Goal: Task Accomplishment & Management: Manage account settings

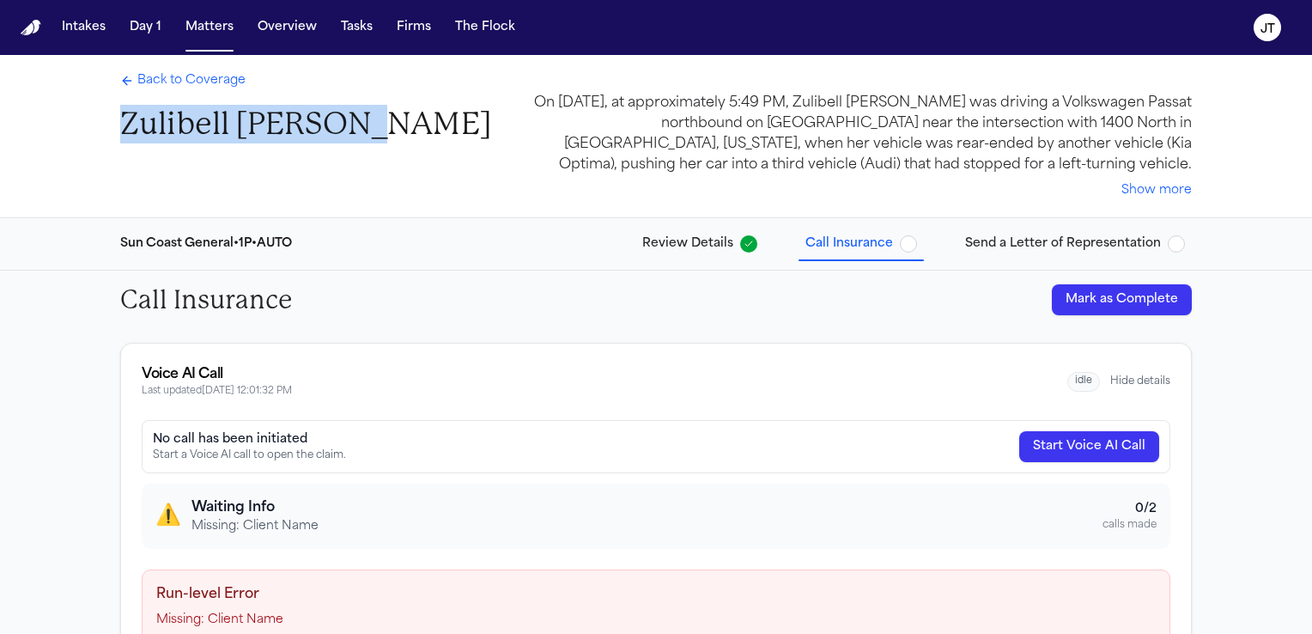
scroll to position [69, 0]
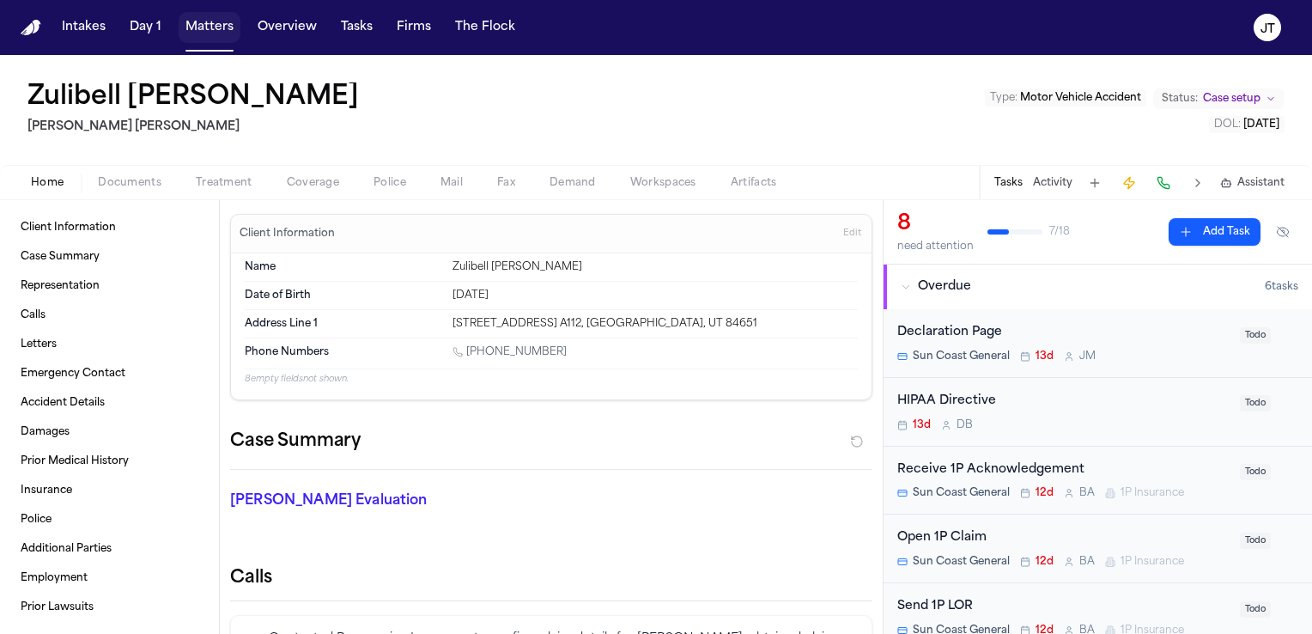
click at [199, 22] on button "Matters" at bounding box center [210, 27] width 62 height 31
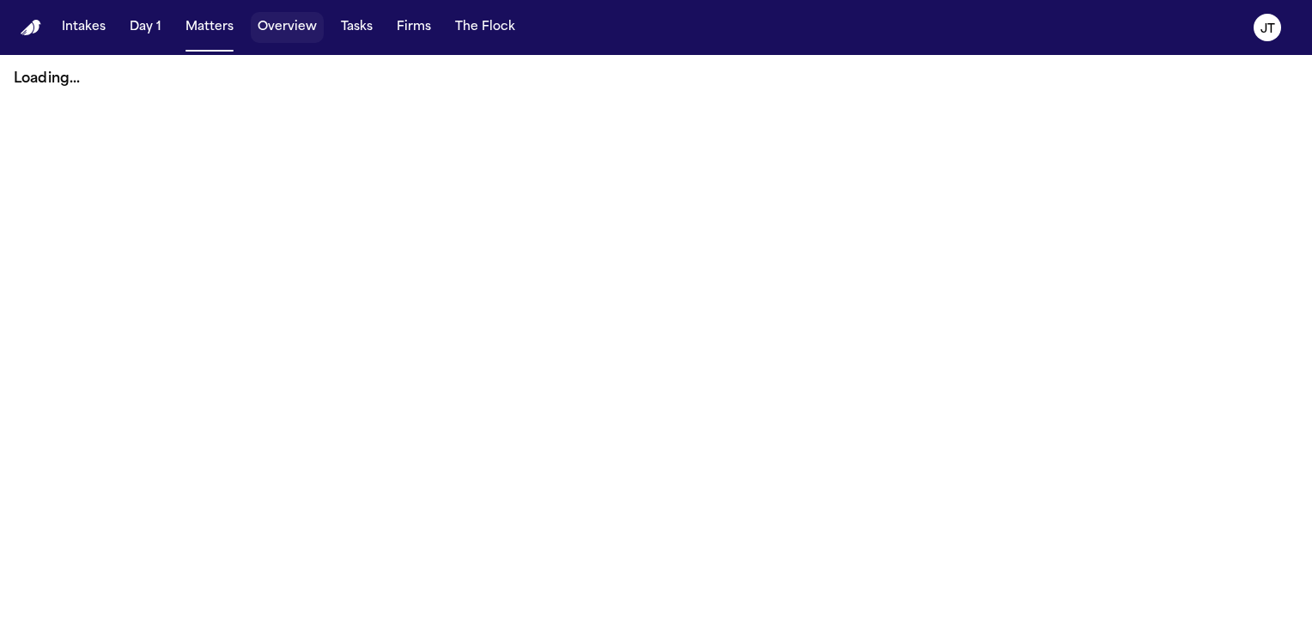
click at [275, 24] on button "Overview" at bounding box center [287, 27] width 73 height 31
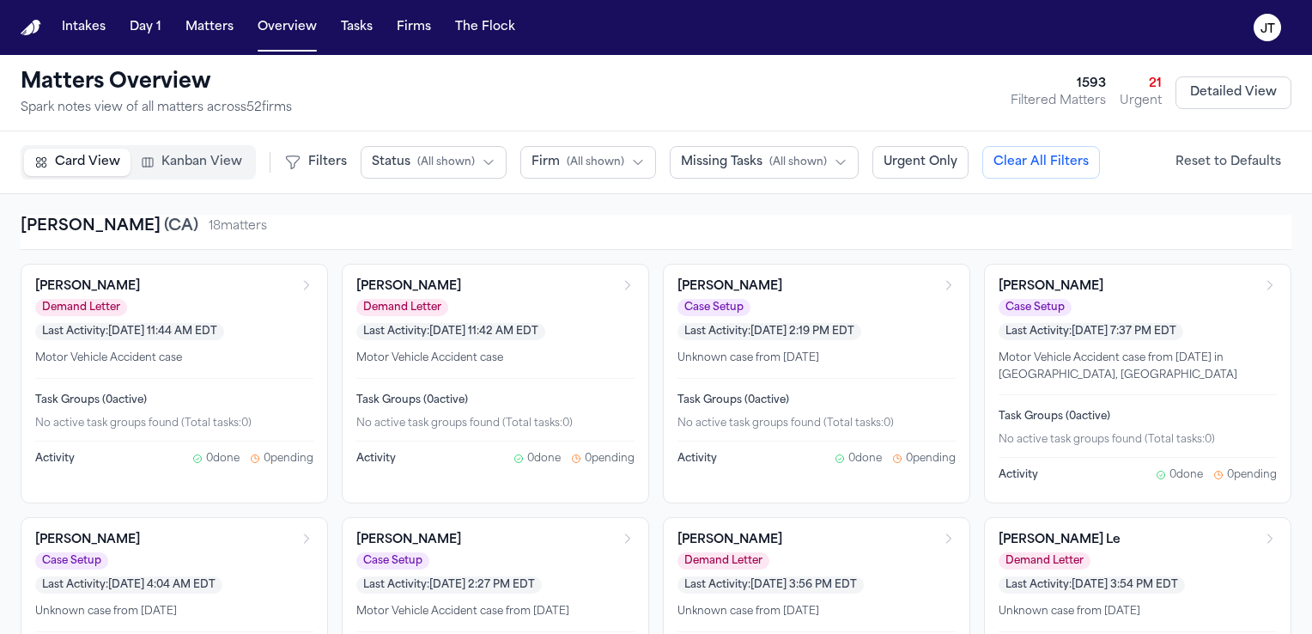
click at [482, 166] on icon "button" at bounding box center [489, 162] width 14 height 14
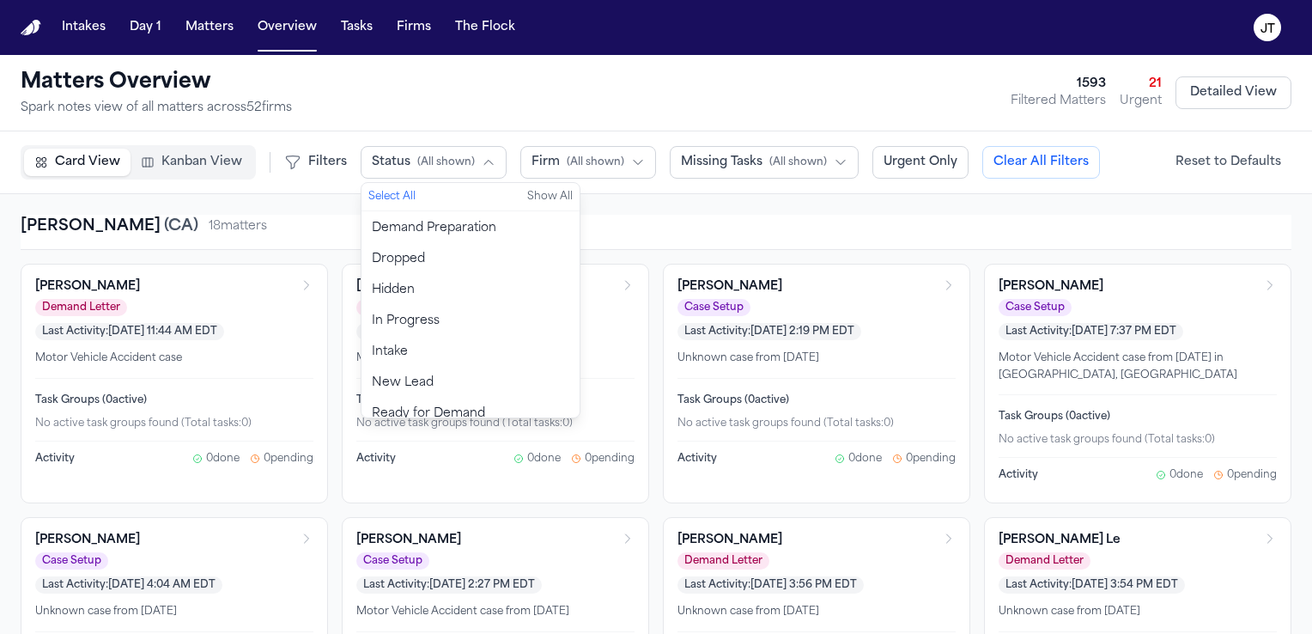
scroll to position [93, 0]
click at [626, 147] on button "Firm ( All shown )" at bounding box center [588, 162] width 136 height 33
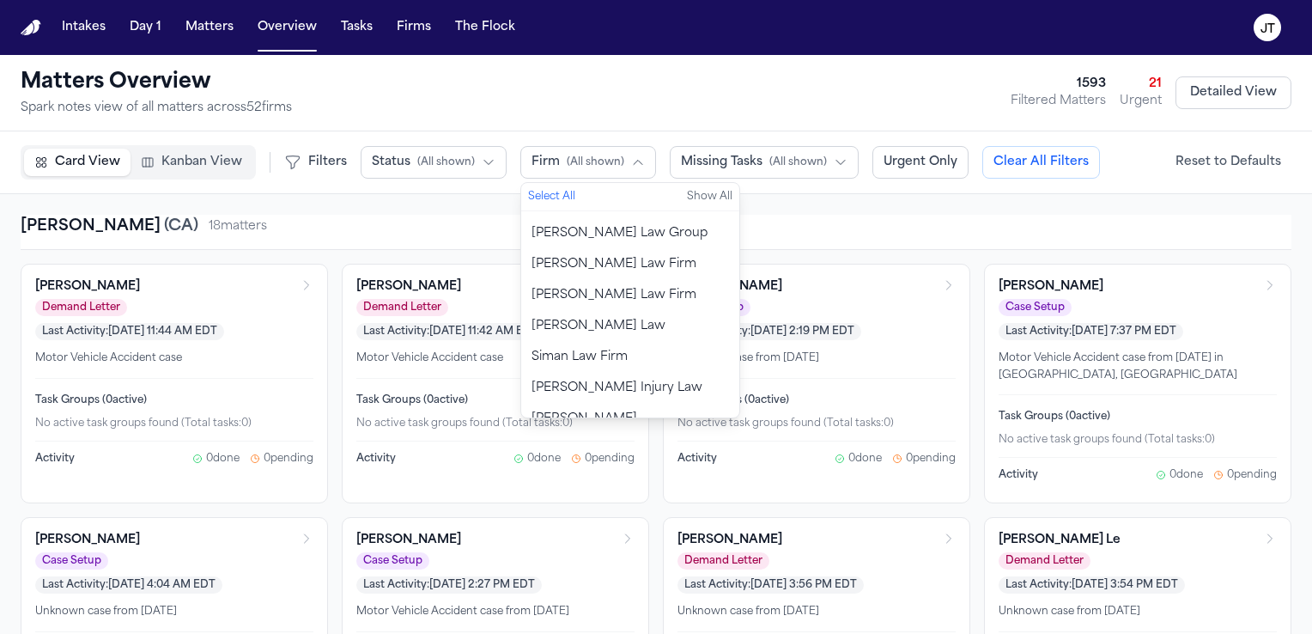
scroll to position [1398, 0]
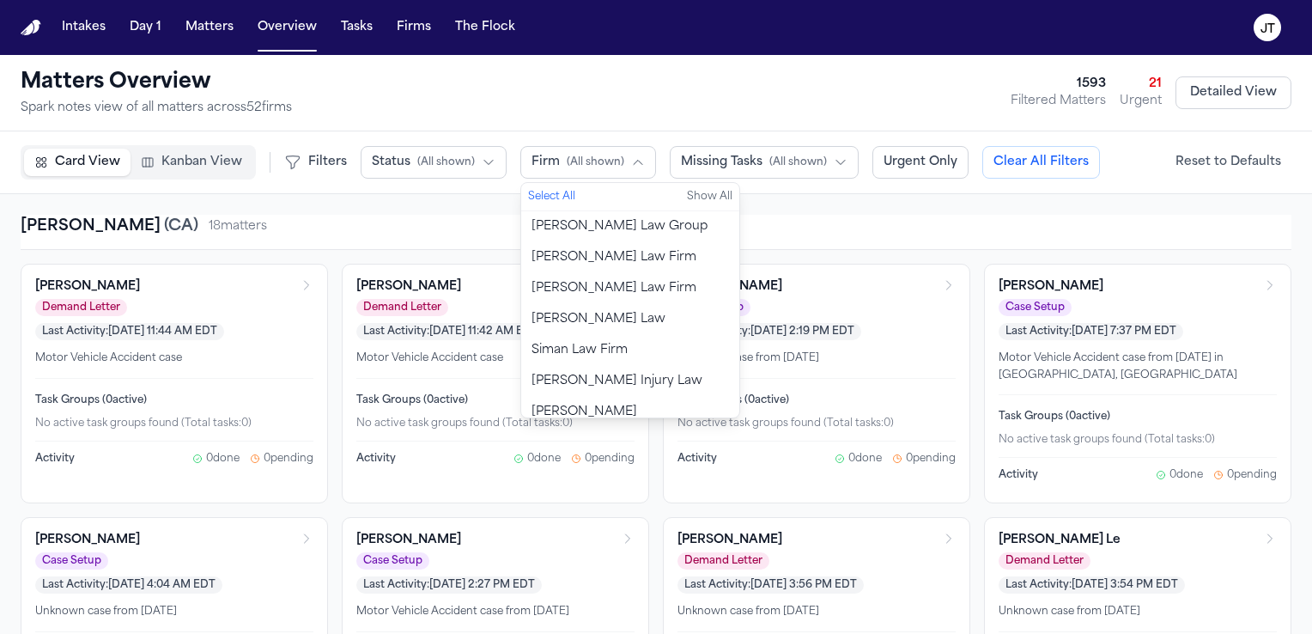
click at [598, 404] on span "[PERSON_NAME] [PERSON_NAME]" at bounding box center [629, 421] width 197 height 34
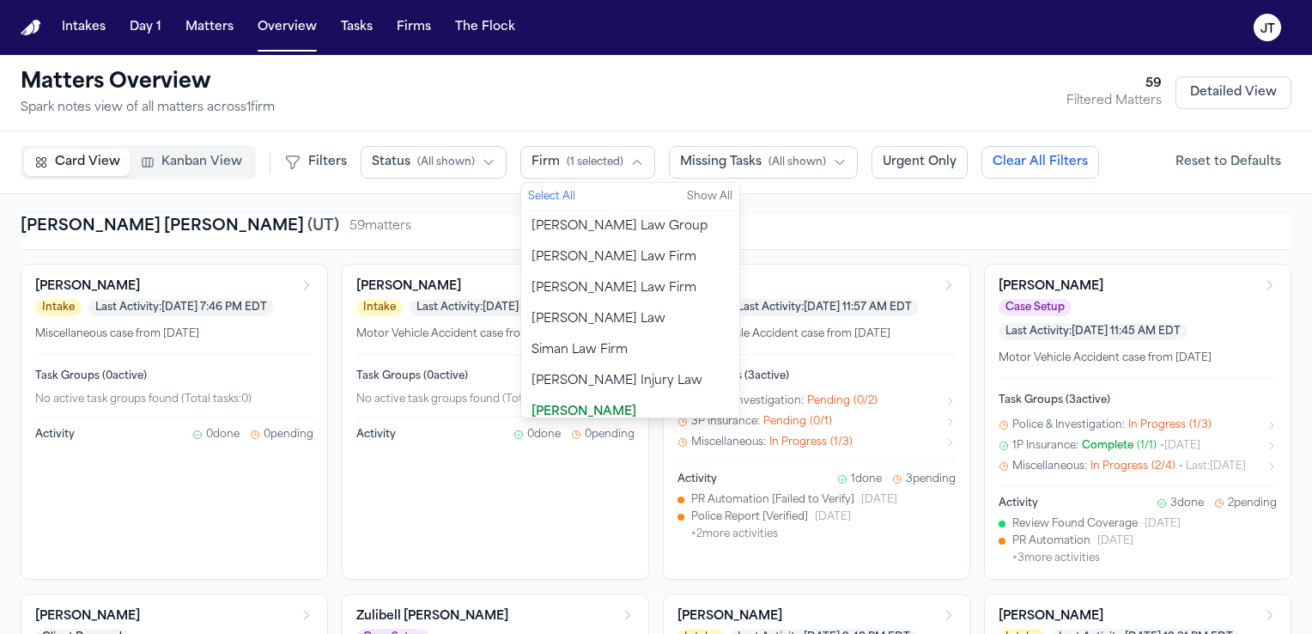
click at [884, 237] on div "[PERSON_NAME] [PERSON_NAME] ( [GEOGRAPHIC_DATA] ) 59 matter s" at bounding box center [656, 227] width 1271 height 24
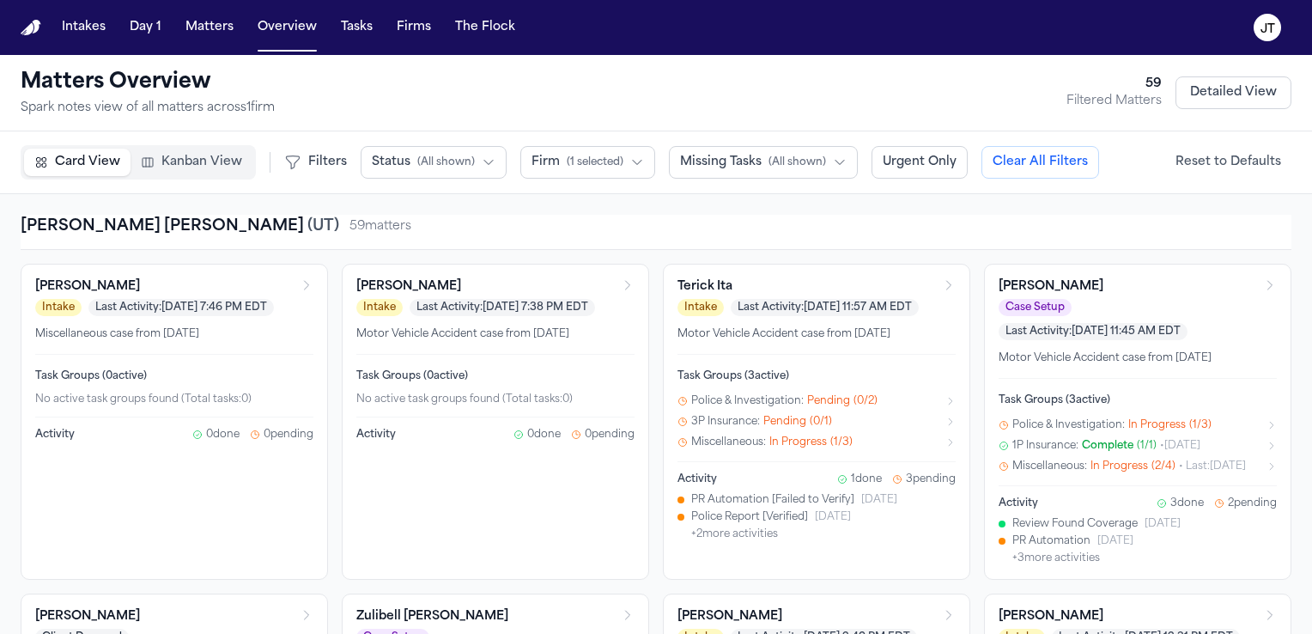
click at [802, 173] on button "Missing Tasks ( All shown )" at bounding box center [763, 162] width 189 height 33
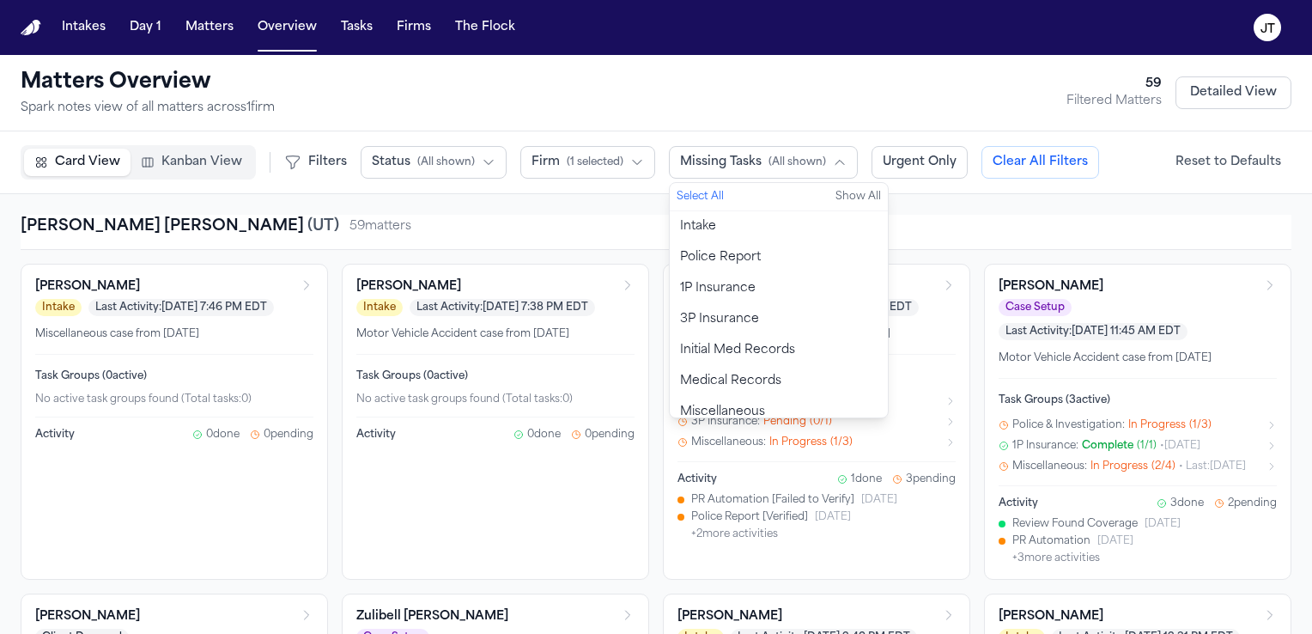
click at [600, 227] on div "[PERSON_NAME] [PERSON_NAME] ( [GEOGRAPHIC_DATA] ) 59 matter s" at bounding box center [656, 227] width 1271 height 24
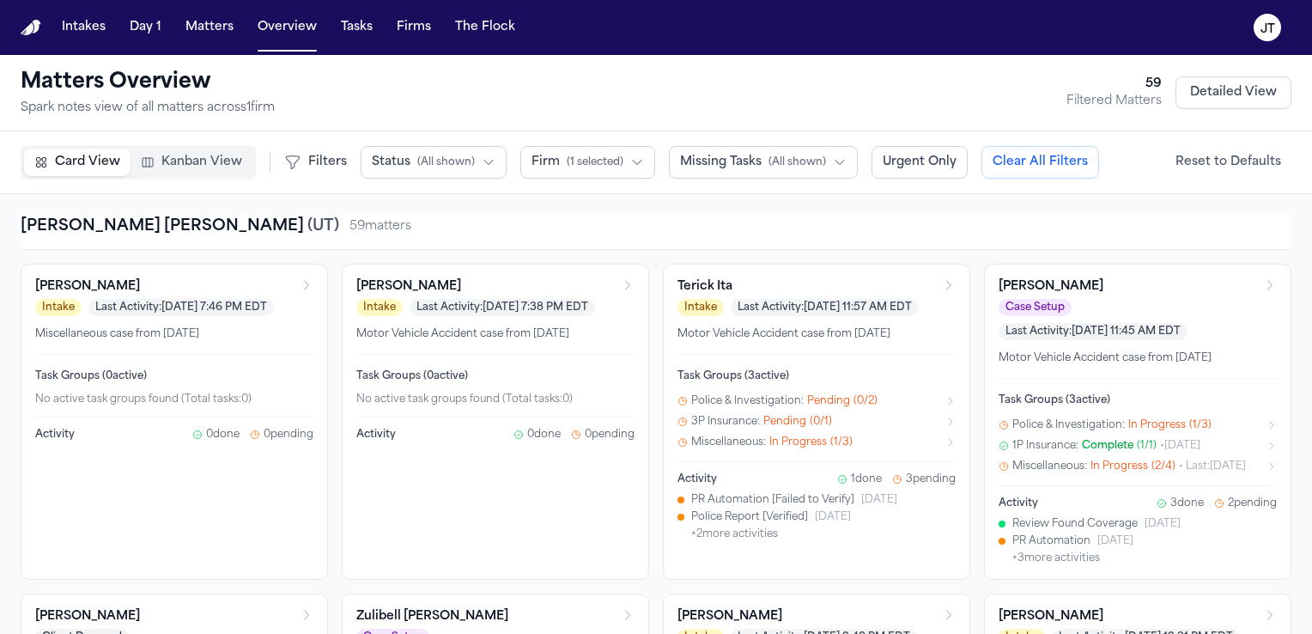
click at [1020, 282] on h3 "[PERSON_NAME]" at bounding box center [1050, 286] width 105 height 17
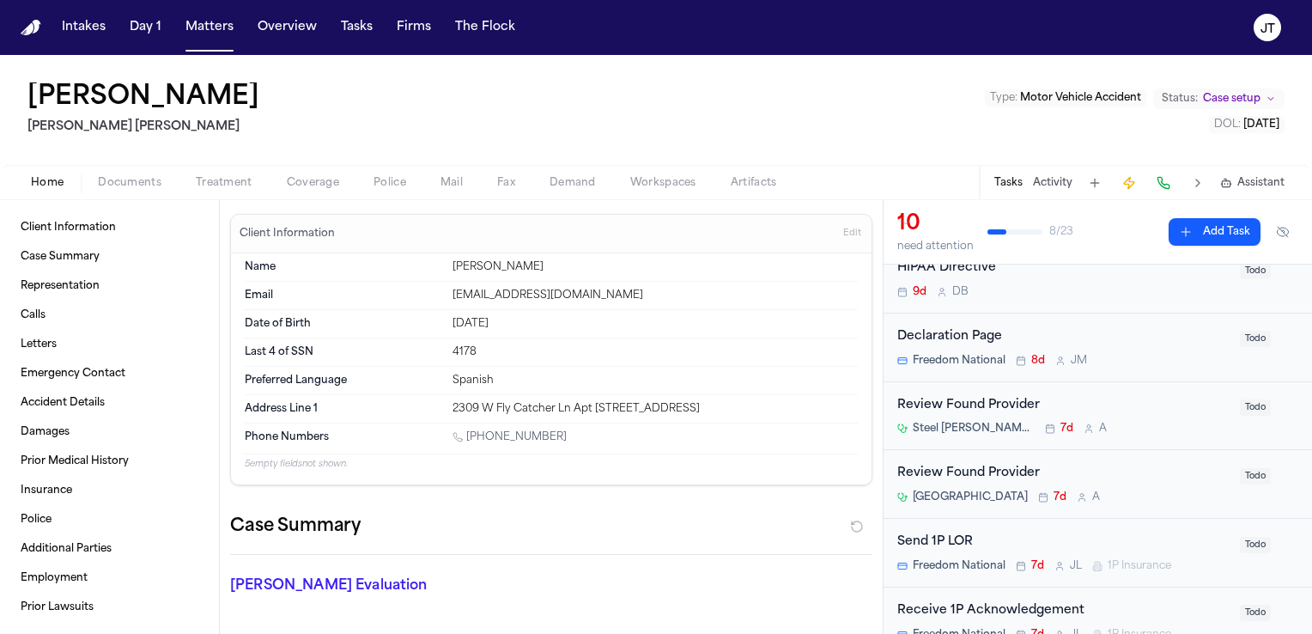
scroll to position [55, 0]
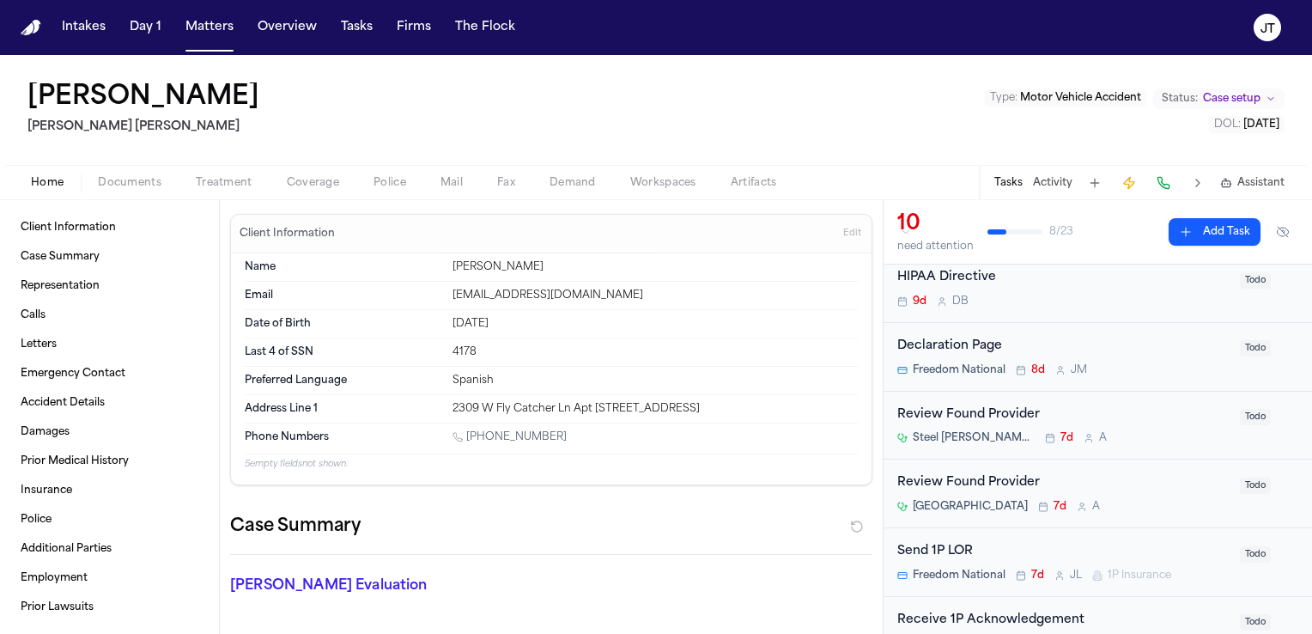
click at [968, 274] on div "HIPAA Directive" at bounding box center [1063, 278] width 332 height 20
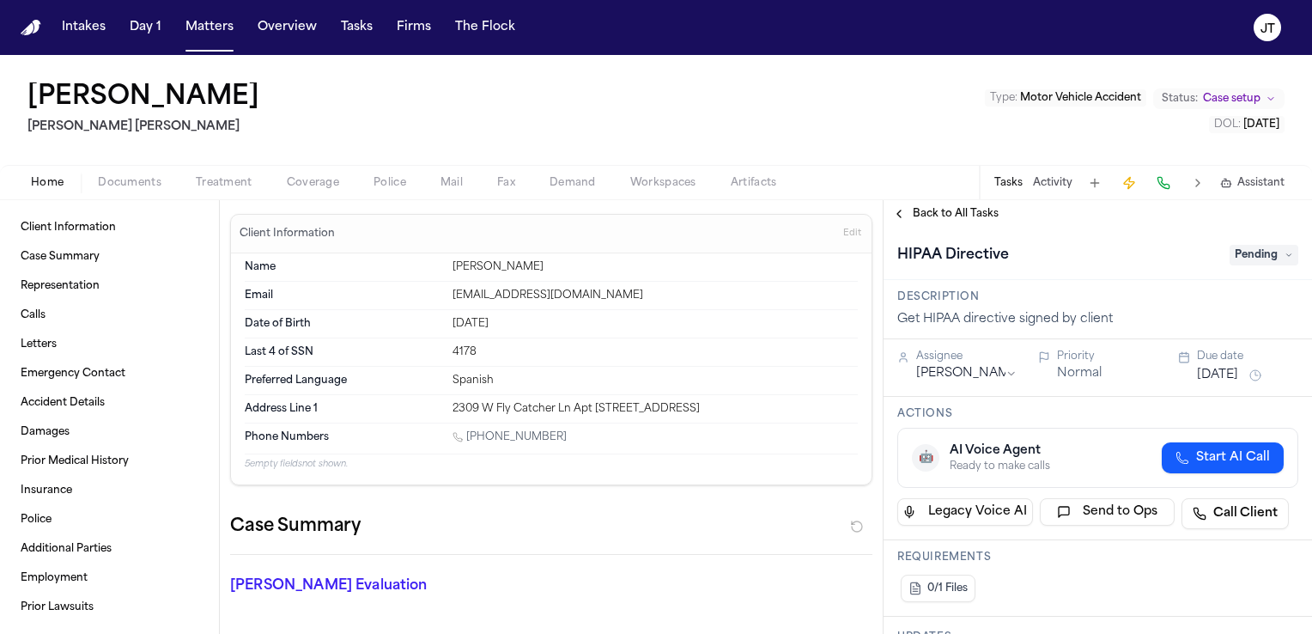
click at [900, 218] on button "Back to All Tasks" at bounding box center [945, 214] width 124 height 14
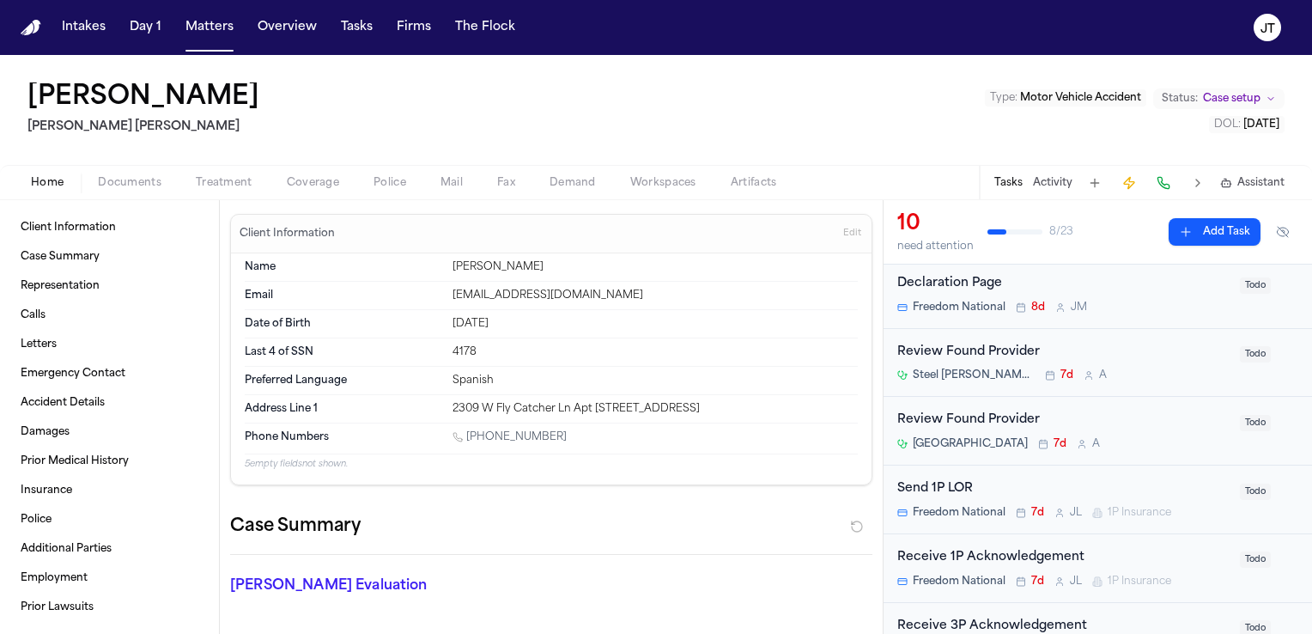
scroll to position [121, 0]
click at [999, 353] on div "Review Found Provider" at bounding box center [1063, 349] width 332 height 20
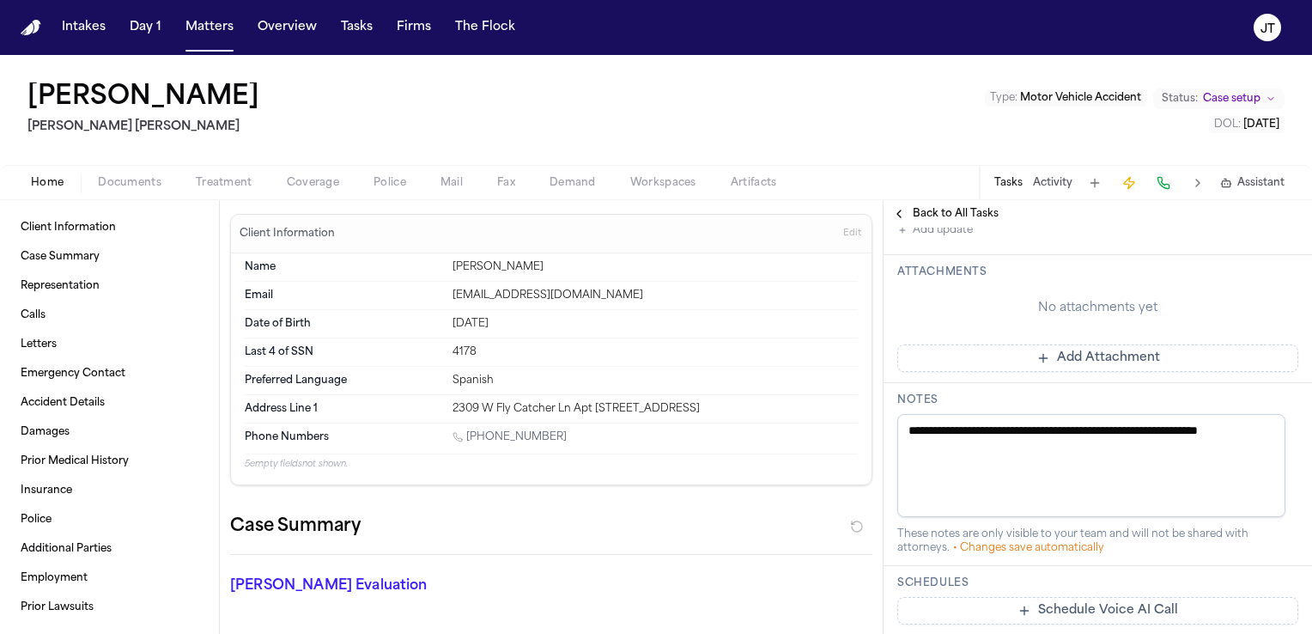
scroll to position [543, 0]
click at [71, 229] on span "Client Information" at bounding box center [68, 228] width 95 height 14
click at [903, 222] on div "Back to All Tasks" at bounding box center [1097, 213] width 428 height 27
click at [892, 215] on button "Back to All Tasks" at bounding box center [945, 214] width 124 height 14
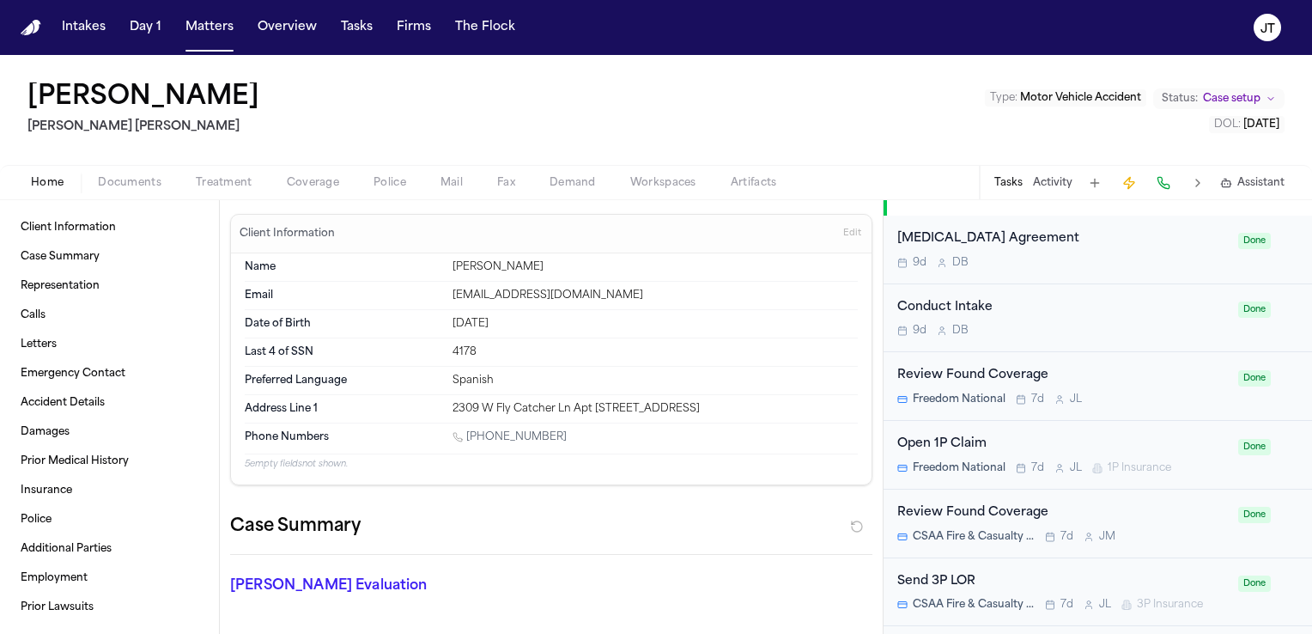
scroll to position [1112, 0]
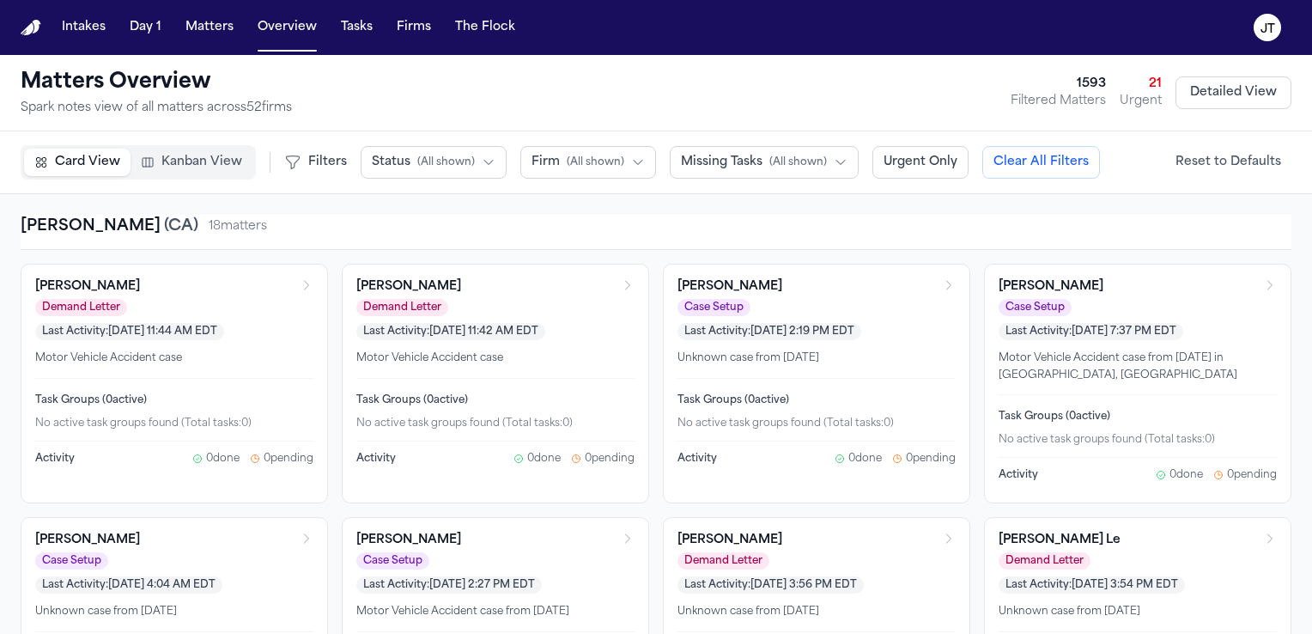
click at [609, 165] on span "( All shown )" at bounding box center [596, 162] width 58 height 14
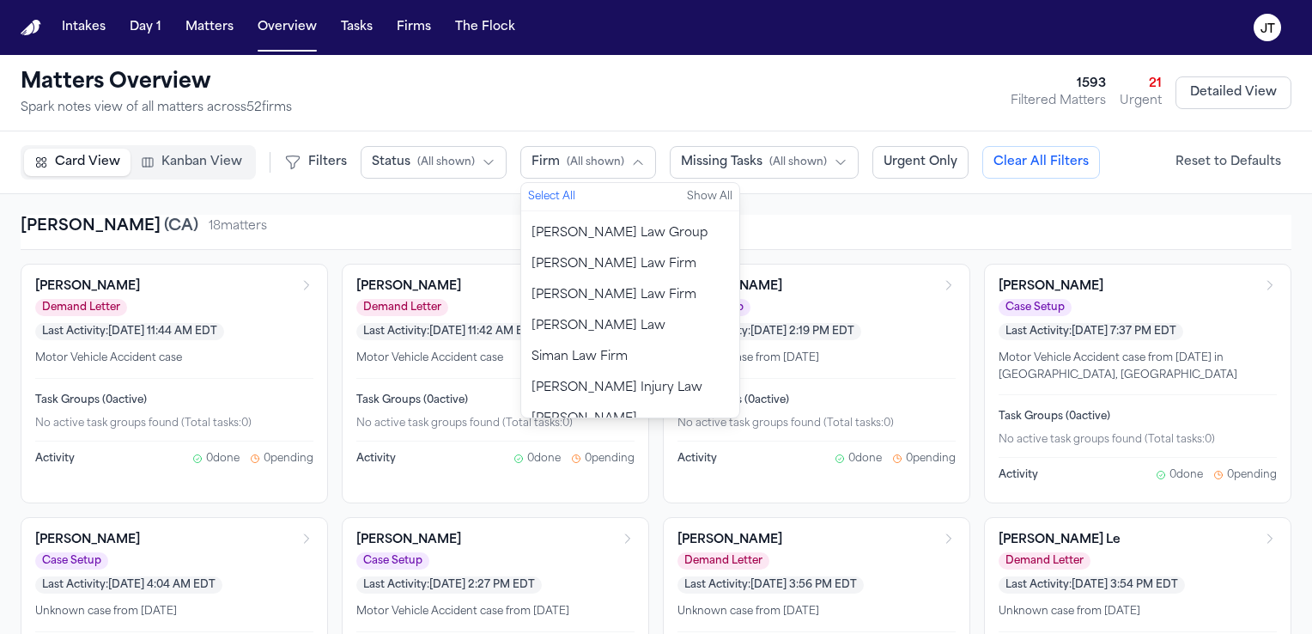
scroll to position [1398, 0]
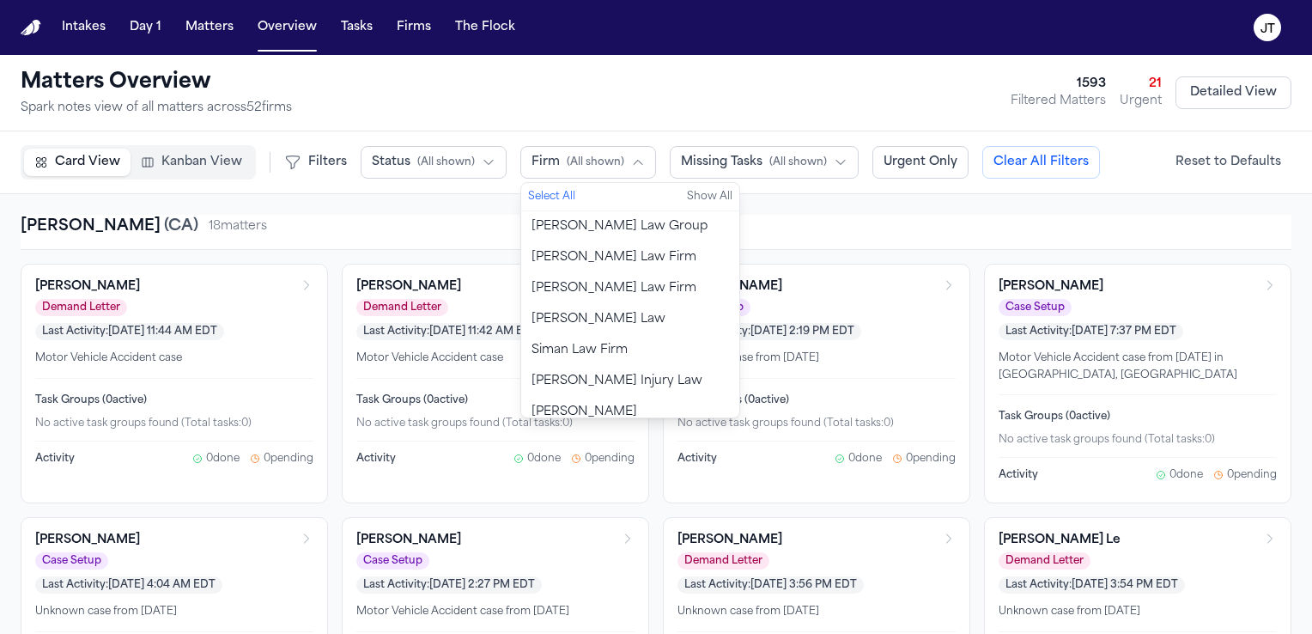
click at [623, 404] on span "[PERSON_NAME] [PERSON_NAME]" at bounding box center [629, 421] width 197 height 34
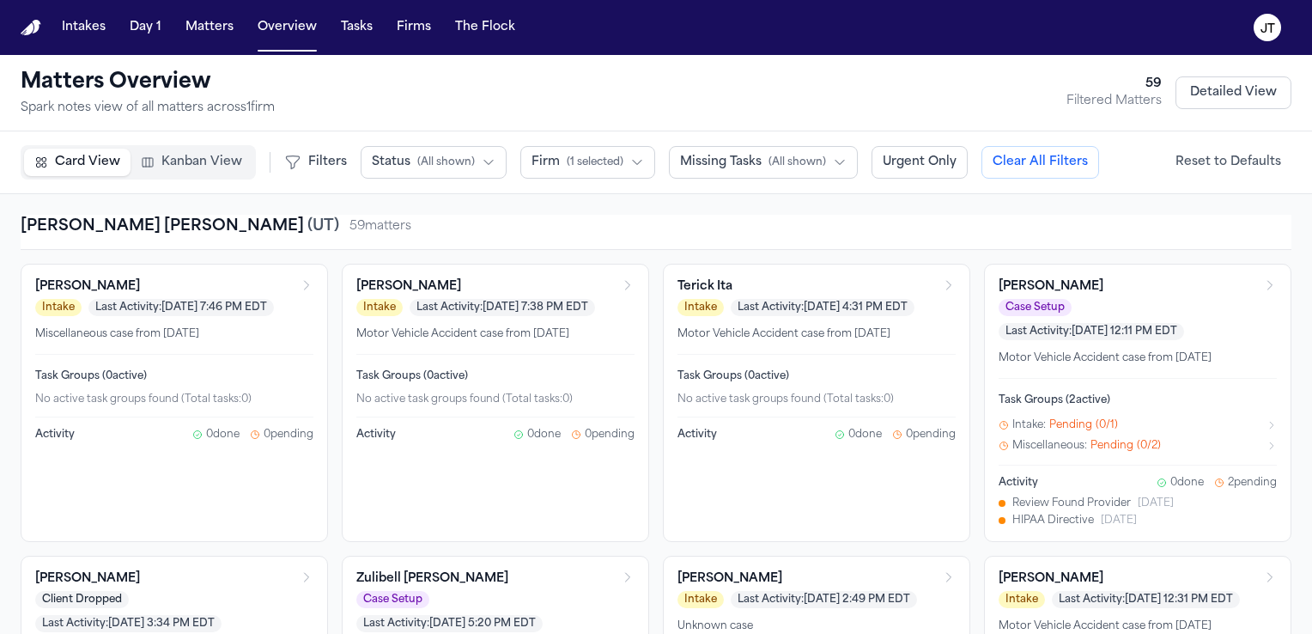
click at [821, 163] on button "Missing Tasks ( All shown )" at bounding box center [763, 162] width 189 height 33
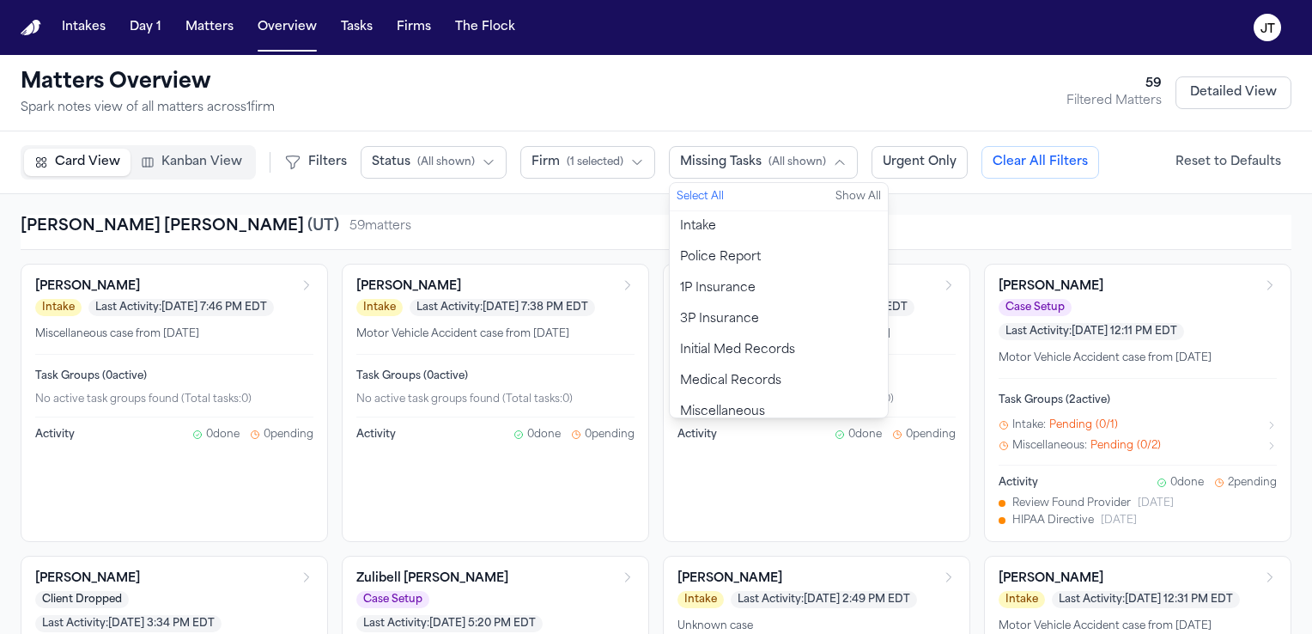
click at [470, 158] on button "Status ( All shown )" at bounding box center [434, 162] width 146 height 33
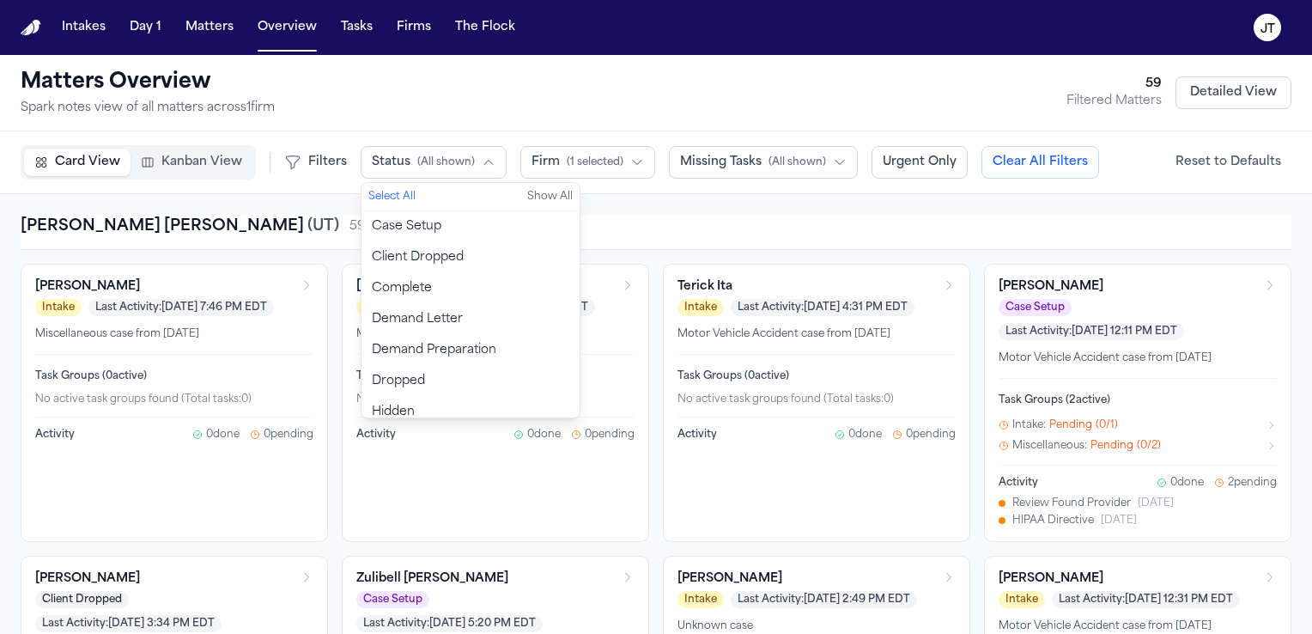
click at [646, 234] on div "[PERSON_NAME] [PERSON_NAME] ( [GEOGRAPHIC_DATA] ) 59 matter s" at bounding box center [656, 227] width 1271 height 24
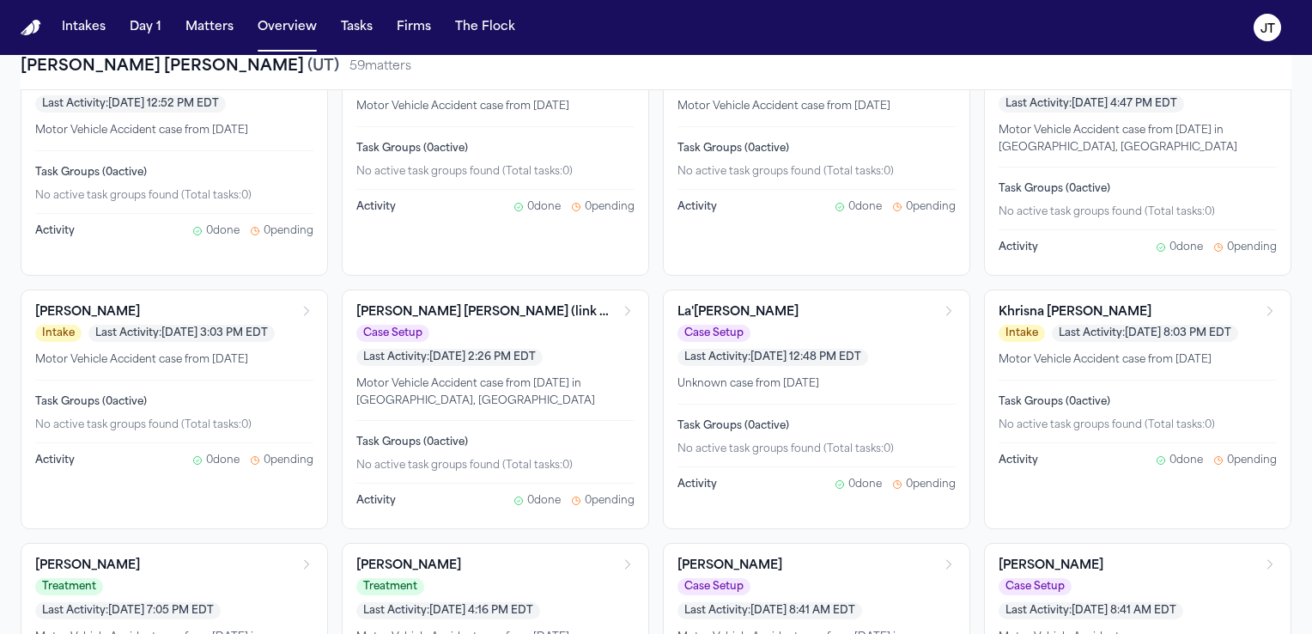
scroll to position [0, 0]
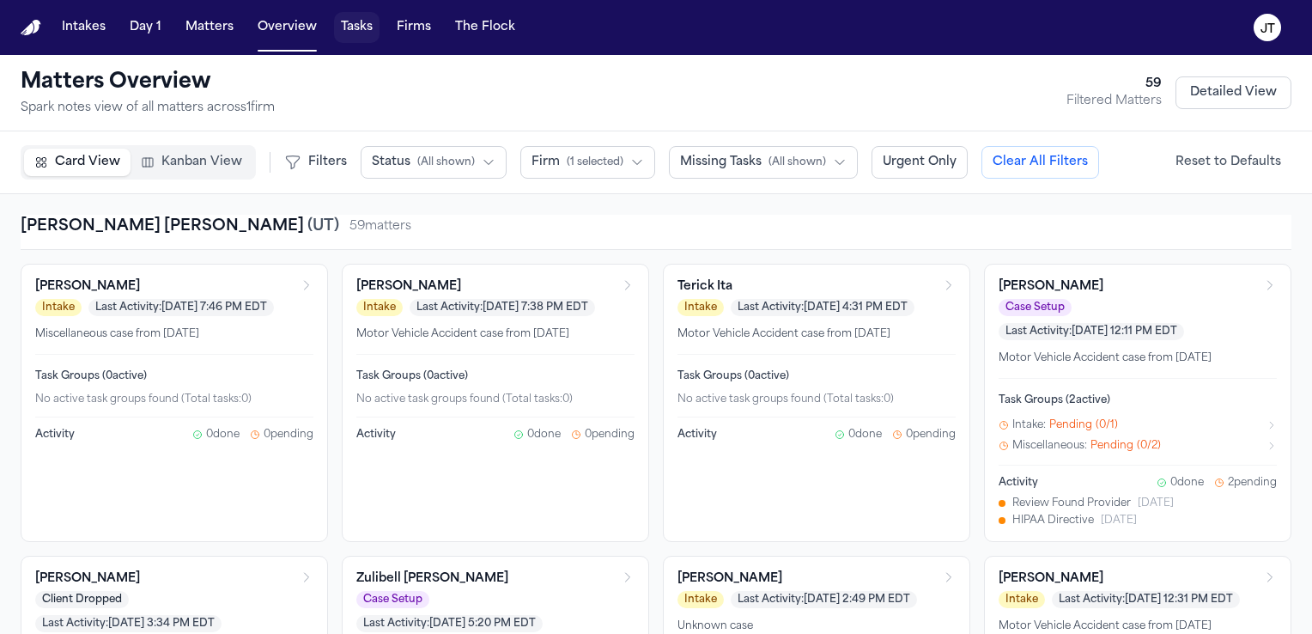
click at [346, 21] on button "Tasks" at bounding box center [357, 27] width 46 height 31
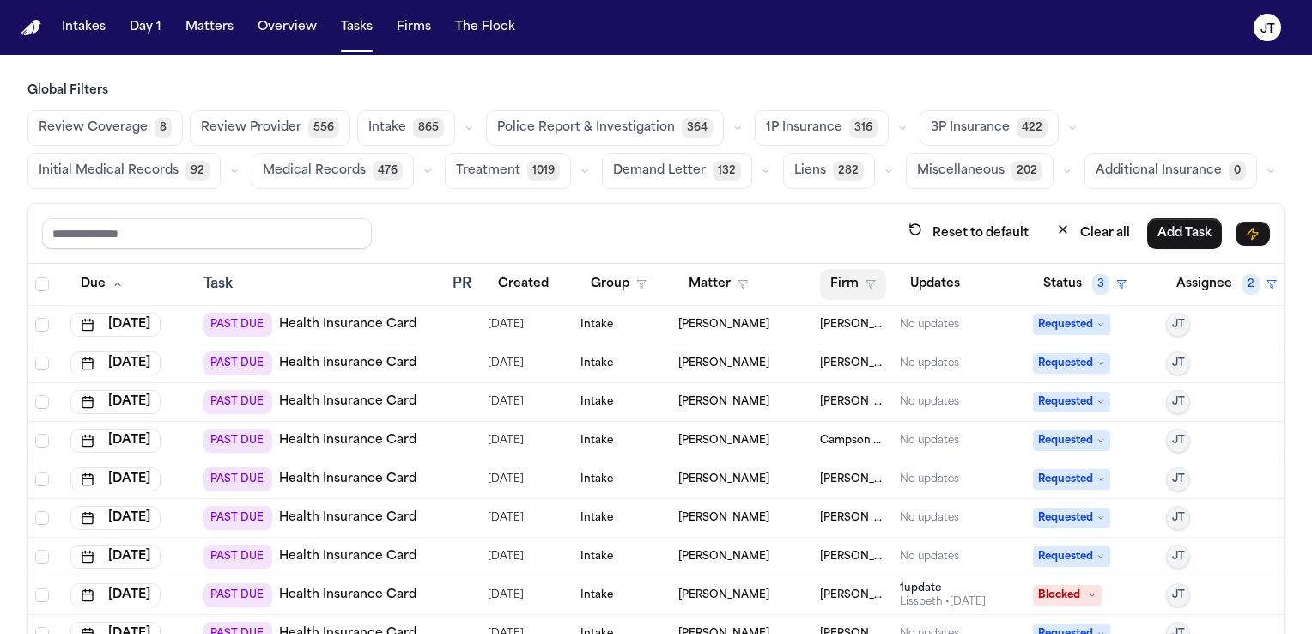
click at [834, 284] on button "Firm" at bounding box center [853, 284] width 66 height 31
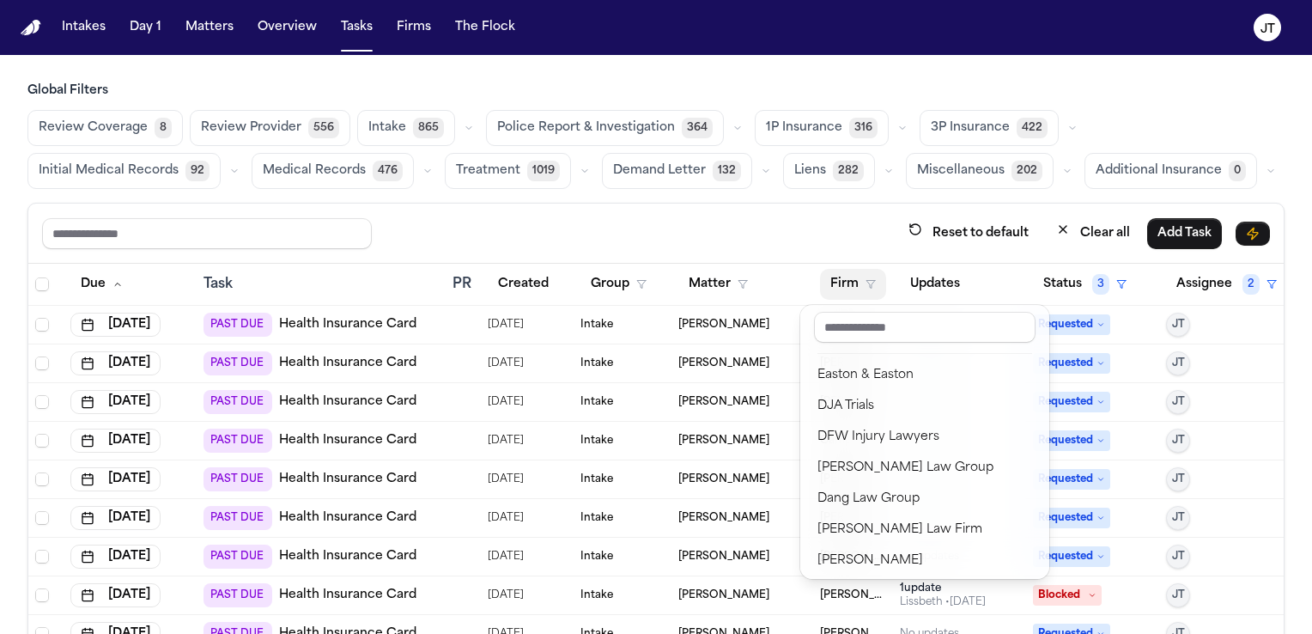
scroll to position [217, 0]
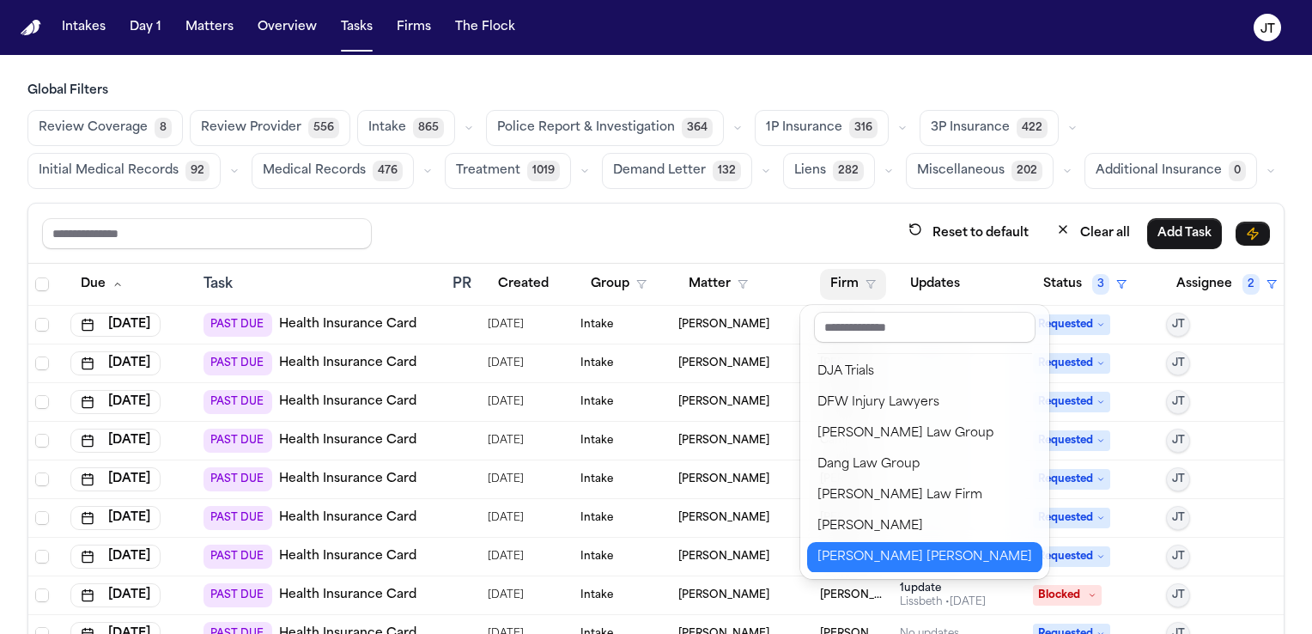
click at [922, 561] on div "[PERSON_NAME] [PERSON_NAME]" at bounding box center [924, 557] width 215 height 21
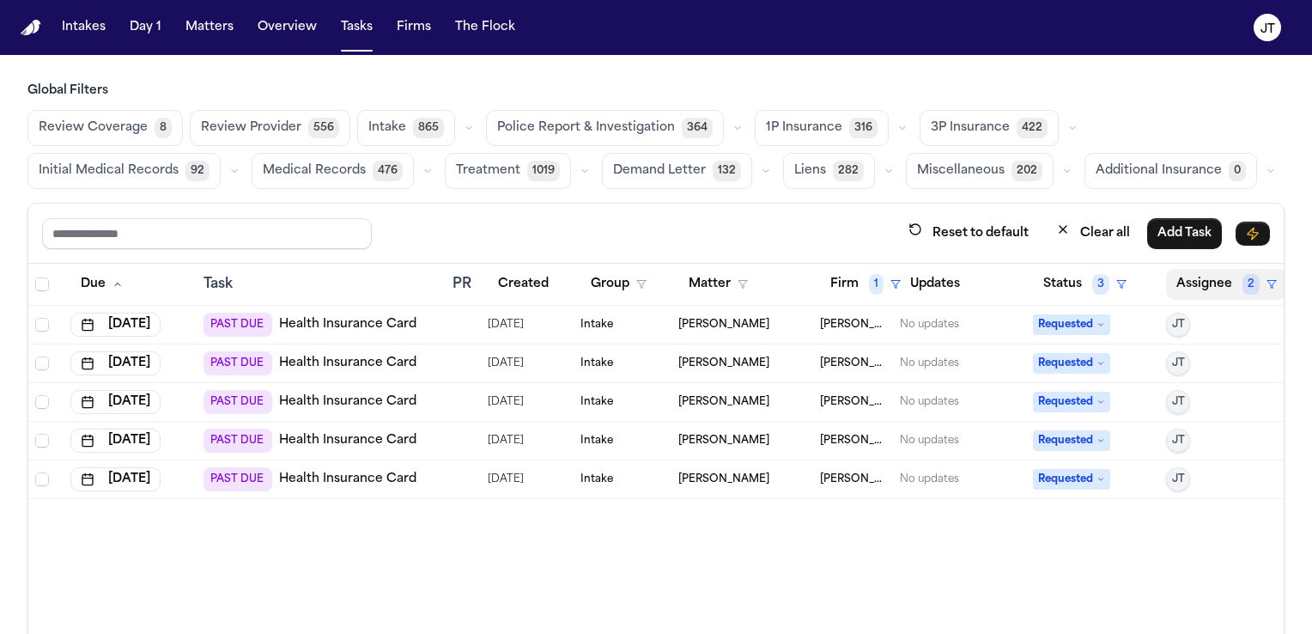
click at [1190, 280] on button "Assignee 2" at bounding box center [1226, 284] width 121 height 31
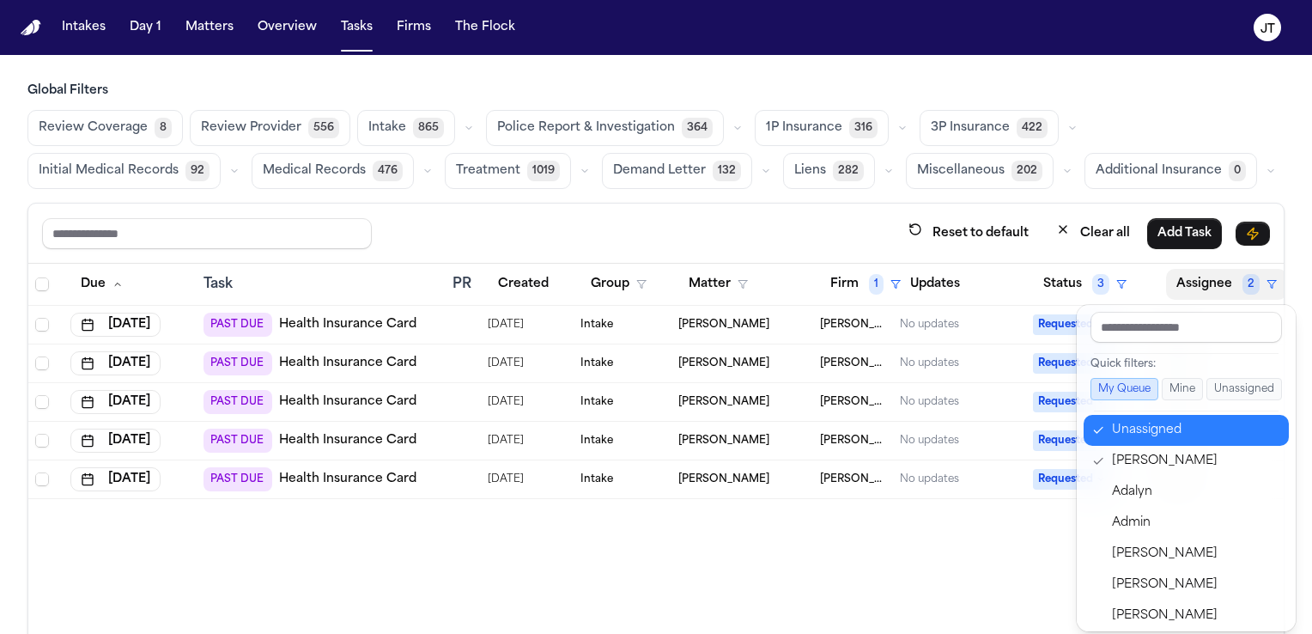
click at [1094, 424] on icon "button" at bounding box center [1098, 430] width 12 height 14
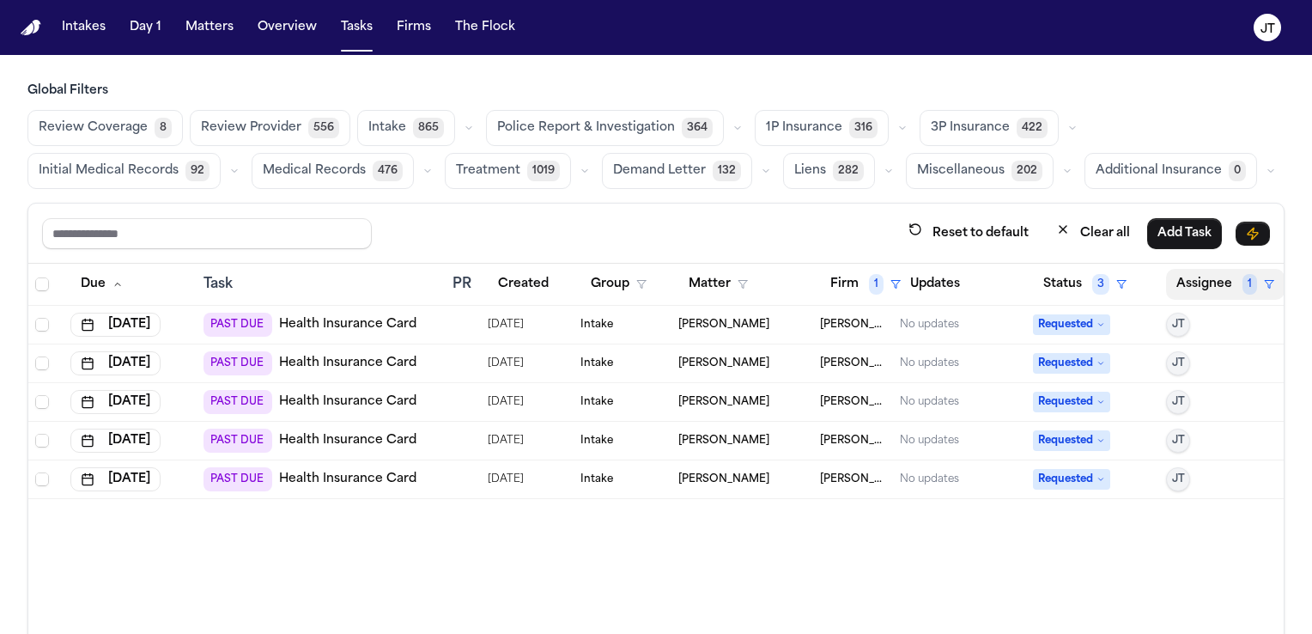
click at [1198, 279] on button "Assignee 1" at bounding box center [1225, 284] width 118 height 31
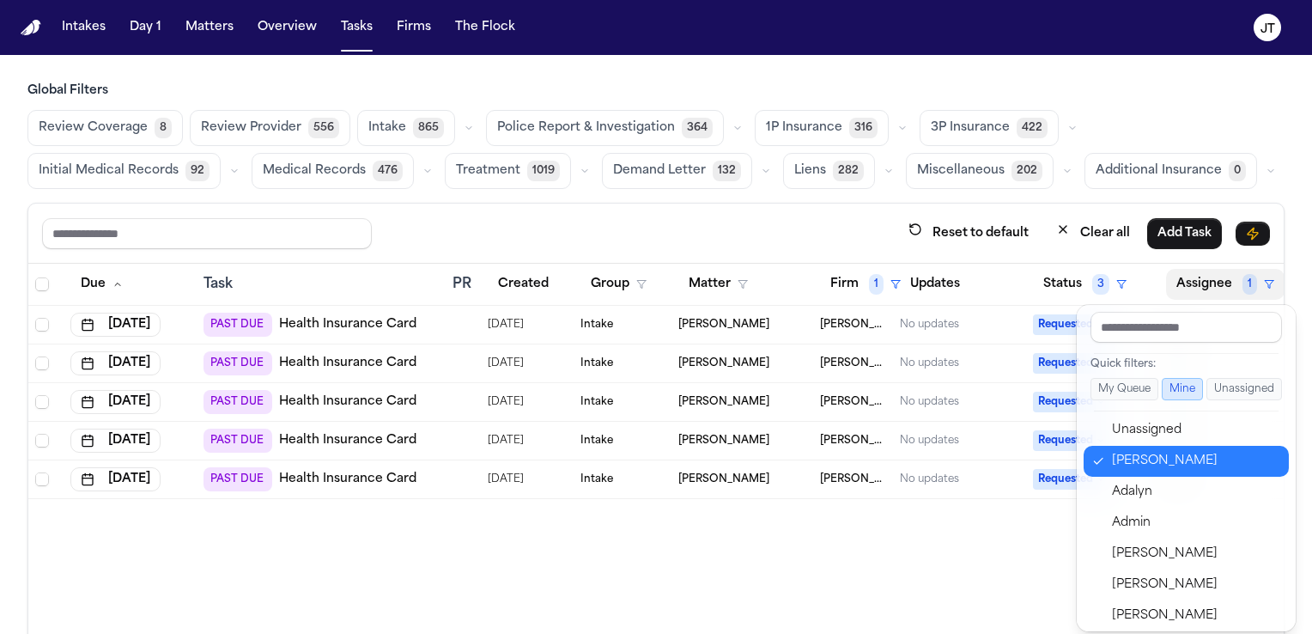
click at [1103, 457] on icon "button" at bounding box center [1098, 461] width 12 height 14
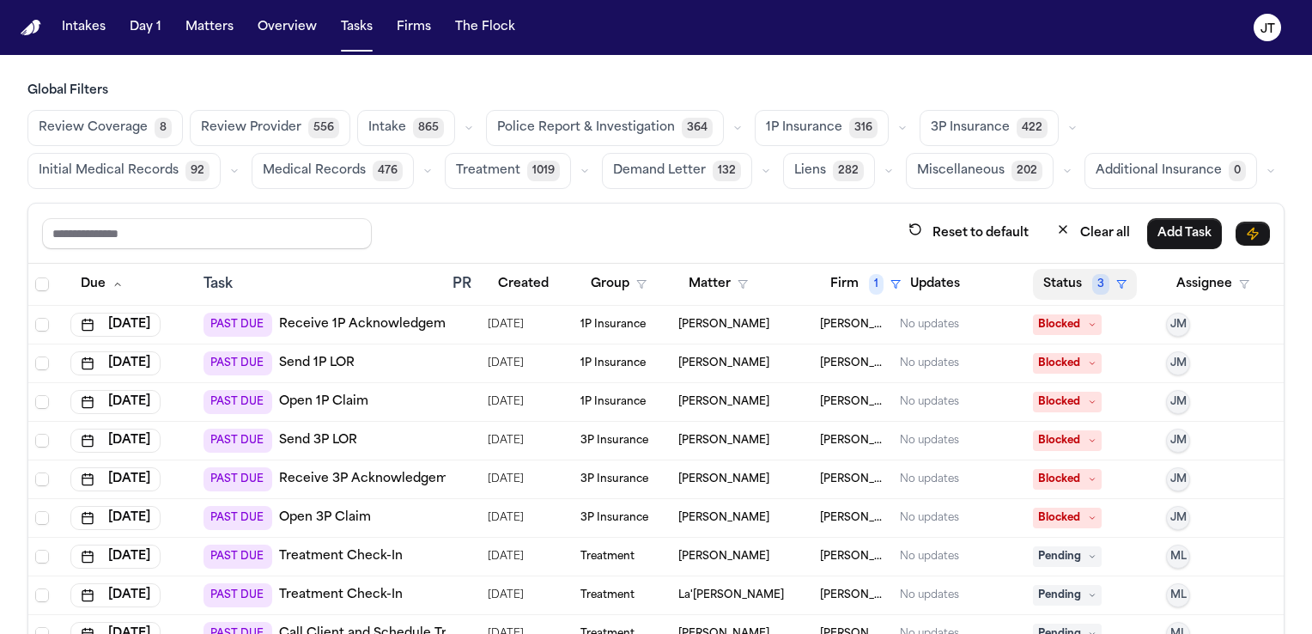
click at [1035, 276] on button "Status 3" at bounding box center [1085, 284] width 104 height 31
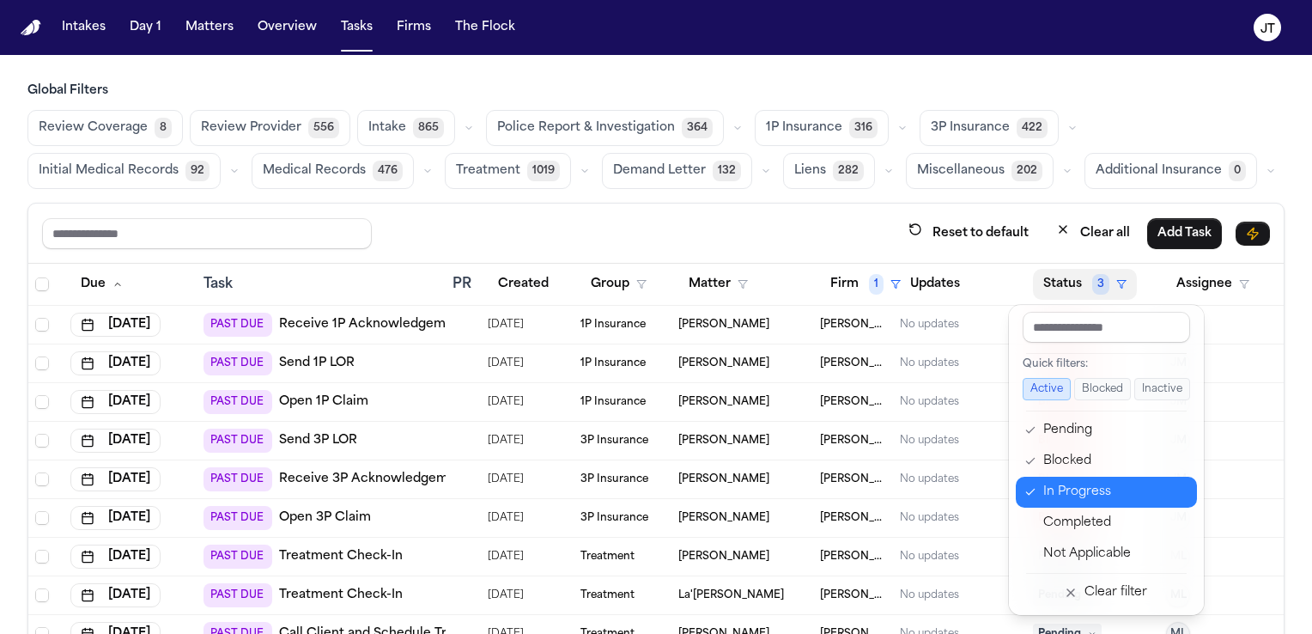
click at [1016, 495] on button "In Progress" at bounding box center [1106, 491] width 181 height 31
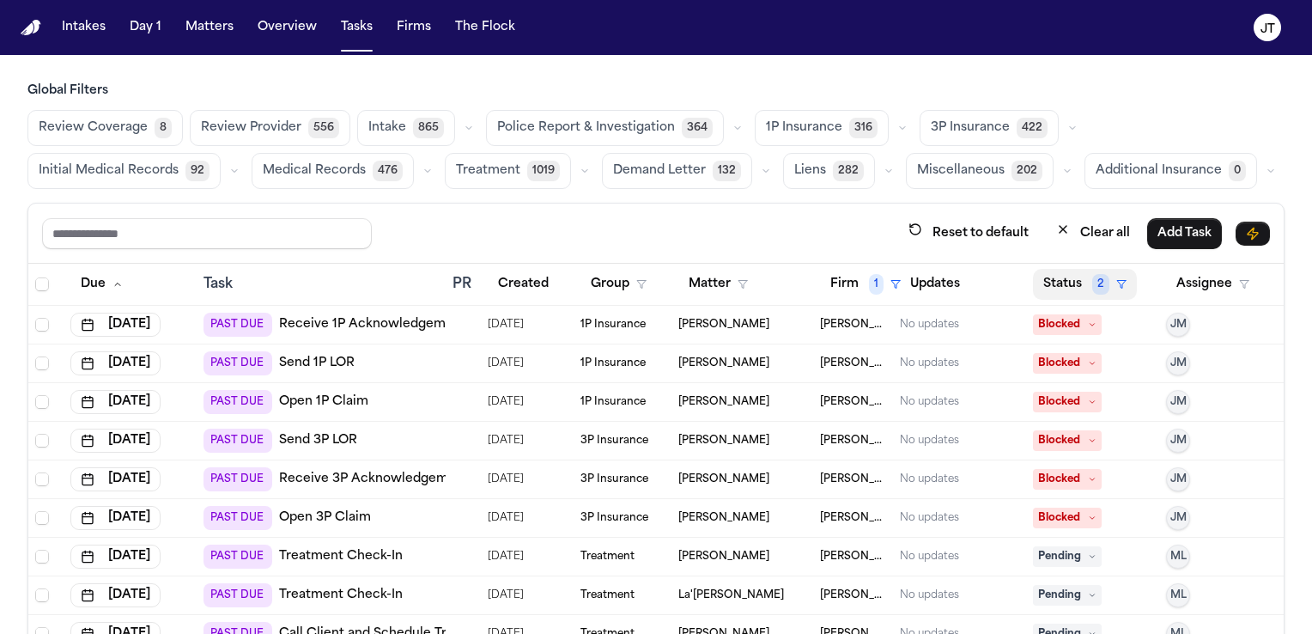
click at [1037, 280] on button "Status 2" at bounding box center [1085, 284] width 104 height 31
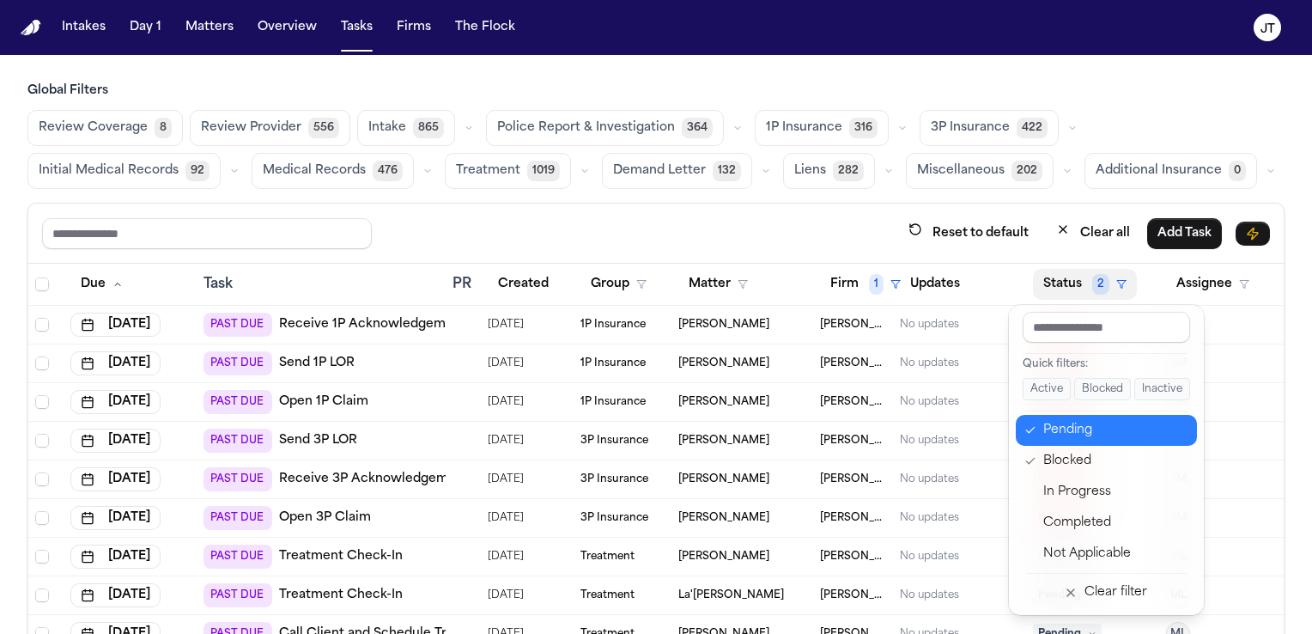
click at [1031, 424] on icon "button" at bounding box center [1030, 430] width 12 height 14
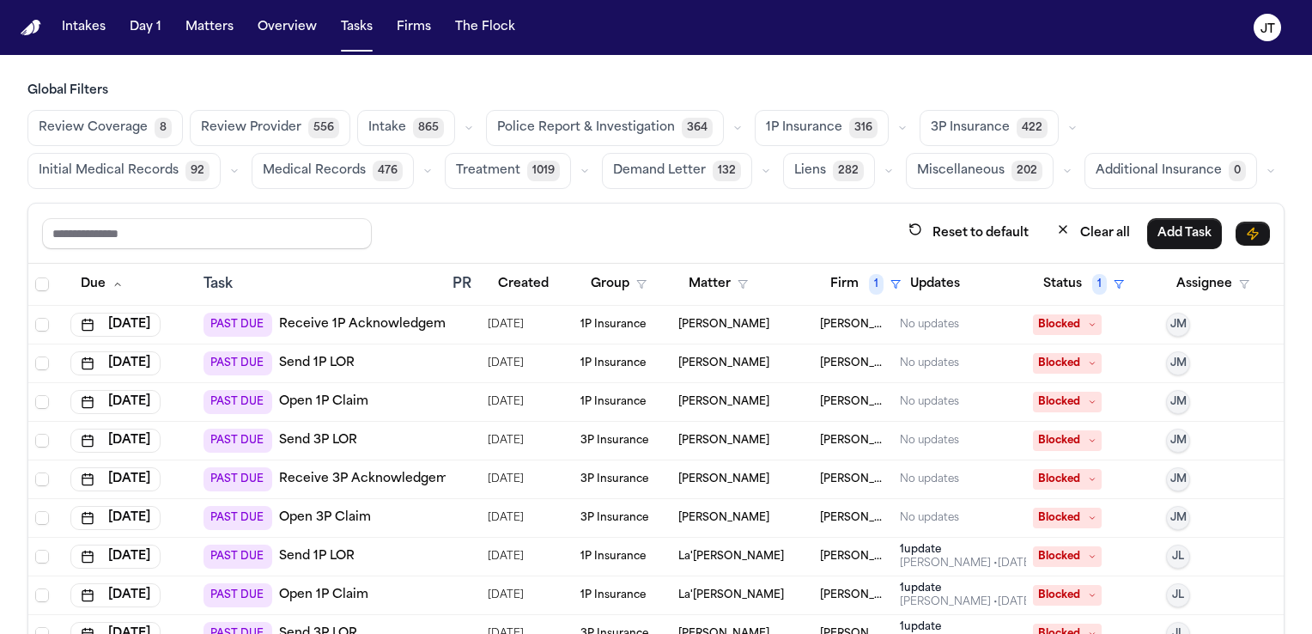
click at [690, 357] on span "[PERSON_NAME]" at bounding box center [723, 363] width 91 height 14
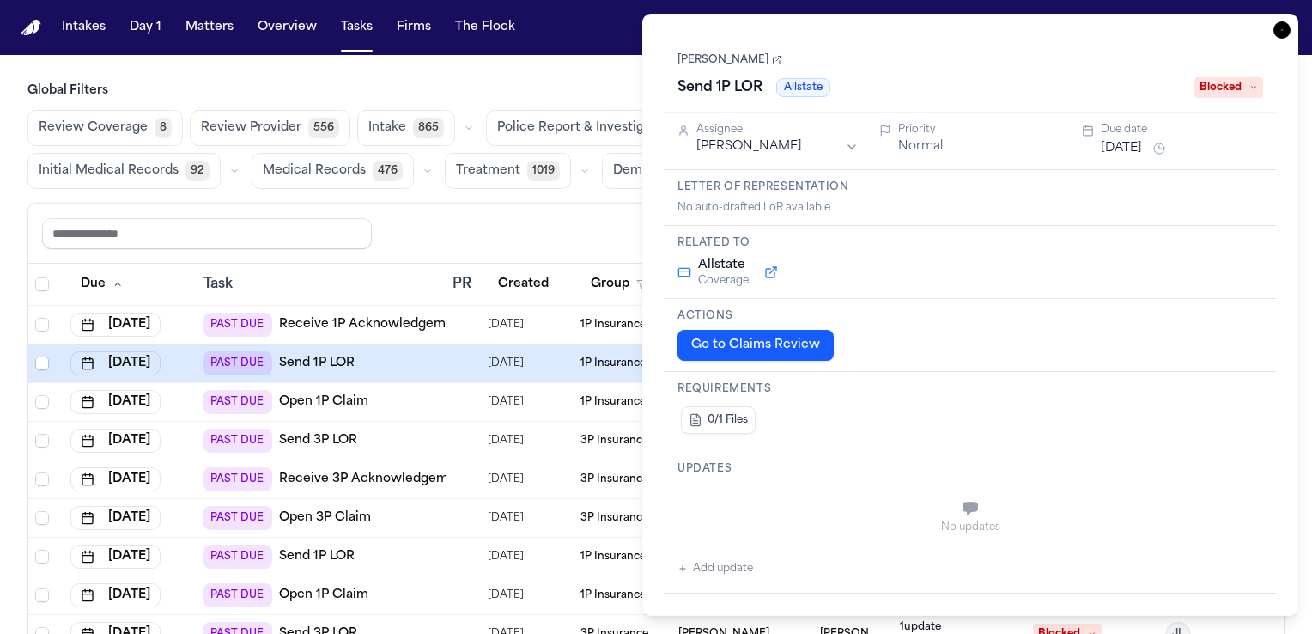
click at [695, 352] on button "Go to Claims Review" at bounding box center [755, 345] width 156 height 31
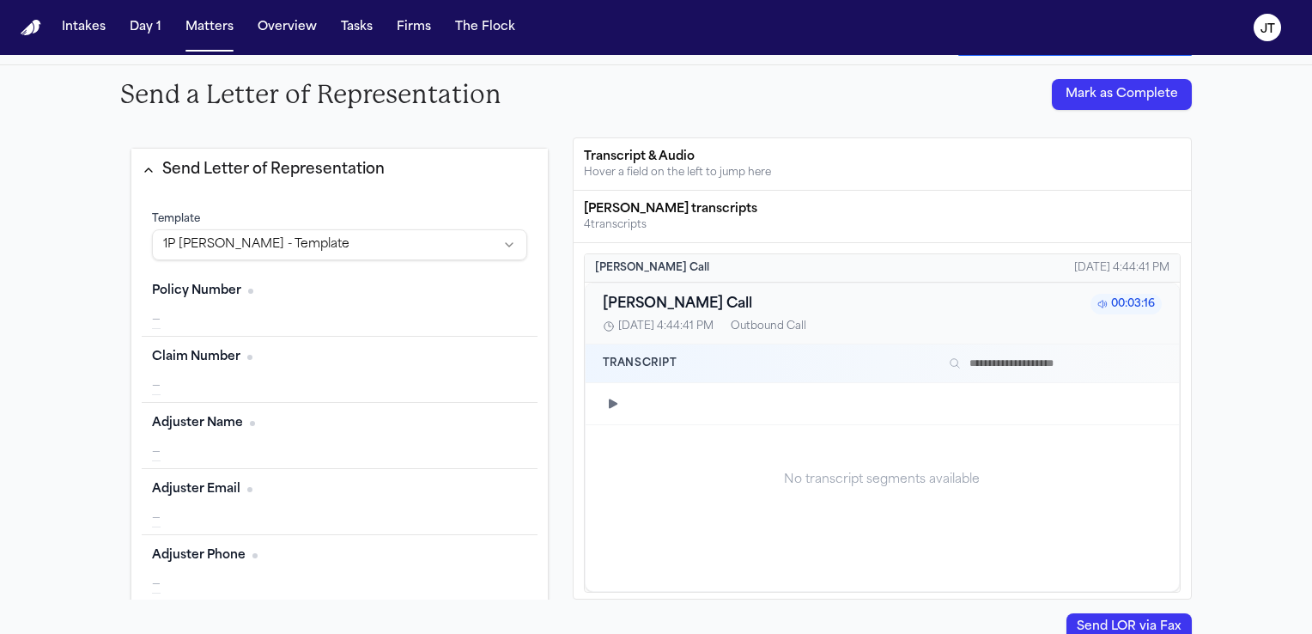
scroll to position [149, 0]
click at [609, 398] on icon "button" at bounding box center [613, 402] width 9 height 9
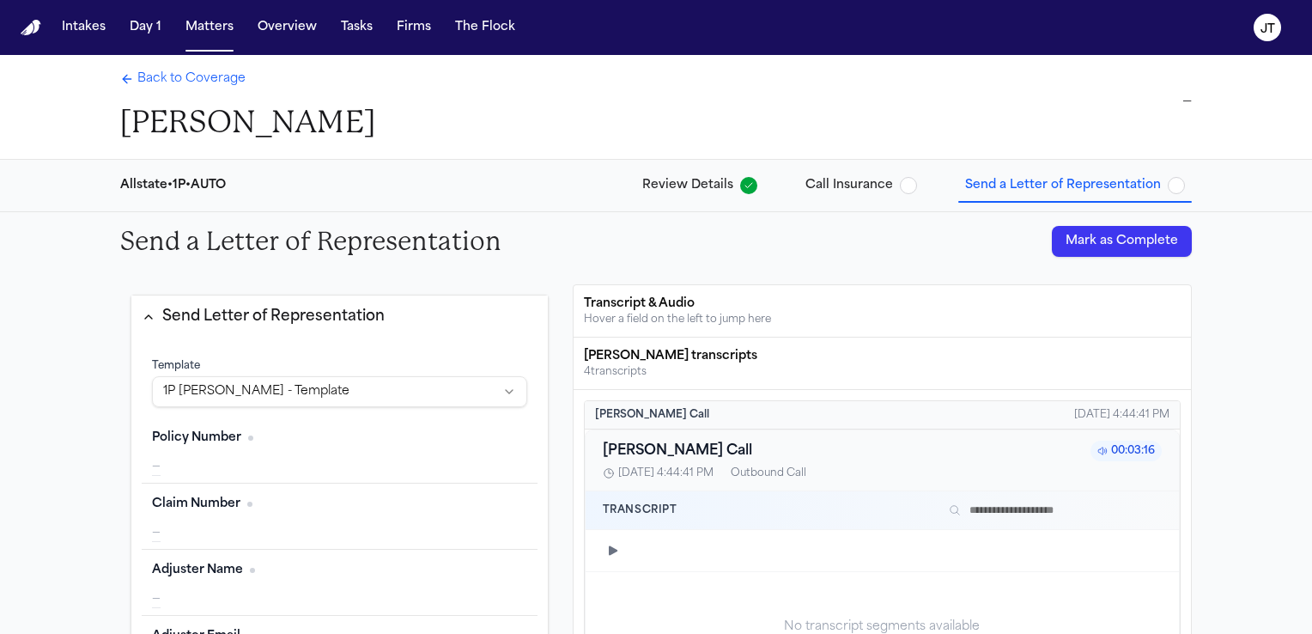
scroll to position [0, 0]
click at [331, 449] on div "Policy Number Edit" at bounding box center [339, 439] width 375 height 27
click at [185, 84] on span "Back to Coverage" at bounding box center [191, 80] width 108 height 17
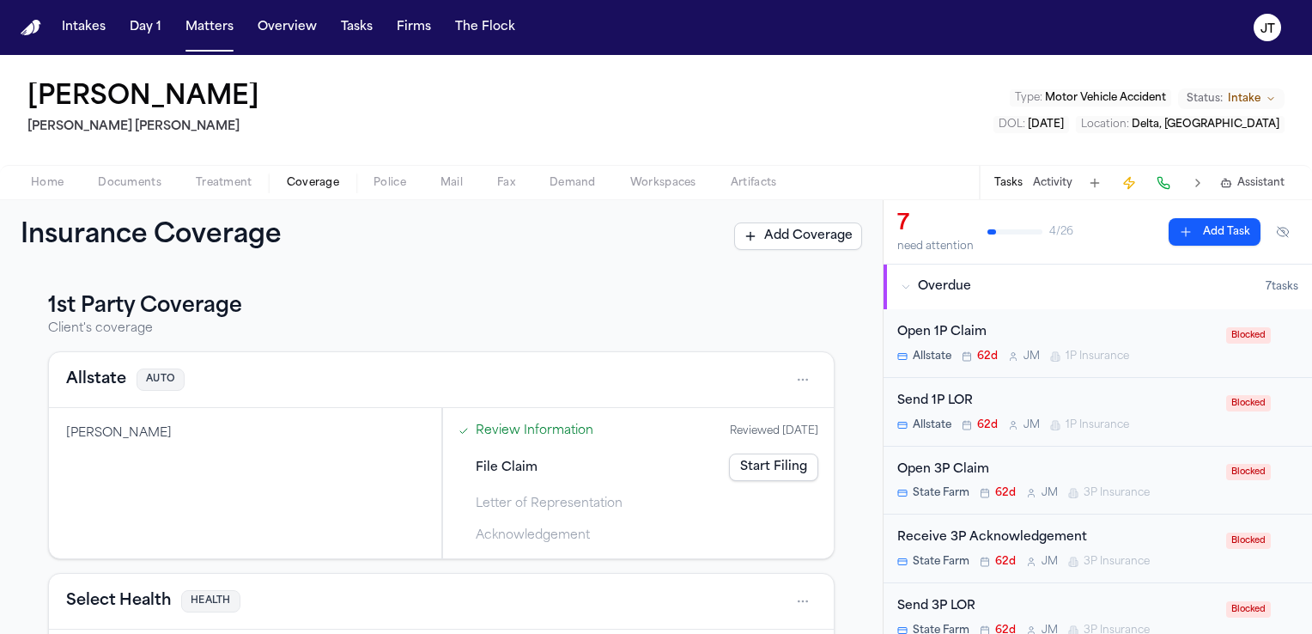
click at [55, 183] on span "Home" at bounding box center [47, 183] width 33 height 14
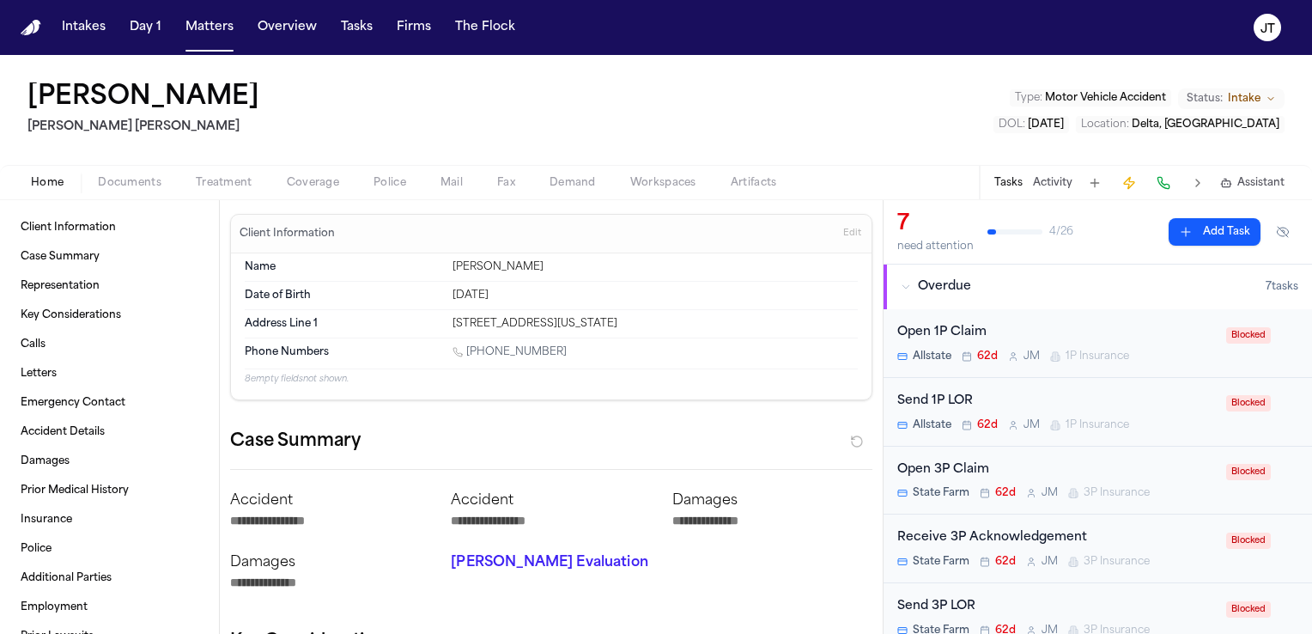
type textarea "*"
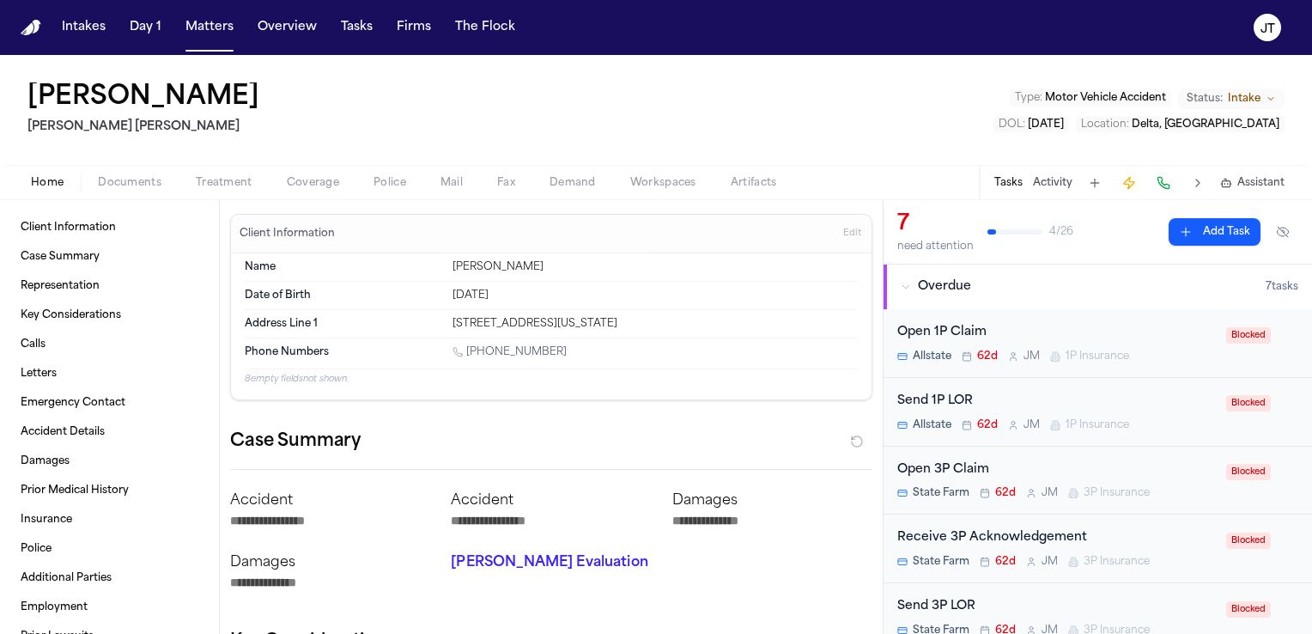
type textarea "*"
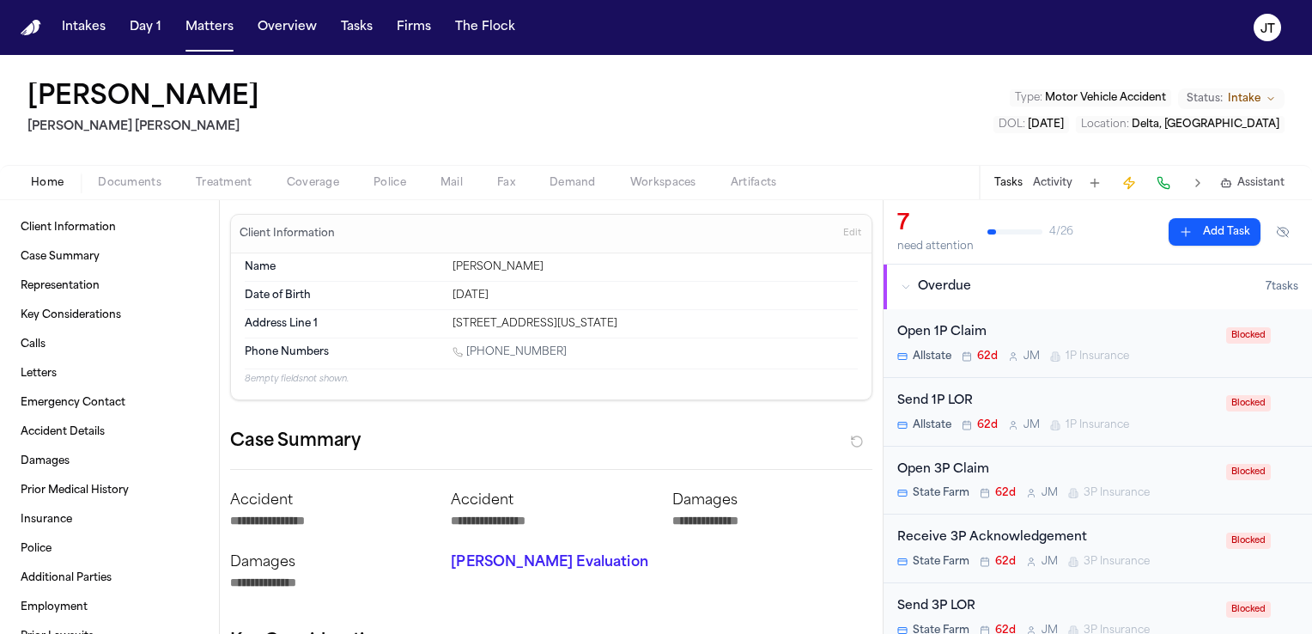
type textarea "*"
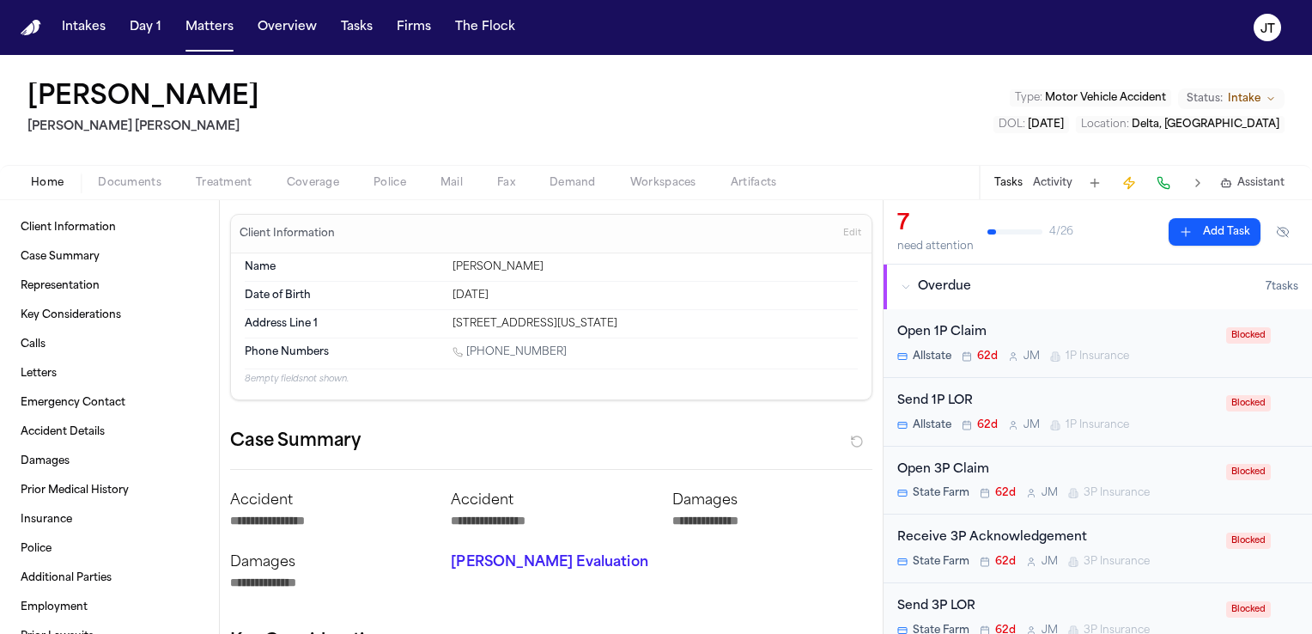
type textarea "*"
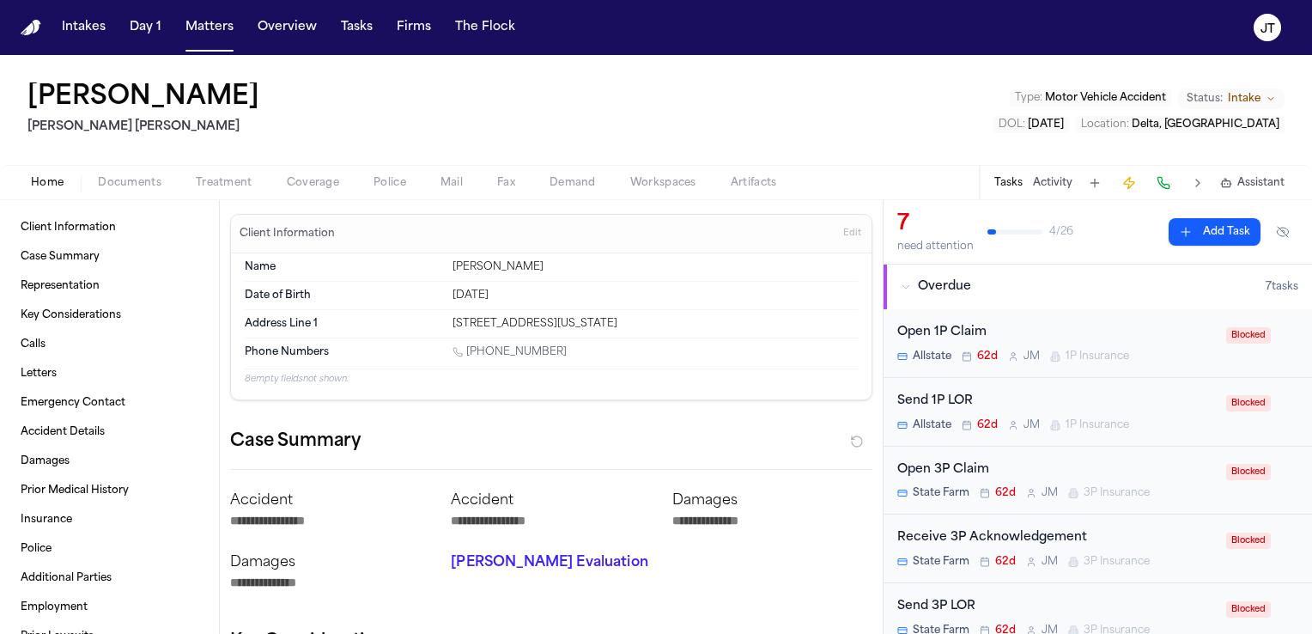
type textarea "*"
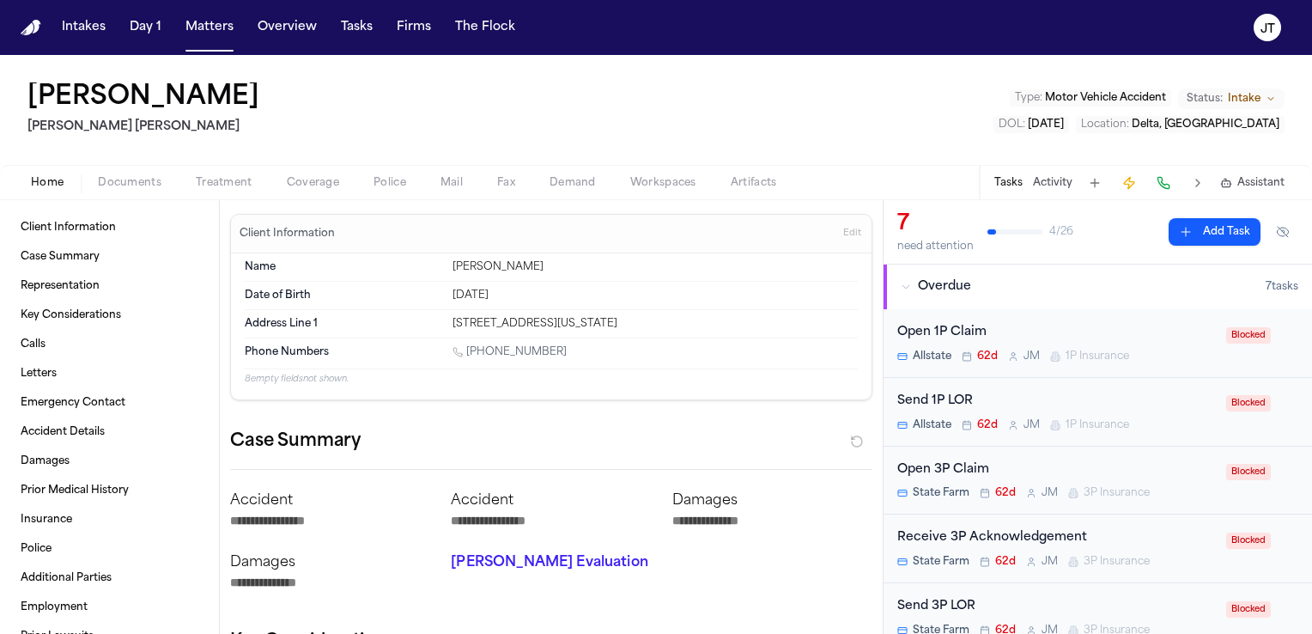
type textarea "*"
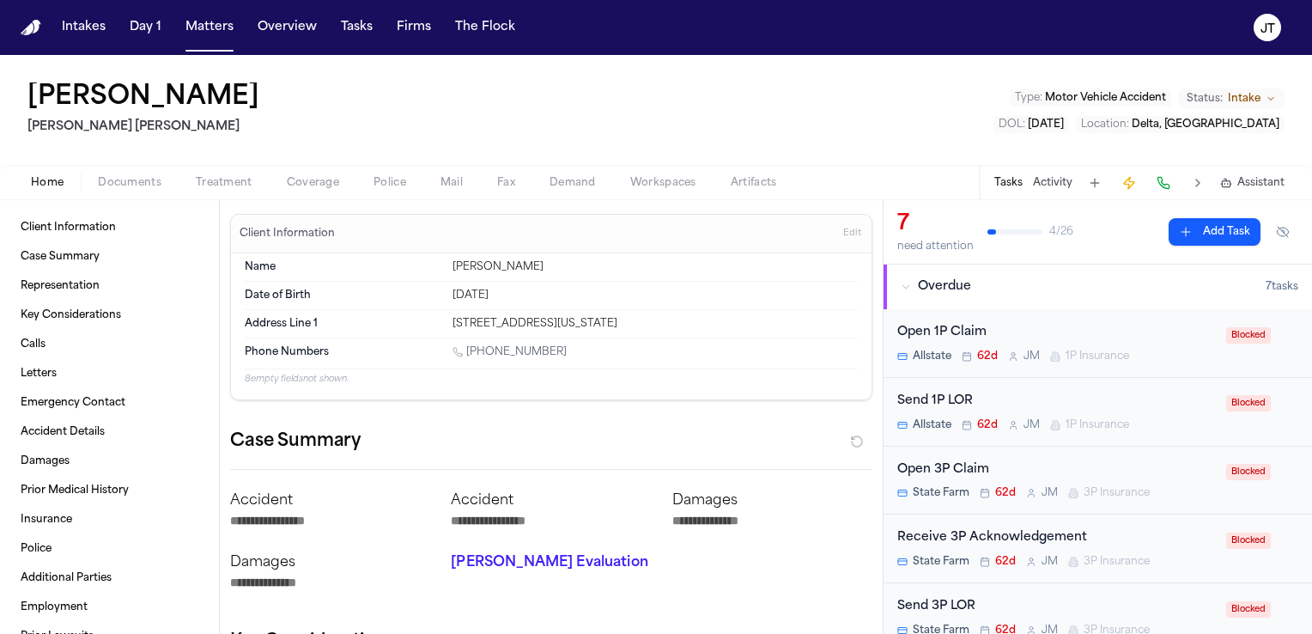
type textarea "*"
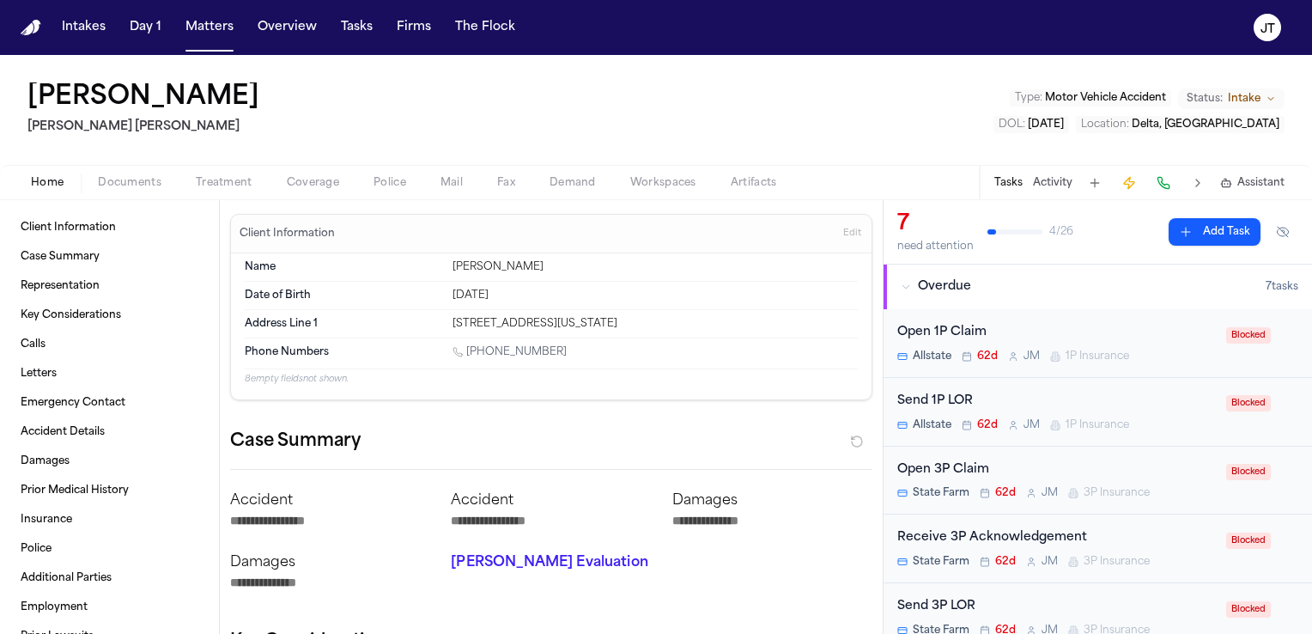
type textarea "*"
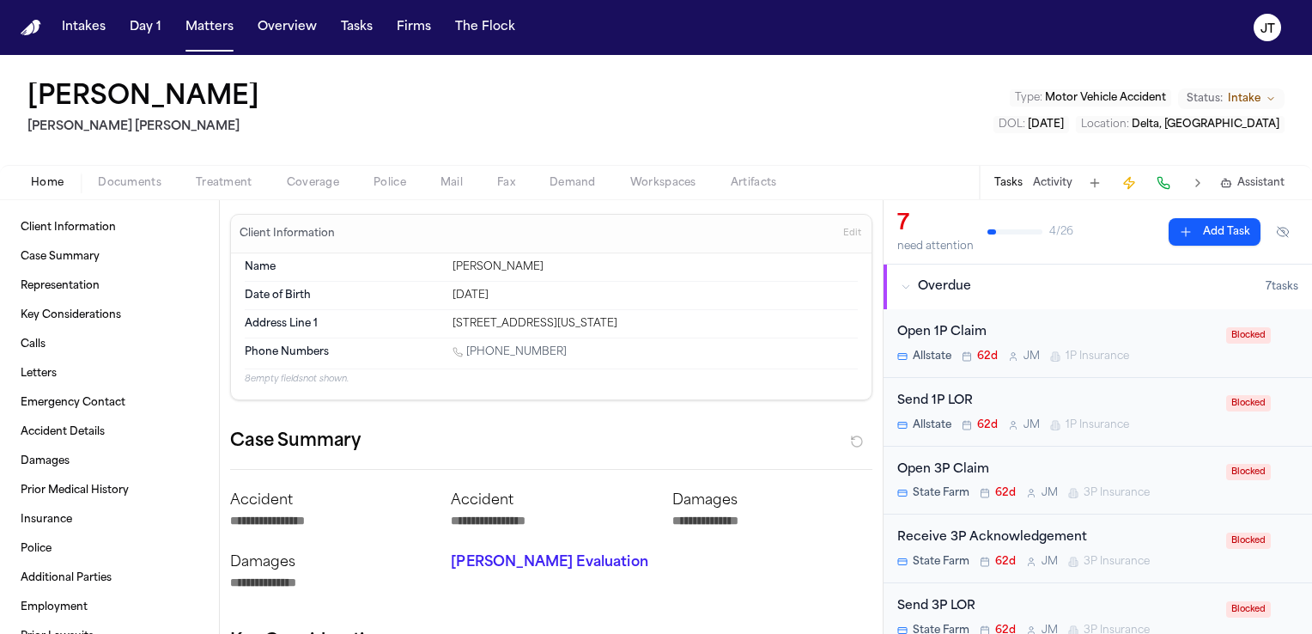
type textarea "*"
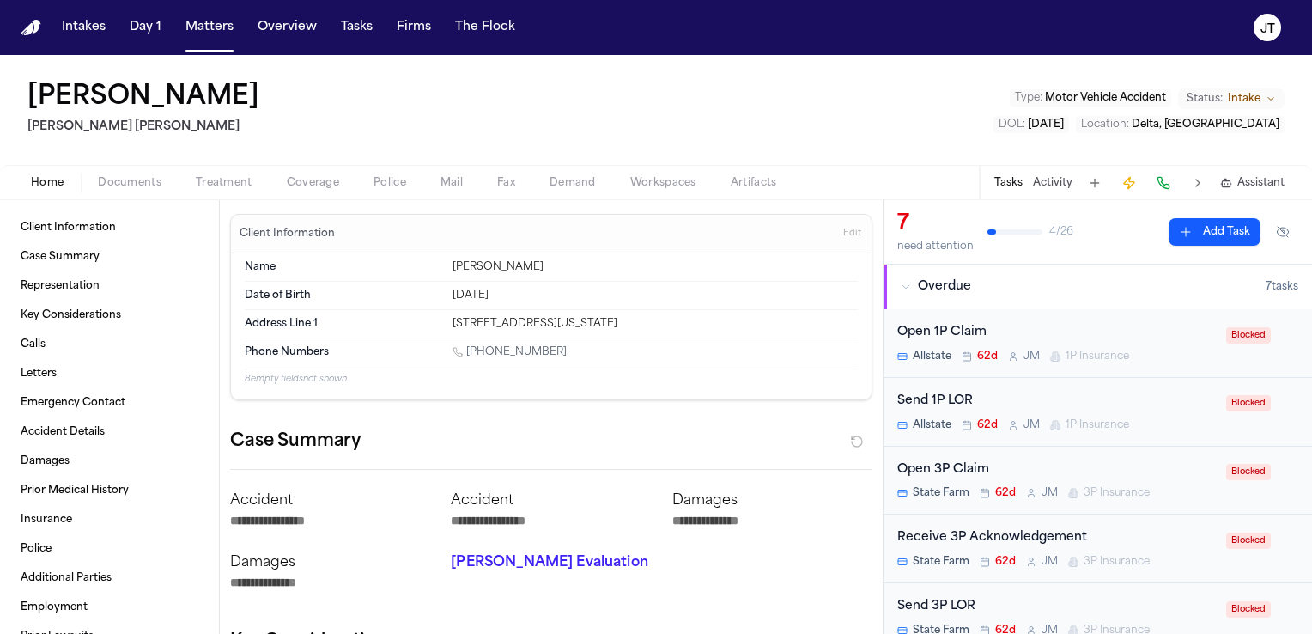
type textarea "*"
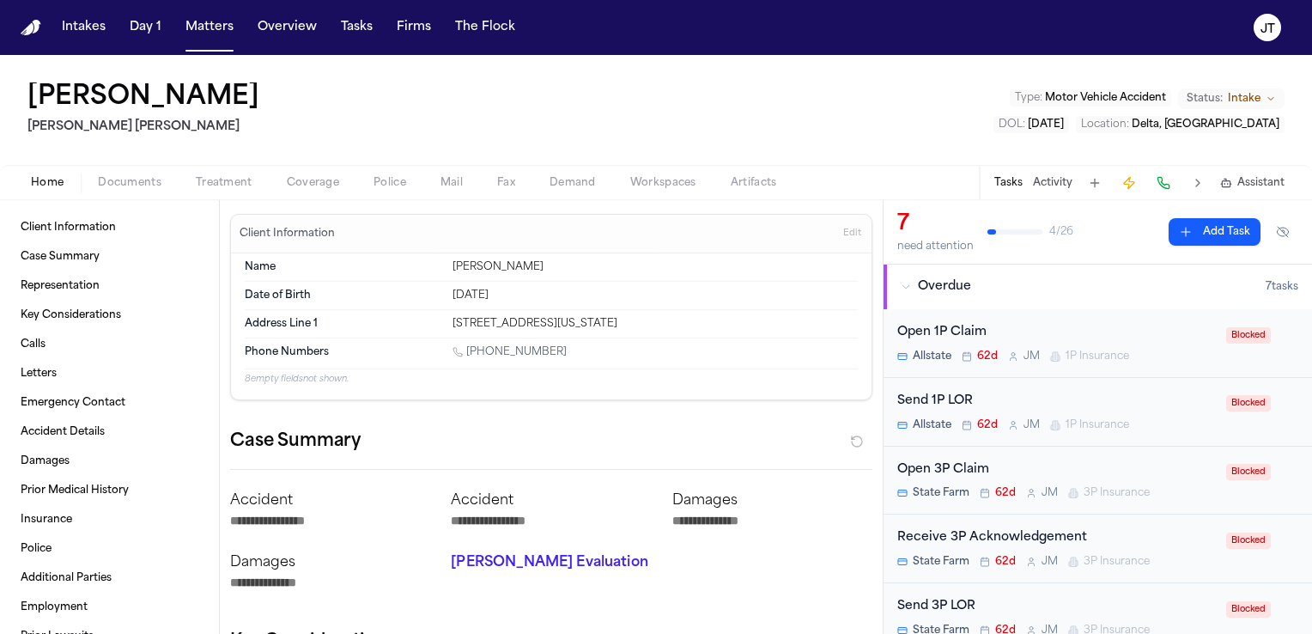
type textarea "*"
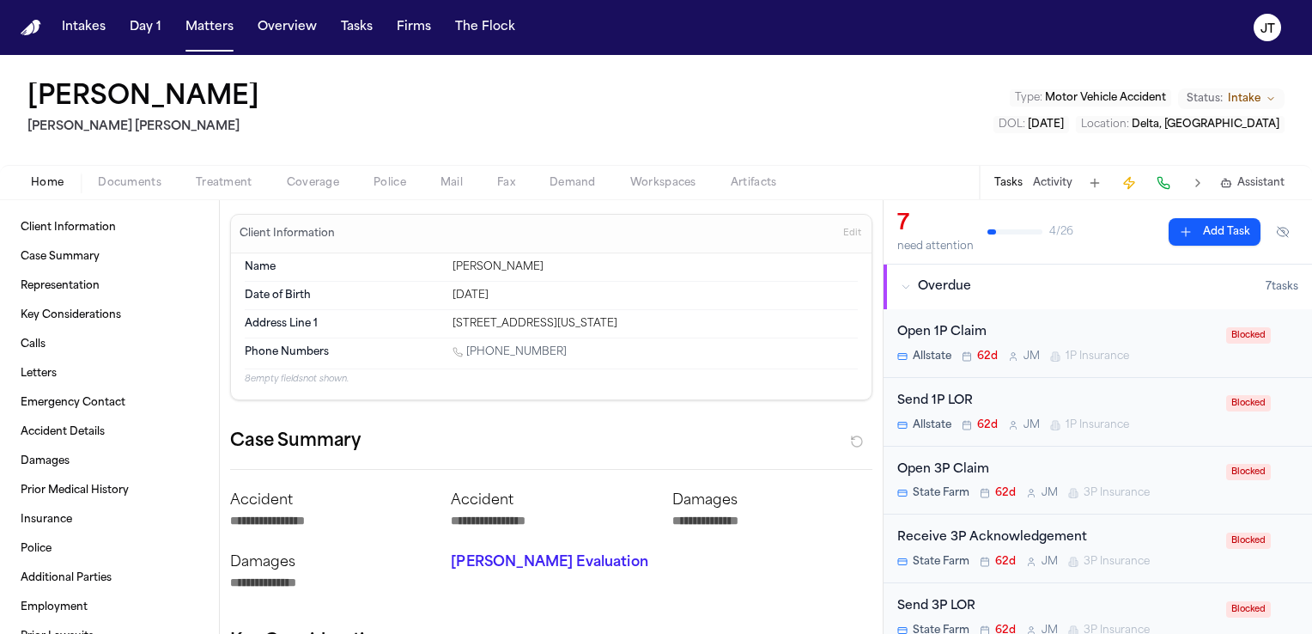
type textarea "*"
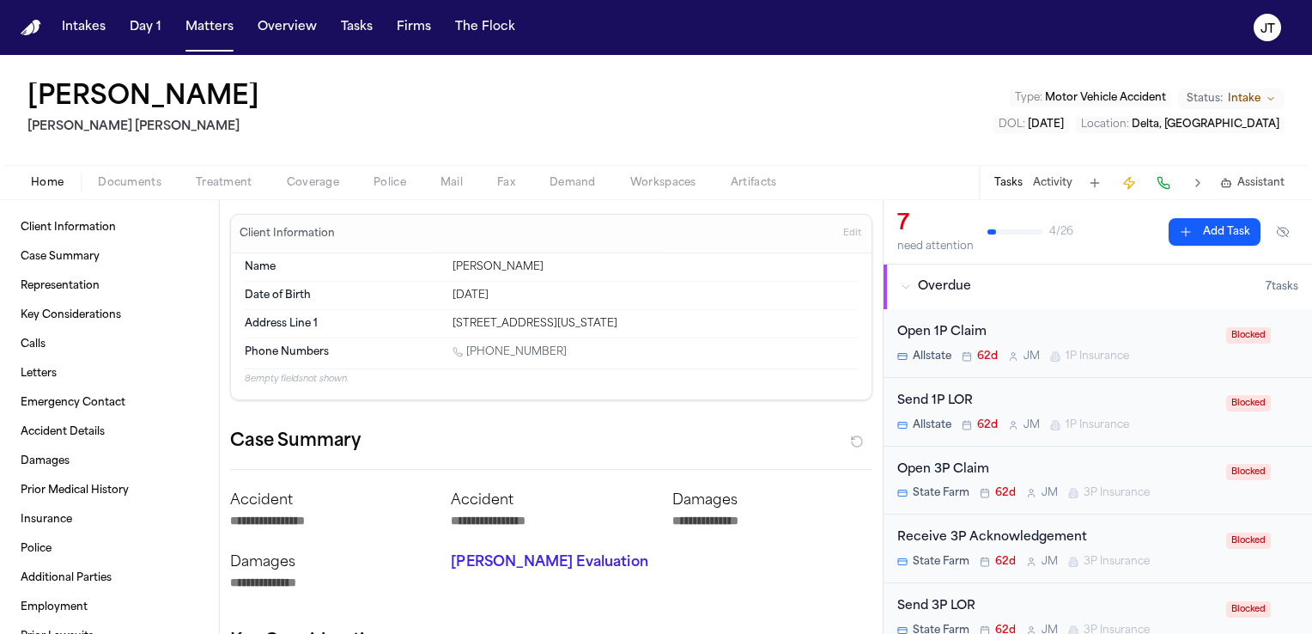
type textarea "*"
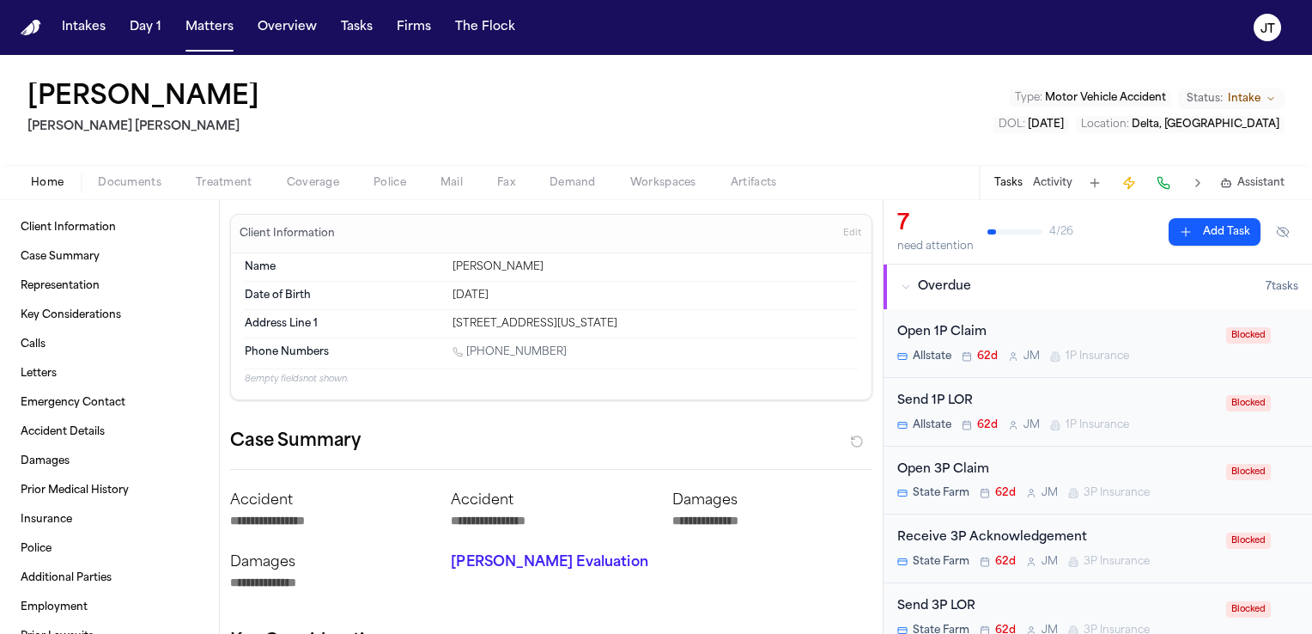
type textarea "*"
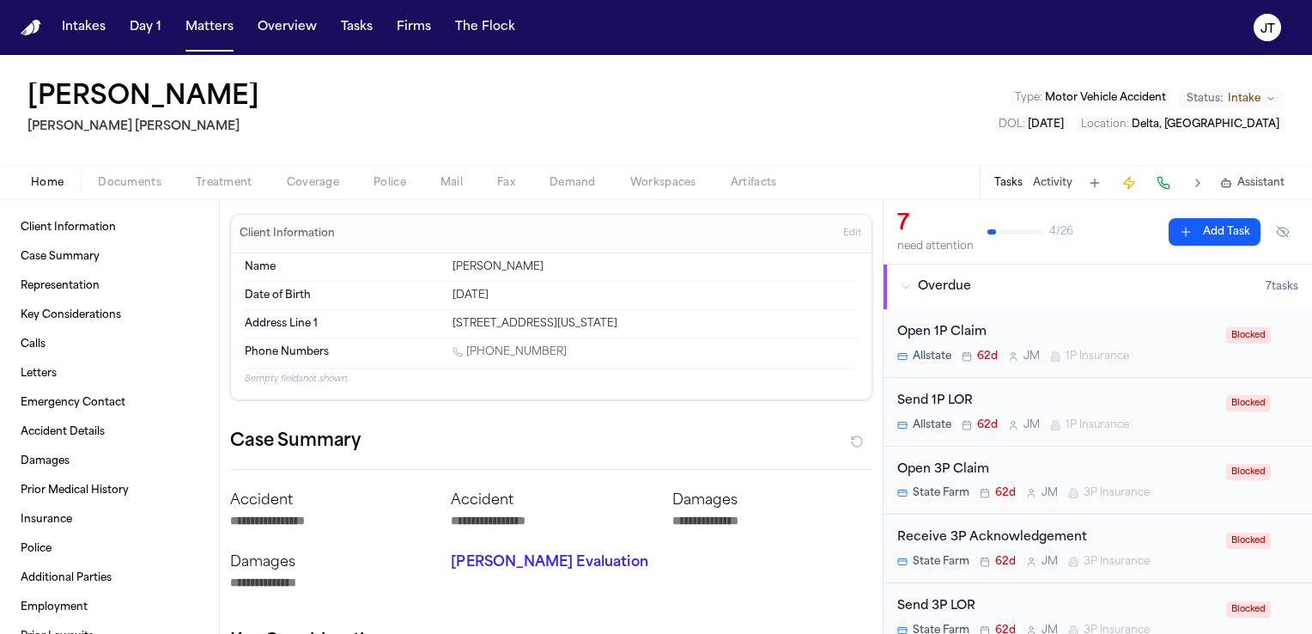
type textarea "*"
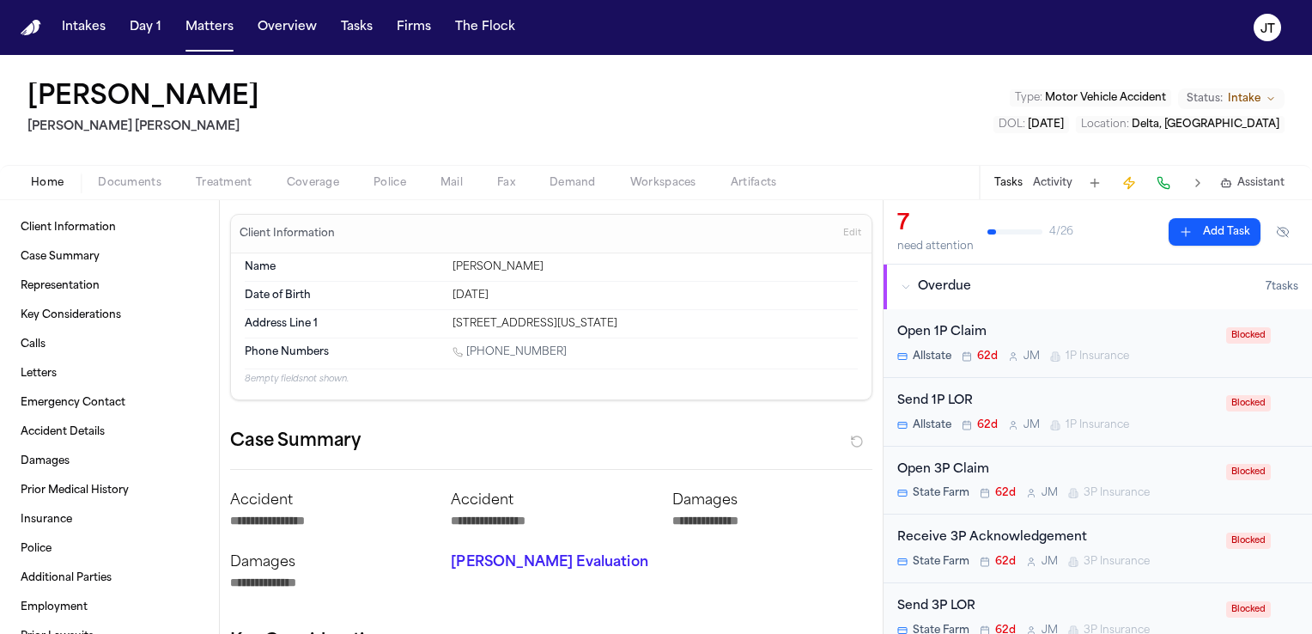
type textarea "*"
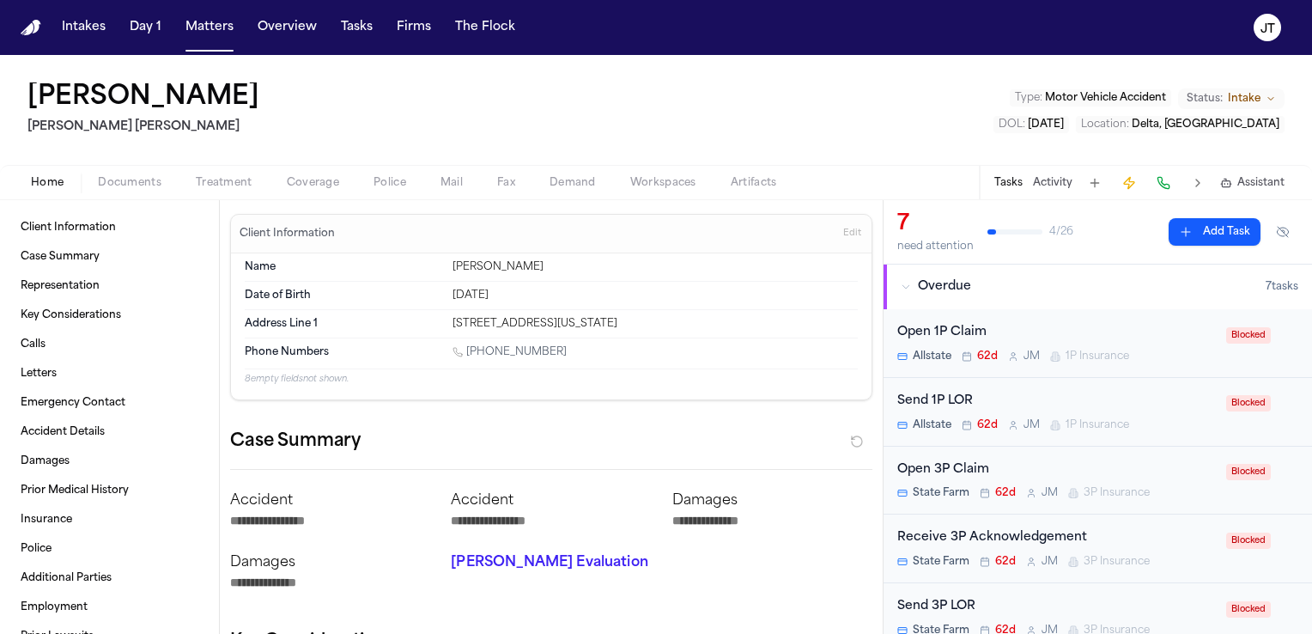
type textarea "*"
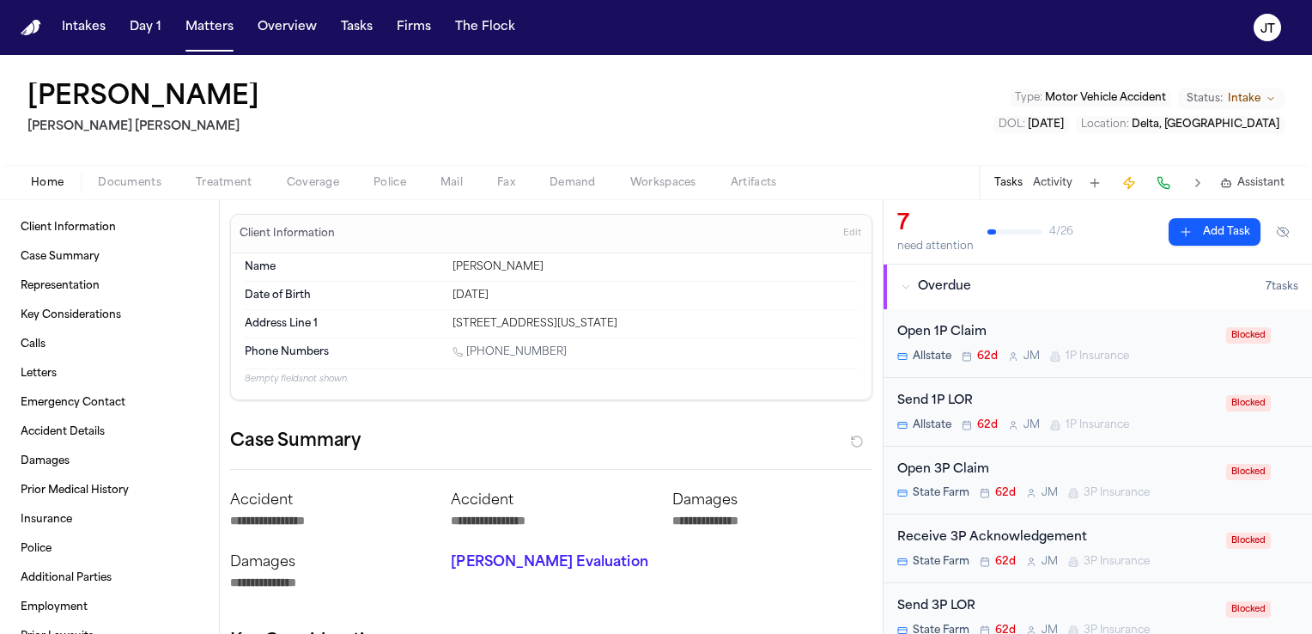
type textarea "*"
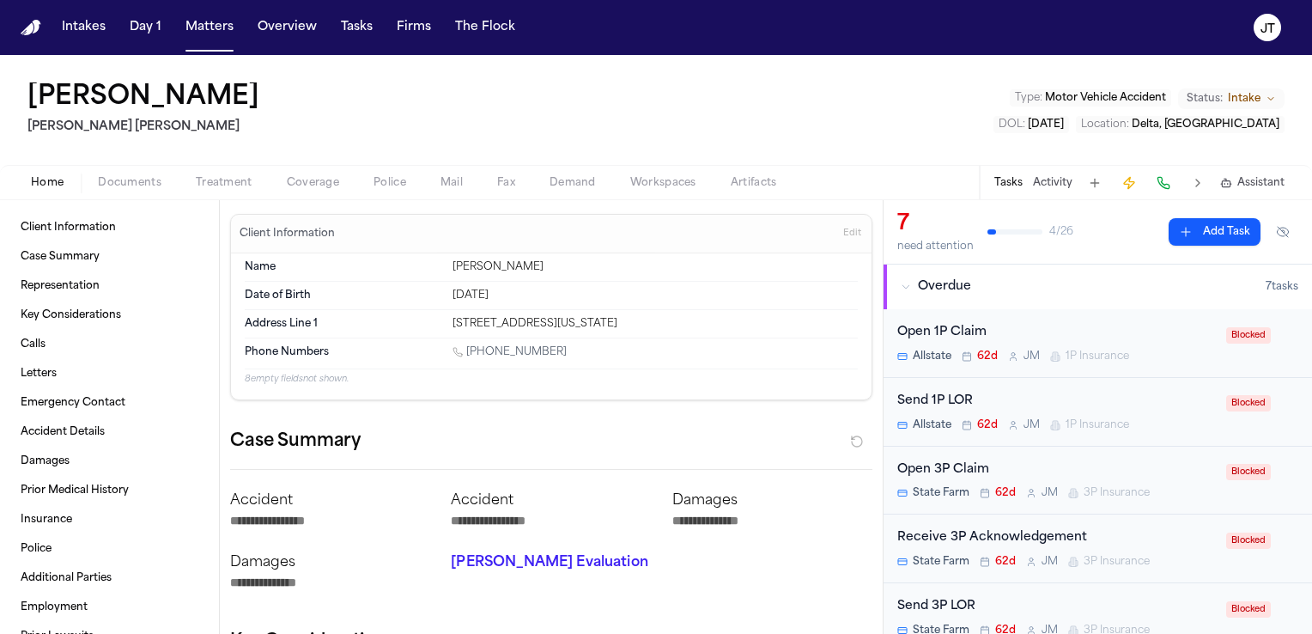
type textarea "*"
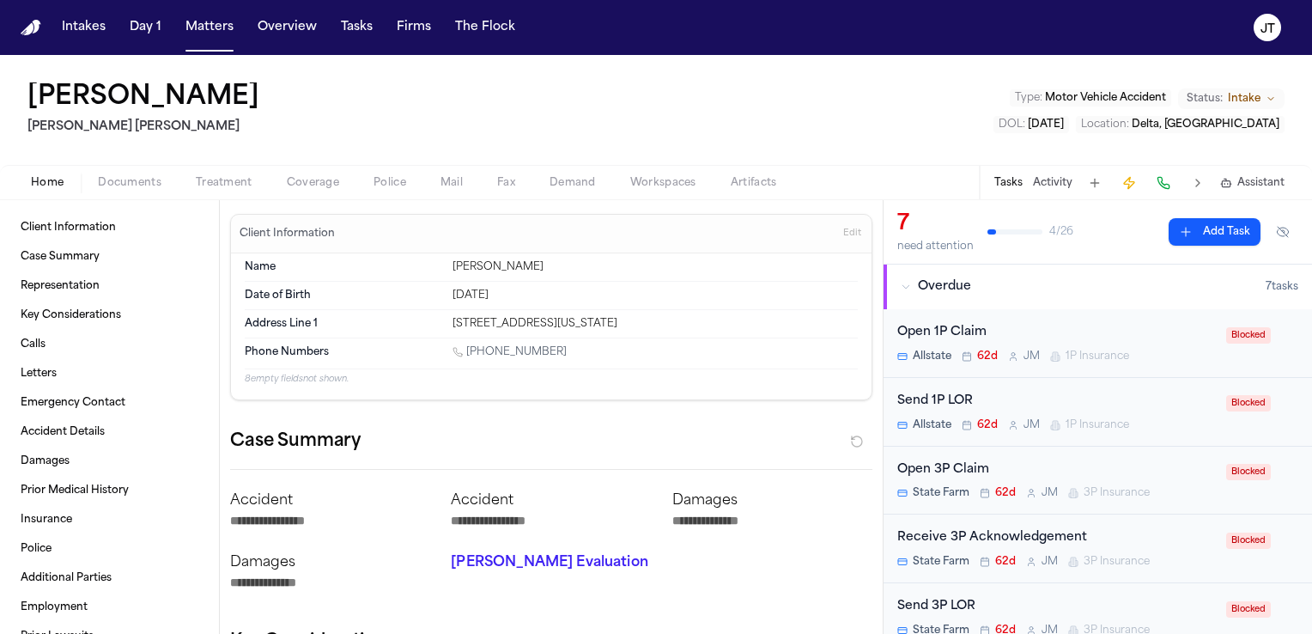
type textarea "*"
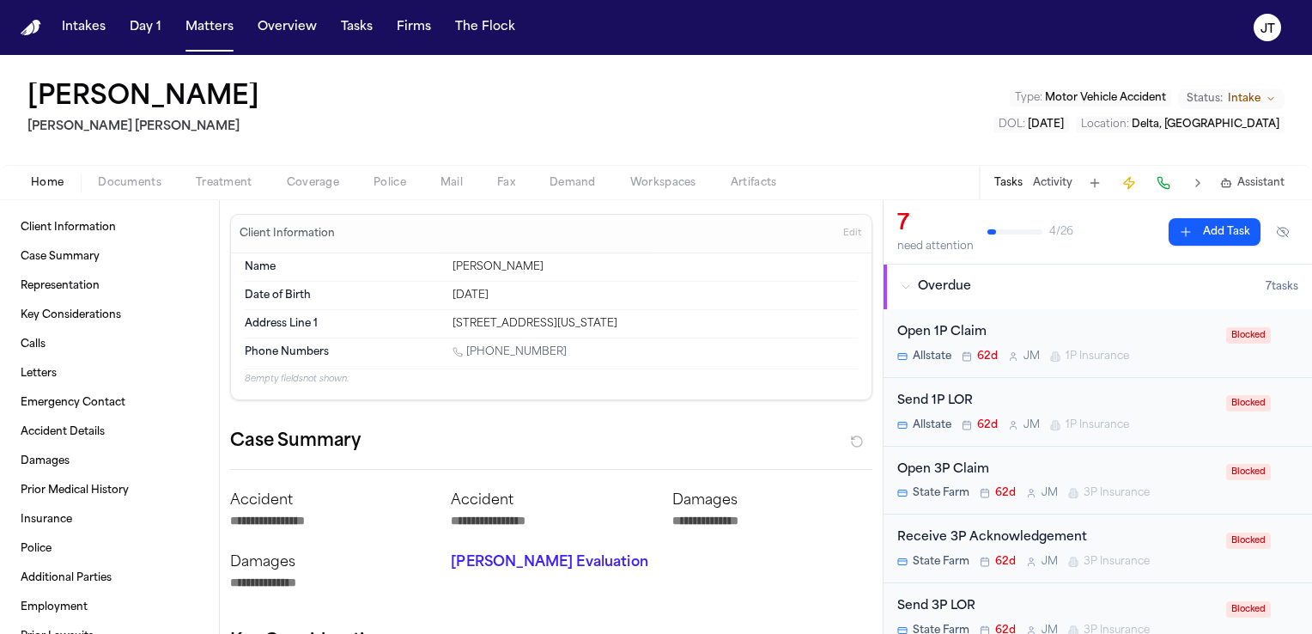
type textarea "*"
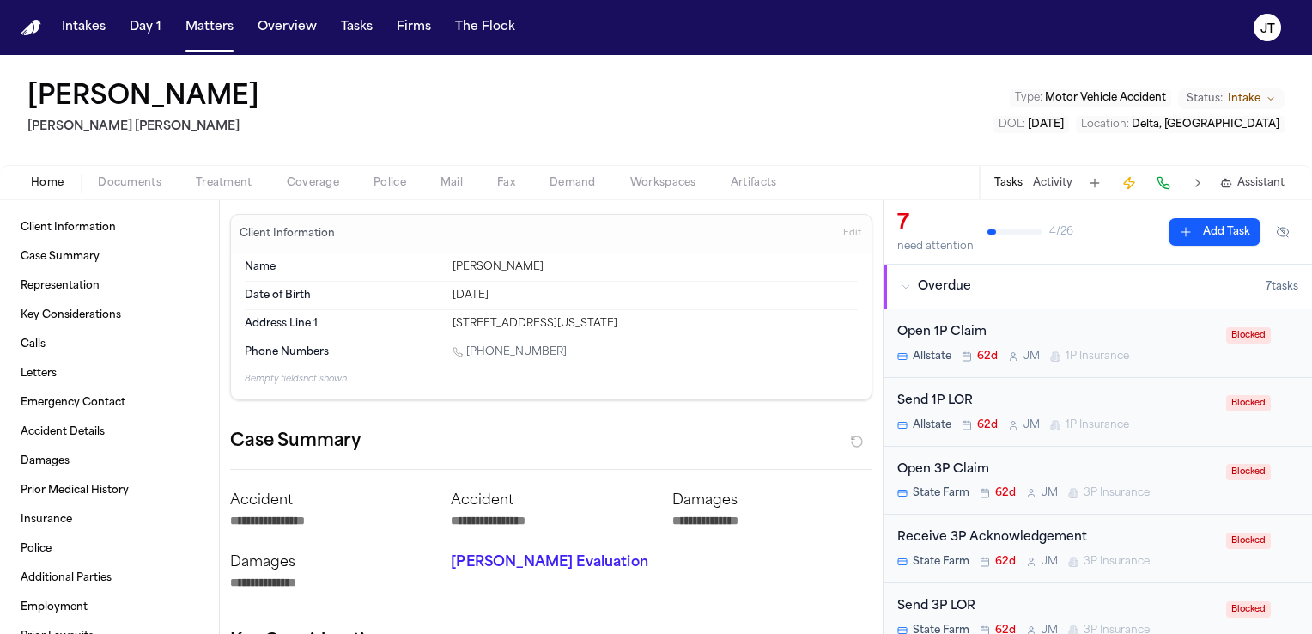
type textarea "*"
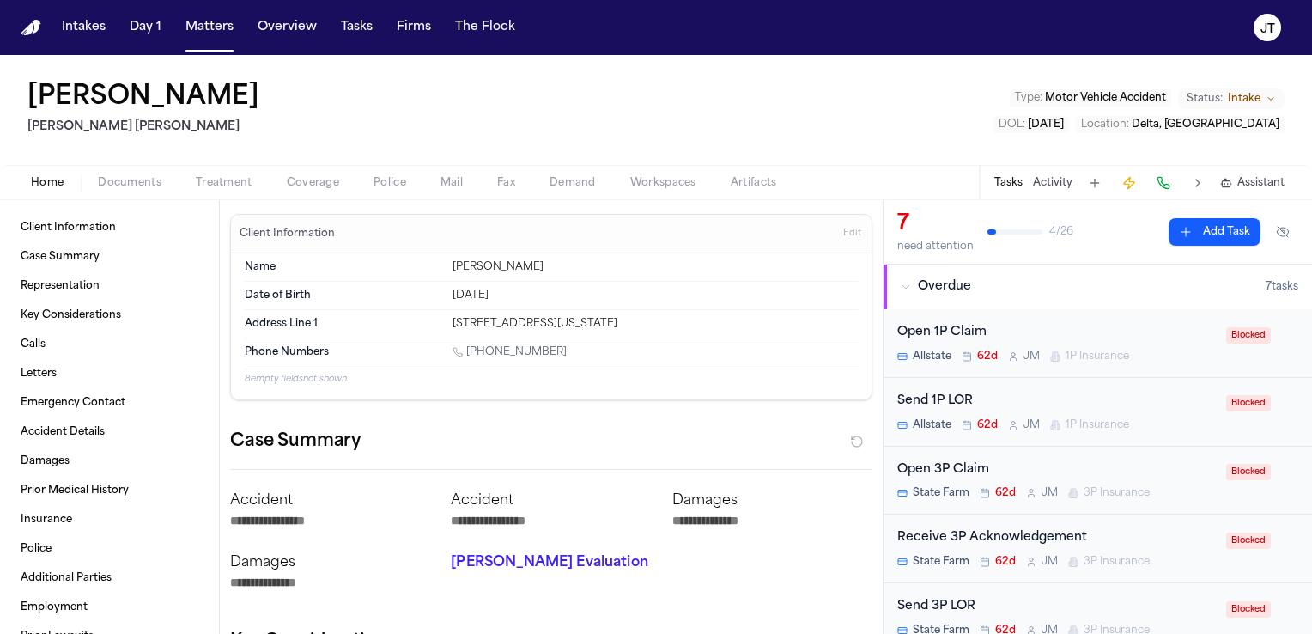
type textarea "*"
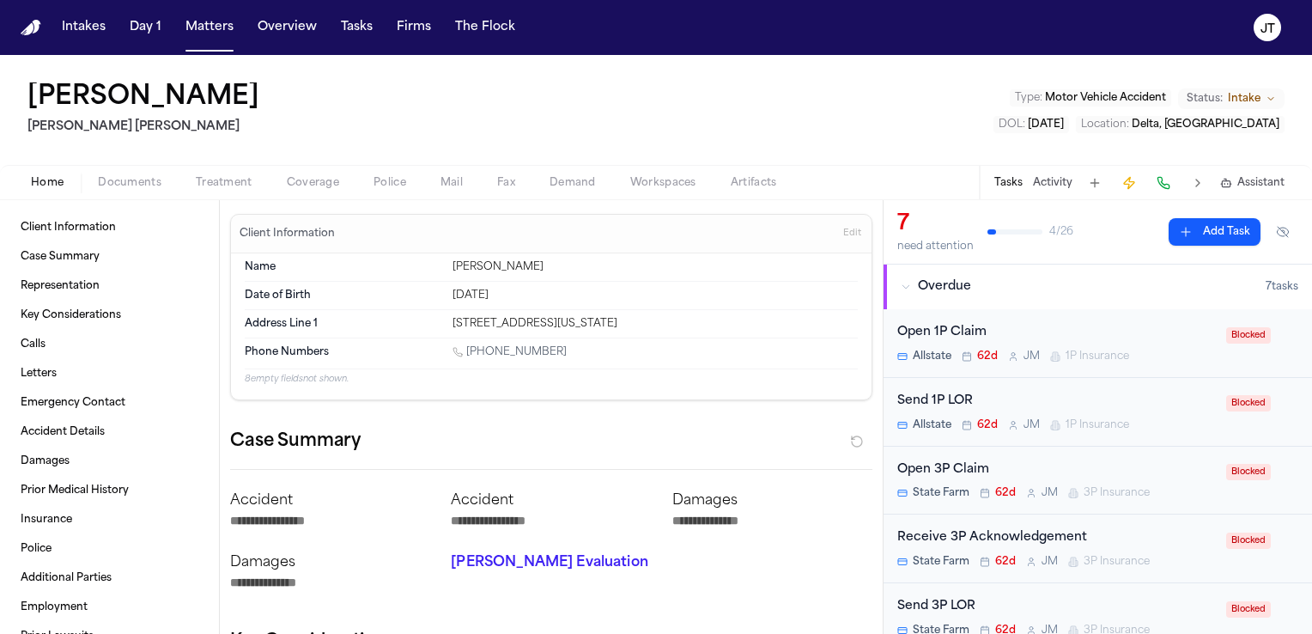
type textarea "*"
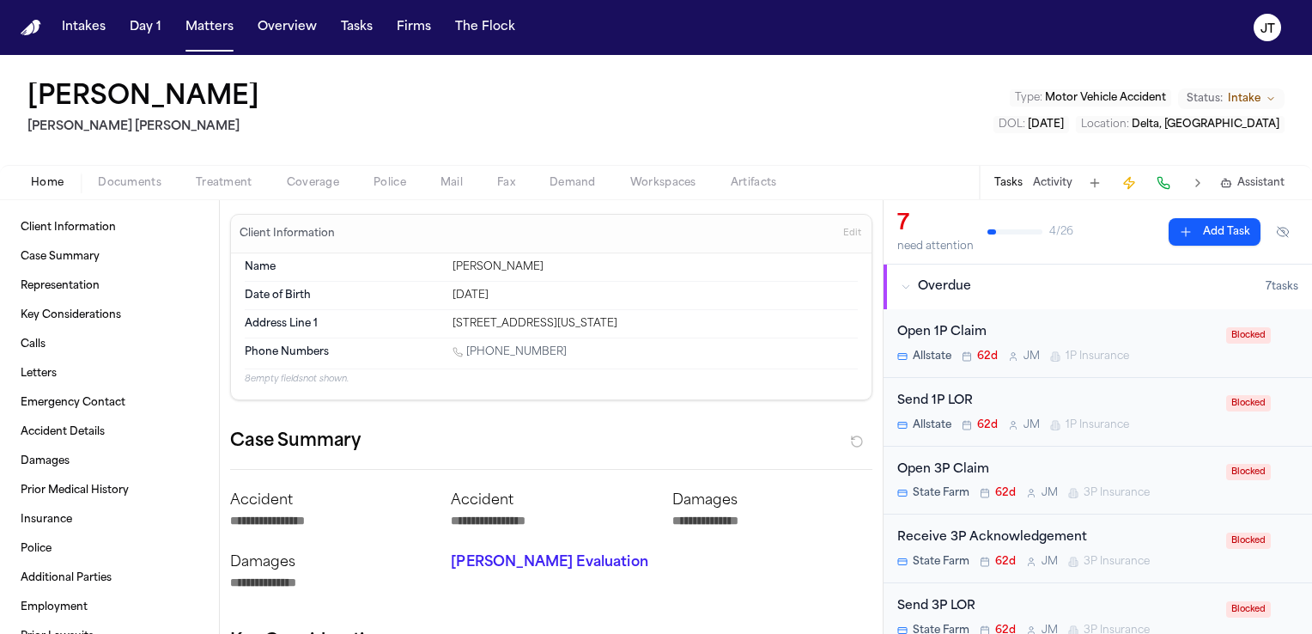
type textarea "*"
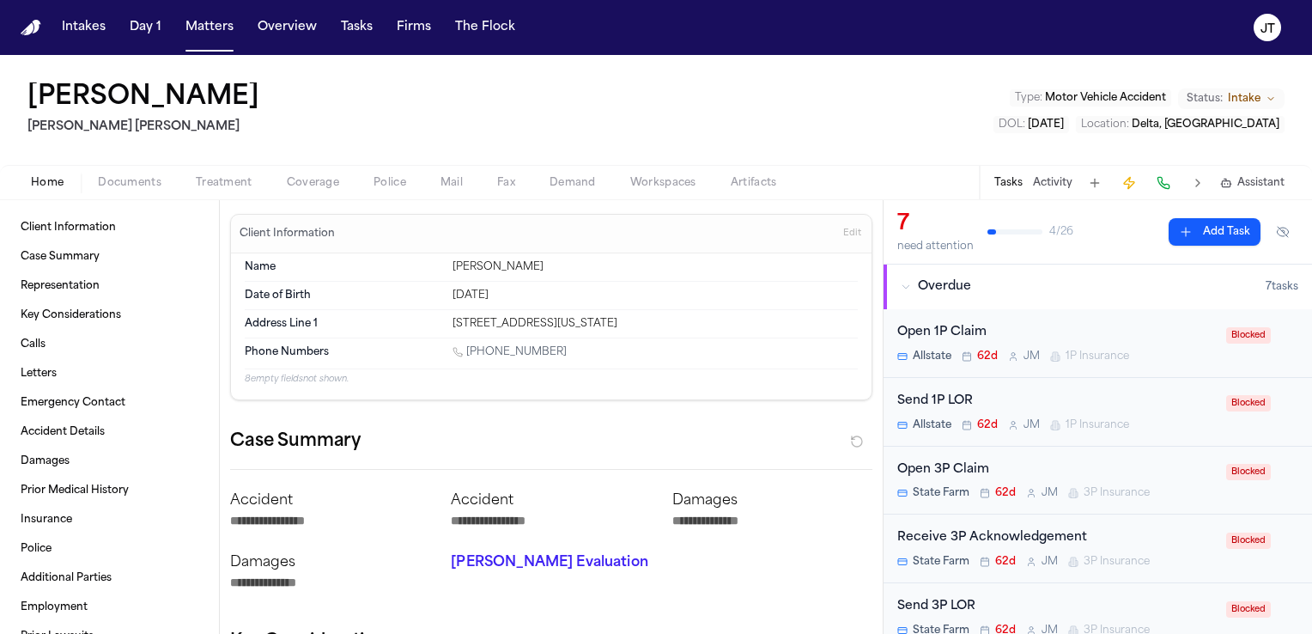
type textarea "*"
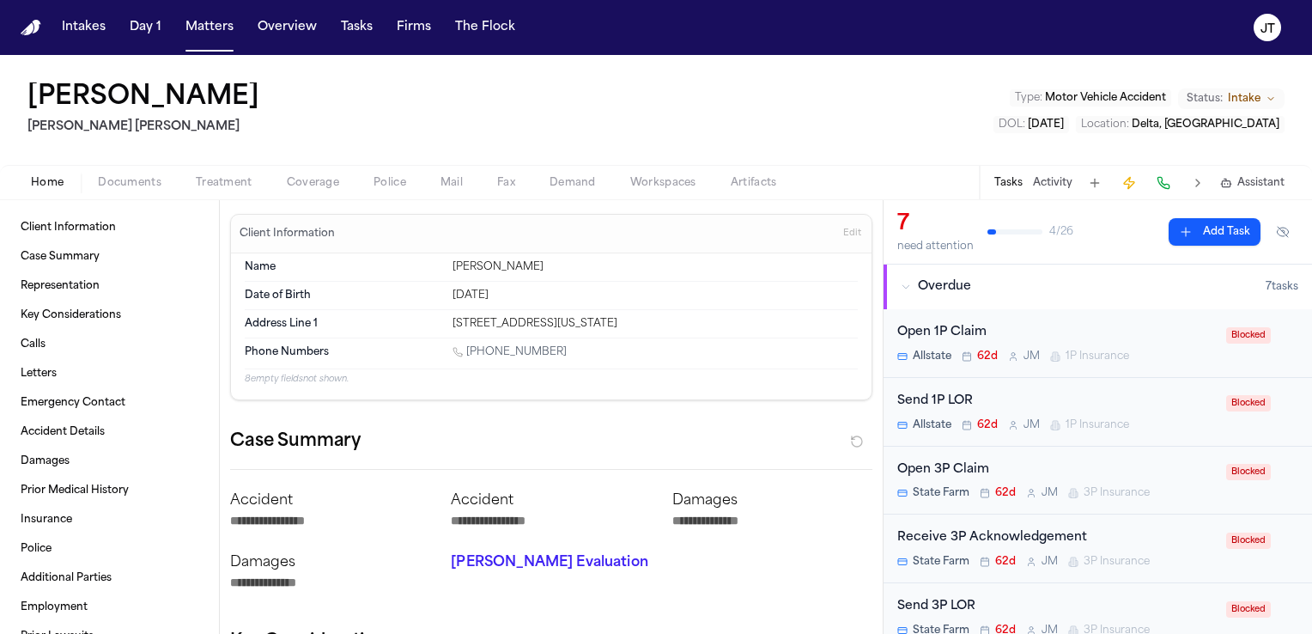
type textarea "*"
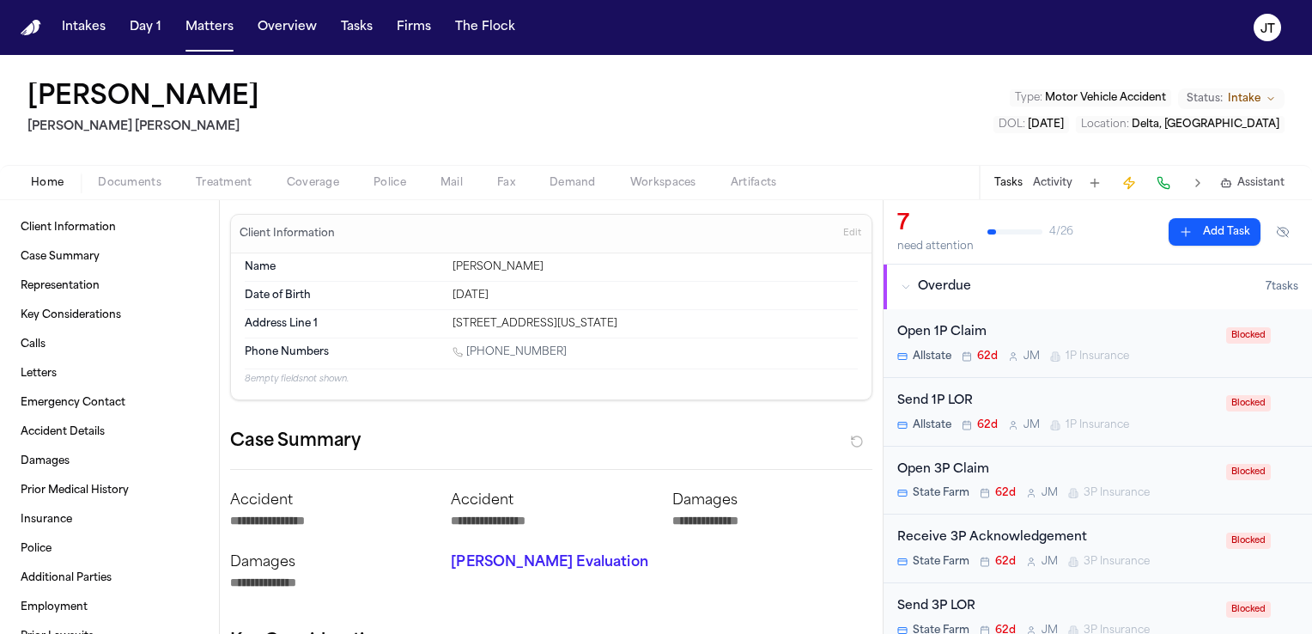
type textarea "*"
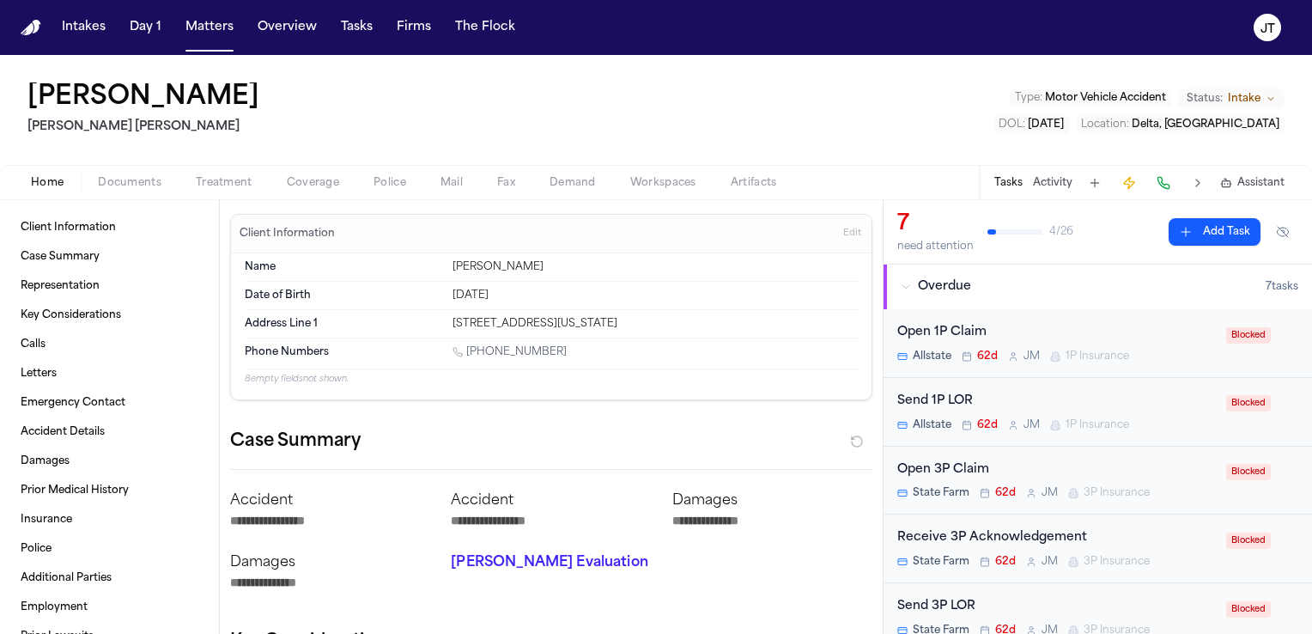
type textarea "*"
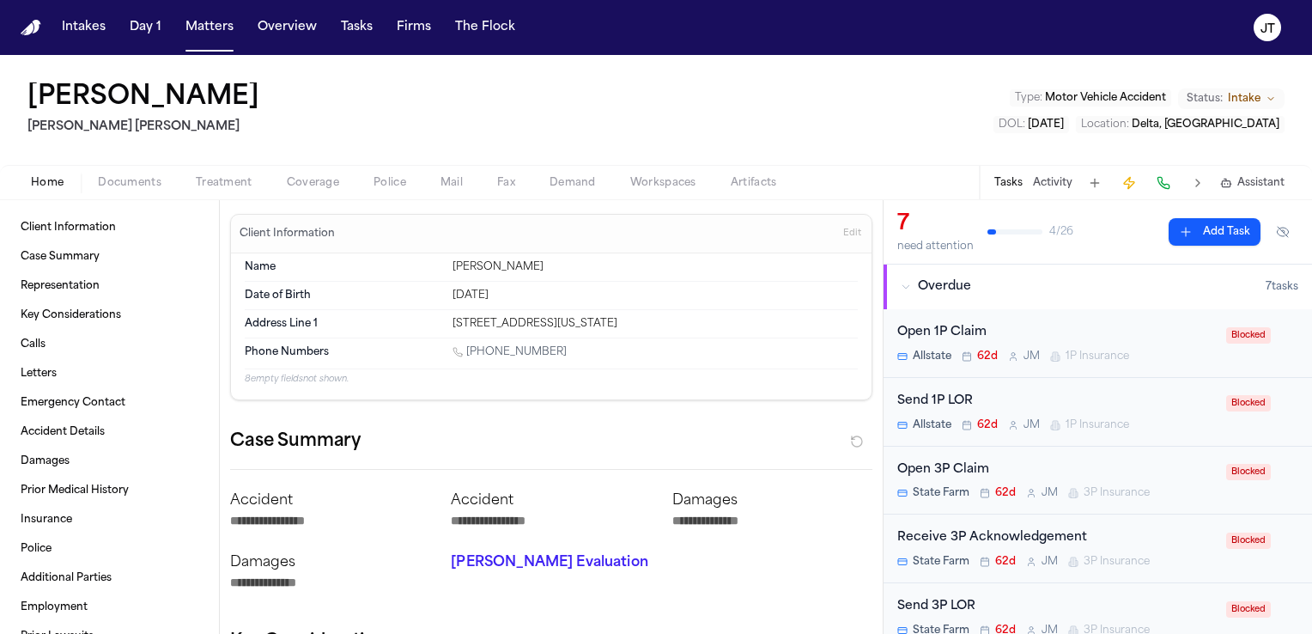
type textarea "*"
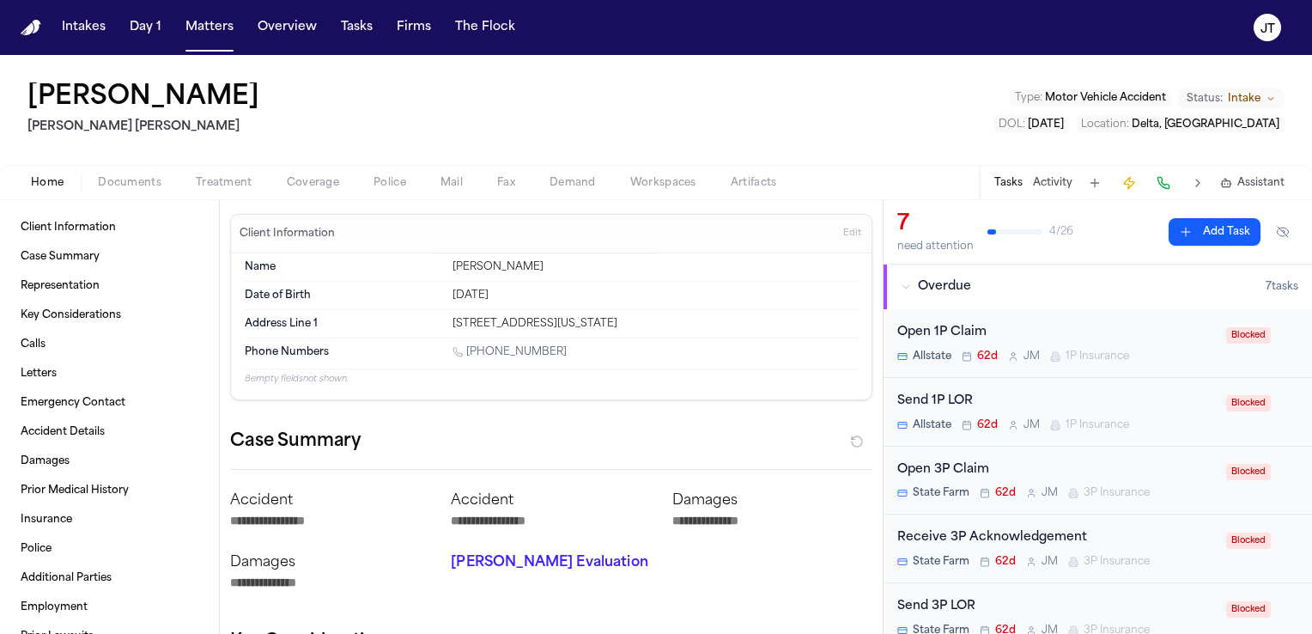
type textarea "*"
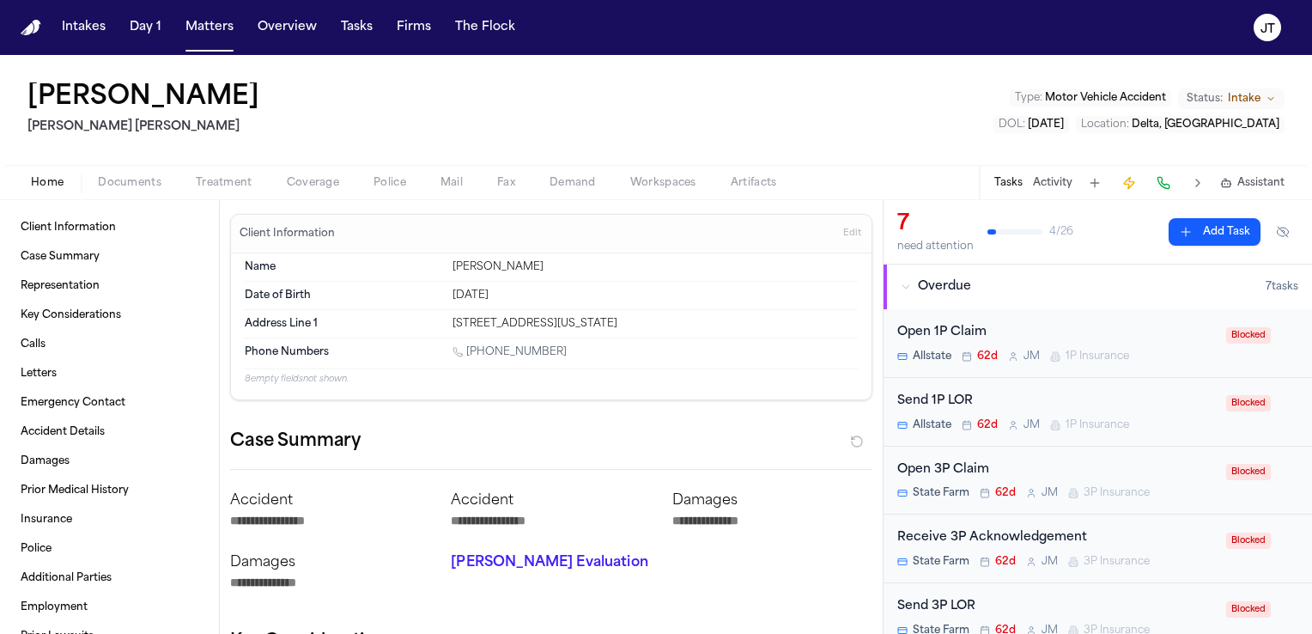
type textarea "*"
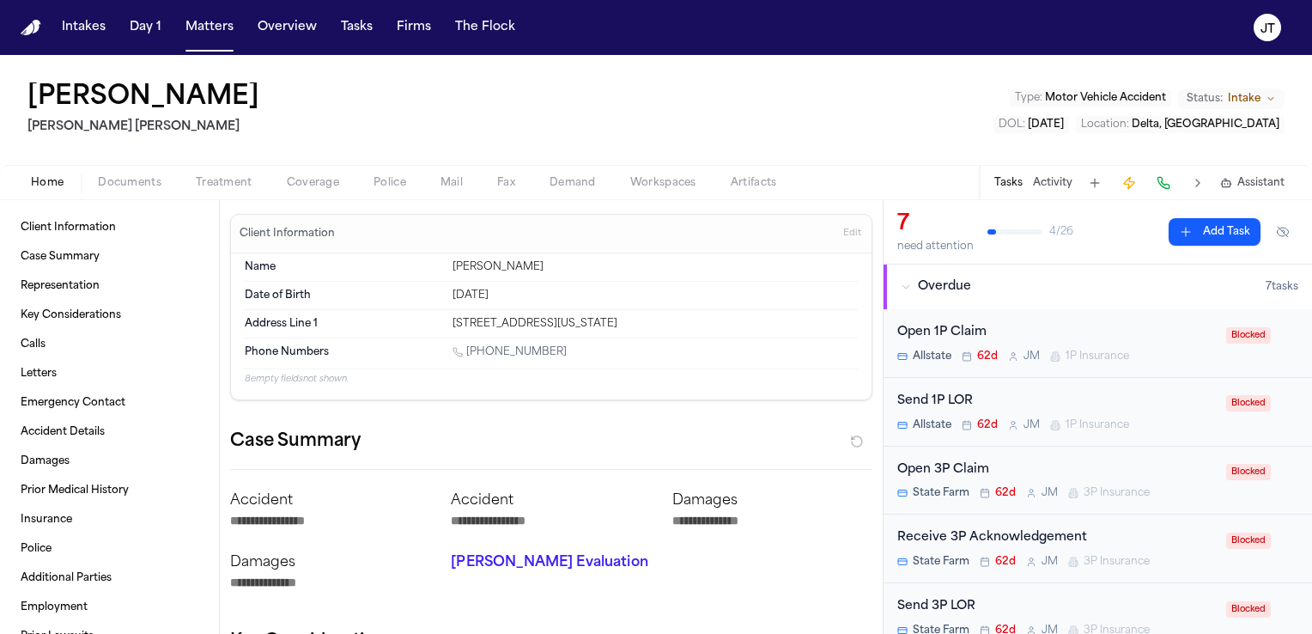
type textarea "*"
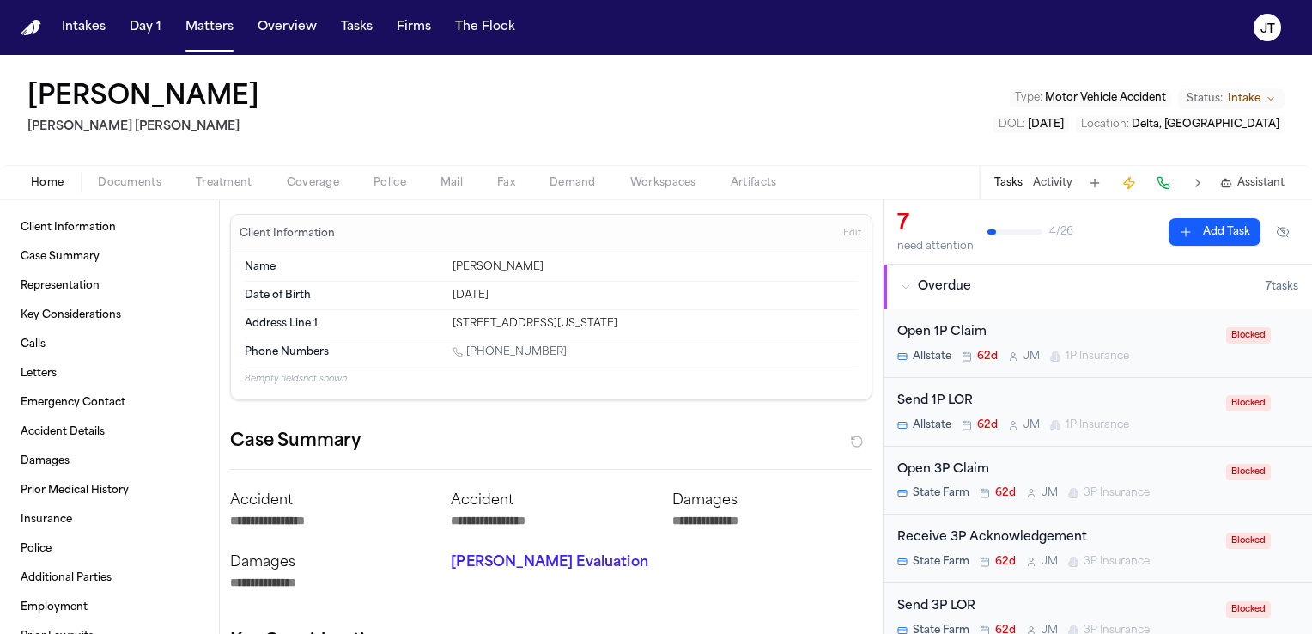
type textarea "*"
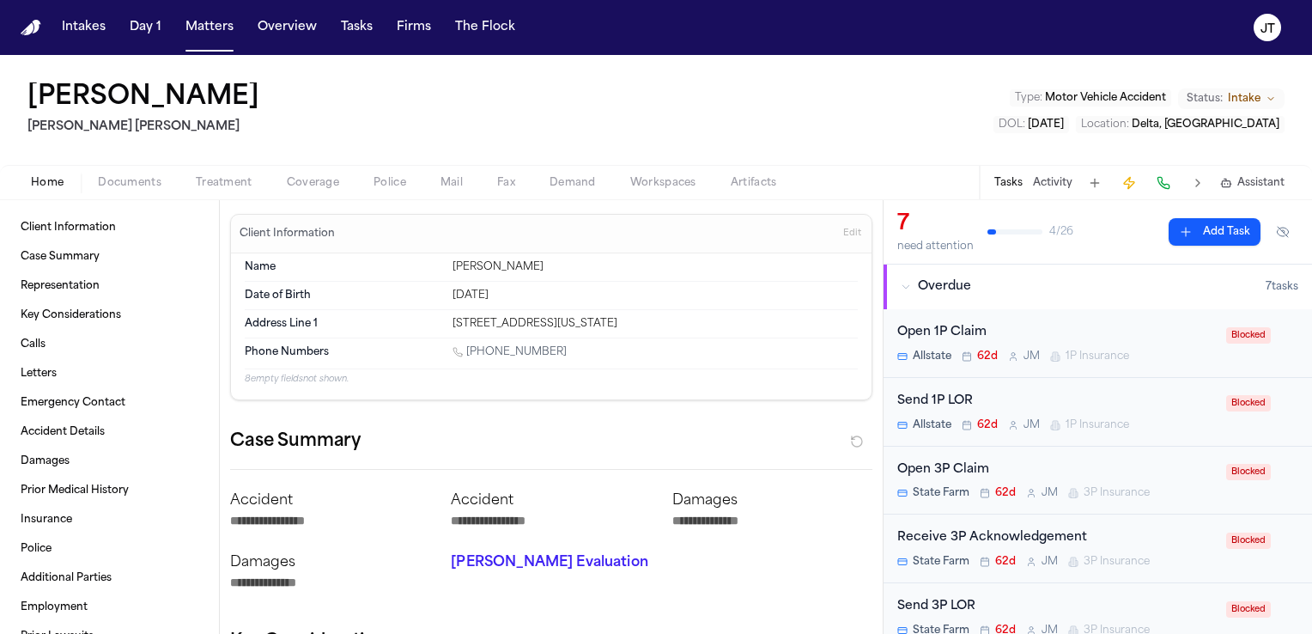
type textarea "*"
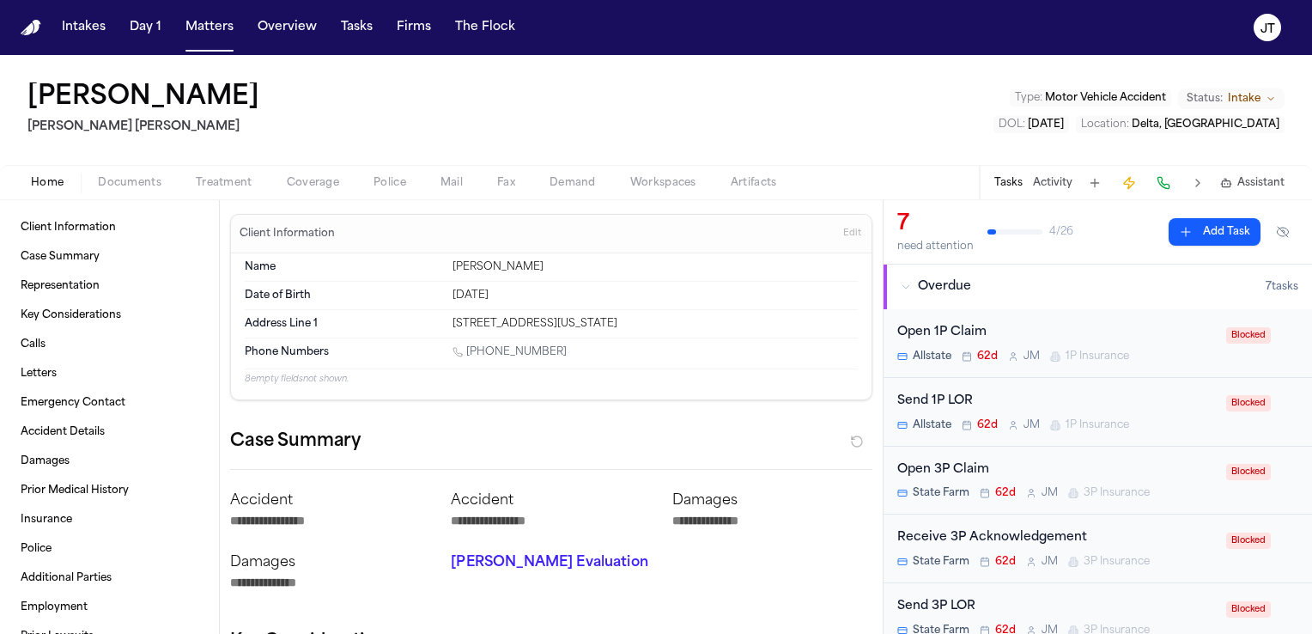
type textarea "*"
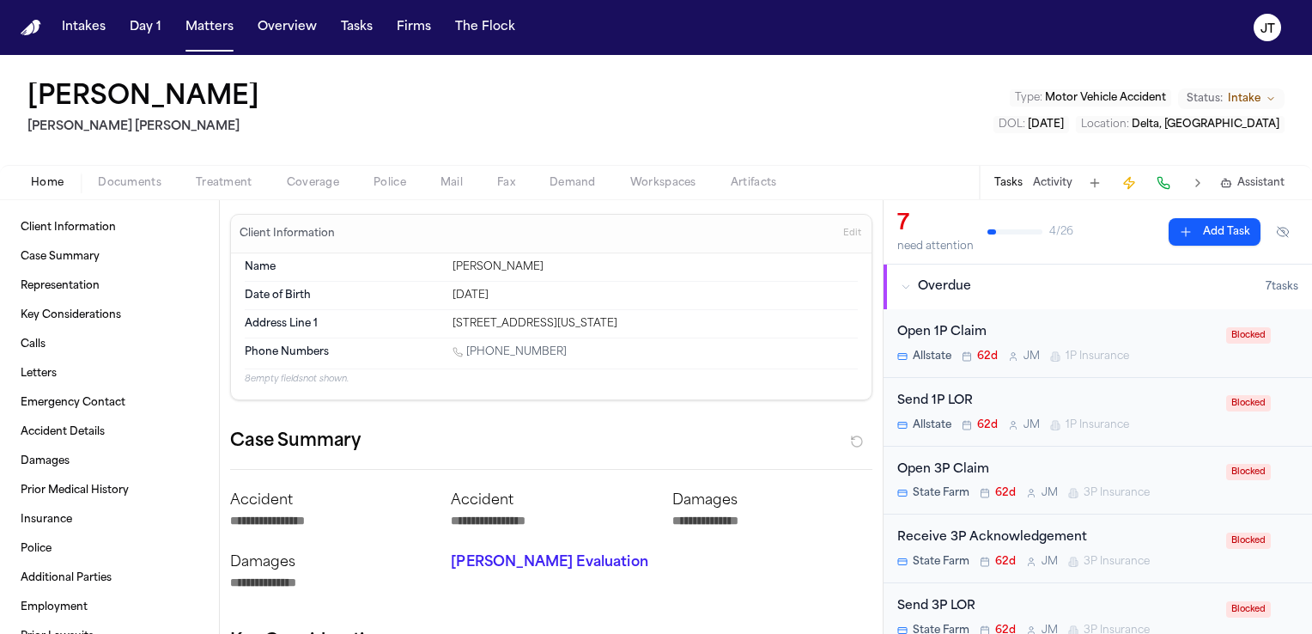
type textarea "*"
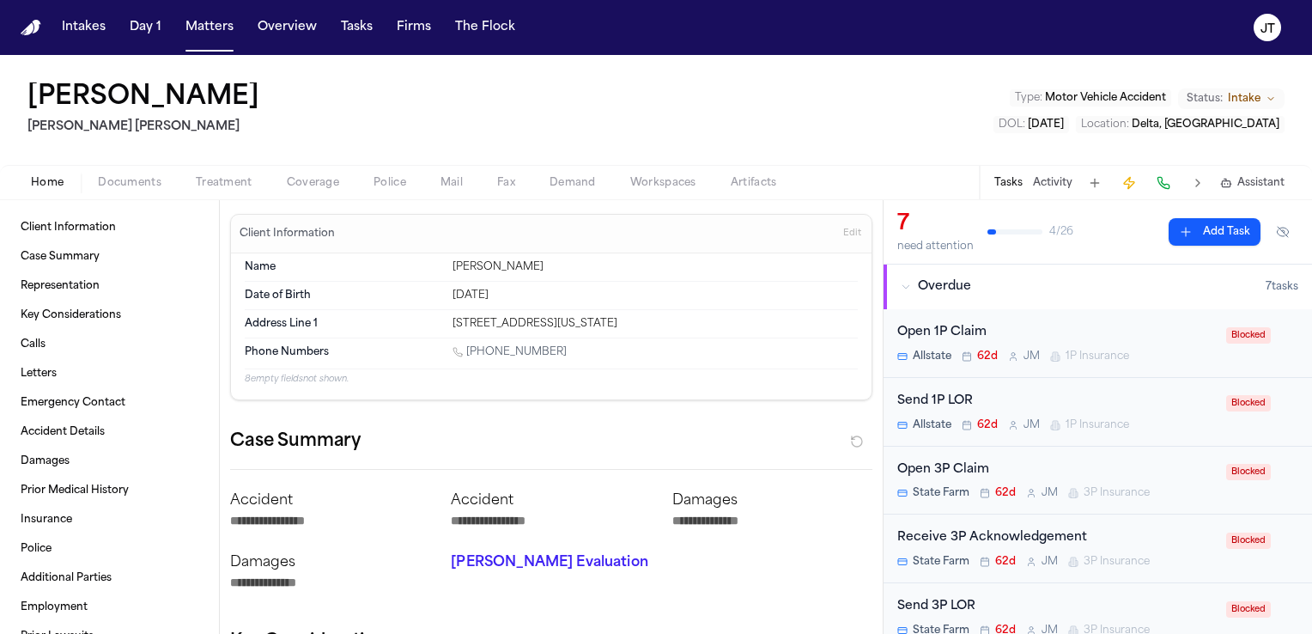
type textarea "*"
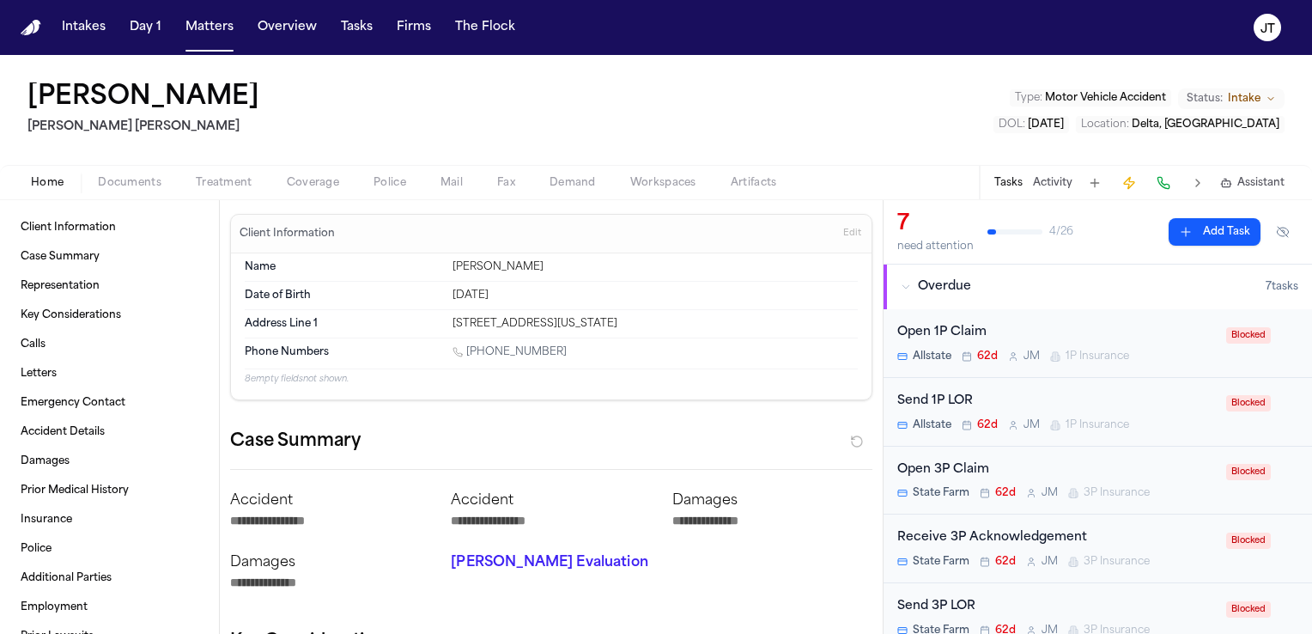
type textarea "*"
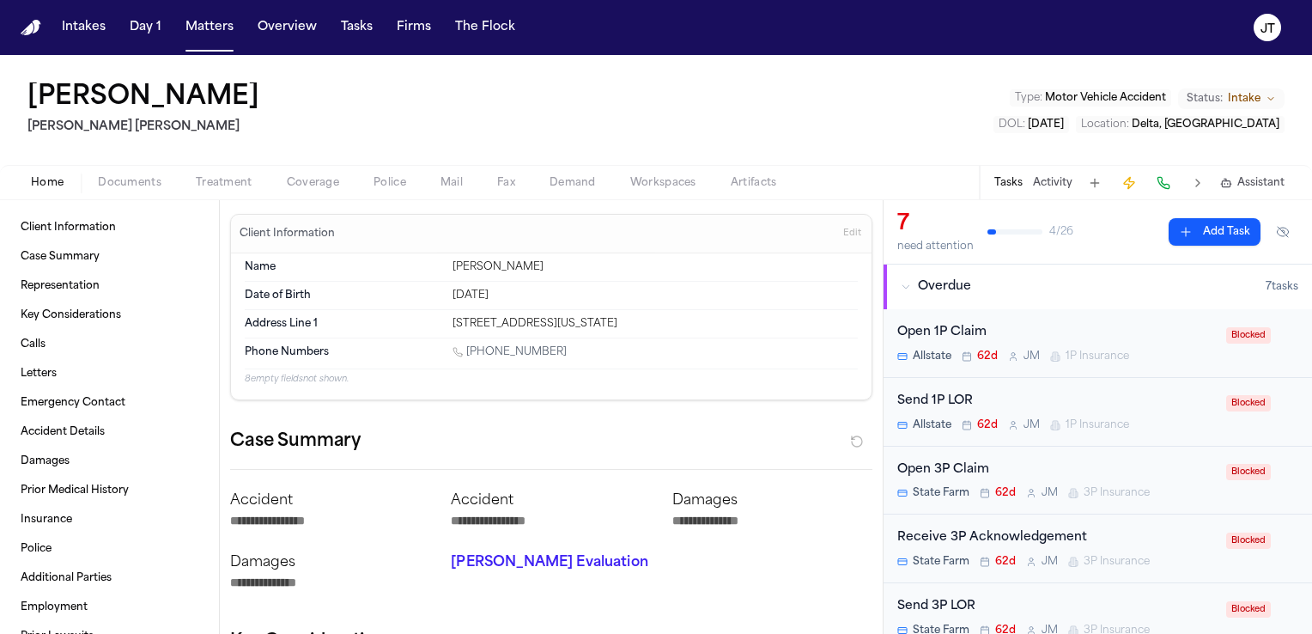
type textarea "*"
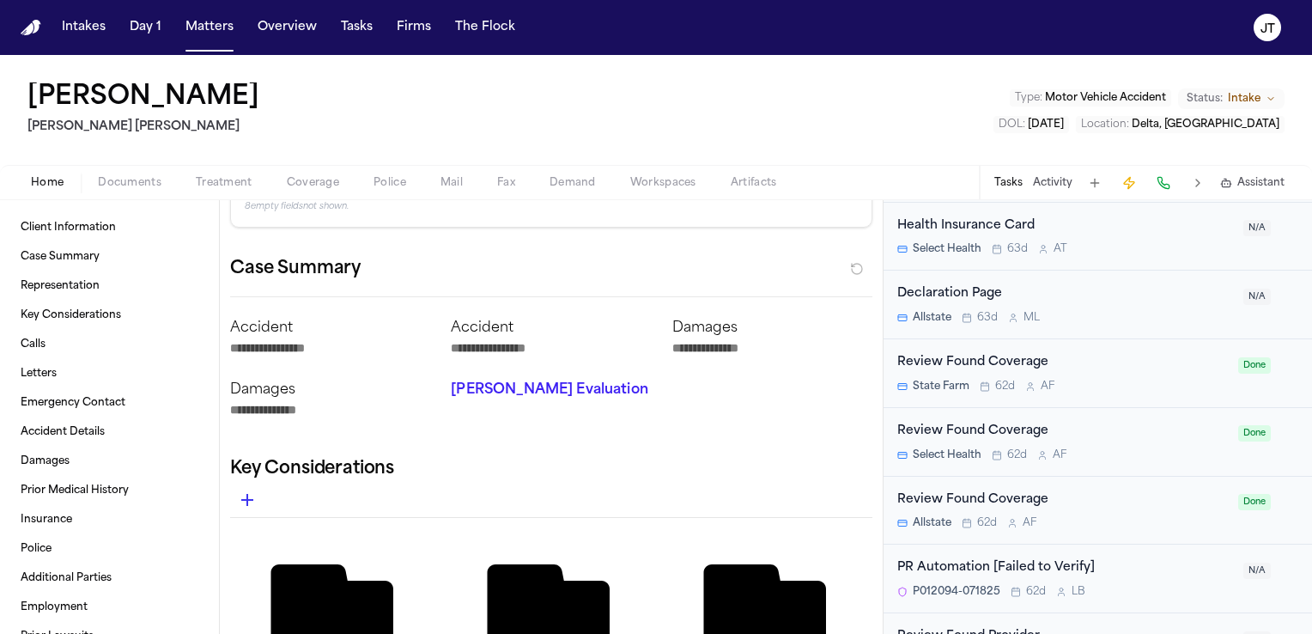
scroll to position [884, 0]
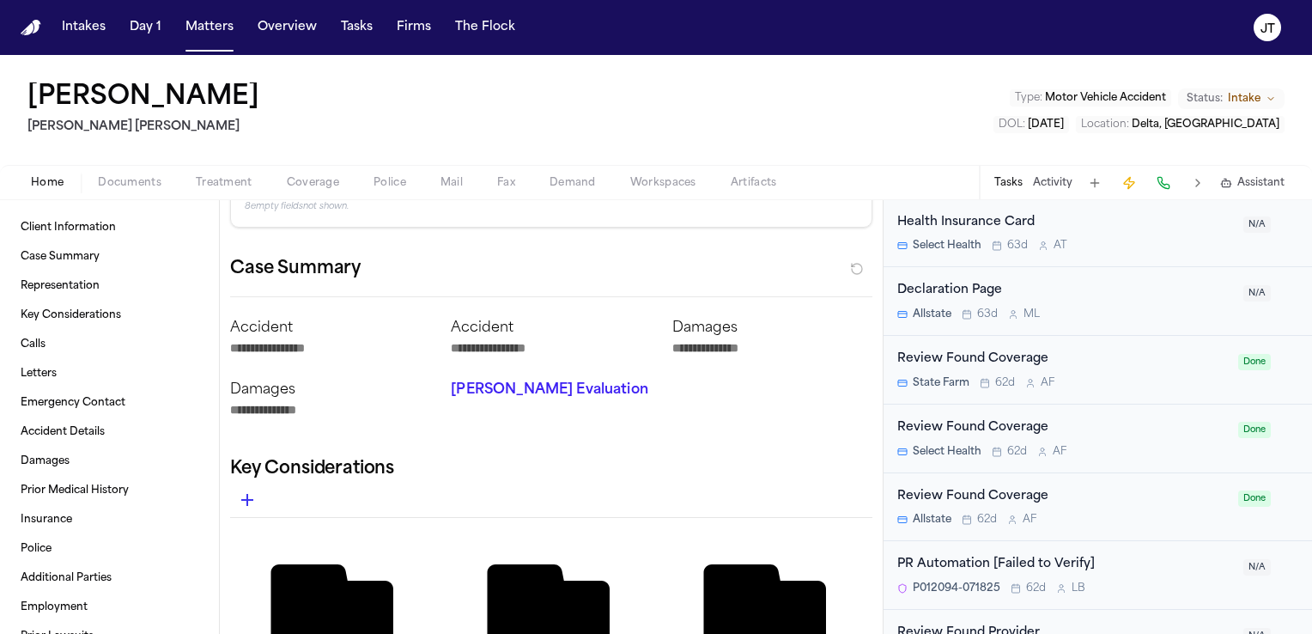
click at [930, 359] on div "Review Found Coverage" at bounding box center [1062, 359] width 331 height 20
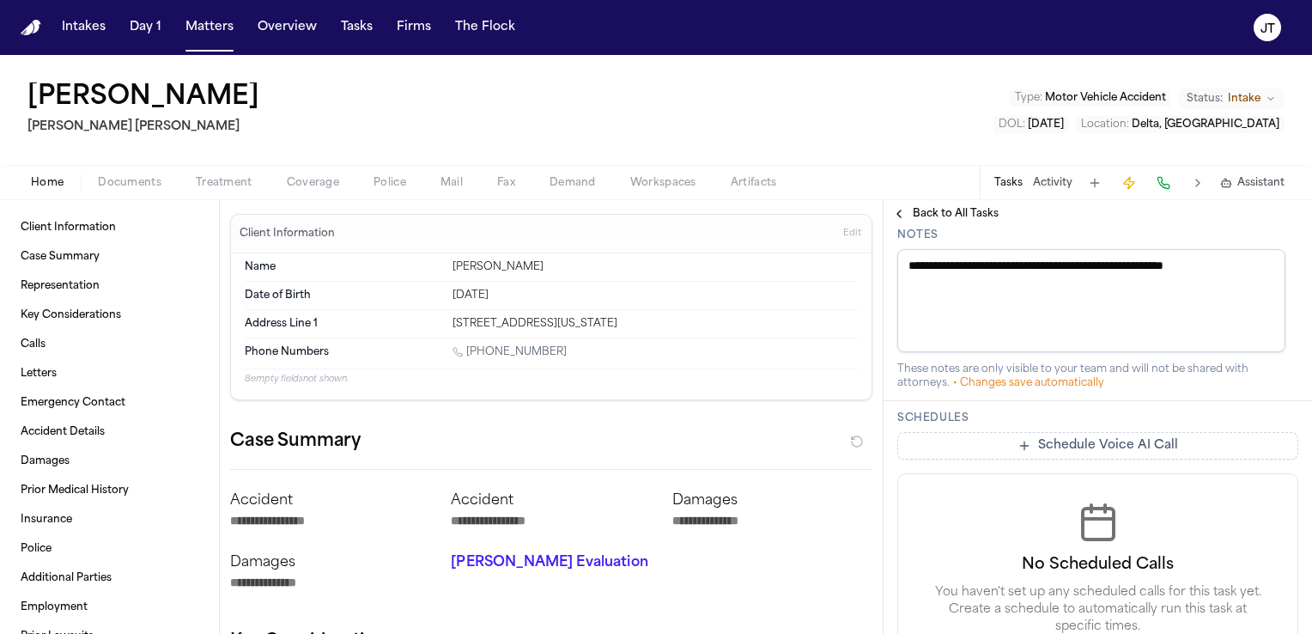
scroll to position [669, 0]
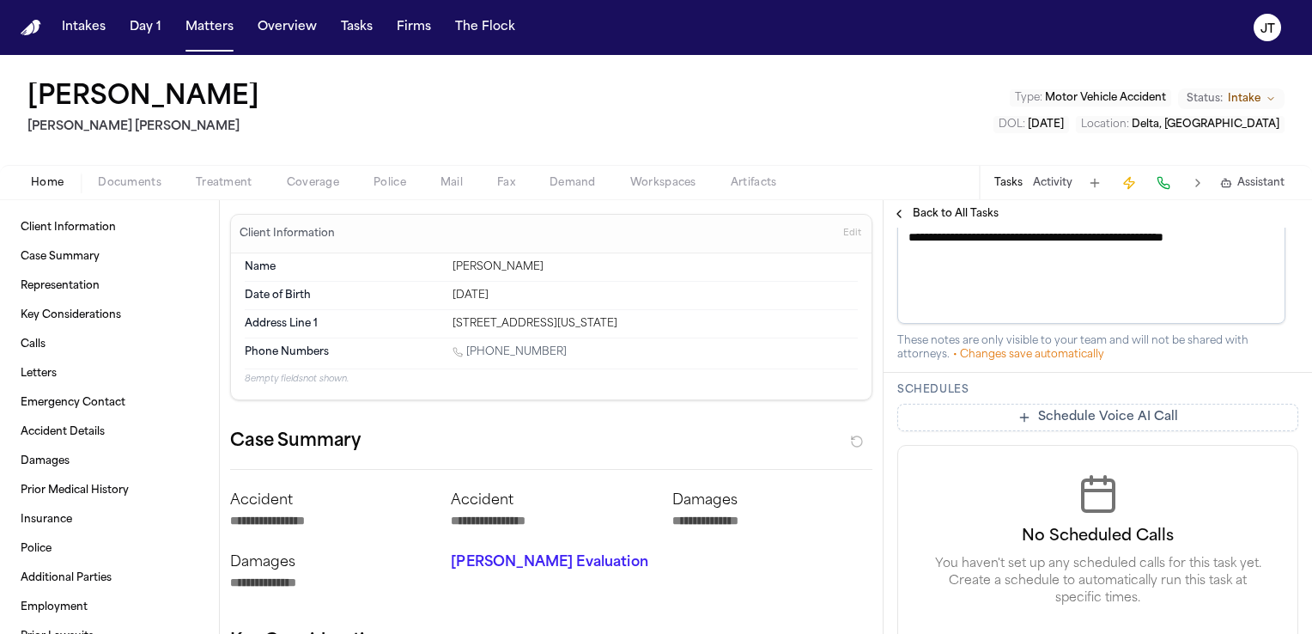
click at [137, 179] on span "Documents" at bounding box center [130, 183] width 64 height 14
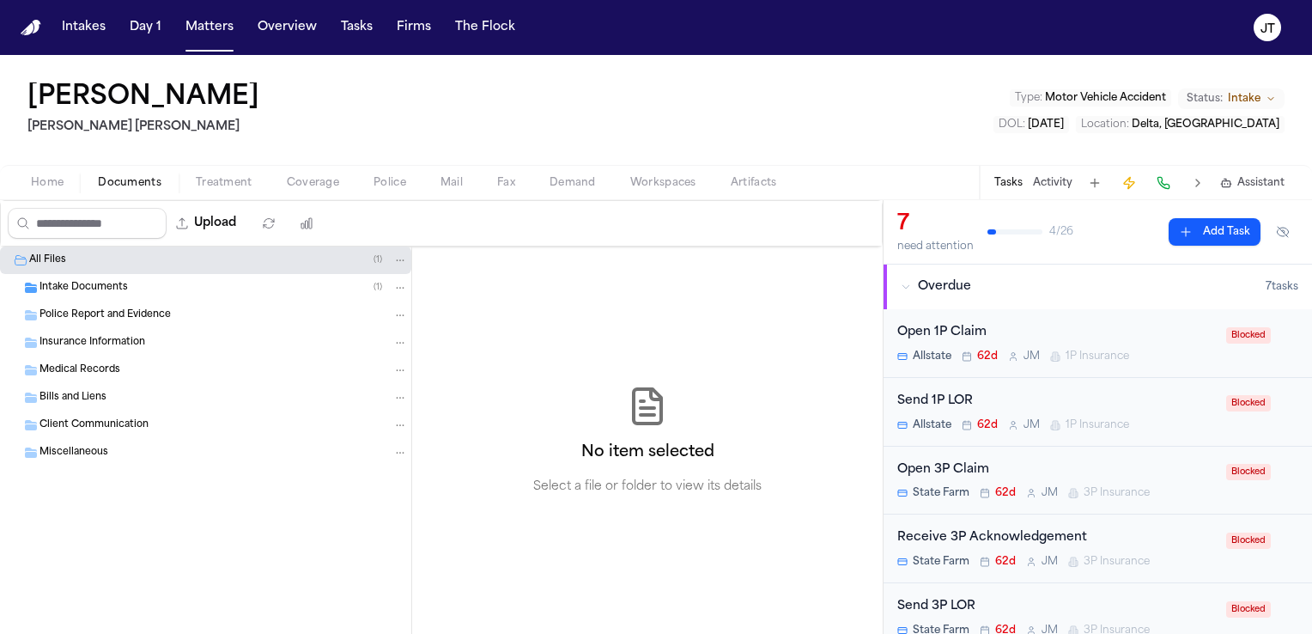
click at [77, 289] on span "Intake Documents" at bounding box center [83, 288] width 88 height 15
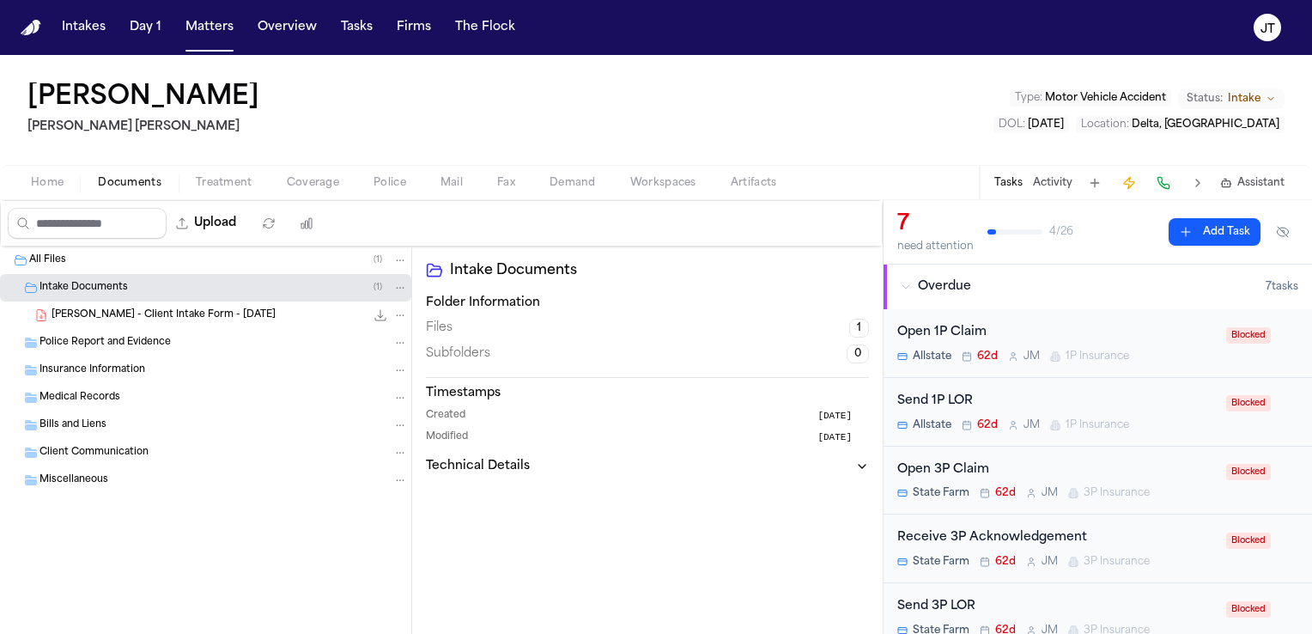
click at [69, 319] on span "[PERSON_NAME] - Client Intake Form - [DATE]" at bounding box center [164, 315] width 224 height 15
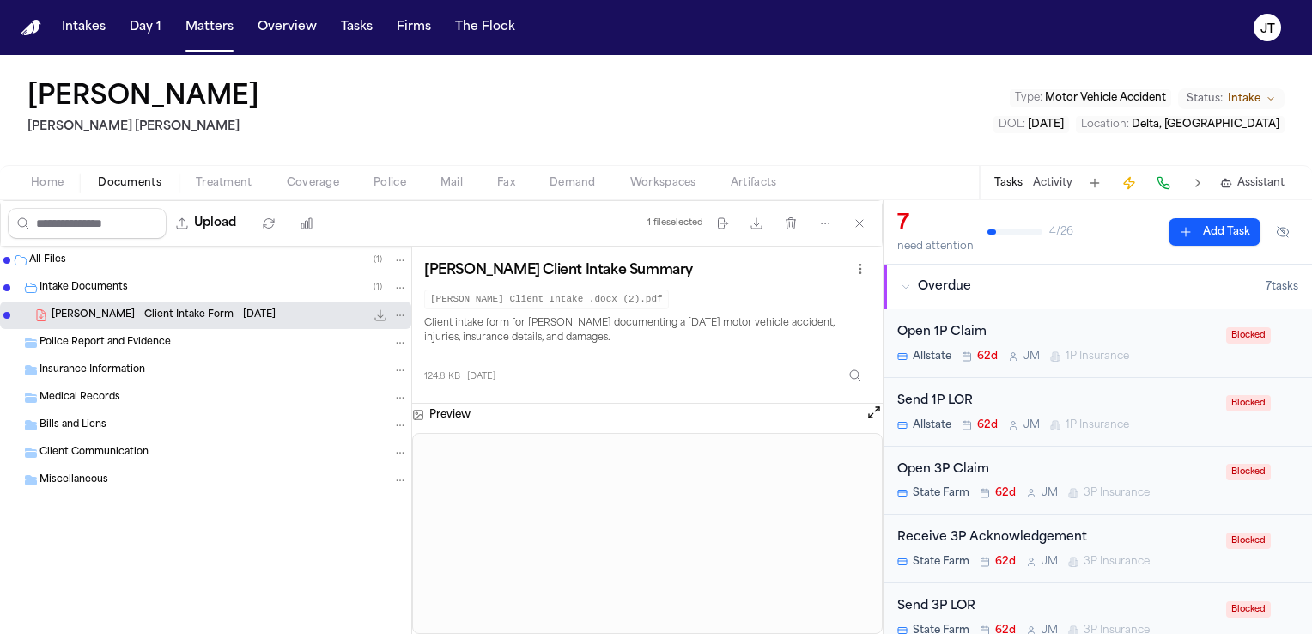
click at [70, 341] on span "Police Report and Evidence" at bounding box center [104, 343] width 131 height 15
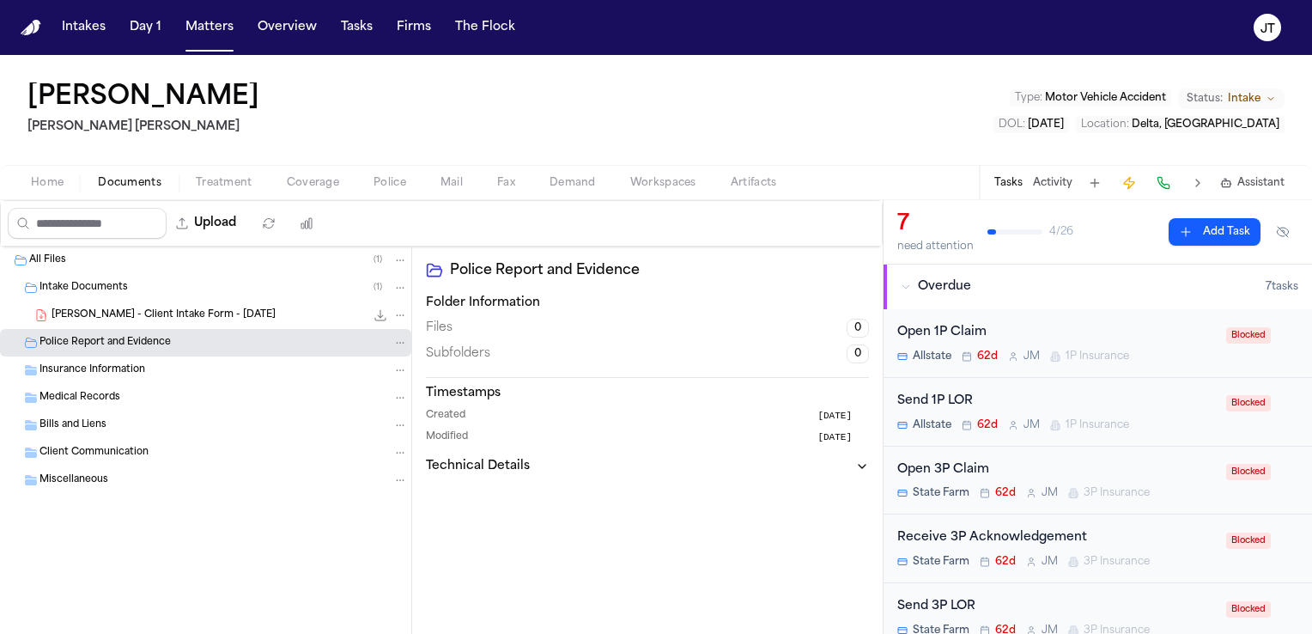
drag, startPoint x: 281, startPoint y: 102, endPoint x: 27, endPoint y: 94, distance: 253.4
click at [27, 94] on div "[PERSON_NAME] [PERSON_NAME] Type : Motor Vehicle Accident Status: Intake DOL : …" at bounding box center [656, 110] width 1312 height 110
copy h1 "[PERSON_NAME]"
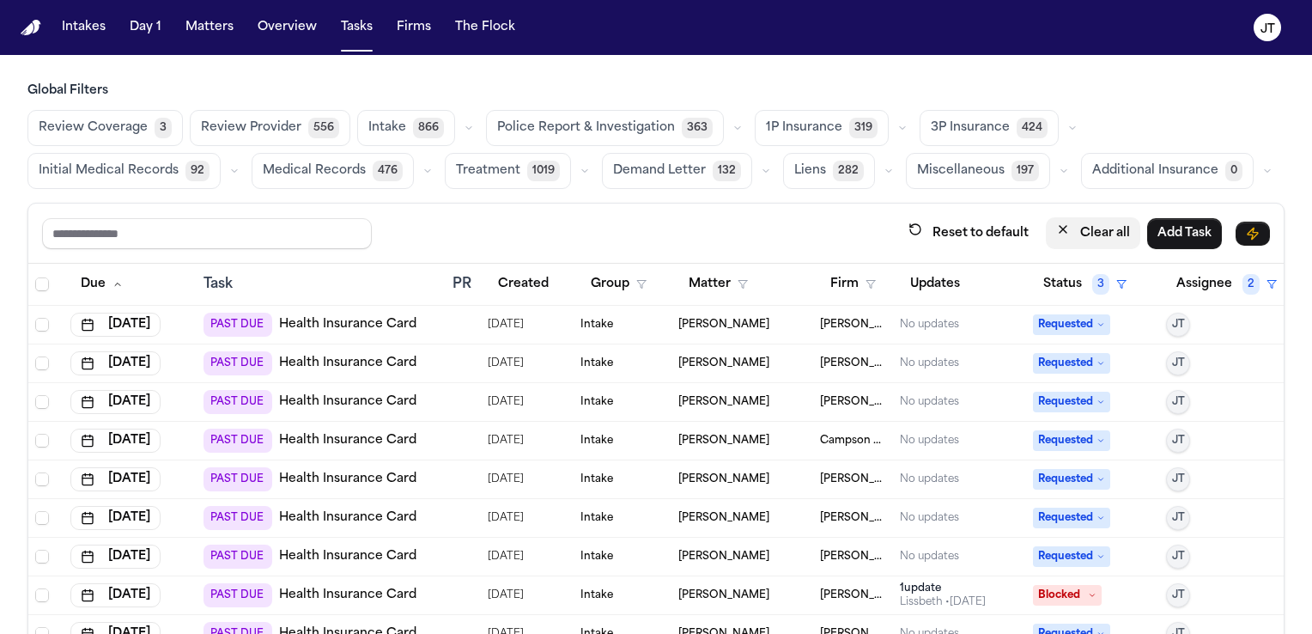
click at [1056, 226] on icon "button" at bounding box center [1063, 229] width 14 height 14
click at [1239, 283] on icon "button" at bounding box center [1244, 284] width 10 height 10
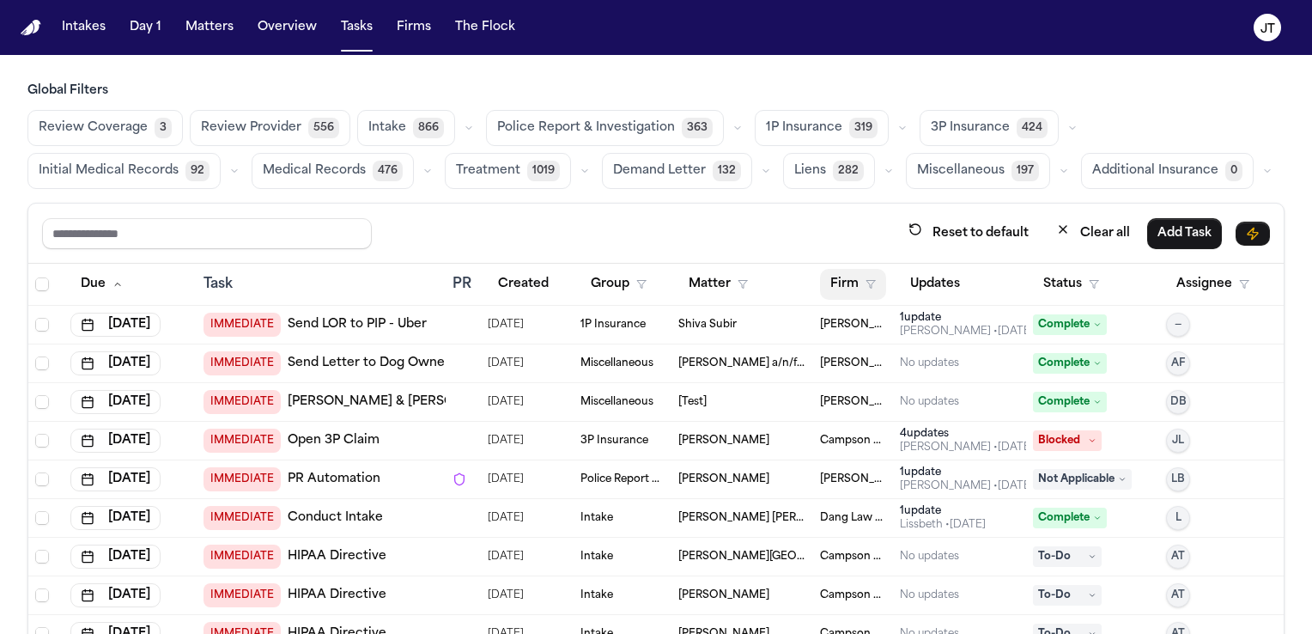
click at [840, 282] on button "Firm" at bounding box center [853, 284] width 66 height 31
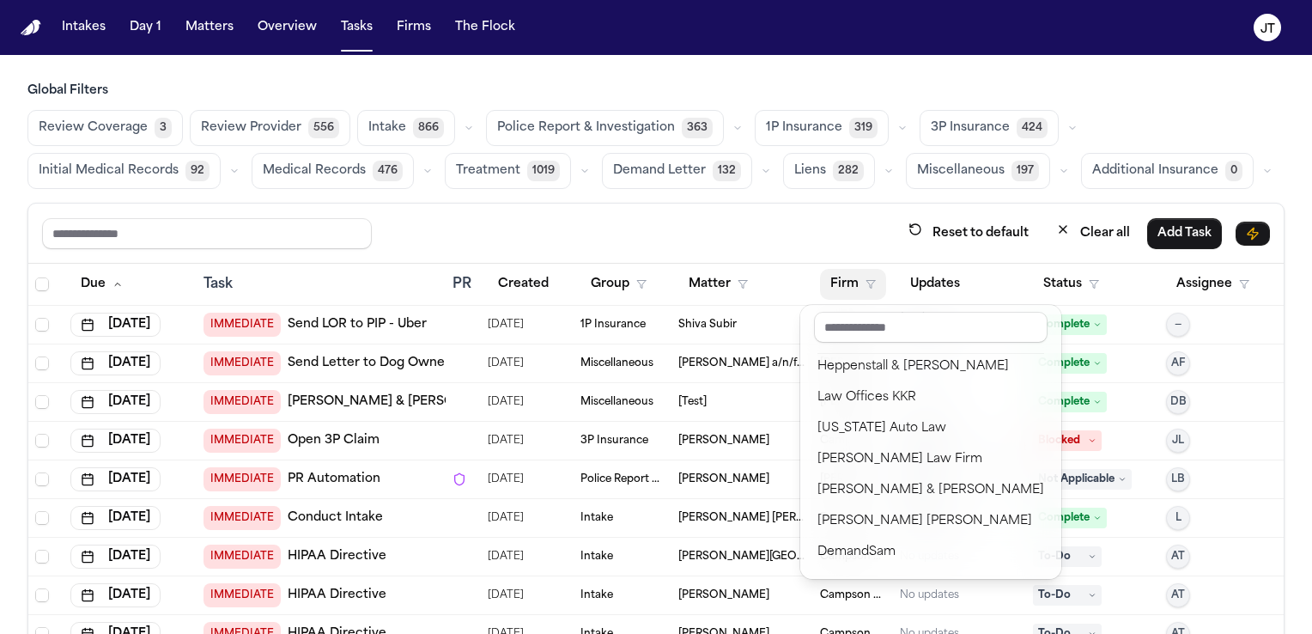
scroll to position [310, 0]
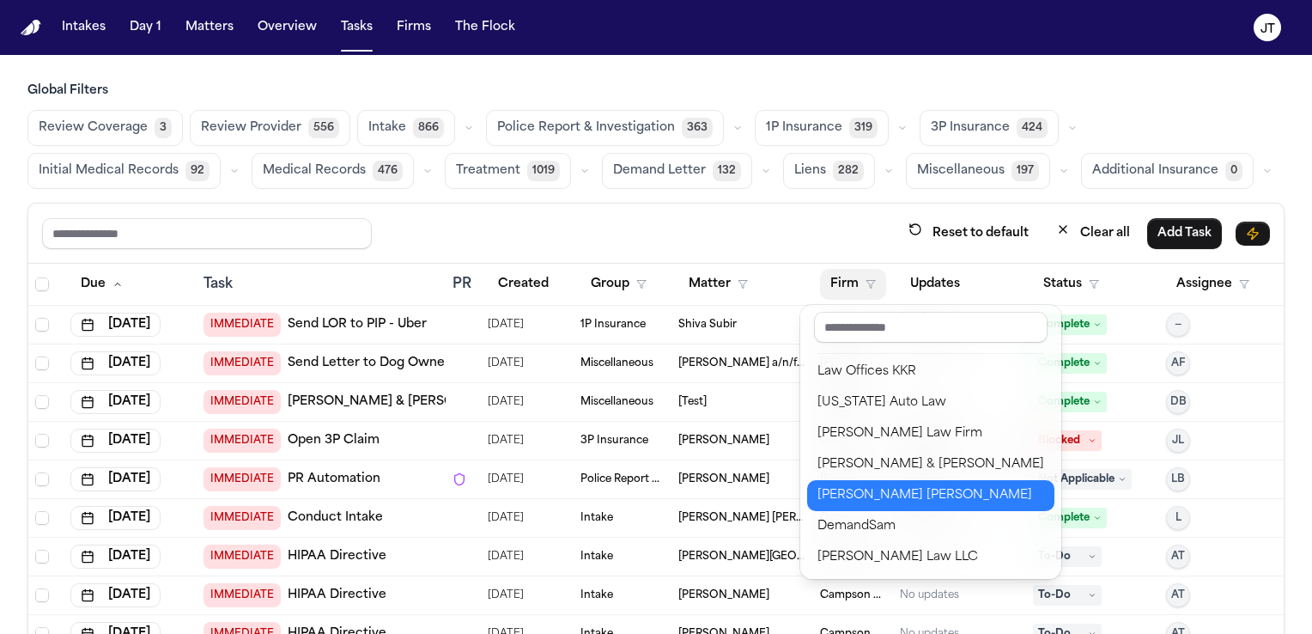
click at [851, 495] on div "[PERSON_NAME] [PERSON_NAME]" at bounding box center [930, 495] width 227 height 21
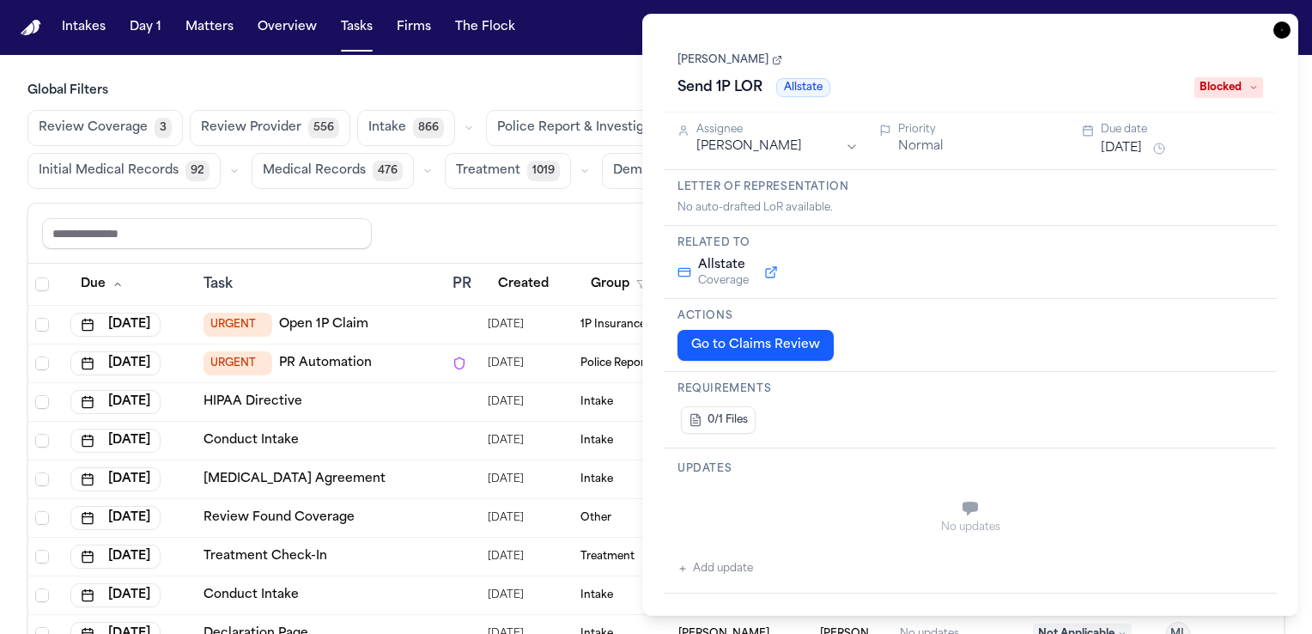
click at [425, 249] on div "Reset to default Clear all Add Task" at bounding box center [655, 233] width 1255 height 60
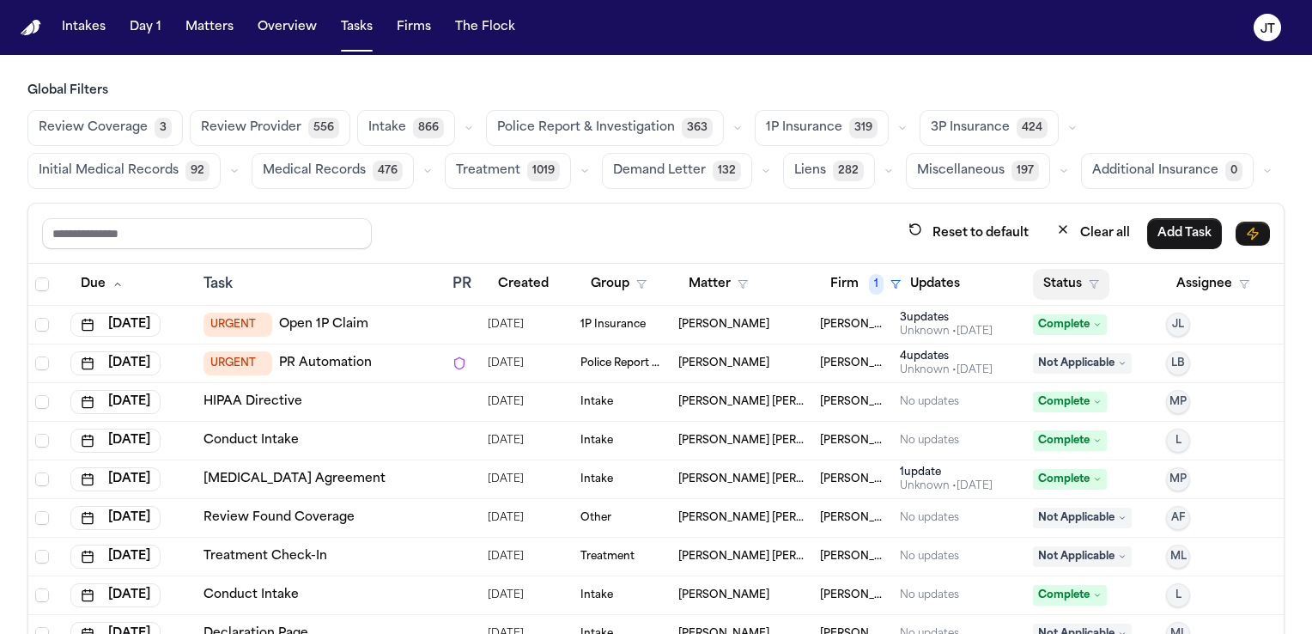
click at [1059, 284] on button "Status" at bounding box center [1071, 284] width 76 height 31
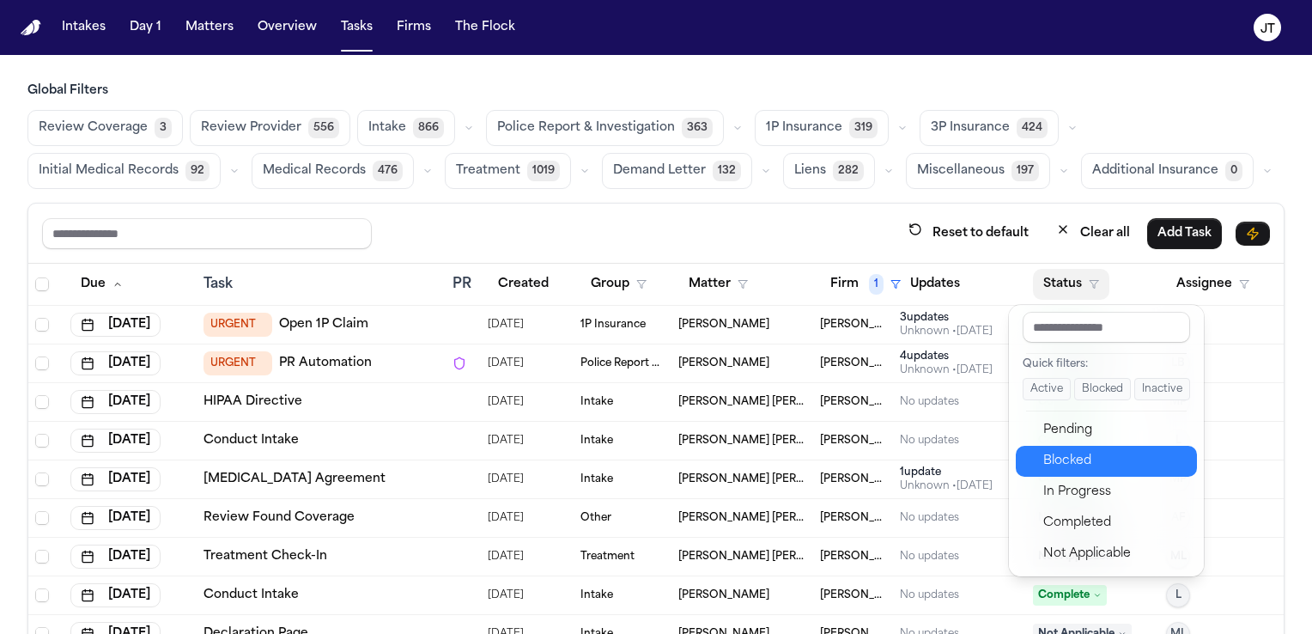
click at [1065, 452] on div "Blocked" at bounding box center [1114, 461] width 143 height 21
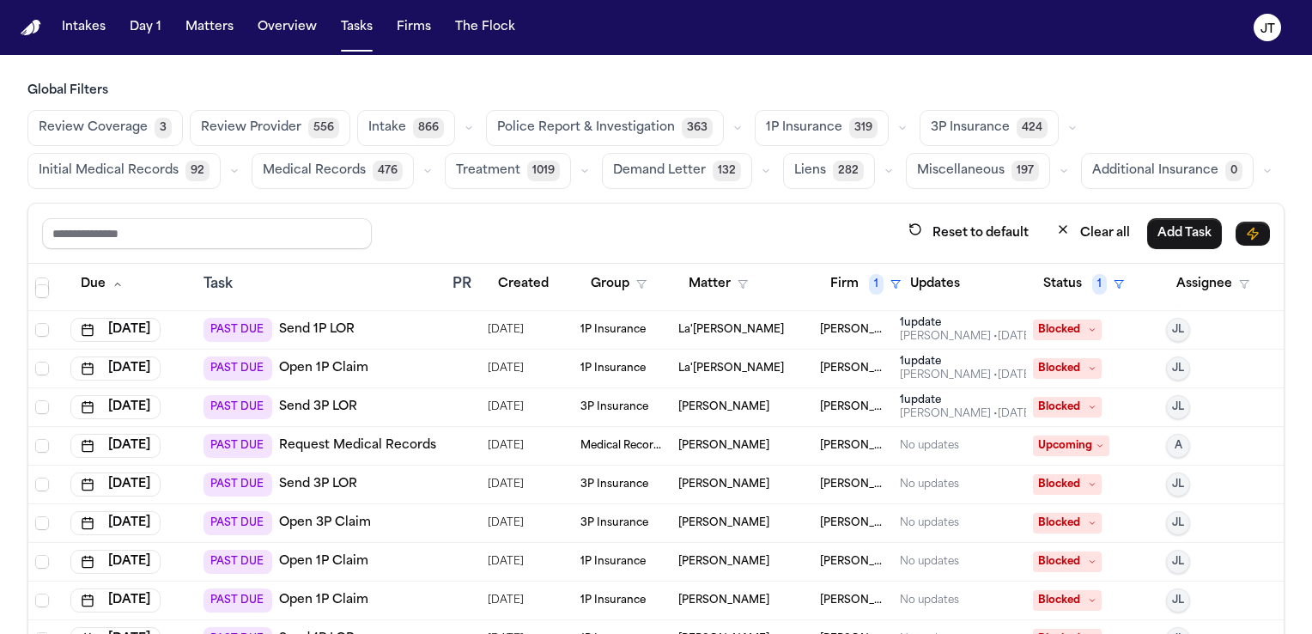
scroll to position [252, 0]
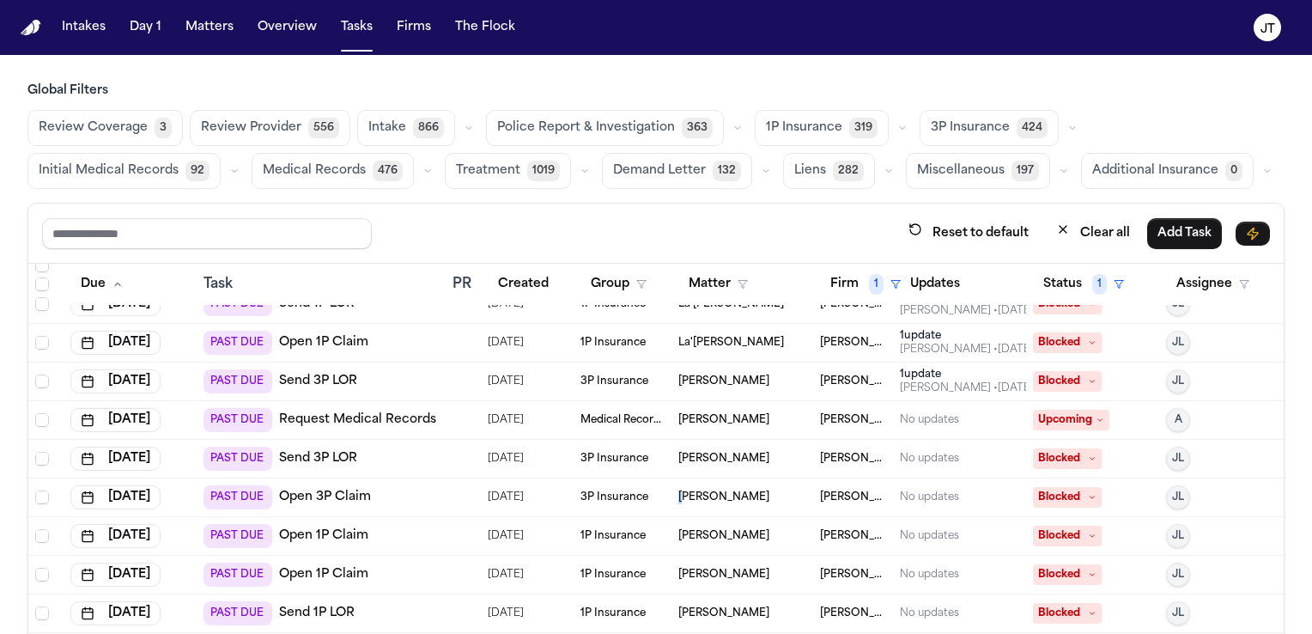
drag, startPoint x: 713, startPoint y: 495, endPoint x: 670, endPoint y: 499, distance: 43.1
click at [678, 499] on span "[PERSON_NAME]" at bounding box center [723, 497] width 91 height 14
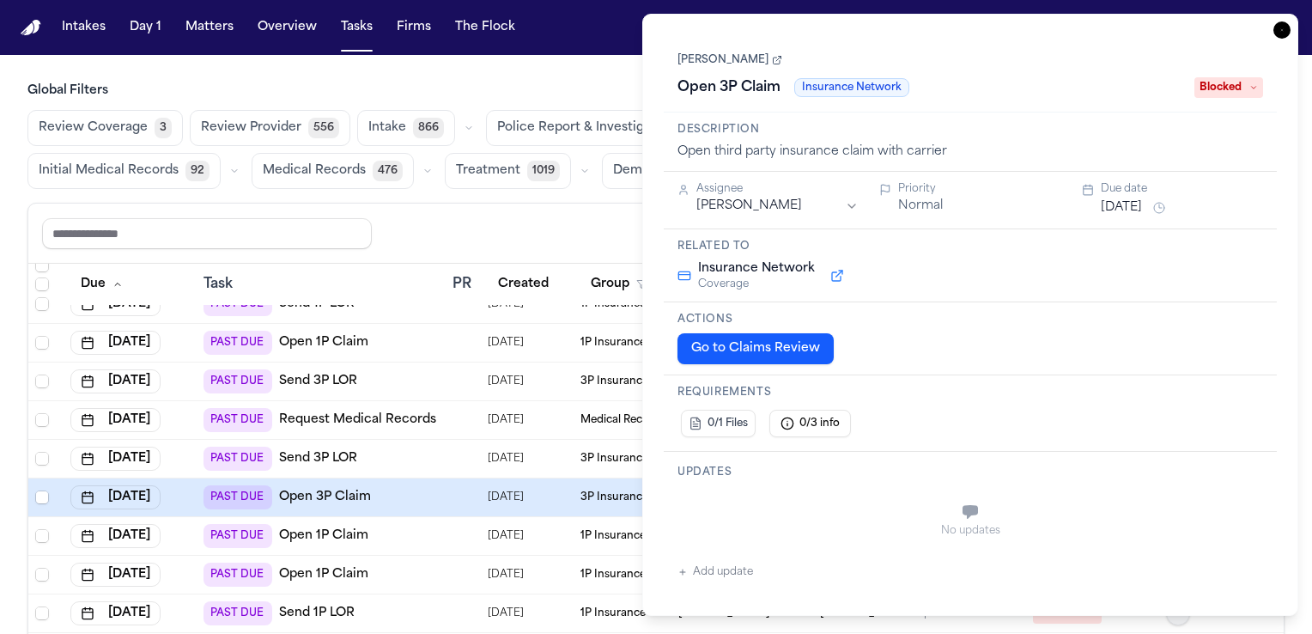
click at [754, 342] on button "Go to Claims Review" at bounding box center [755, 348] width 156 height 31
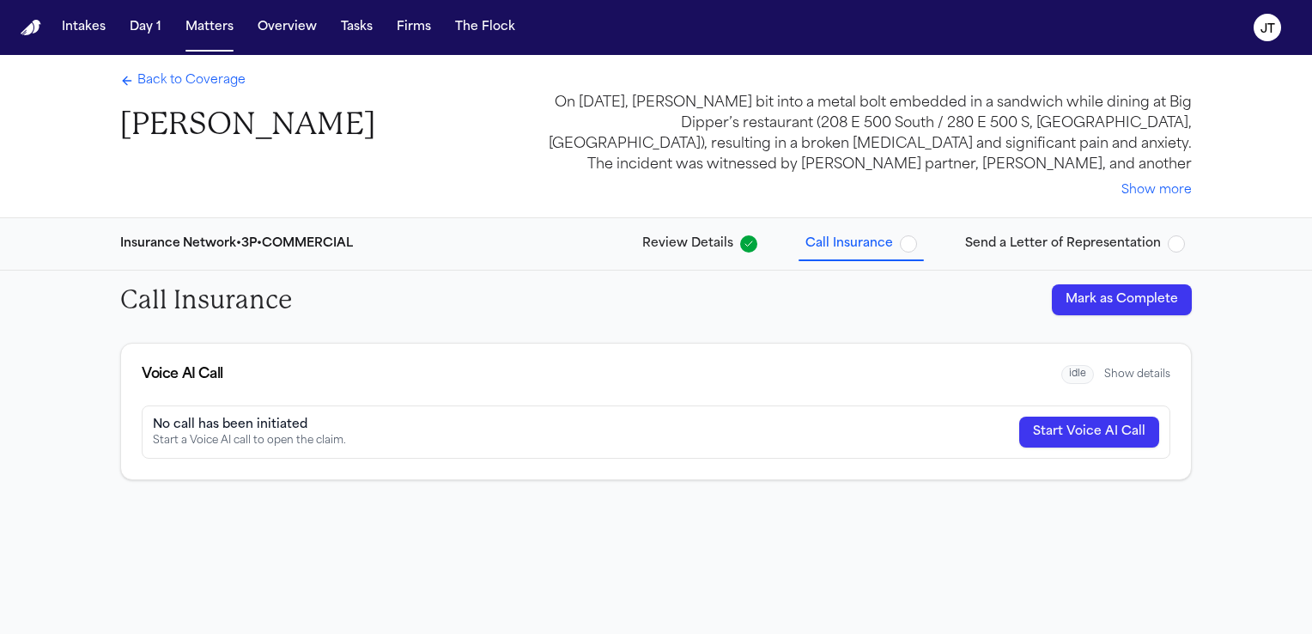
click at [189, 73] on span "Back to Coverage" at bounding box center [191, 80] width 108 height 17
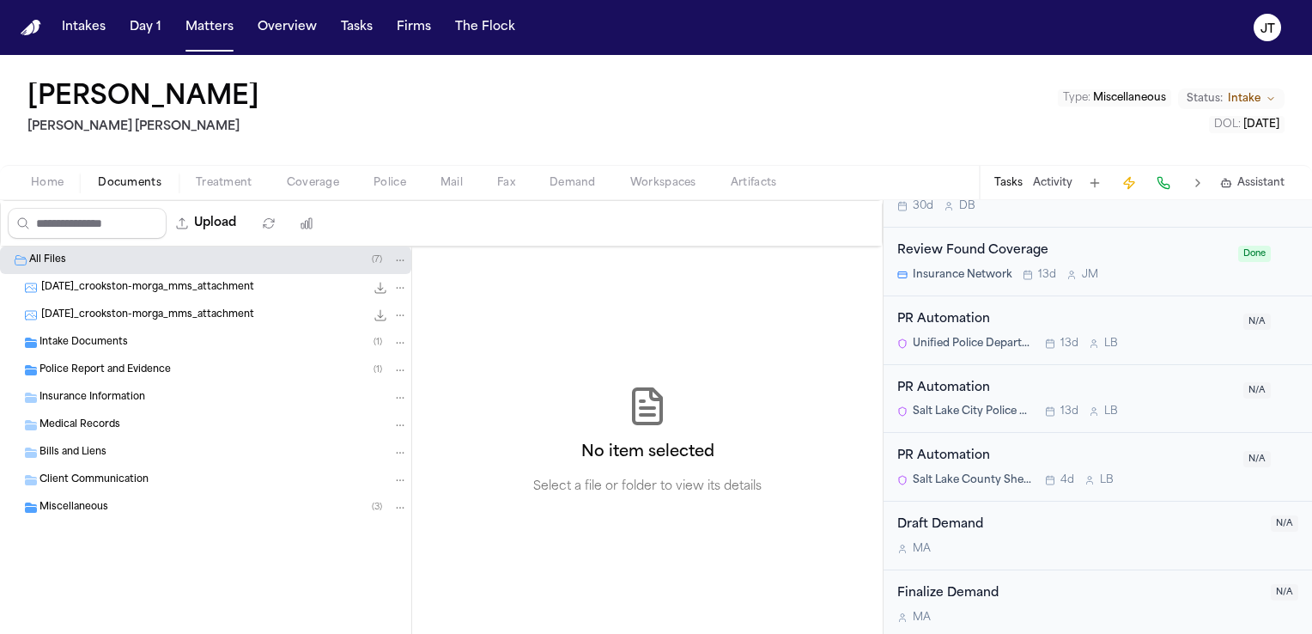
click at [144, 188] on span "Documents" at bounding box center [130, 183] width 64 height 14
click at [76, 343] on span "Intake Documents" at bounding box center [83, 343] width 88 height 15
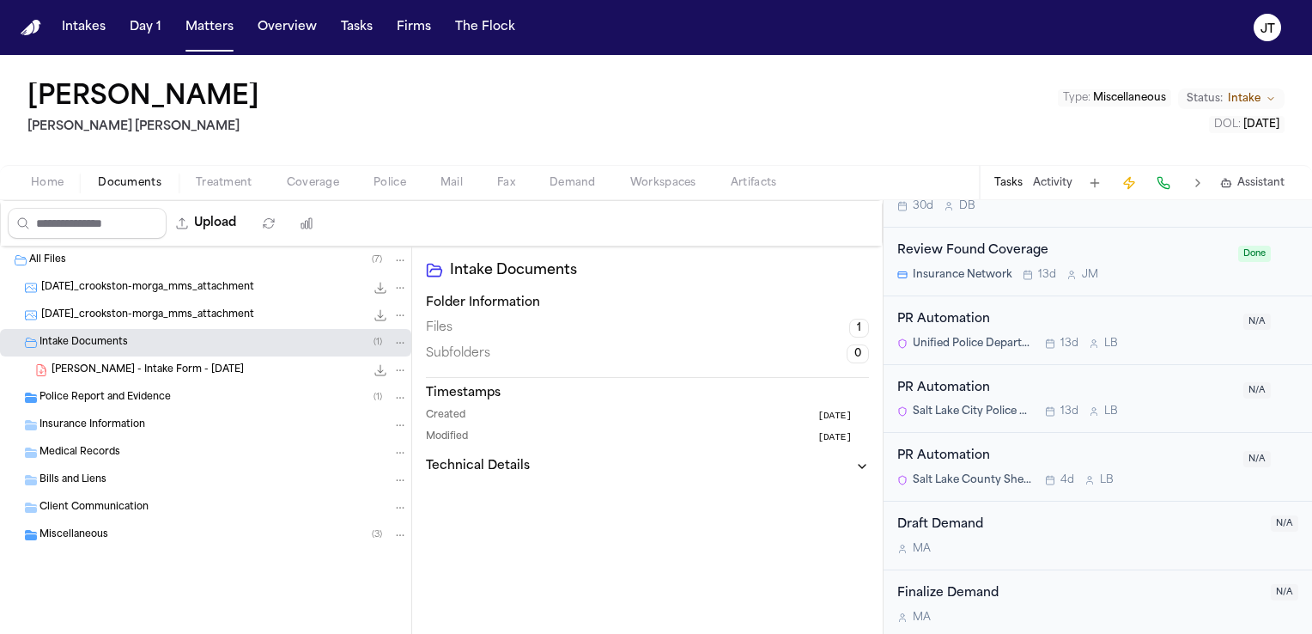
click at [84, 288] on span "[DATE]_crookston-morga_mms_attachment" at bounding box center [147, 288] width 213 height 15
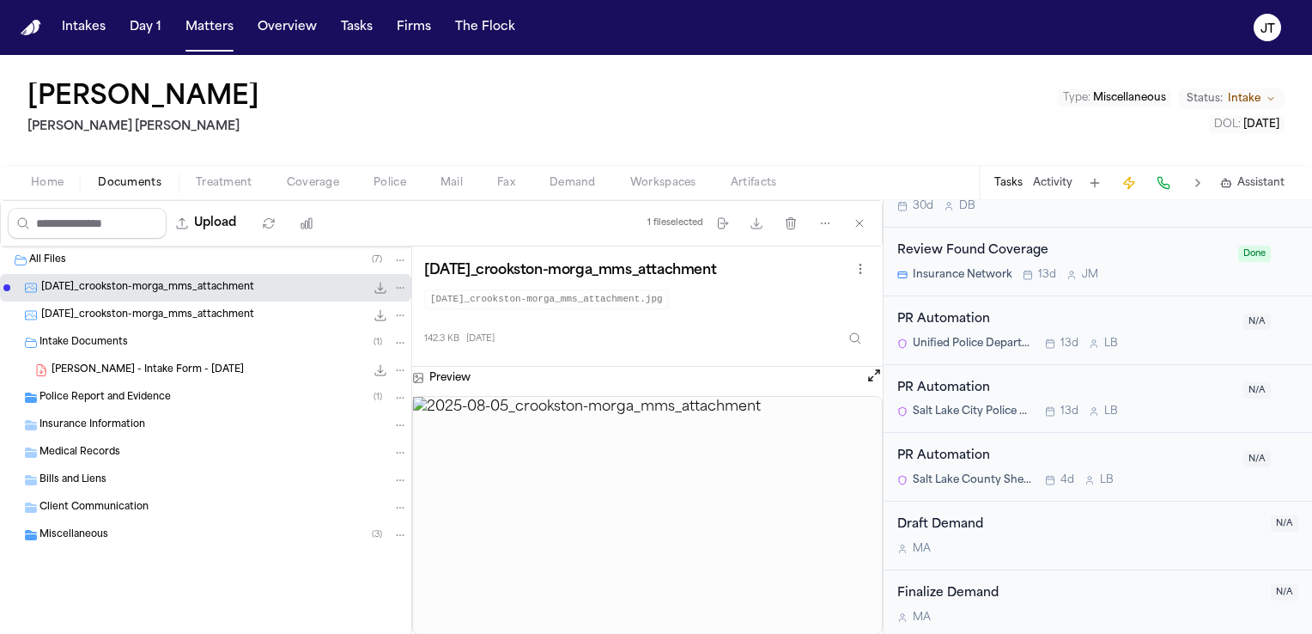
click at [221, 313] on span "[DATE]_crookston-morga_mms_attachment" at bounding box center [147, 315] width 213 height 15
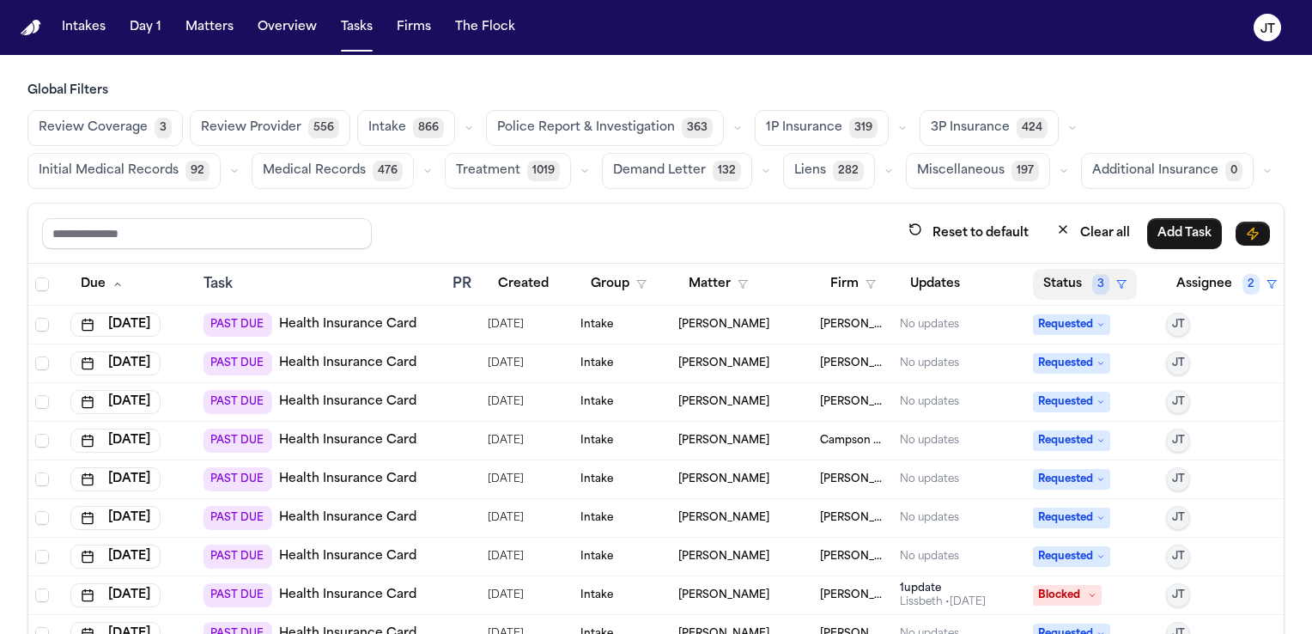
click at [1033, 286] on button "Status 3" at bounding box center [1085, 284] width 104 height 31
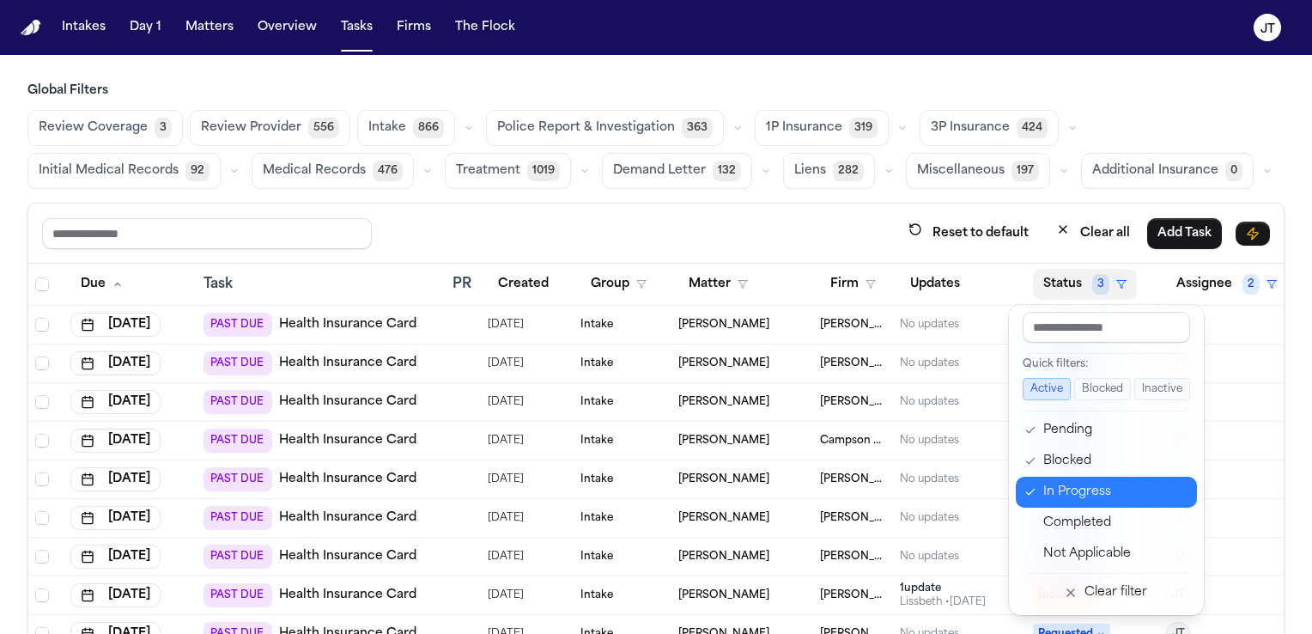
click at [1028, 489] on icon "button" at bounding box center [1030, 492] width 12 height 14
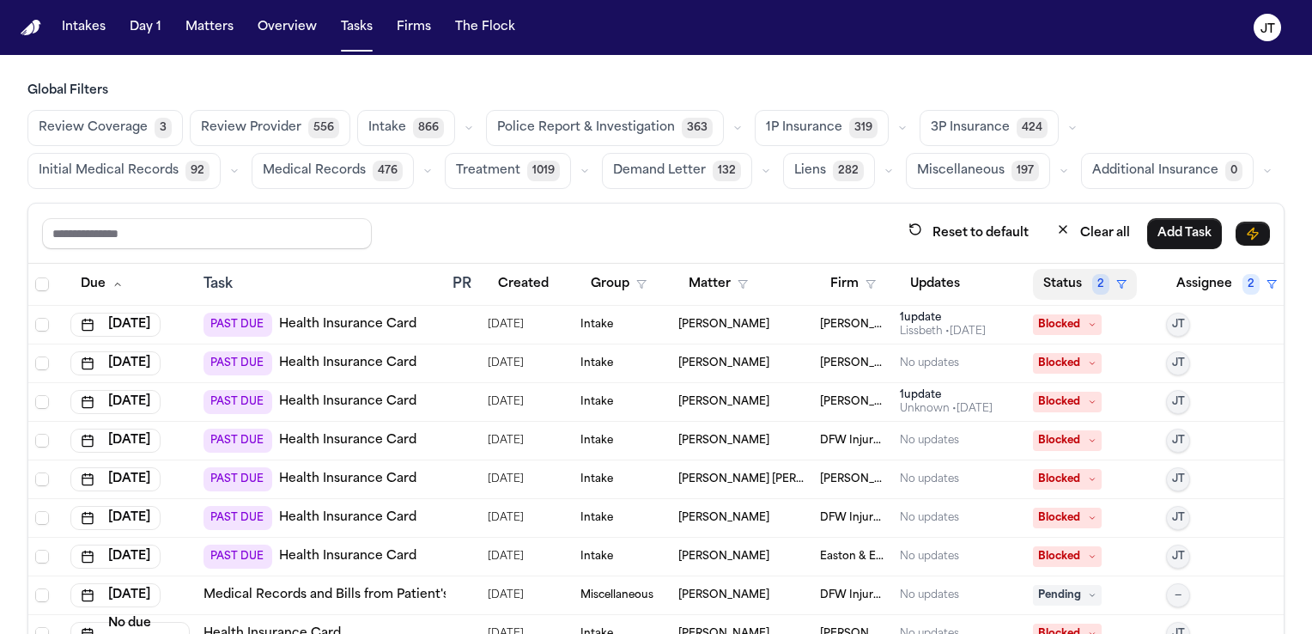
click at [1046, 282] on button "Status 2" at bounding box center [1085, 284] width 104 height 31
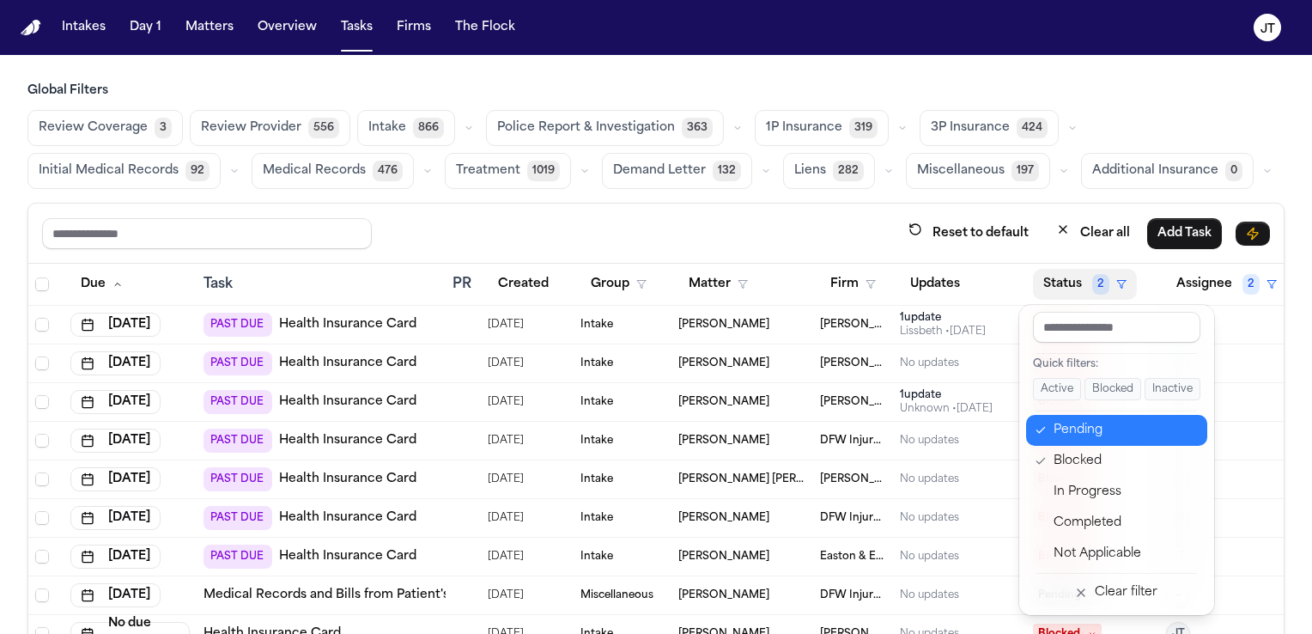
click at [1054, 436] on div "Pending" at bounding box center [1124, 430] width 143 height 21
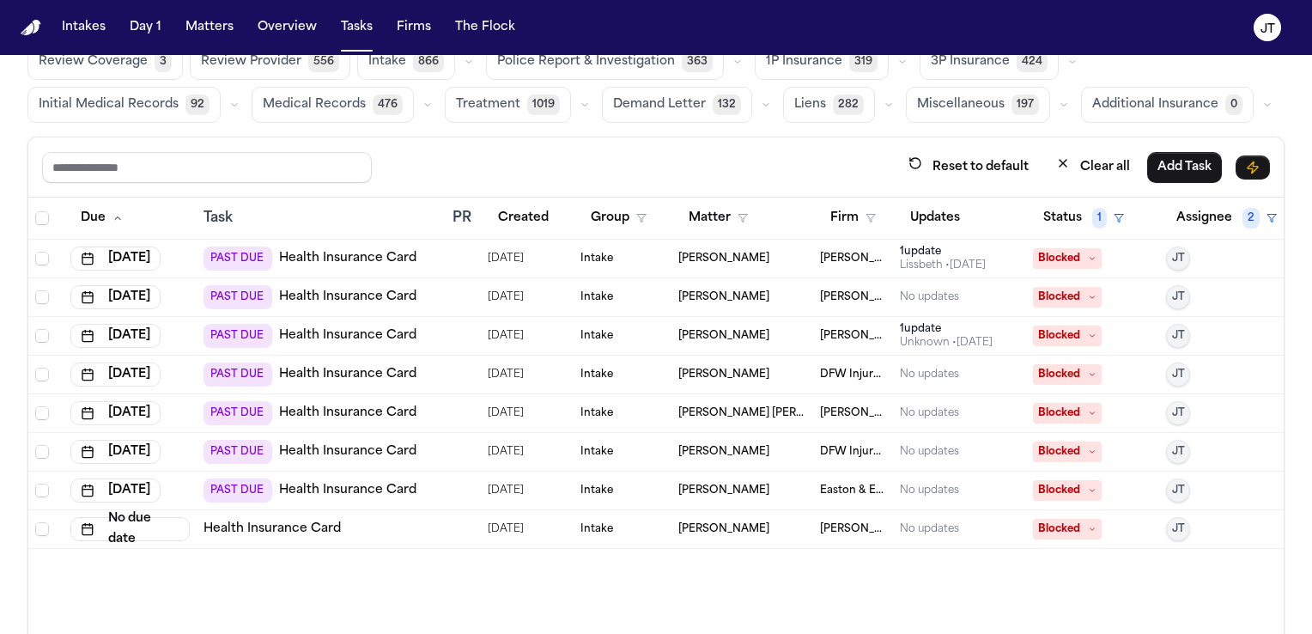
scroll to position [67, 0]
click at [1203, 223] on button "Assignee 2" at bounding box center [1226, 217] width 121 height 31
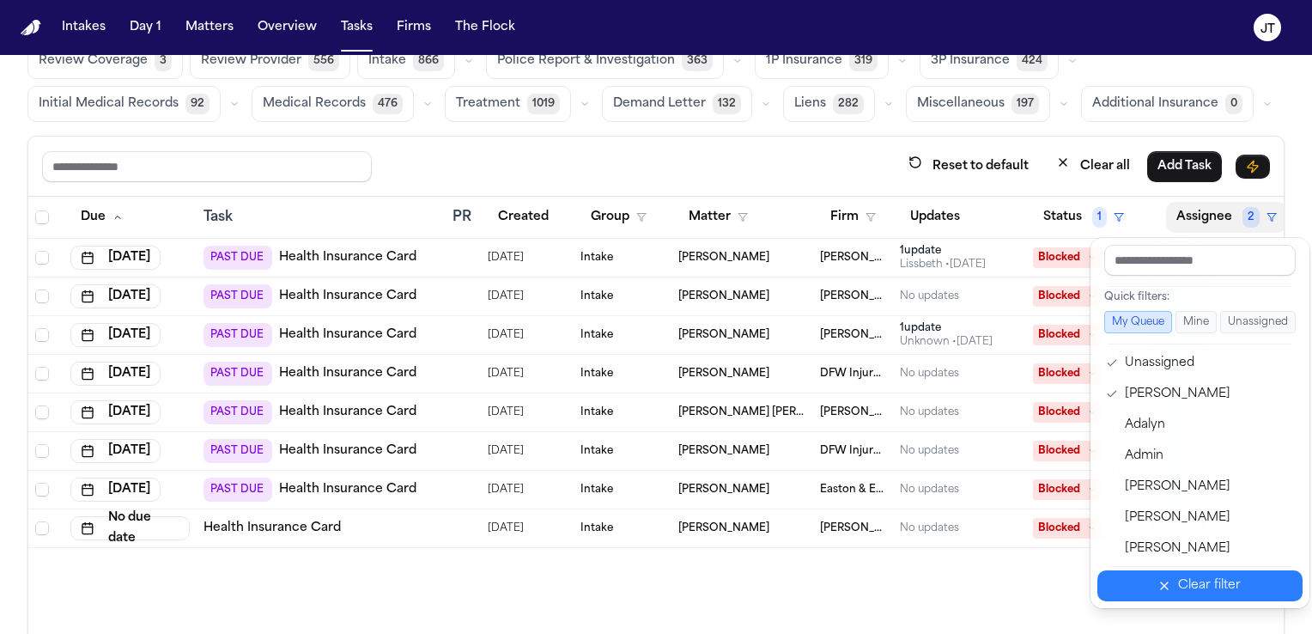
click at [1208, 583] on div "Clear filter" at bounding box center [1209, 585] width 63 height 21
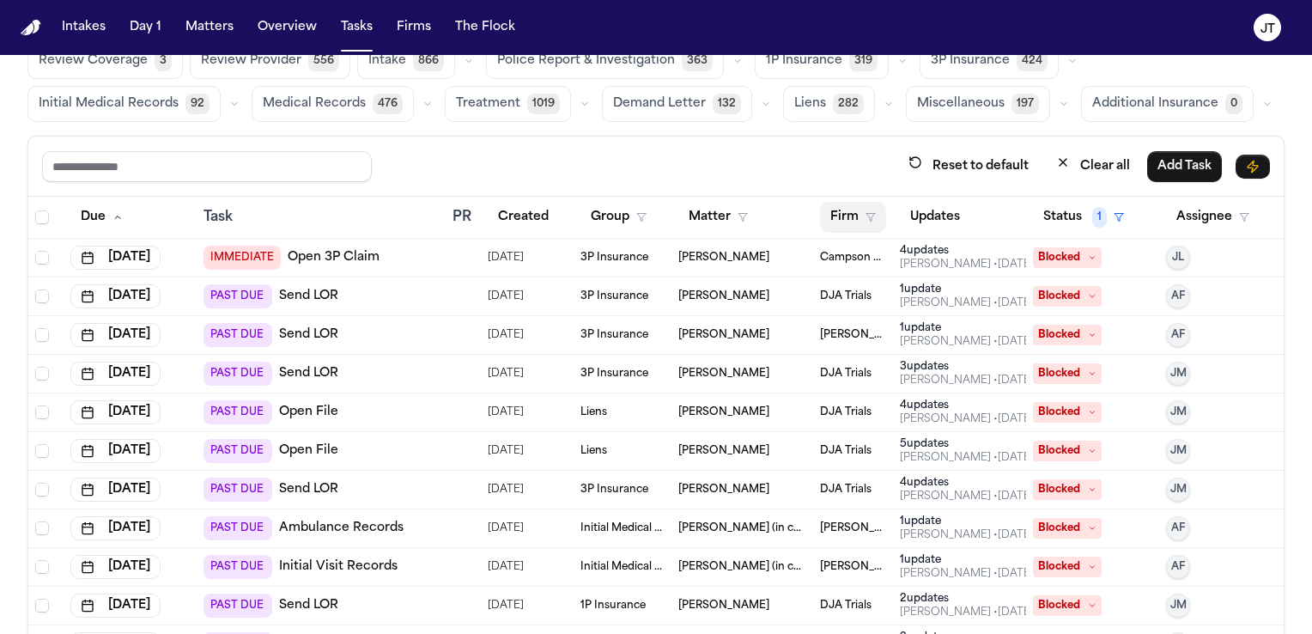
click at [825, 221] on button "Firm" at bounding box center [853, 217] width 66 height 31
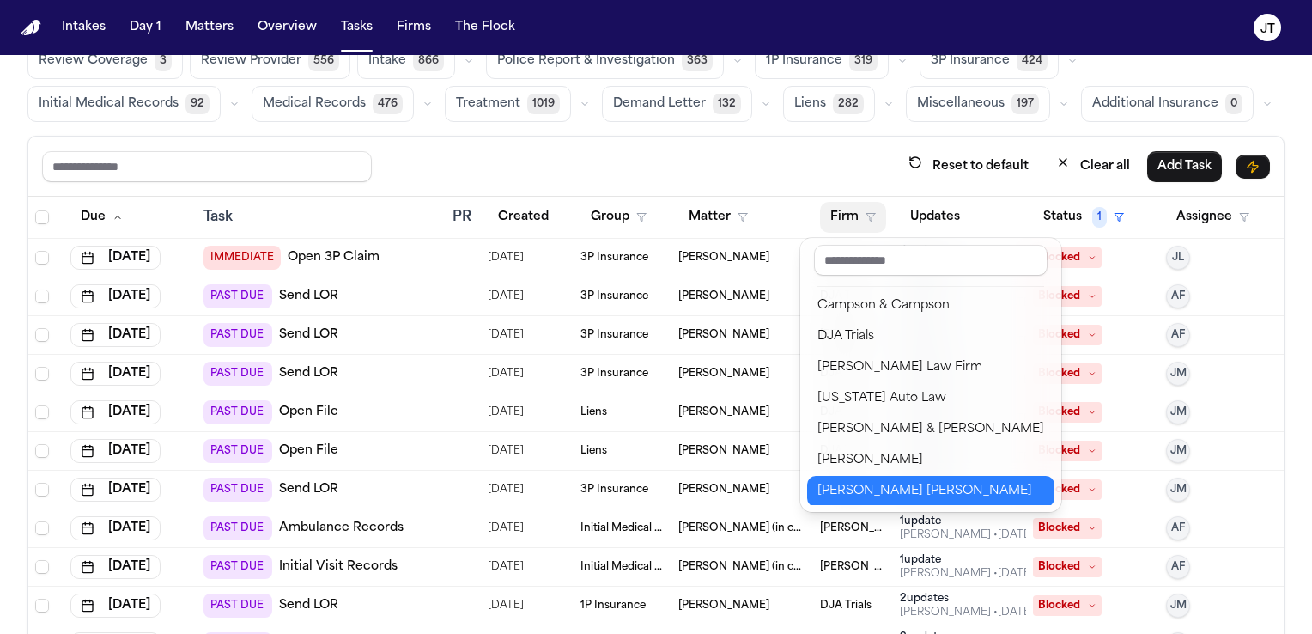
click at [879, 489] on div "[PERSON_NAME] [PERSON_NAME]" at bounding box center [930, 491] width 227 height 21
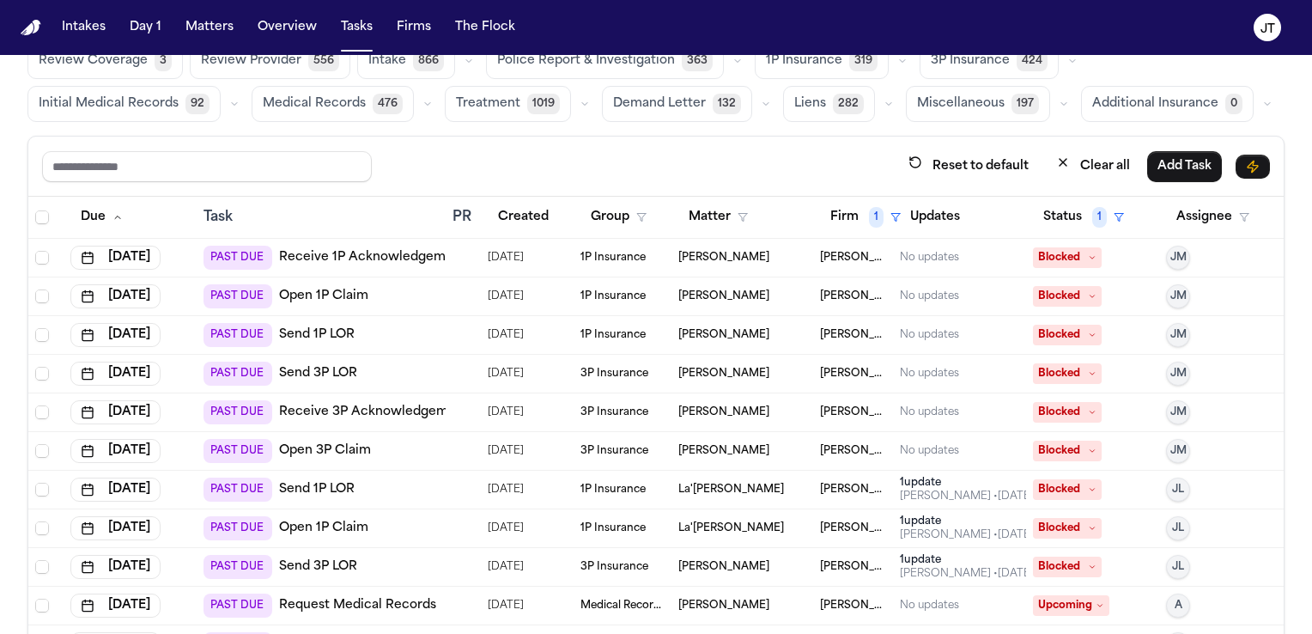
click at [476, 167] on div "Reset to default Clear all Add Task" at bounding box center [656, 166] width 1228 height 32
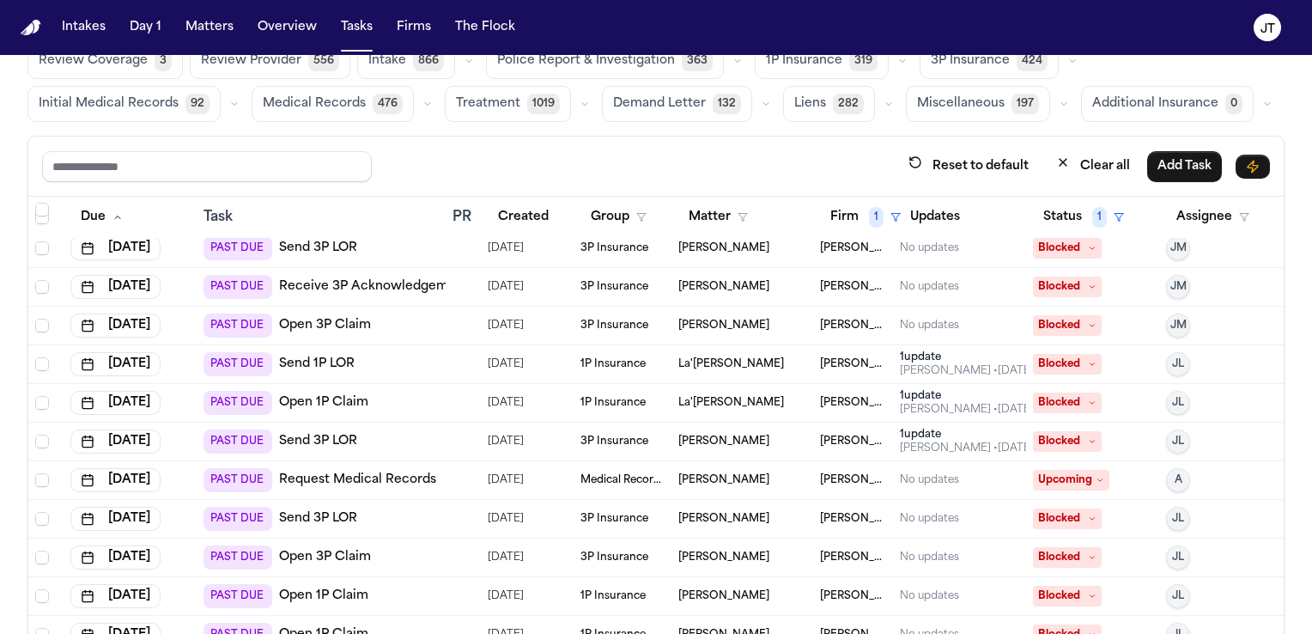
scroll to position [252, 0]
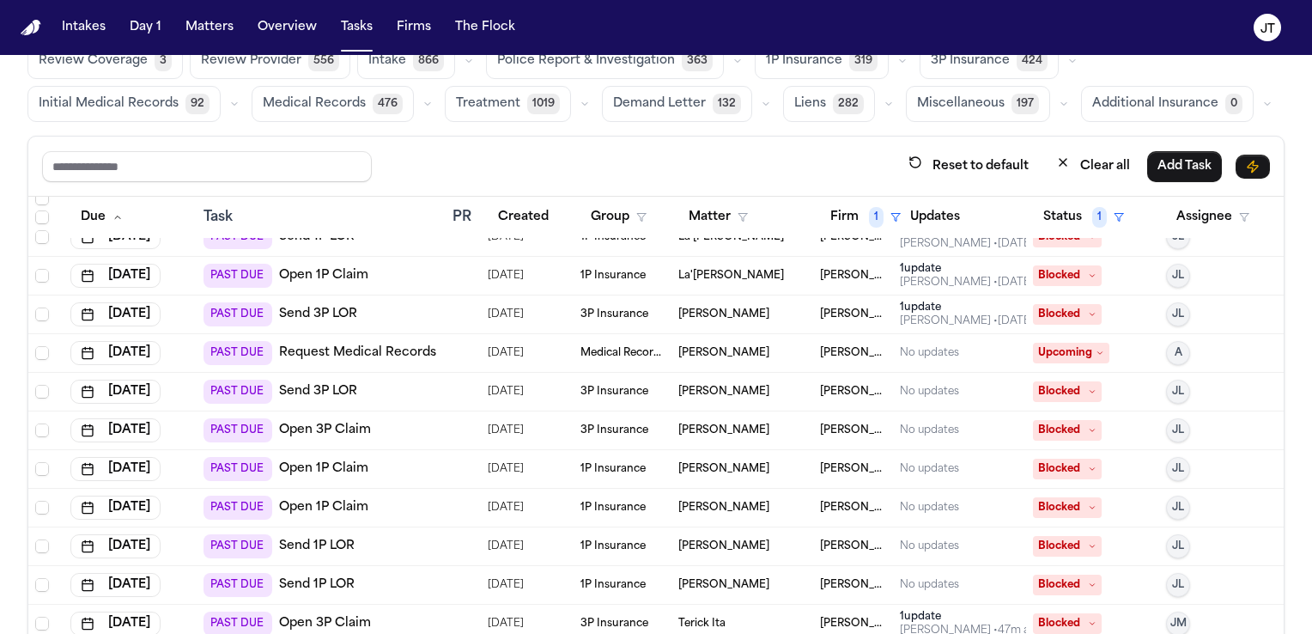
click at [391, 352] on link "Request Medical Records" at bounding box center [357, 352] width 157 height 17
click at [692, 582] on span "[PERSON_NAME]" at bounding box center [723, 585] width 91 height 14
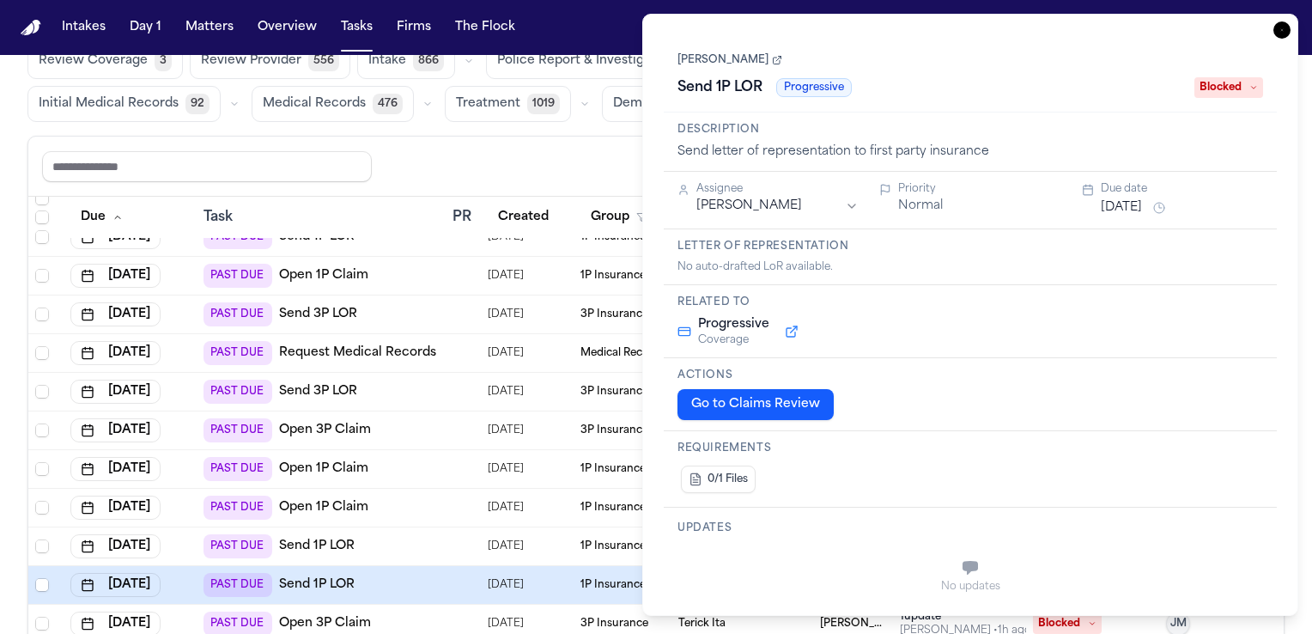
scroll to position [175, 0]
click at [732, 404] on button "Go to Claims Review" at bounding box center [755, 404] width 156 height 31
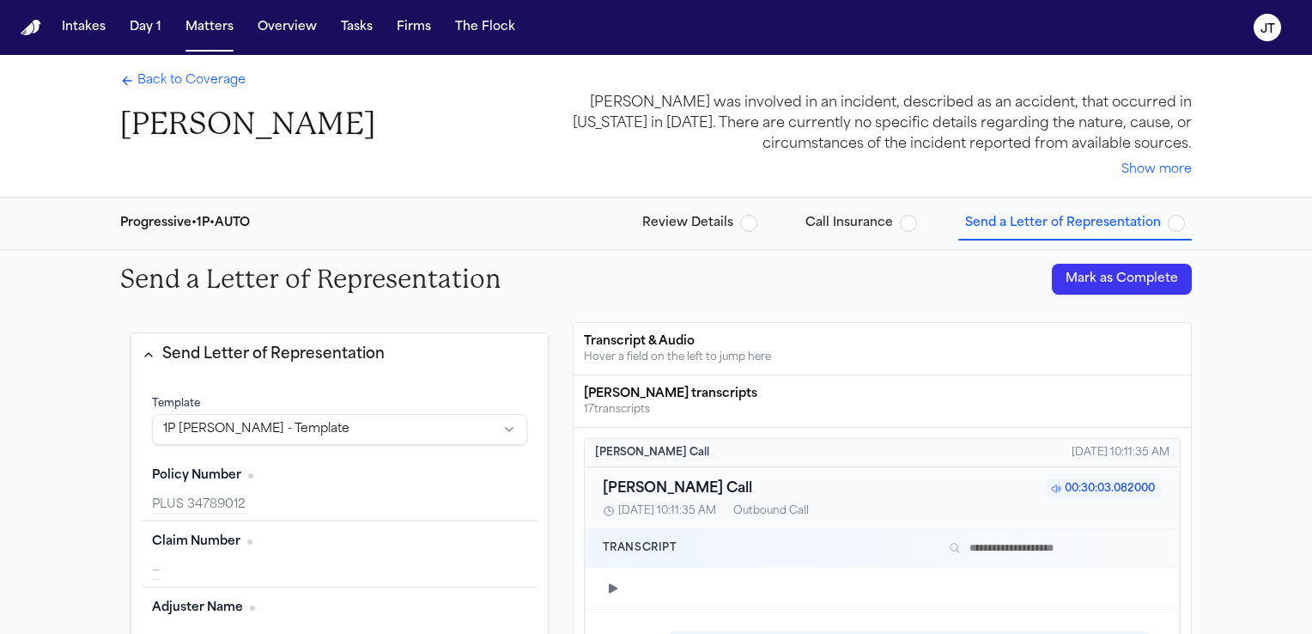
click at [690, 215] on span "Review Details" at bounding box center [687, 223] width 91 height 17
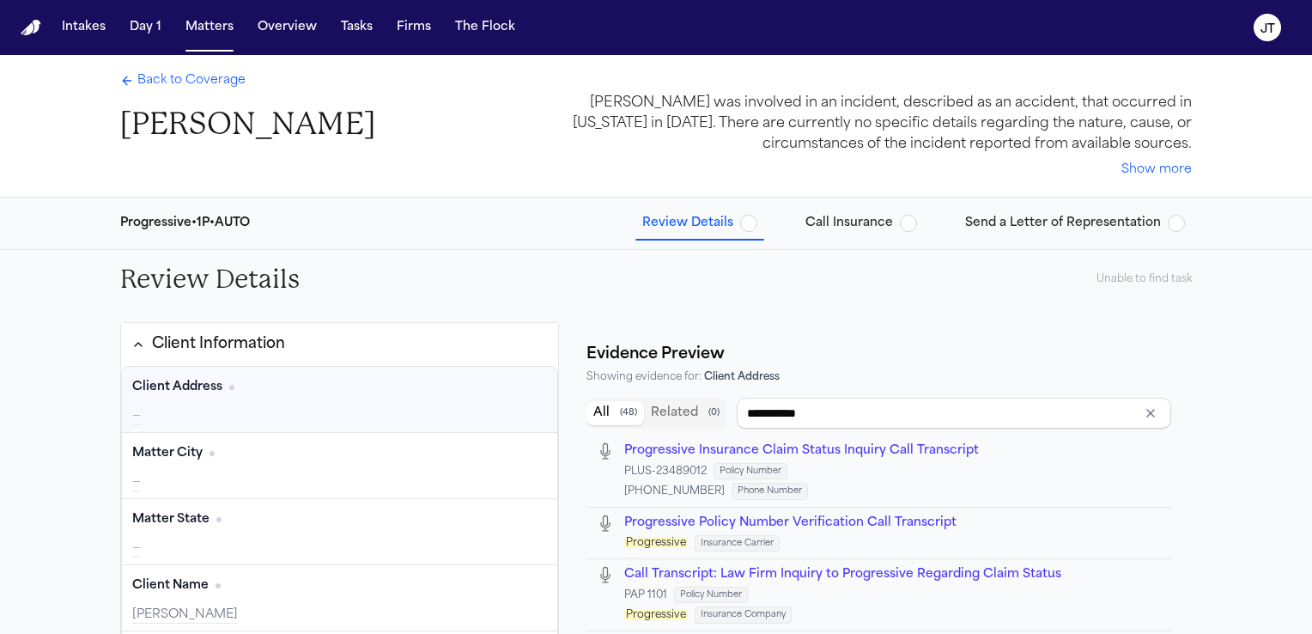
click at [1148, 167] on button "Show more" at bounding box center [1156, 169] width 70 height 17
click at [222, 78] on span "Back to Coverage" at bounding box center [191, 80] width 108 height 17
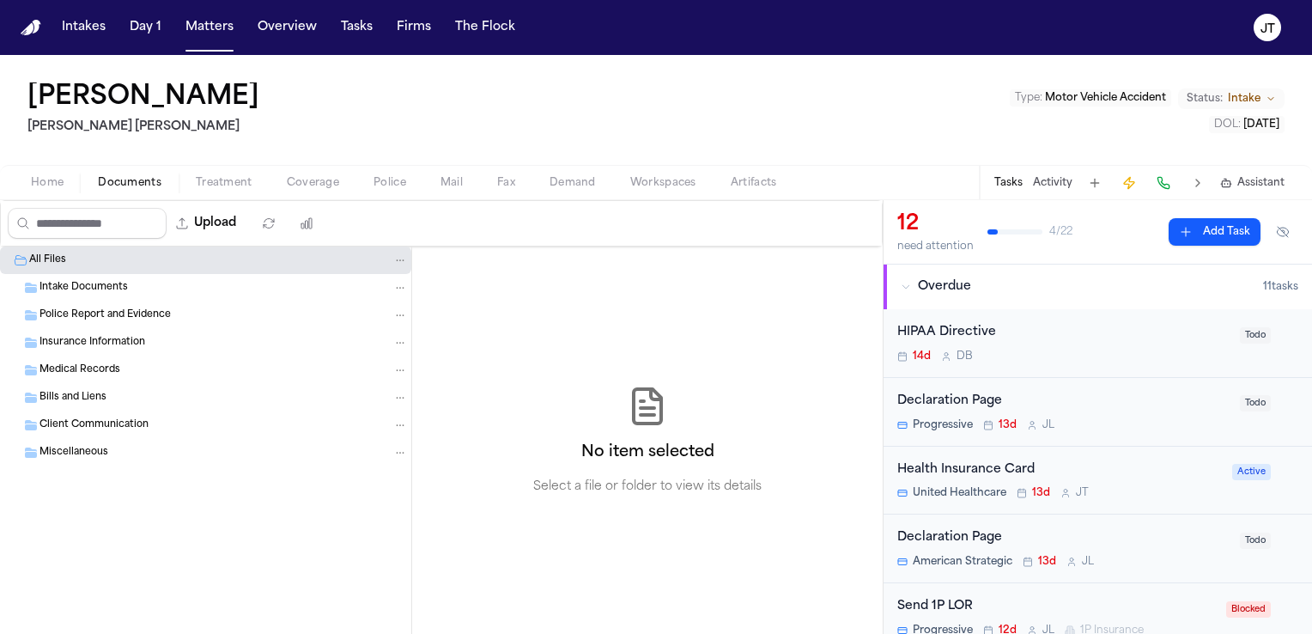
click at [112, 181] on span "Documents" at bounding box center [130, 183] width 64 height 14
click at [100, 295] on div "Intake Documents" at bounding box center [205, 287] width 411 height 27
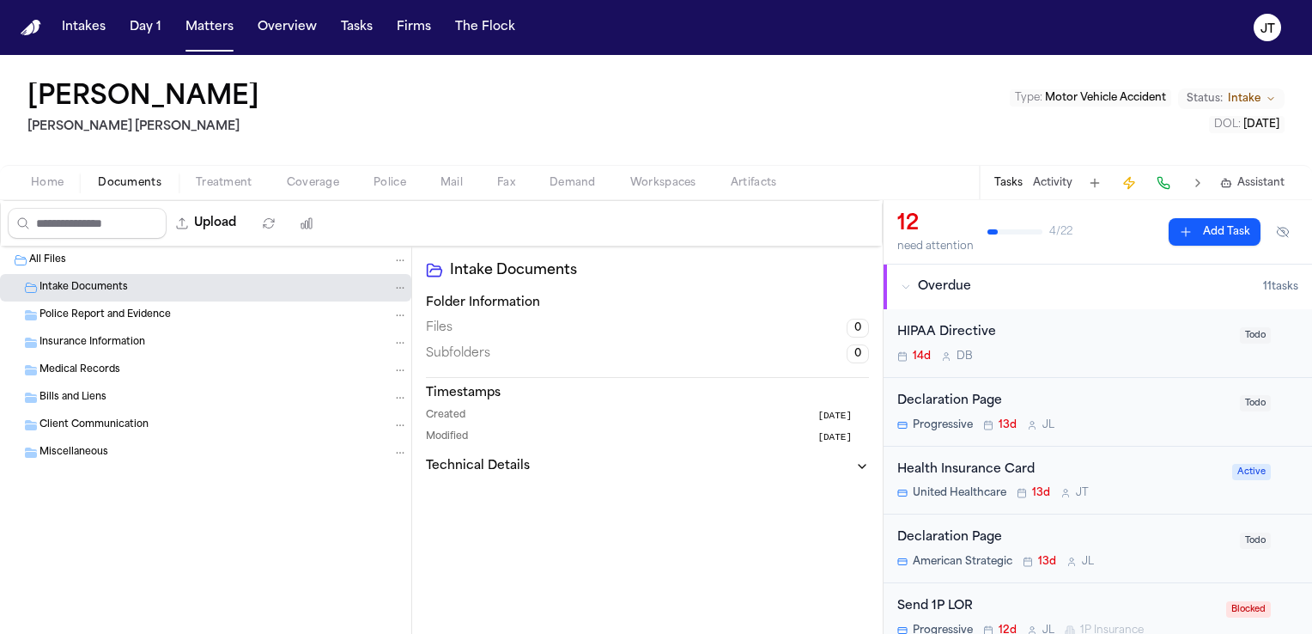
click at [83, 285] on span "Intake Documents" at bounding box center [83, 288] width 88 height 15
click at [95, 329] on div "Insurance Information" at bounding box center [205, 342] width 411 height 27
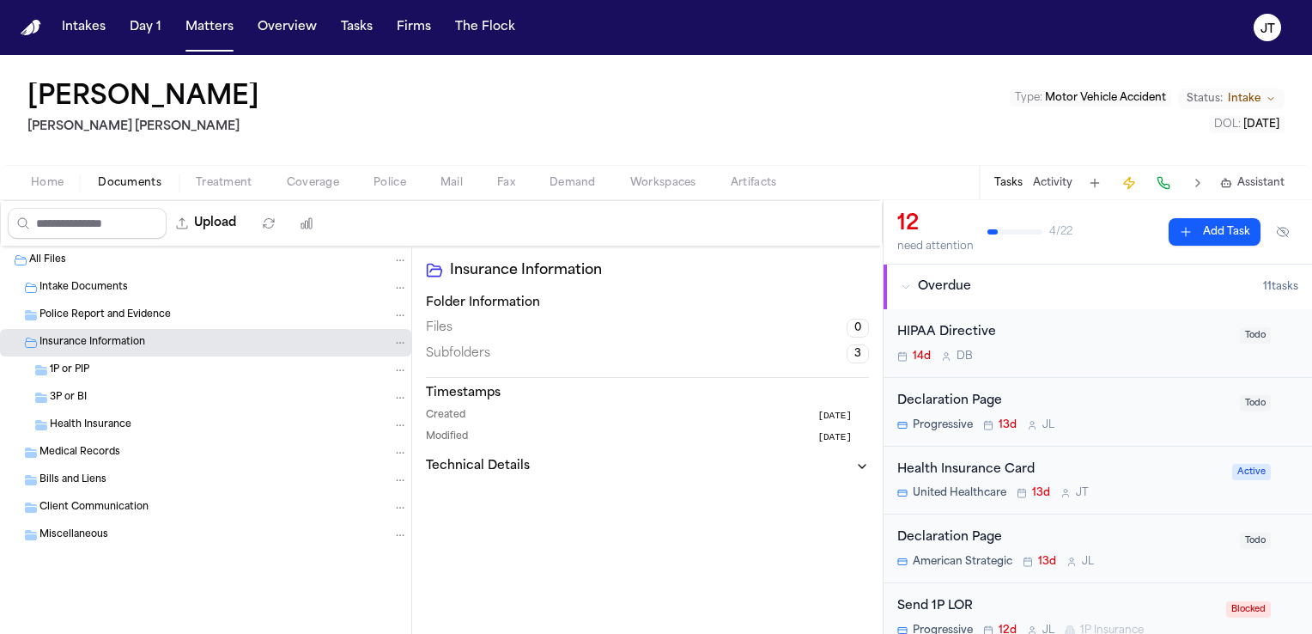
click at [94, 314] on span "Police Report and Evidence" at bounding box center [104, 315] width 131 height 15
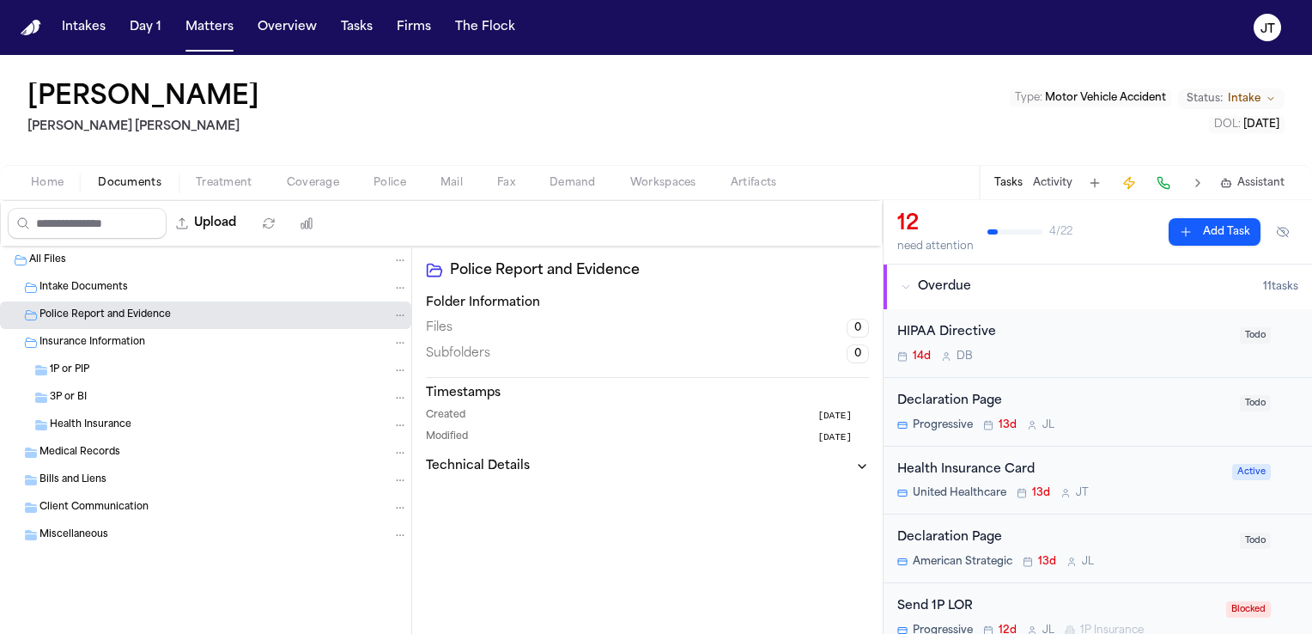
click at [91, 290] on span "Intake Documents" at bounding box center [83, 288] width 88 height 15
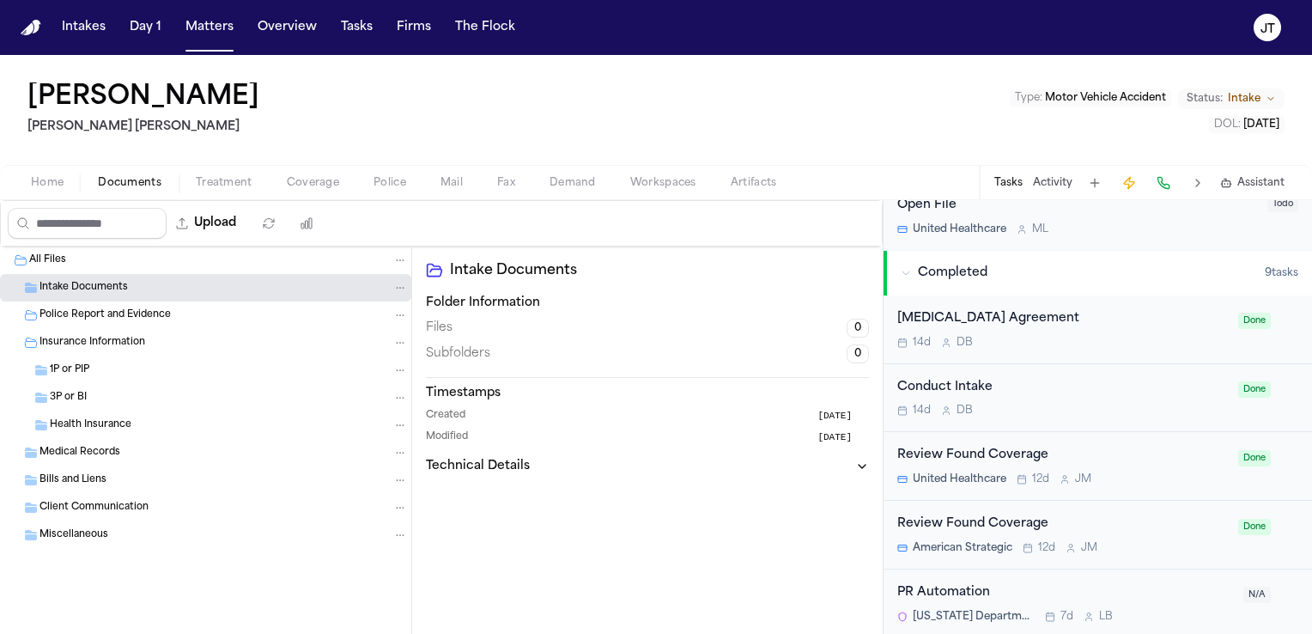
scroll to position [1044, 0]
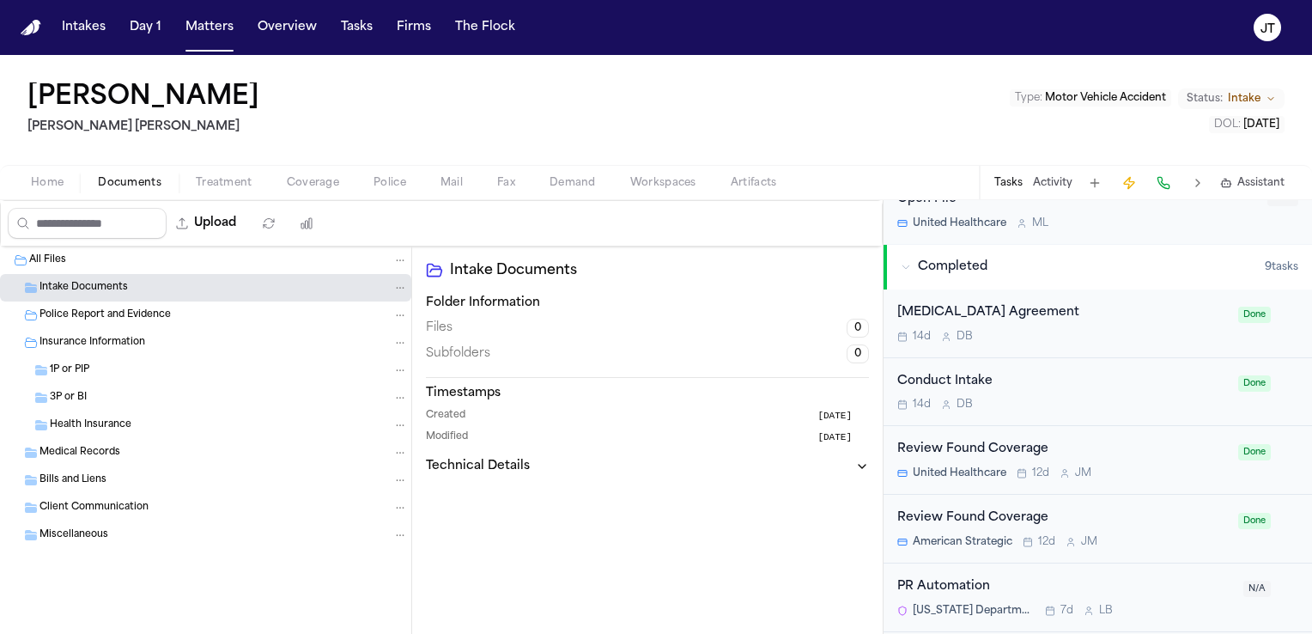
click at [1083, 331] on div "14d D B" at bounding box center [1062, 337] width 331 height 14
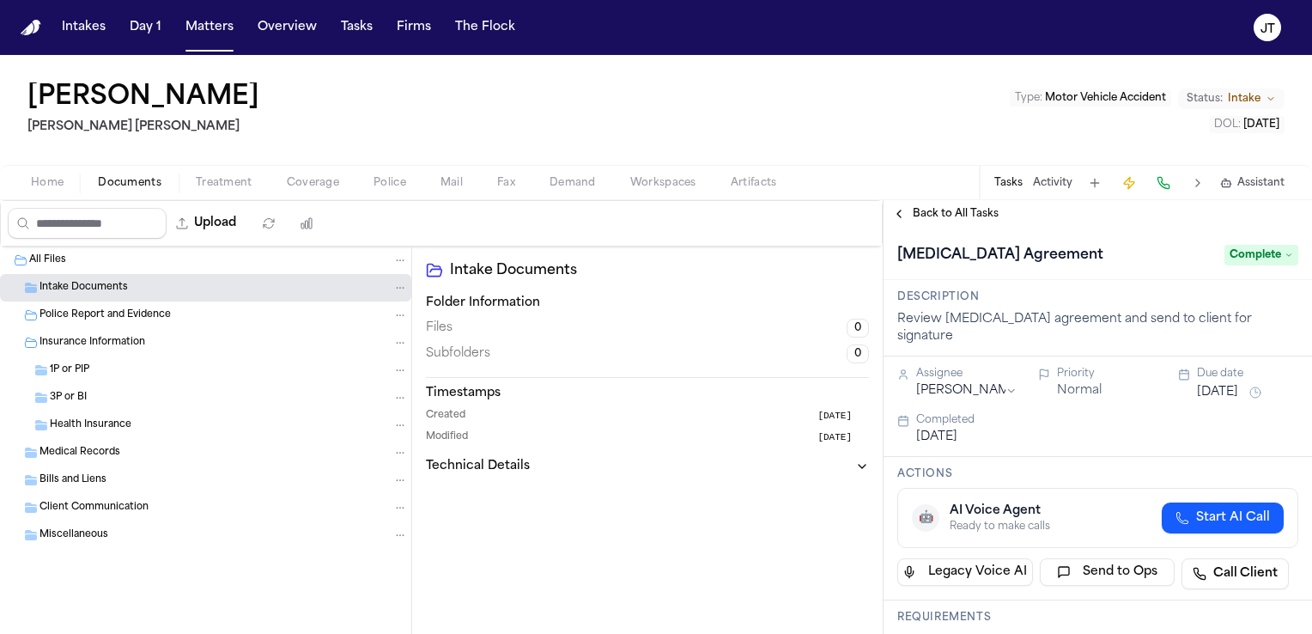
click at [950, 213] on span "Back to All Tasks" at bounding box center [956, 214] width 86 height 14
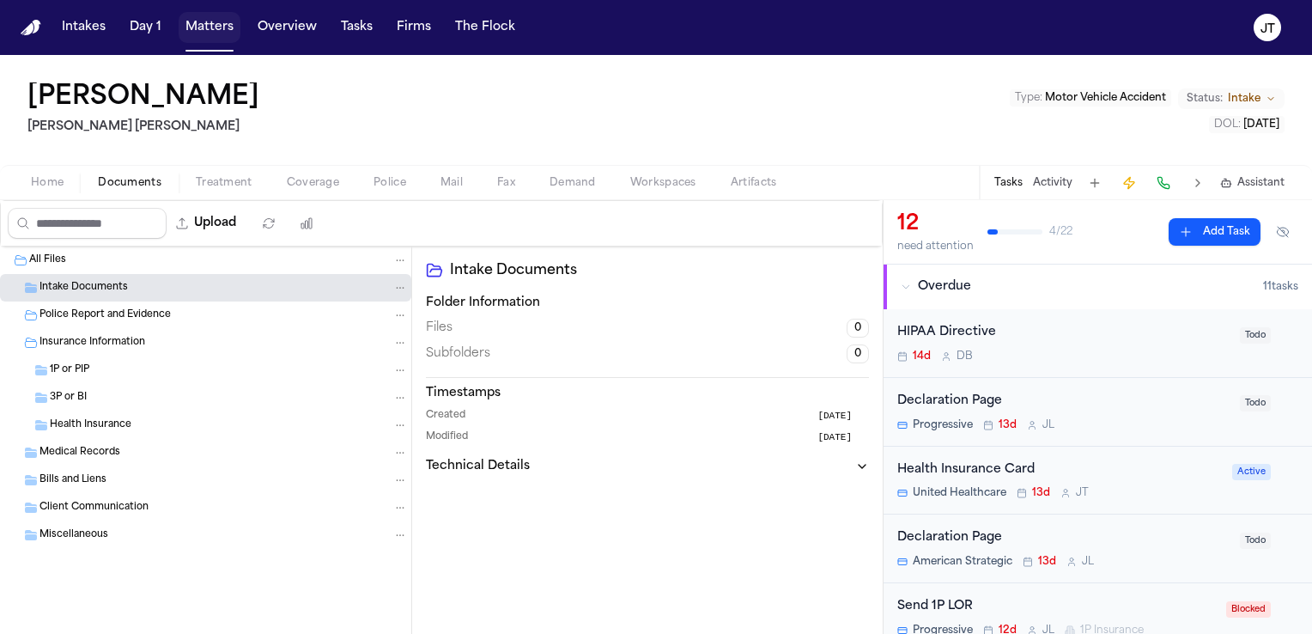
click at [215, 25] on button "Matters" at bounding box center [210, 27] width 62 height 31
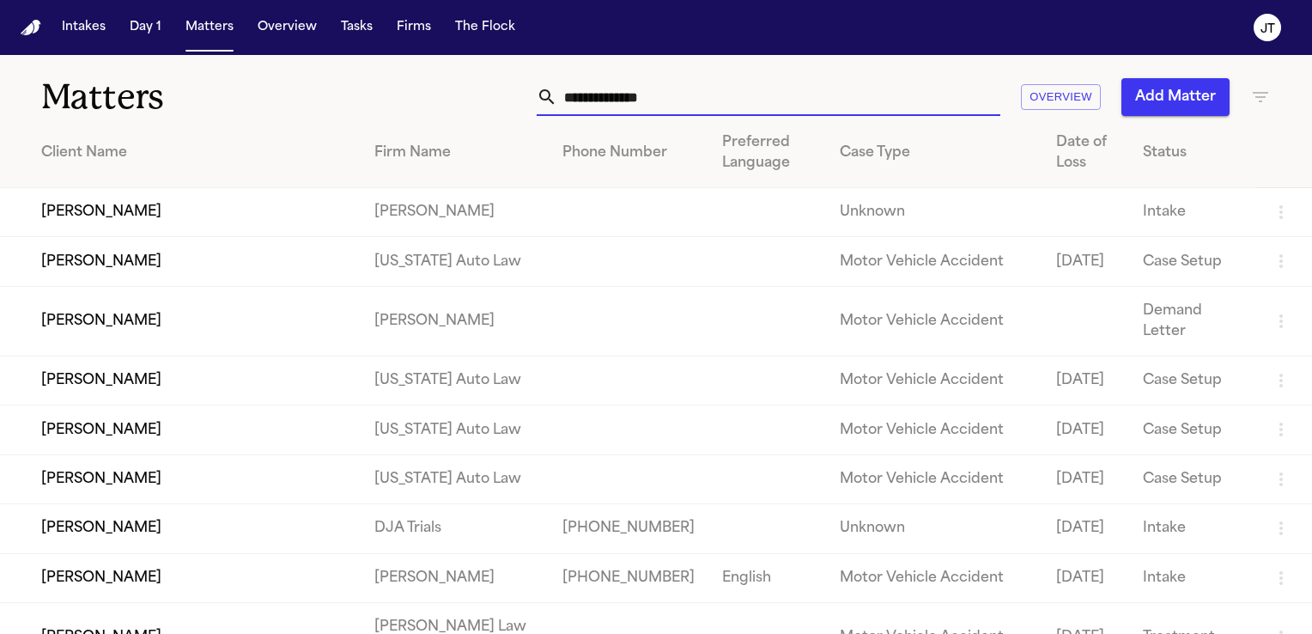
drag, startPoint x: 695, startPoint y: 100, endPoint x: 396, endPoint y: 85, distance: 299.1
click at [396, 85] on div "Overview Add Matter" at bounding box center [827, 97] width 885 height 38
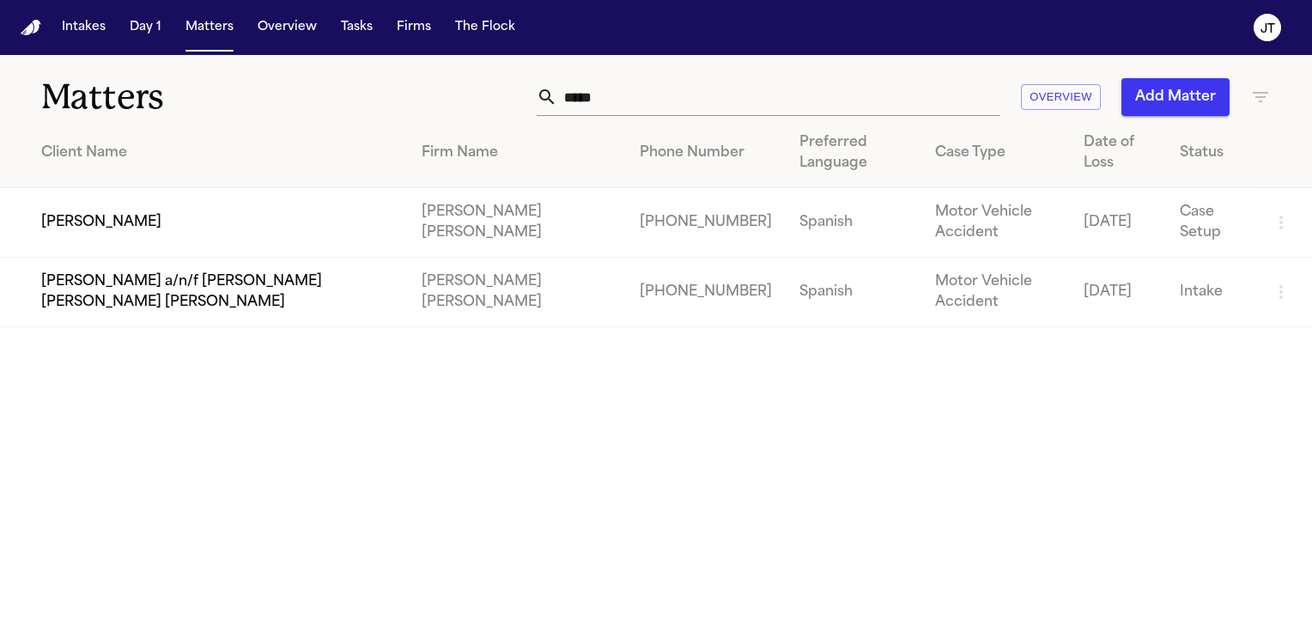
click at [96, 215] on td "[PERSON_NAME]" at bounding box center [204, 223] width 408 height 70
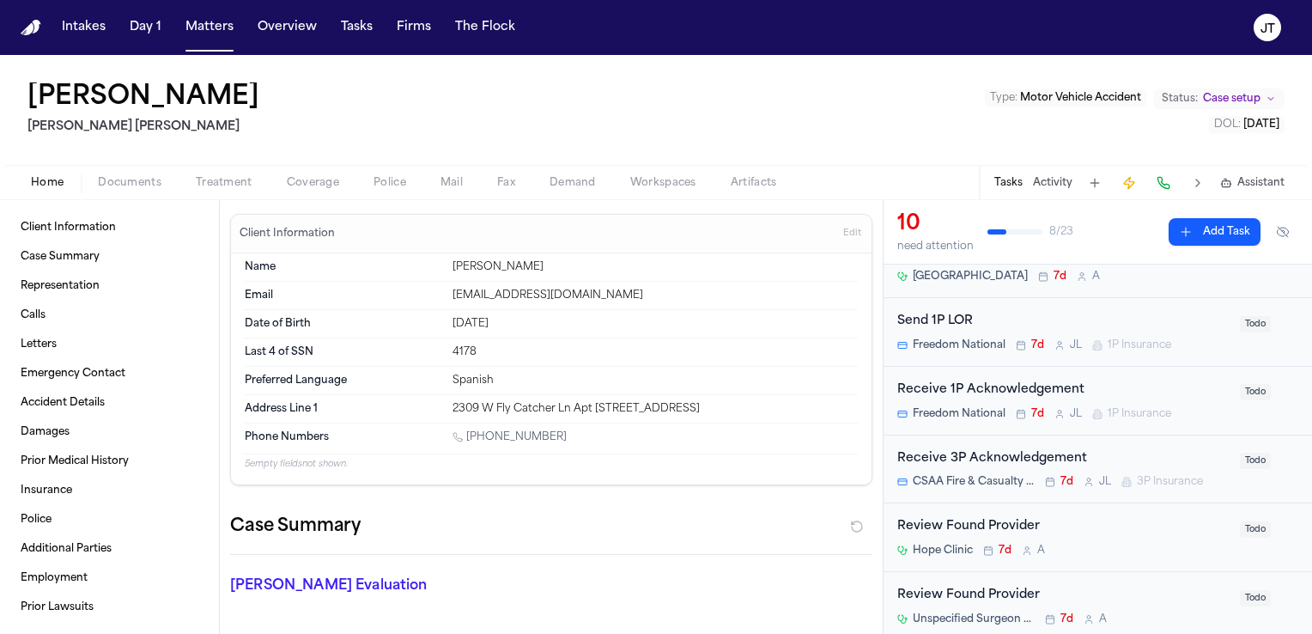
scroll to position [292, 0]
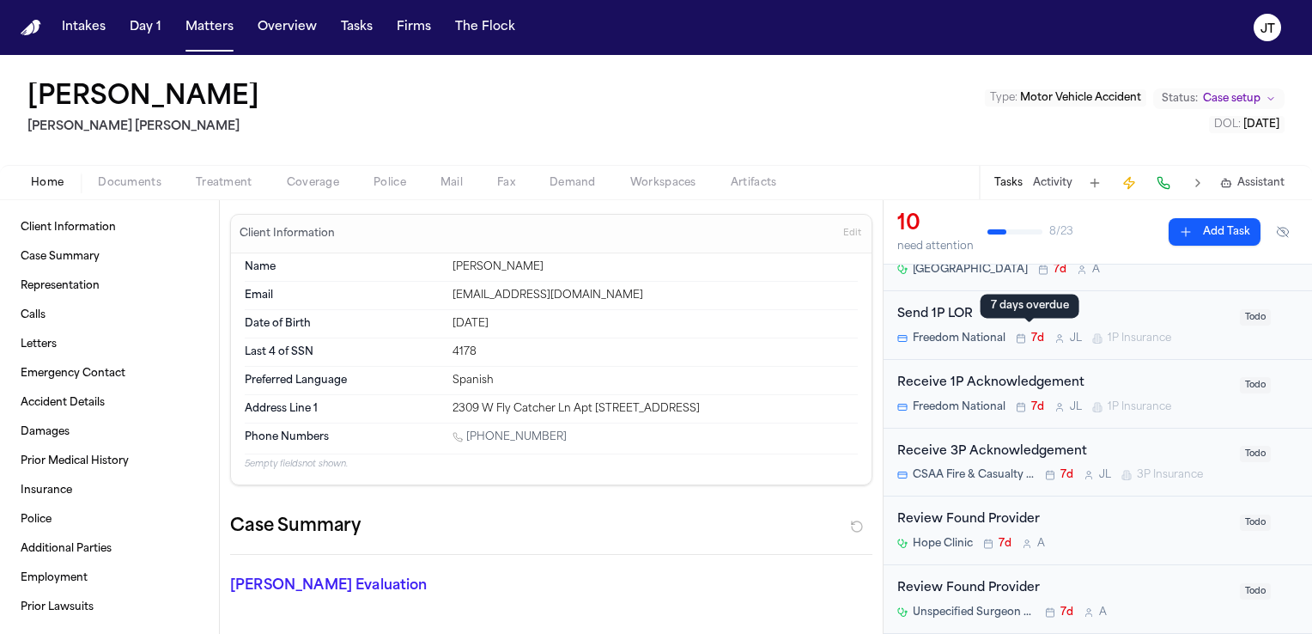
click at [1003, 314] on div "7 days overdue 7 days overdue" at bounding box center [1029, 306] width 99 height 24
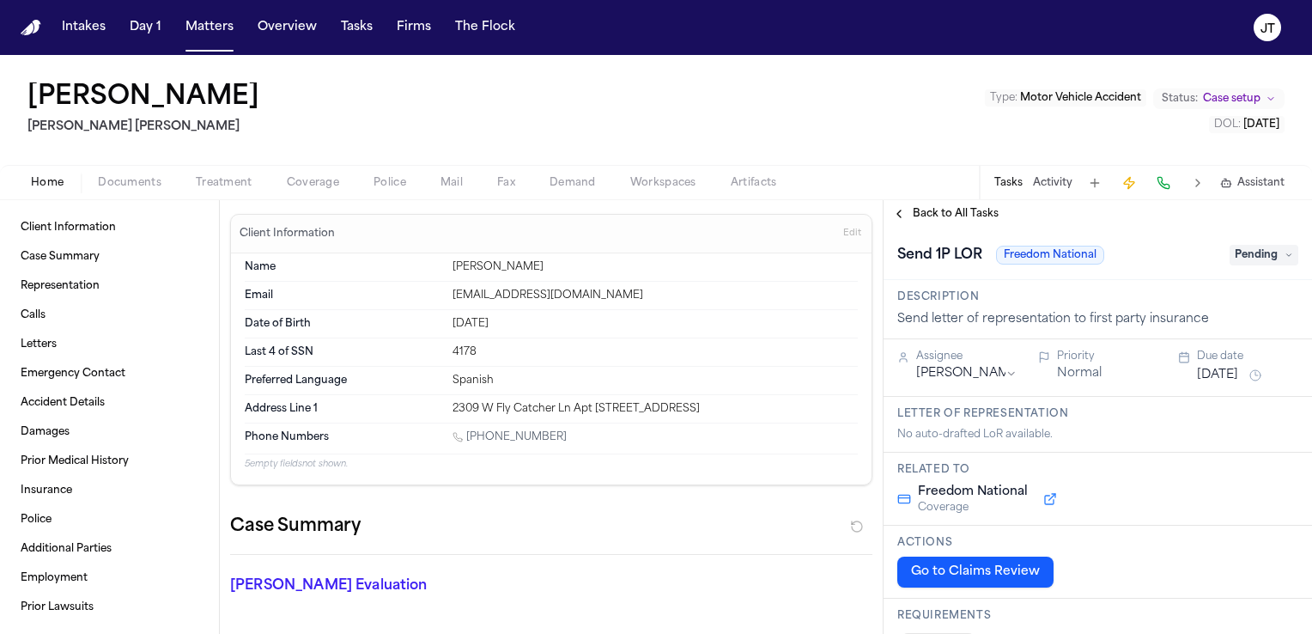
click at [957, 572] on button "Go to Claims Review" at bounding box center [975, 571] width 156 height 31
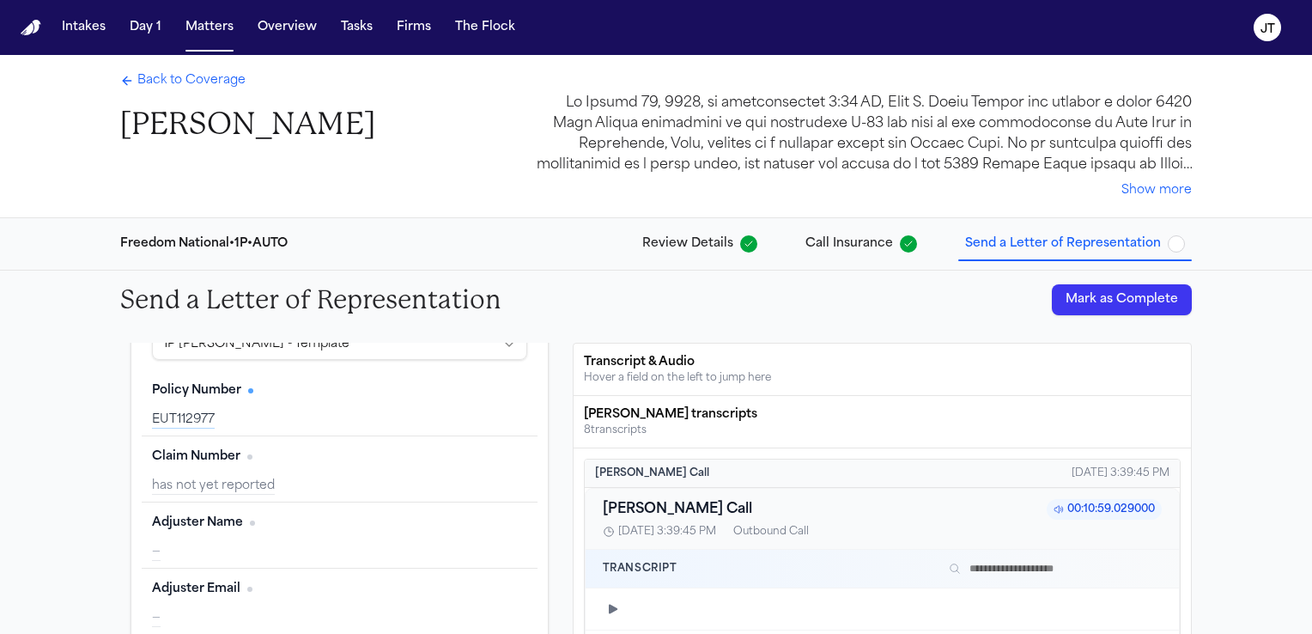
scroll to position [149, 0]
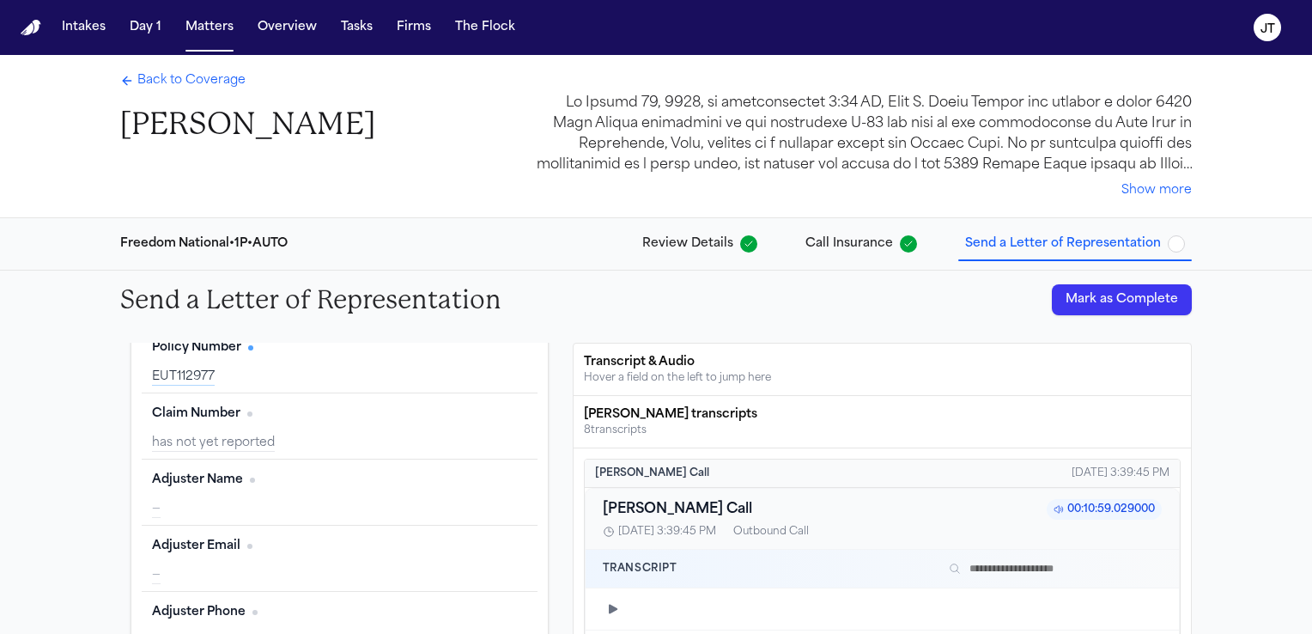
click at [992, 246] on span "Send a Letter of Representation" at bounding box center [1063, 243] width 196 height 17
click at [1024, 242] on span "Send a Letter of Representation" at bounding box center [1063, 243] width 196 height 17
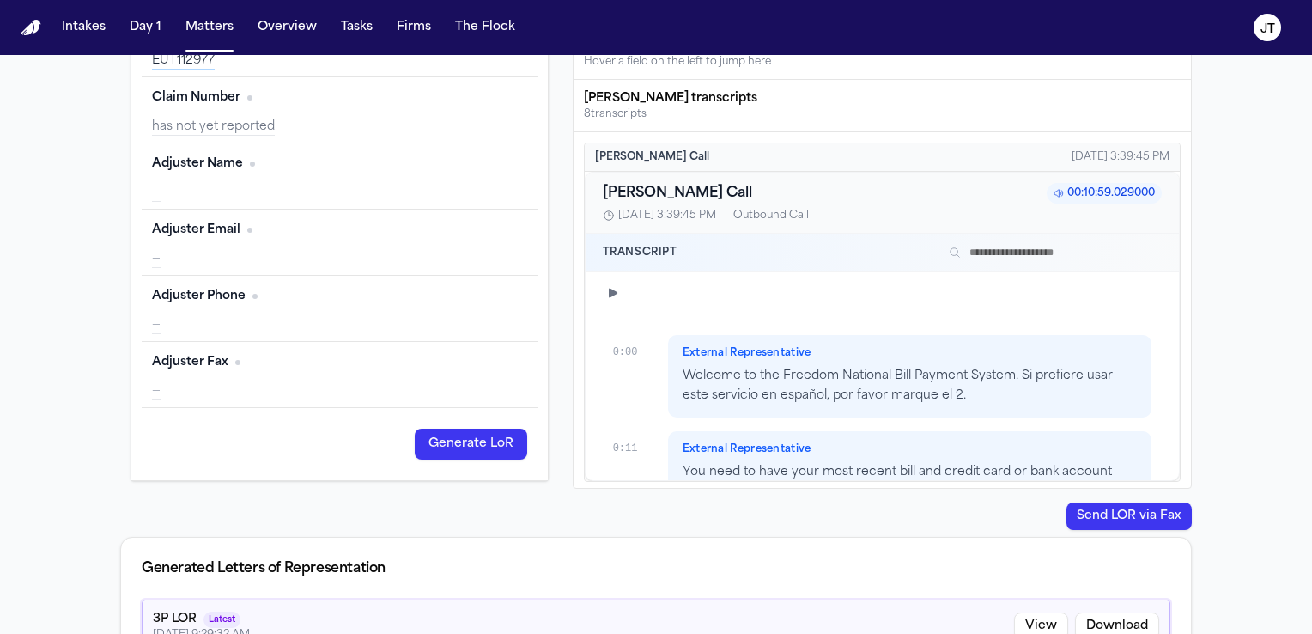
scroll to position [310, 0]
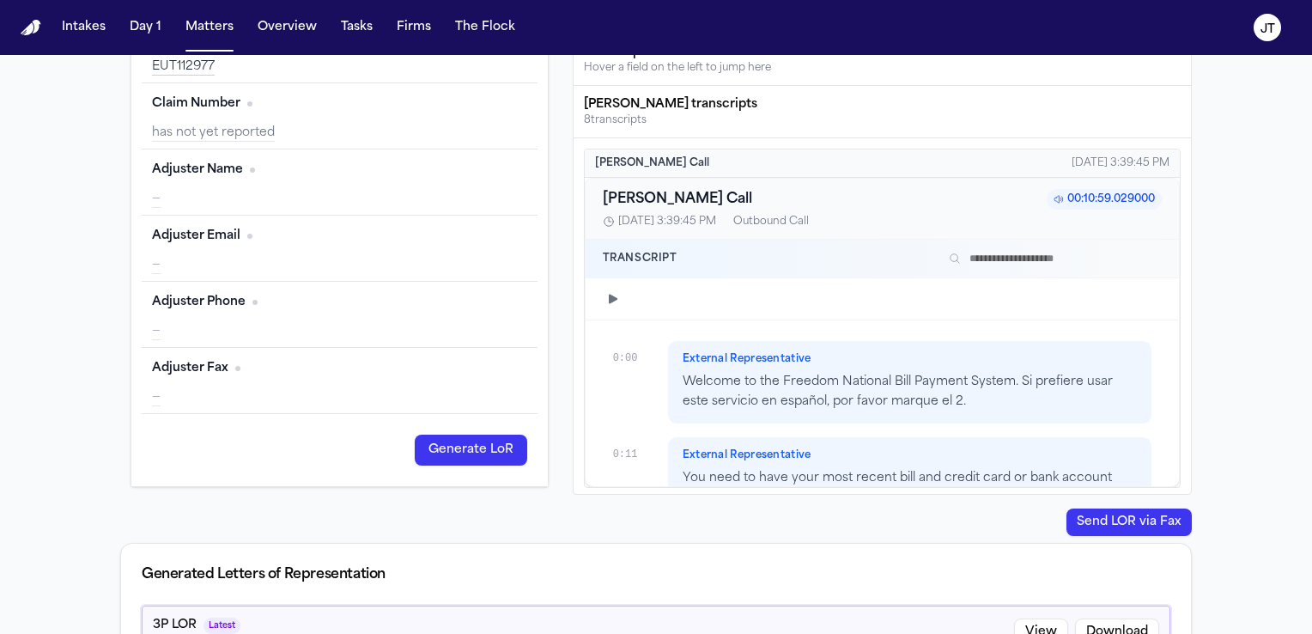
click at [436, 451] on button "Generate LoR" at bounding box center [471, 449] width 112 height 31
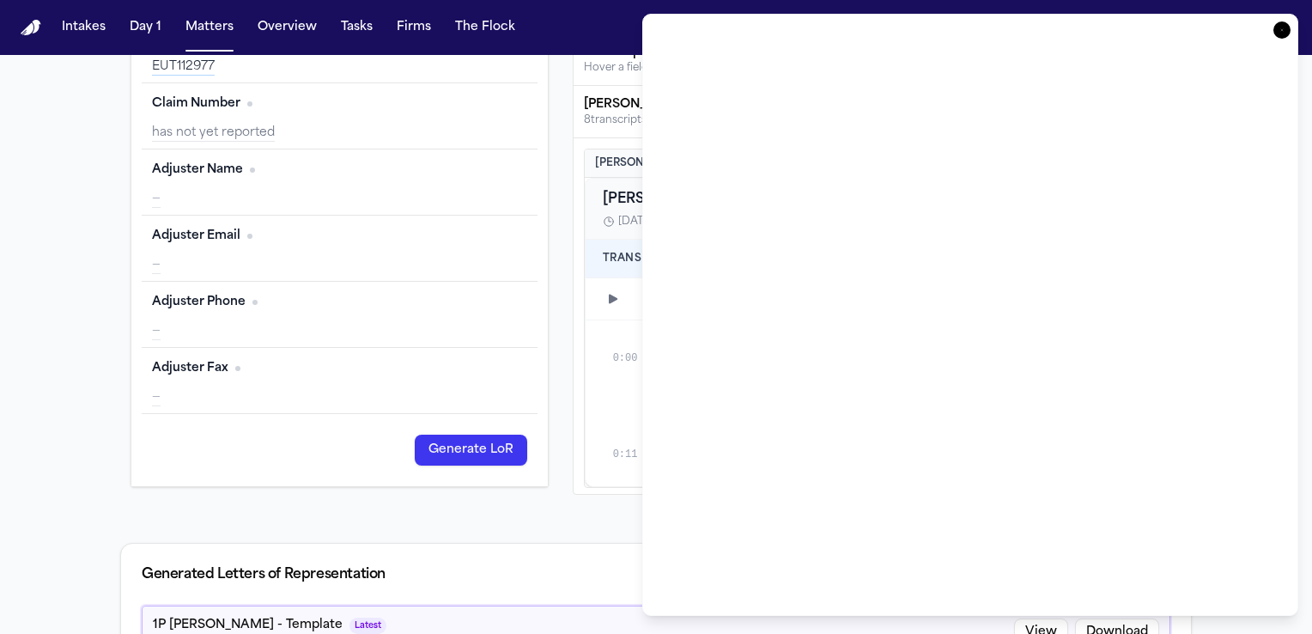
click at [1279, 30] on icon "button" at bounding box center [1281, 29] width 17 height 17
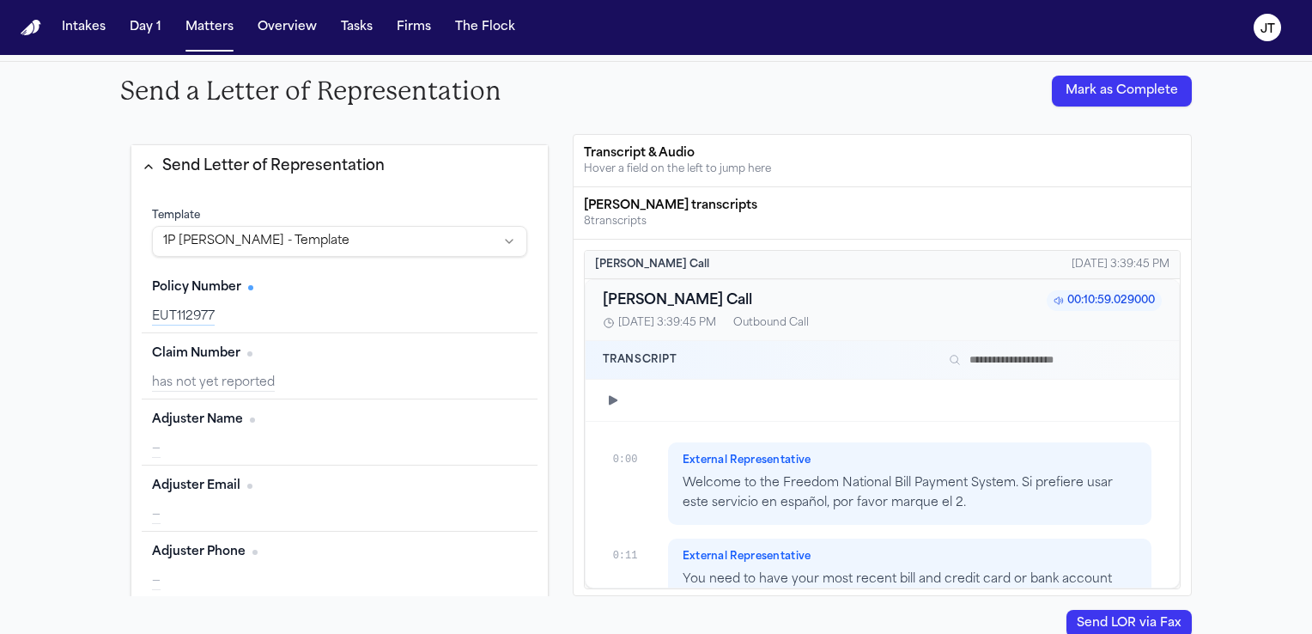
scroll to position [116, 0]
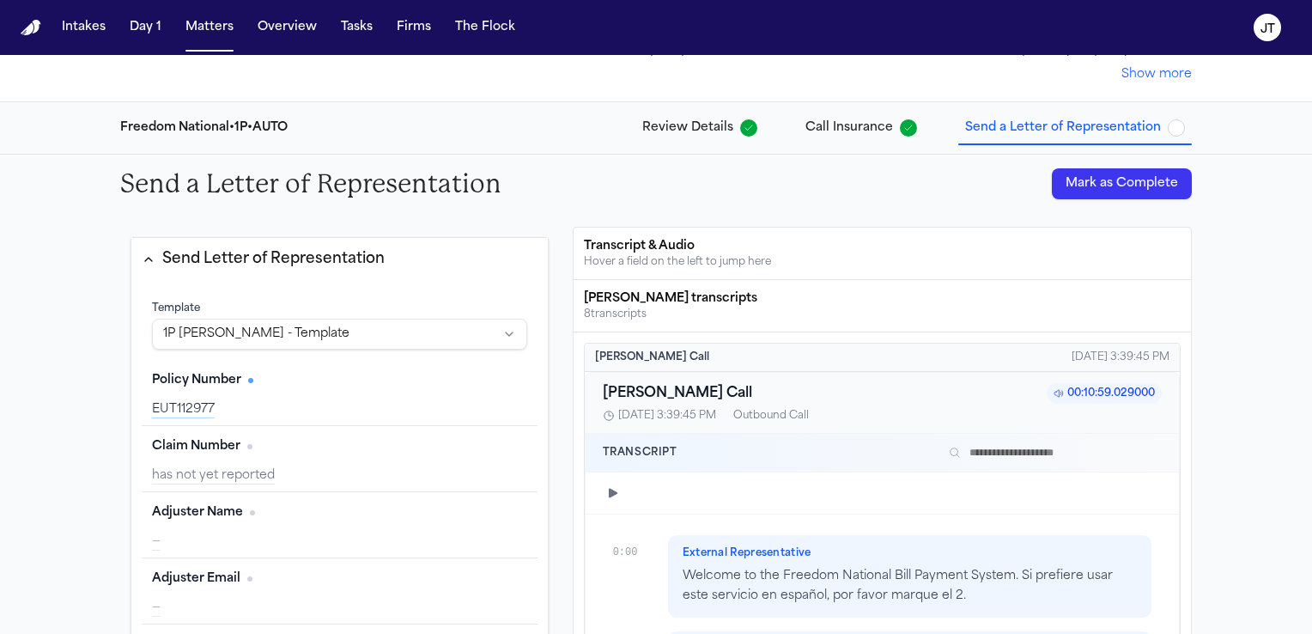
click at [826, 124] on span "Call Insurance" at bounding box center [849, 127] width 88 height 17
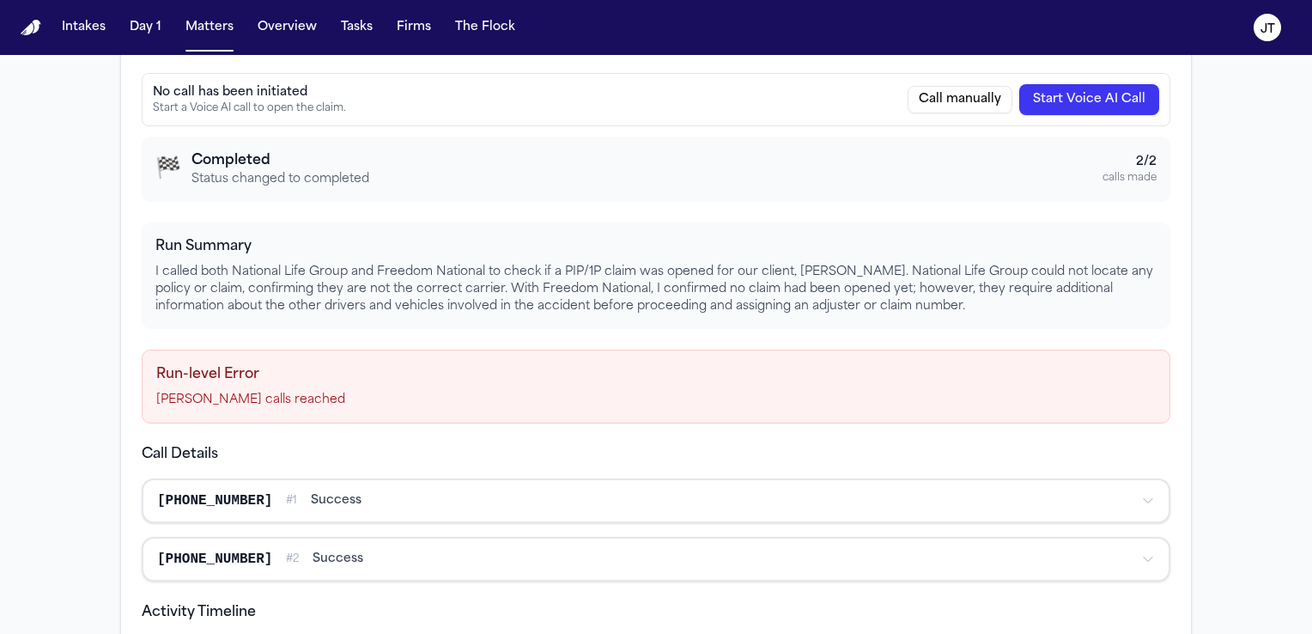
scroll to position [355, 0]
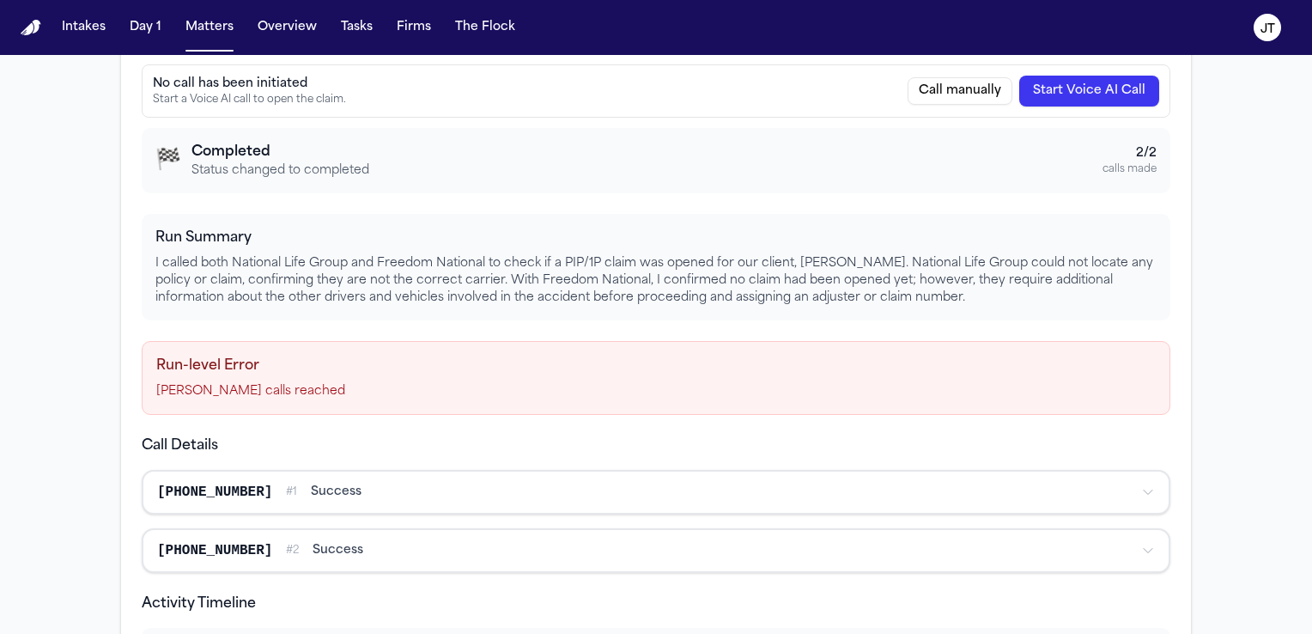
click at [967, 92] on button "Call manually" at bounding box center [959, 90] width 105 height 27
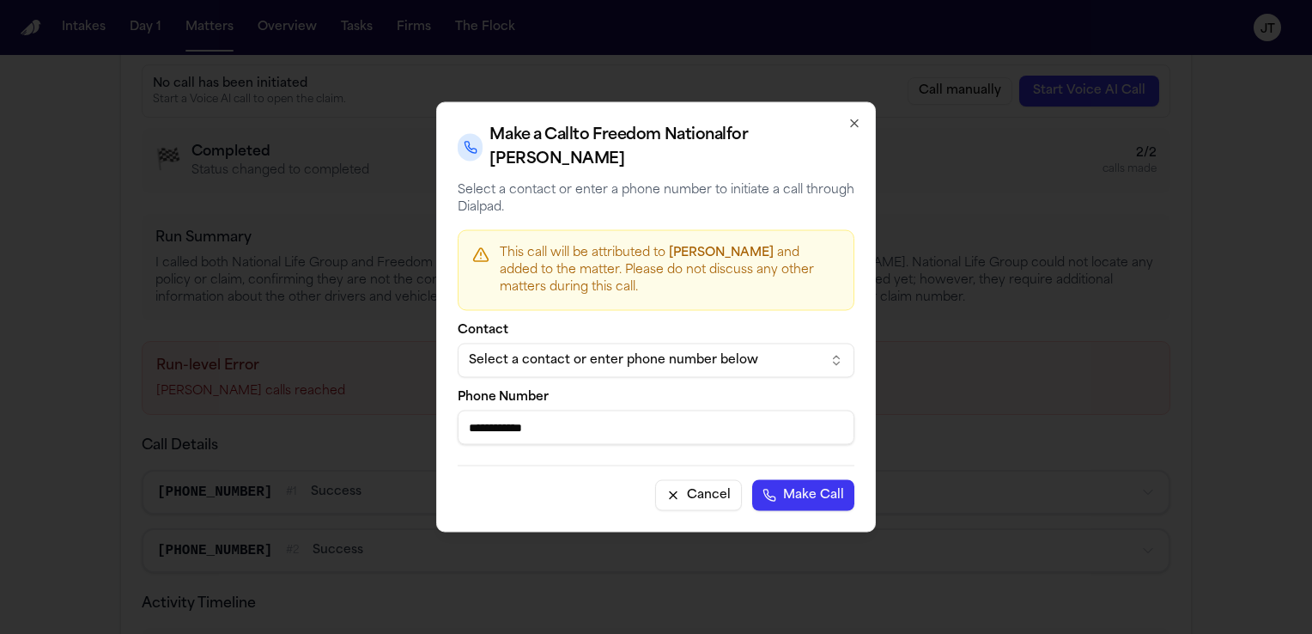
click at [795, 486] on button "Make Call" at bounding box center [803, 495] width 102 height 31
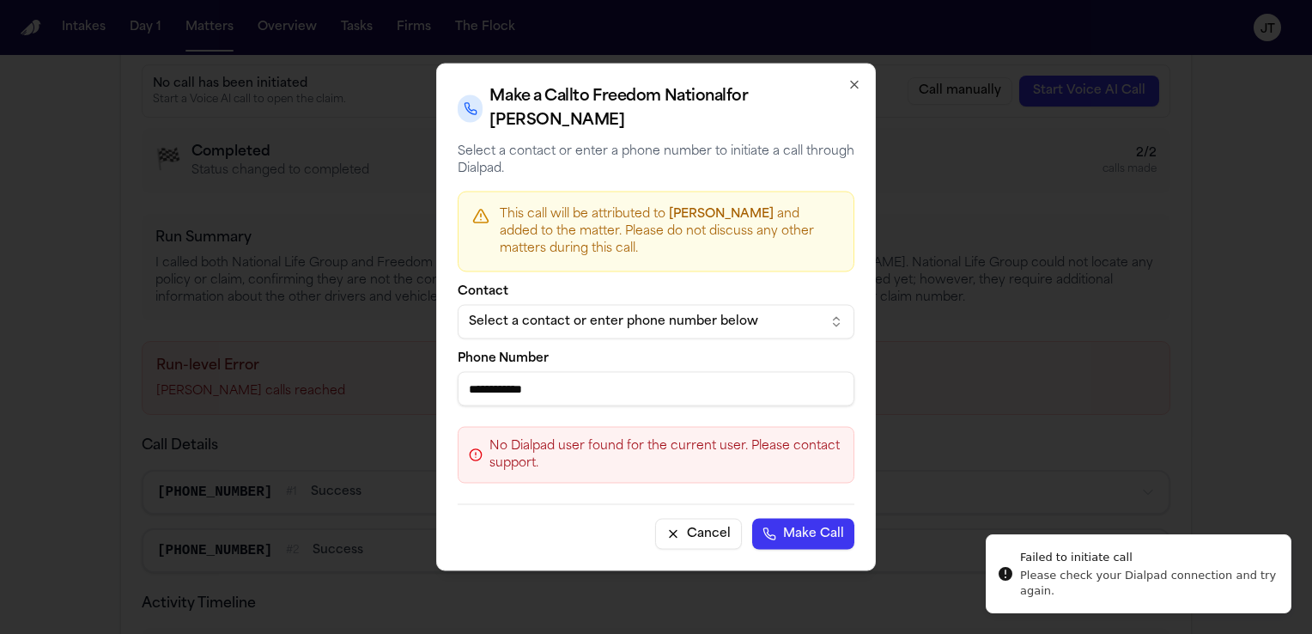
click at [681, 520] on button "Cancel" at bounding box center [698, 534] width 87 height 31
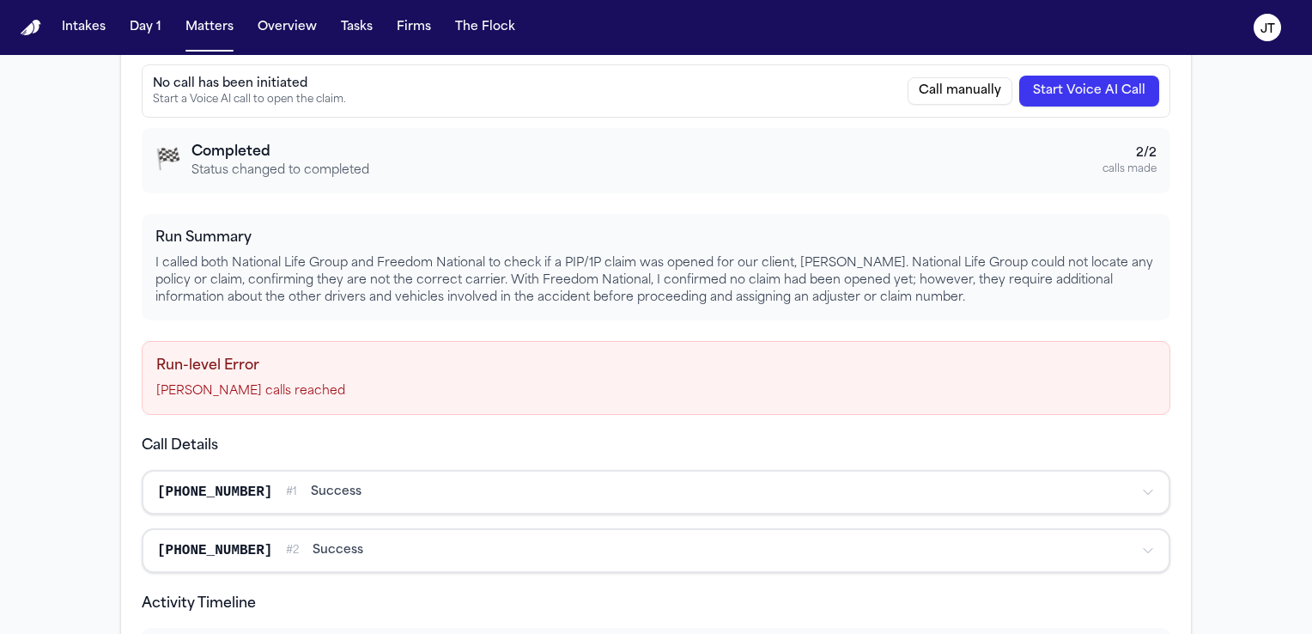
click at [948, 94] on button "Call manually" at bounding box center [959, 90] width 105 height 27
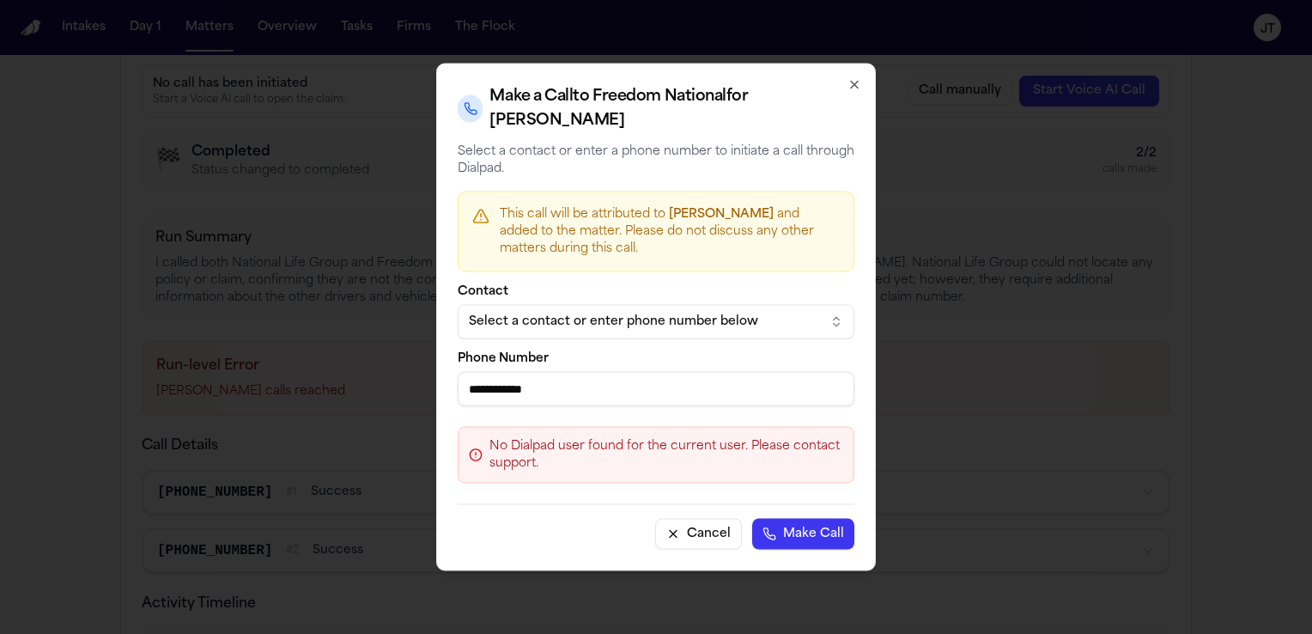
click at [781, 526] on button "Make Call" at bounding box center [803, 534] width 102 height 31
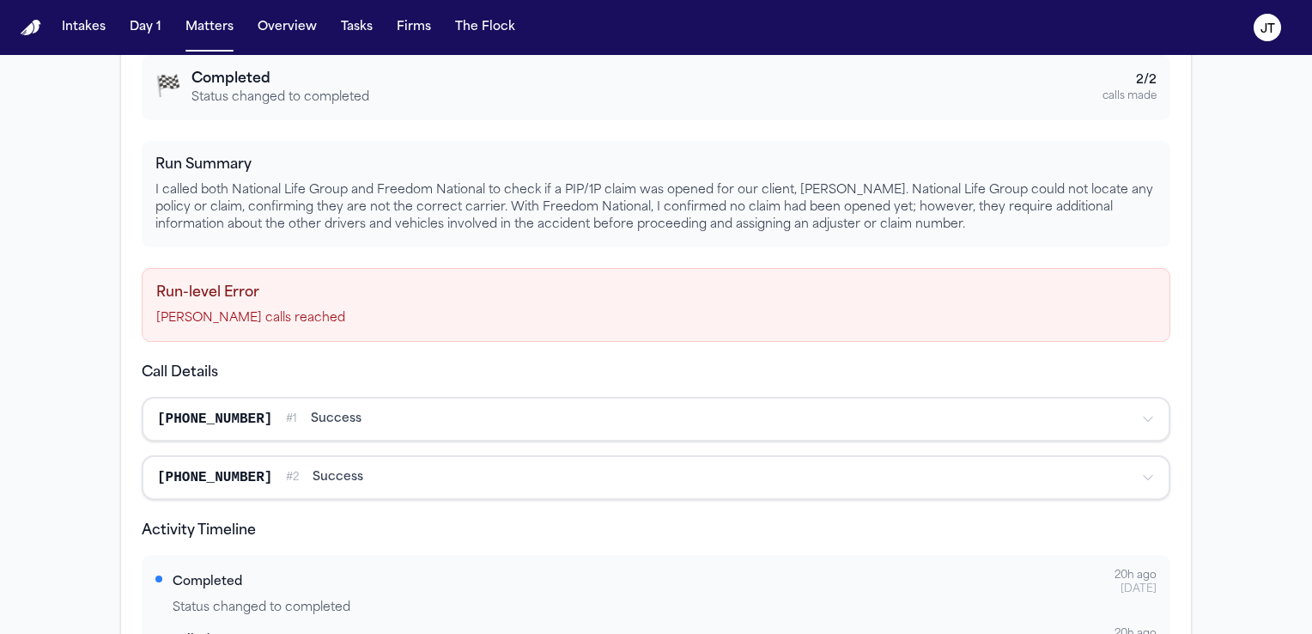
scroll to position [429, 0]
click at [208, 419] on div "[PHONE_NUMBER]" at bounding box center [214, 418] width 115 height 21
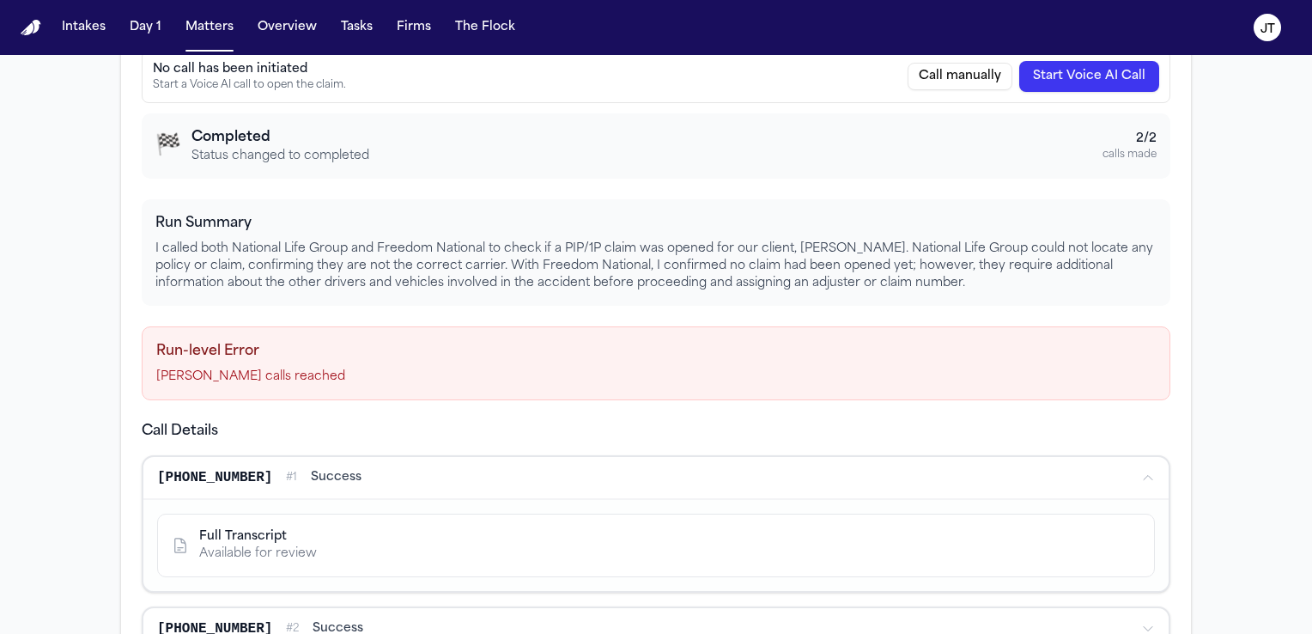
scroll to position [515, 0]
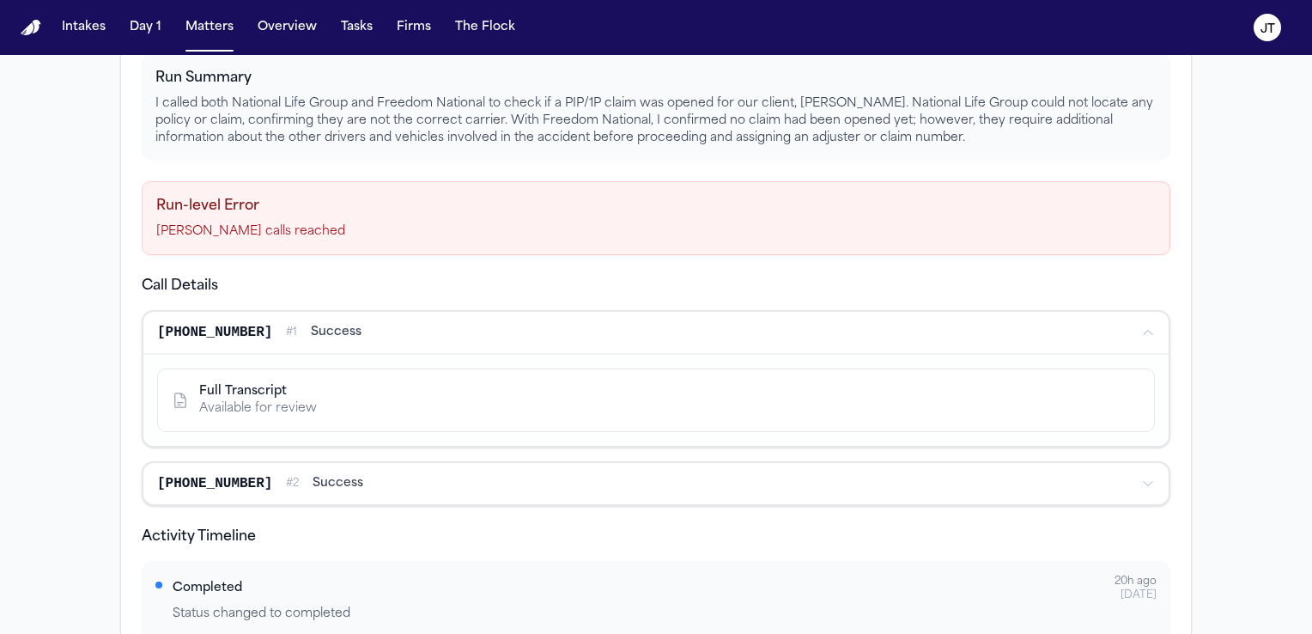
click at [177, 394] on icon at bounding box center [180, 399] width 11 height 14
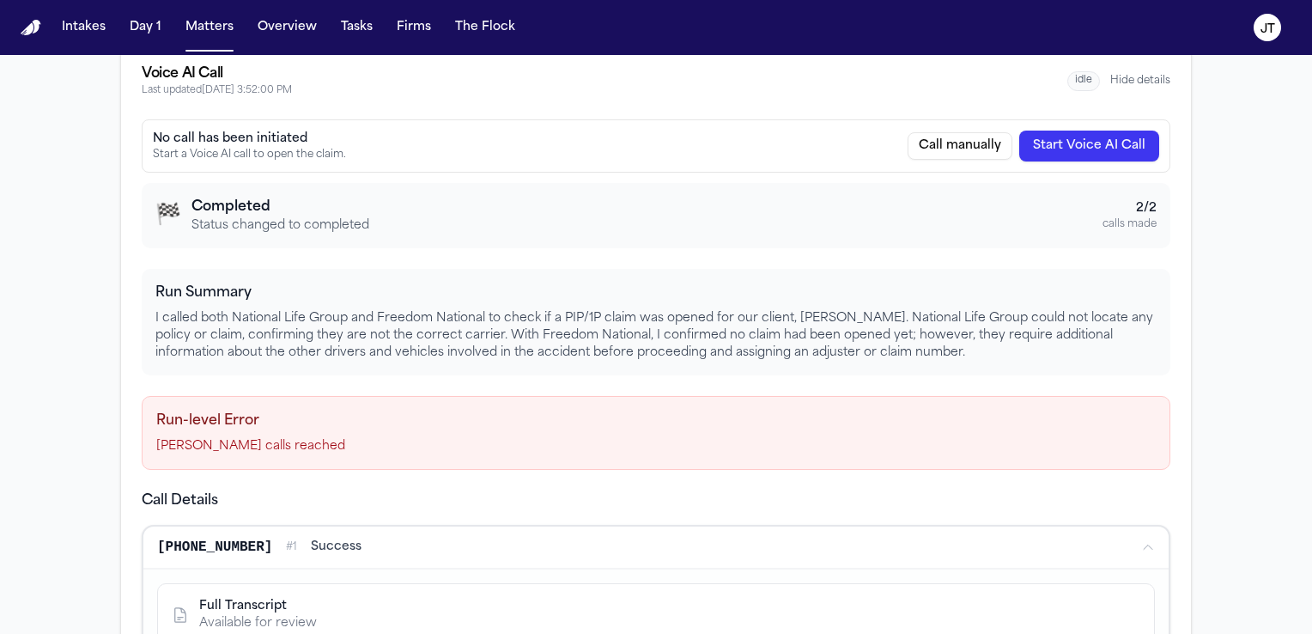
scroll to position [258, 0]
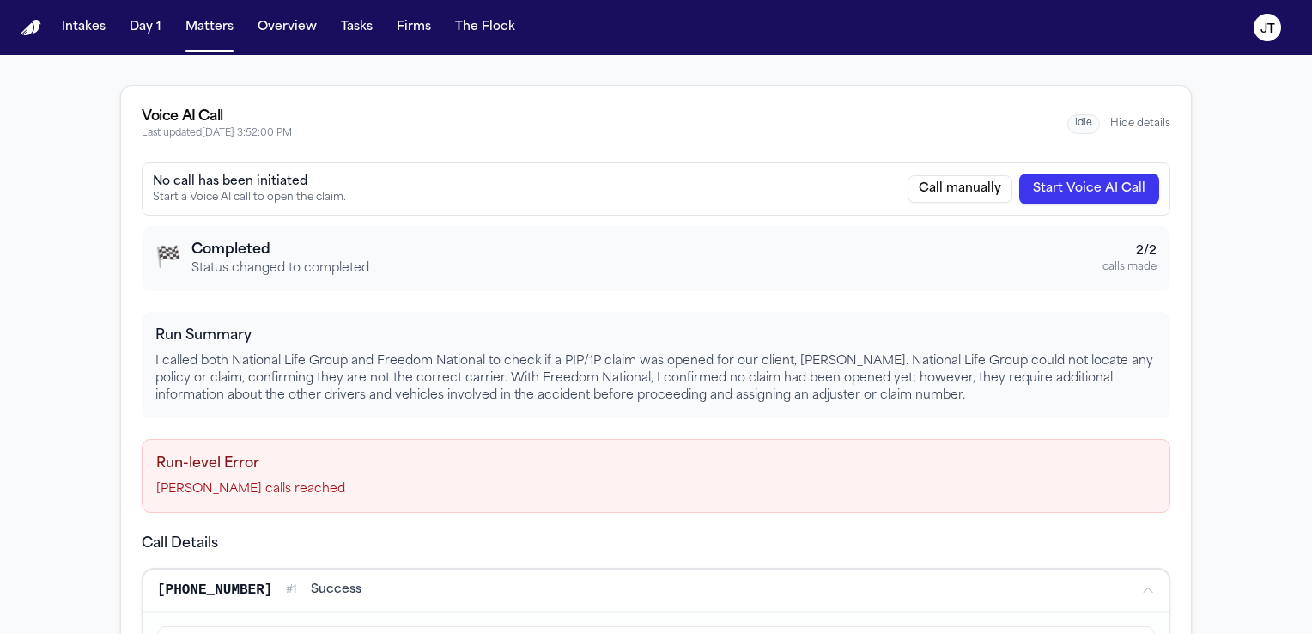
click at [944, 184] on button "Call manually" at bounding box center [959, 188] width 105 height 27
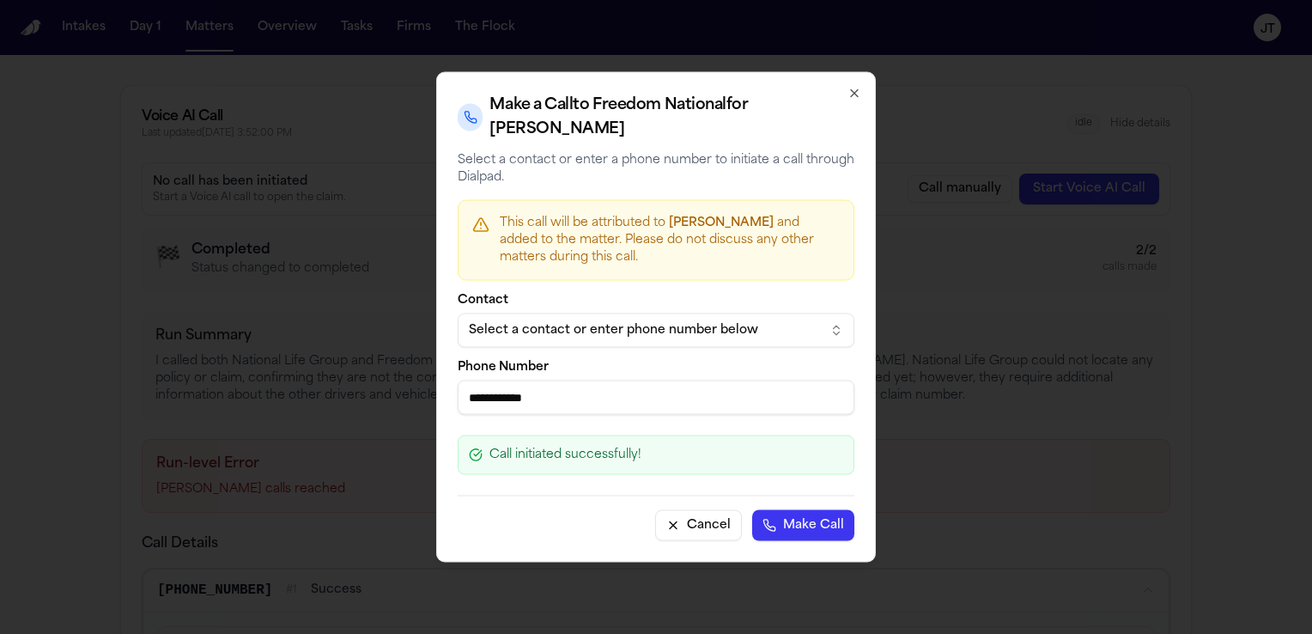
drag, startPoint x: 573, startPoint y: 382, endPoint x: 483, endPoint y: 387, distance: 90.3
click at [483, 387] on input "**********" at bounding box center [656, 397] width 397 height 34
click at [783, 510] on button "Make Call" at bounding box center [803, 525] width 102 height 31
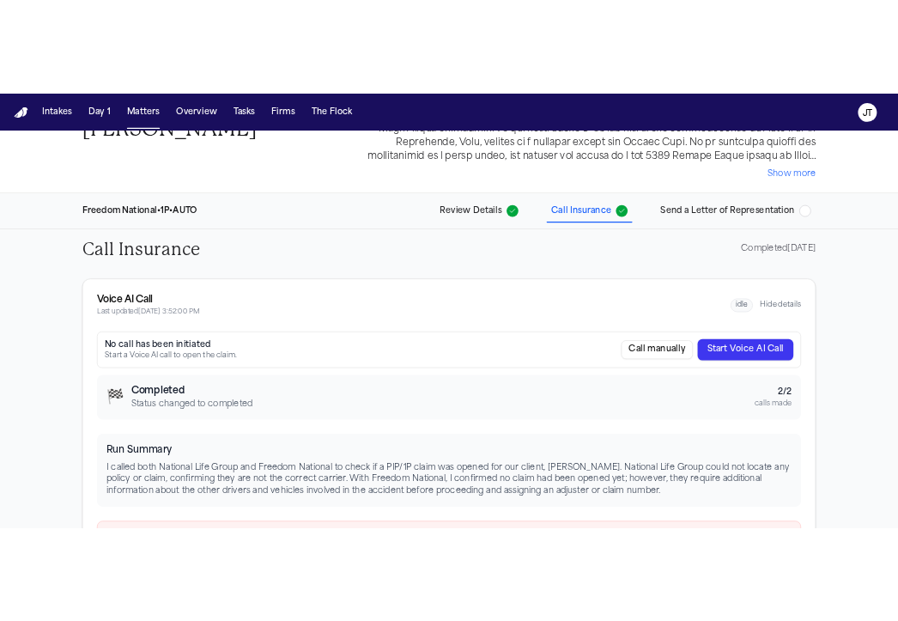
scroll to position [0, 0]
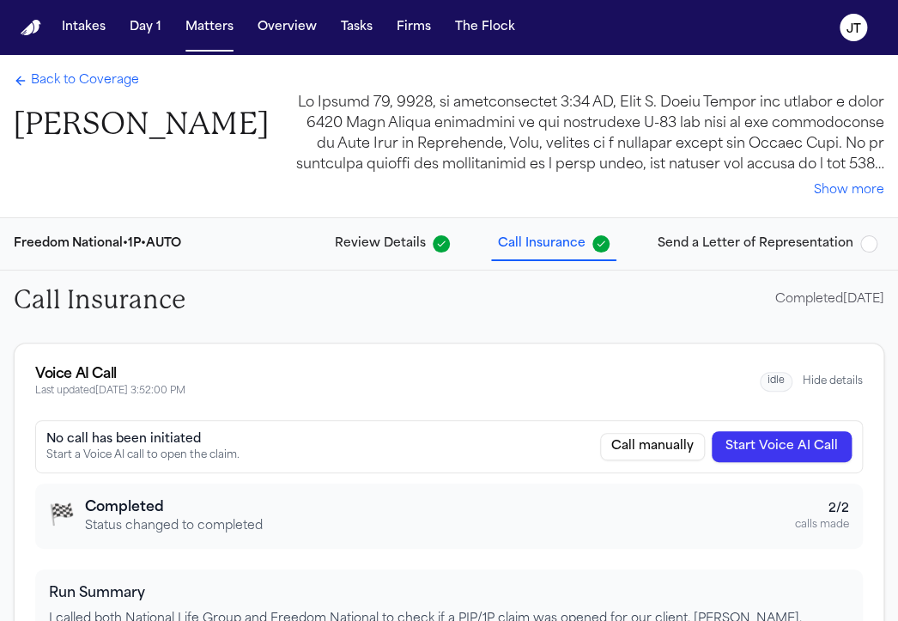
click at [91, 68] on div "Back to Coverage [PERSON_NAME] Show more" at bounding box center [449, 136] width 898 height 162
click at [89, 78] on span "Back to Coverage" at bounding box center [85, 80] width 108 height 17
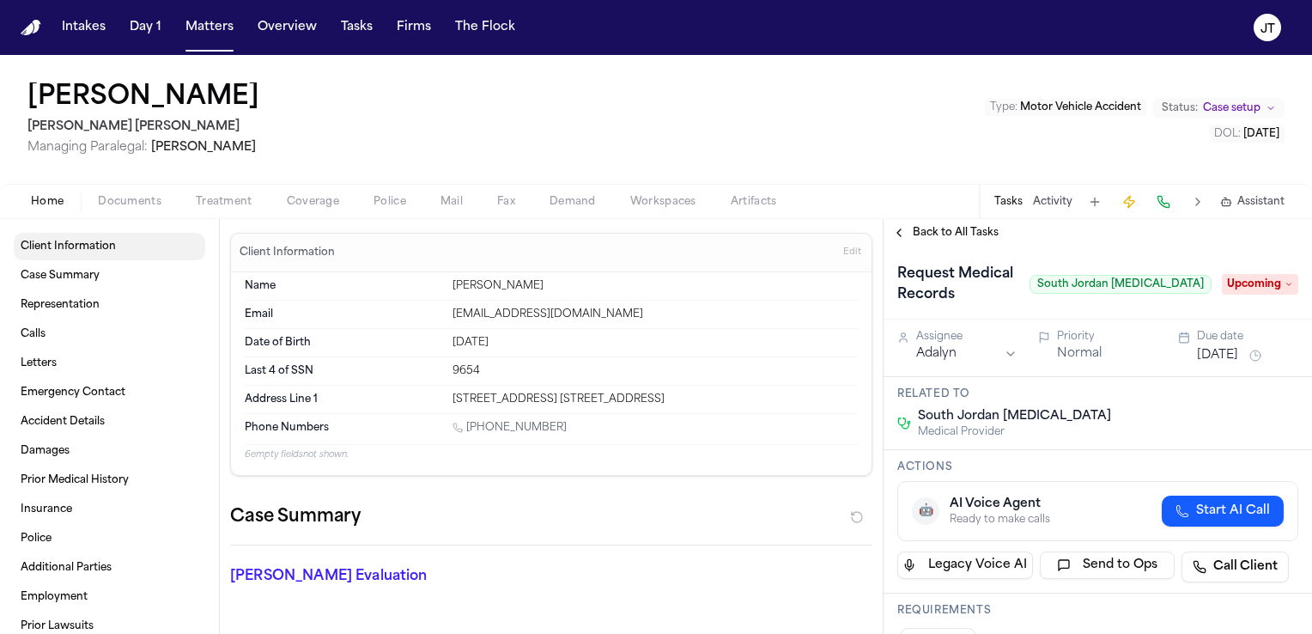
click at [76, 252] on span "Client Information" at bounding box center [68, 247] width 95 height 14
click at [199, 28] on button "Matters" at bounding box center [210, 27] width 62 height 31
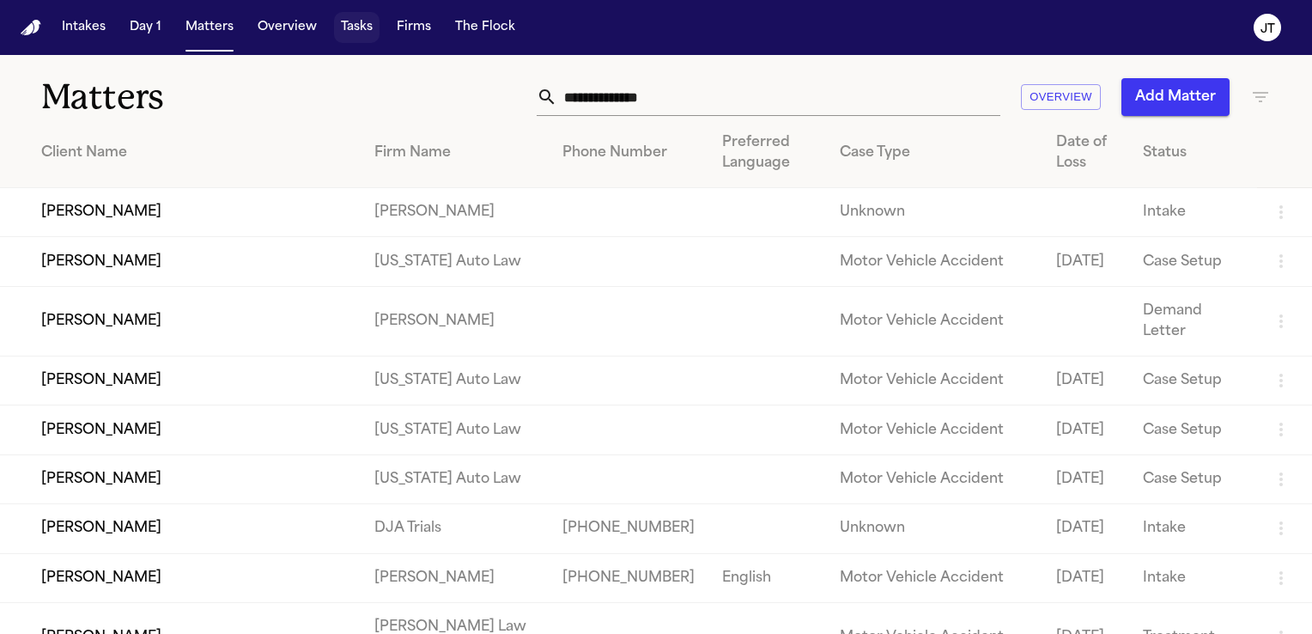
click at [343, 21] on button "Tasks" at bounding box center [357, 27] width 46 height 31
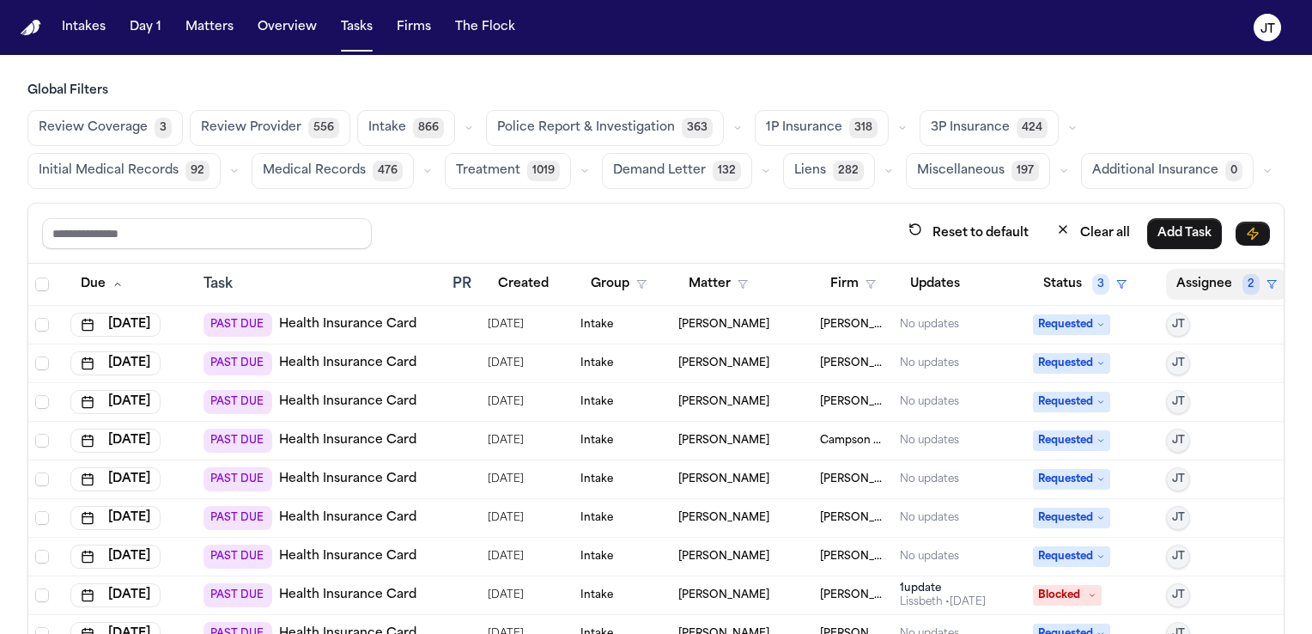
click at [1210, 287] on button "Assignee 2" at bounding box center [1226, 284] width 121 height 31
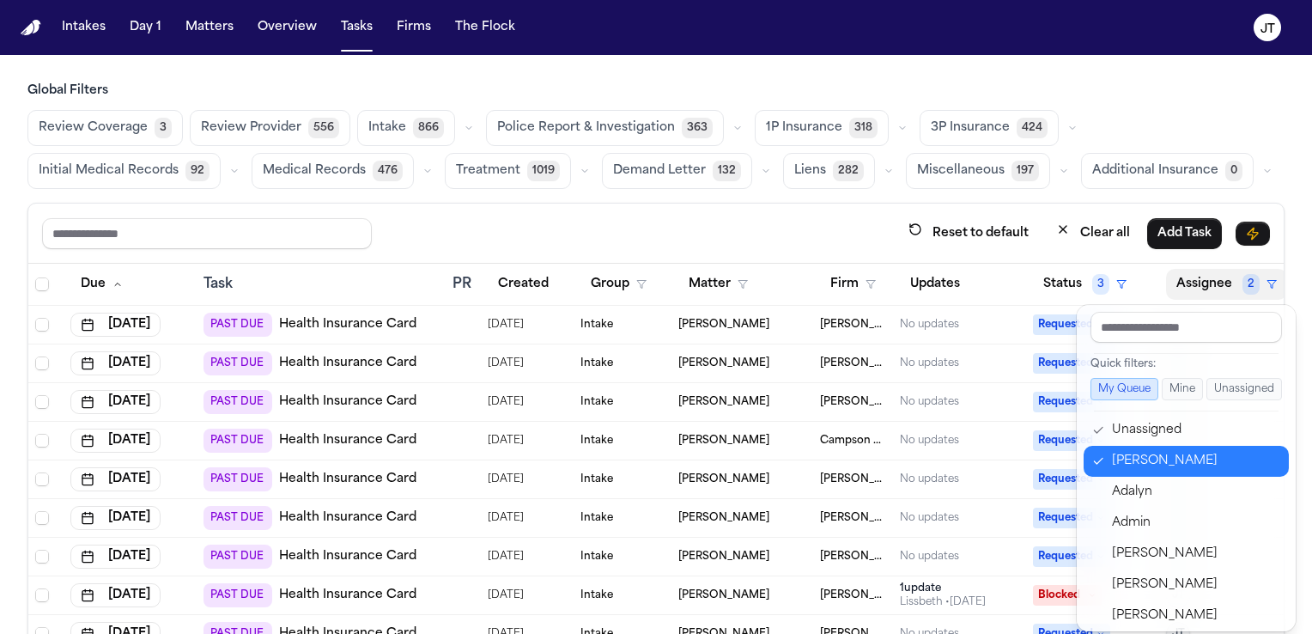
click at [1119, 454] on div "[PERSON_NAME]" at bounding box center [1195, 461] width 167 height 21
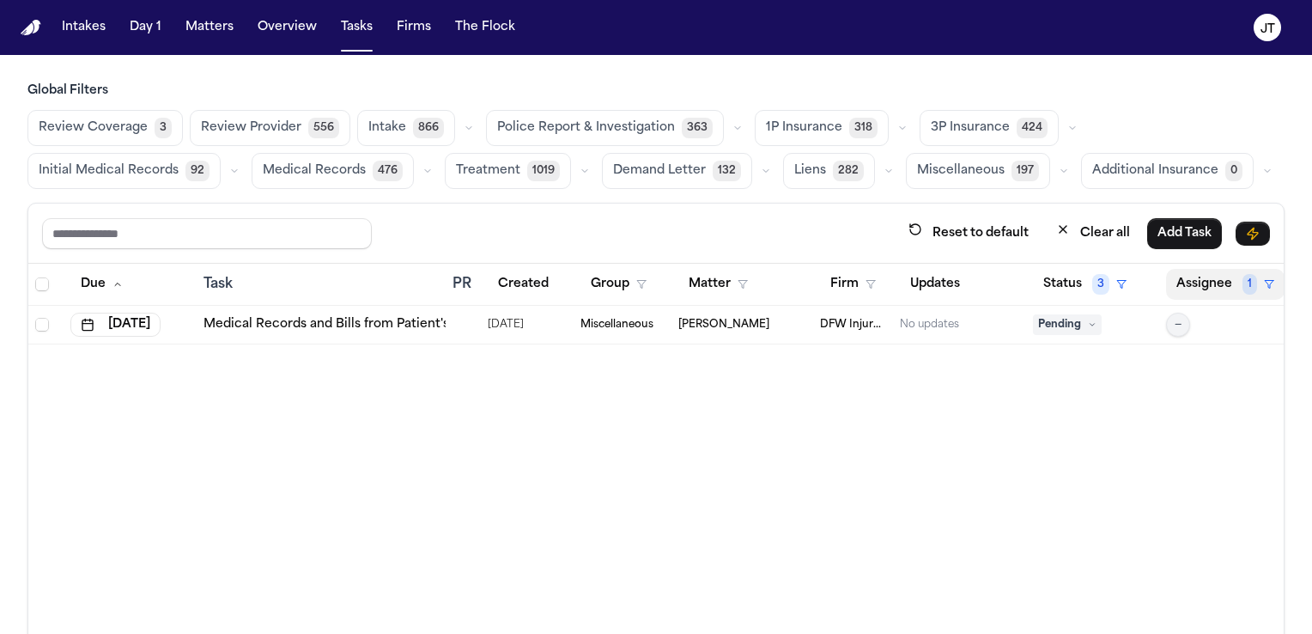
click at [1191, 276] on button "Assignee 1" at bounding box center [1225, 284] width 118 height 31
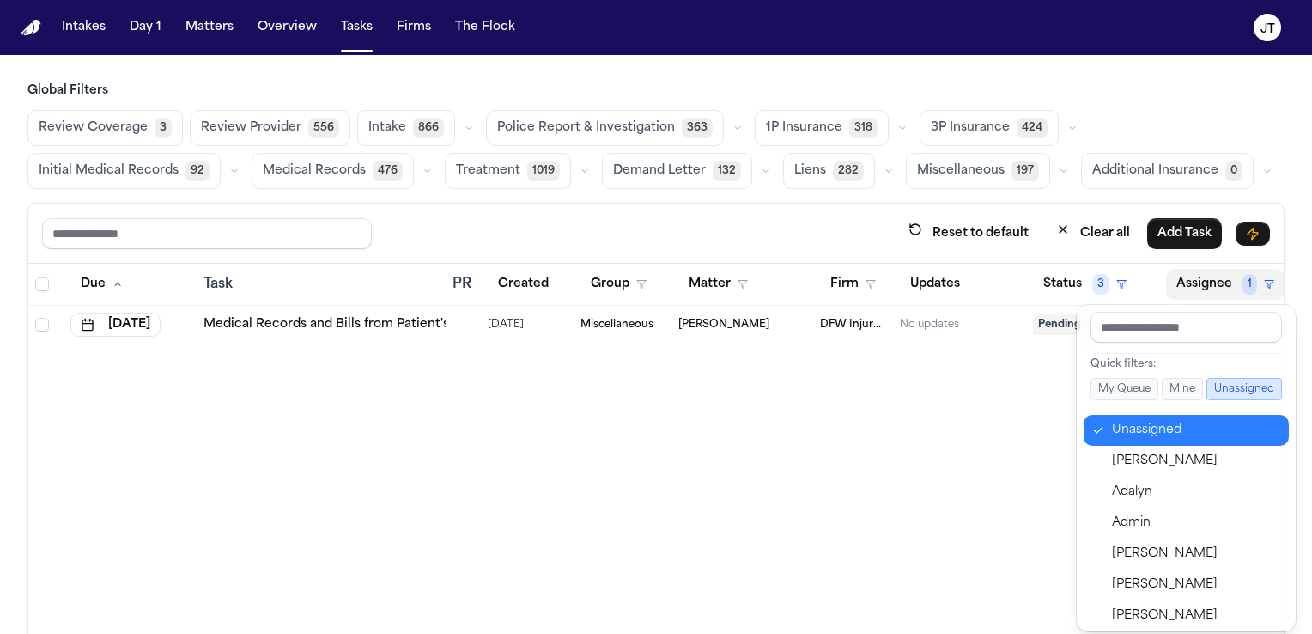
click at [1119, 426] on div "Unassigned" at bounding box center [1195, 430] width 167 height 21
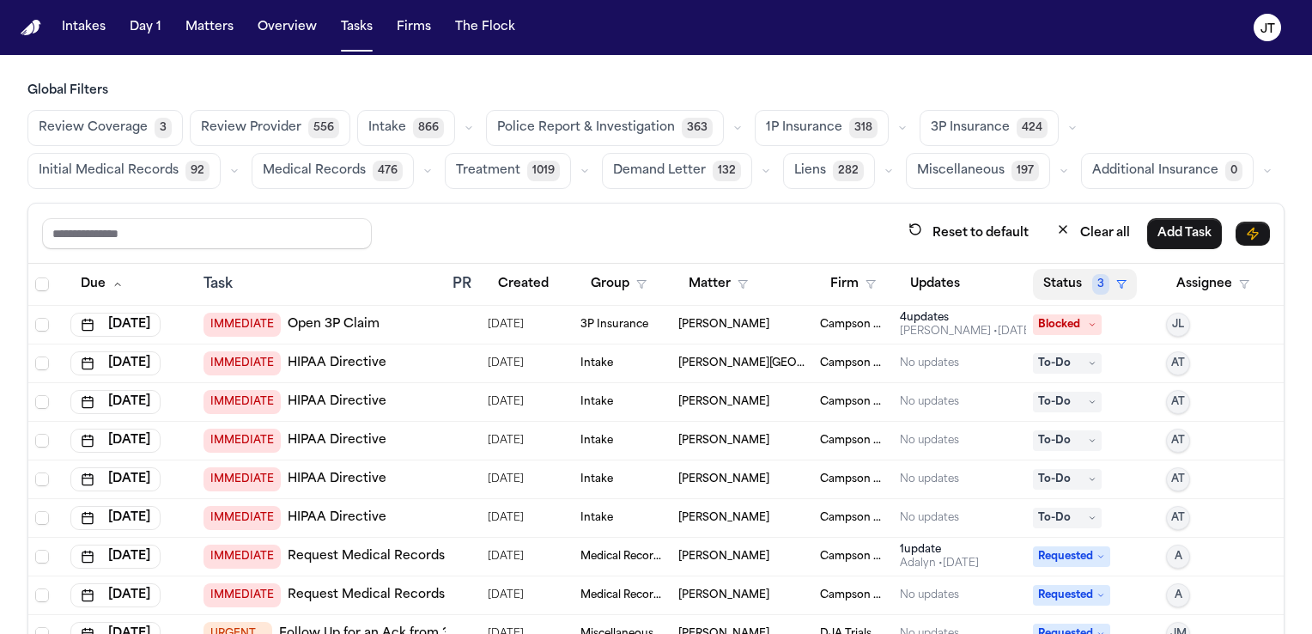
click at [1033, 276] on button "Status 3" at bounding box center [1085, 284] width 104 height 31
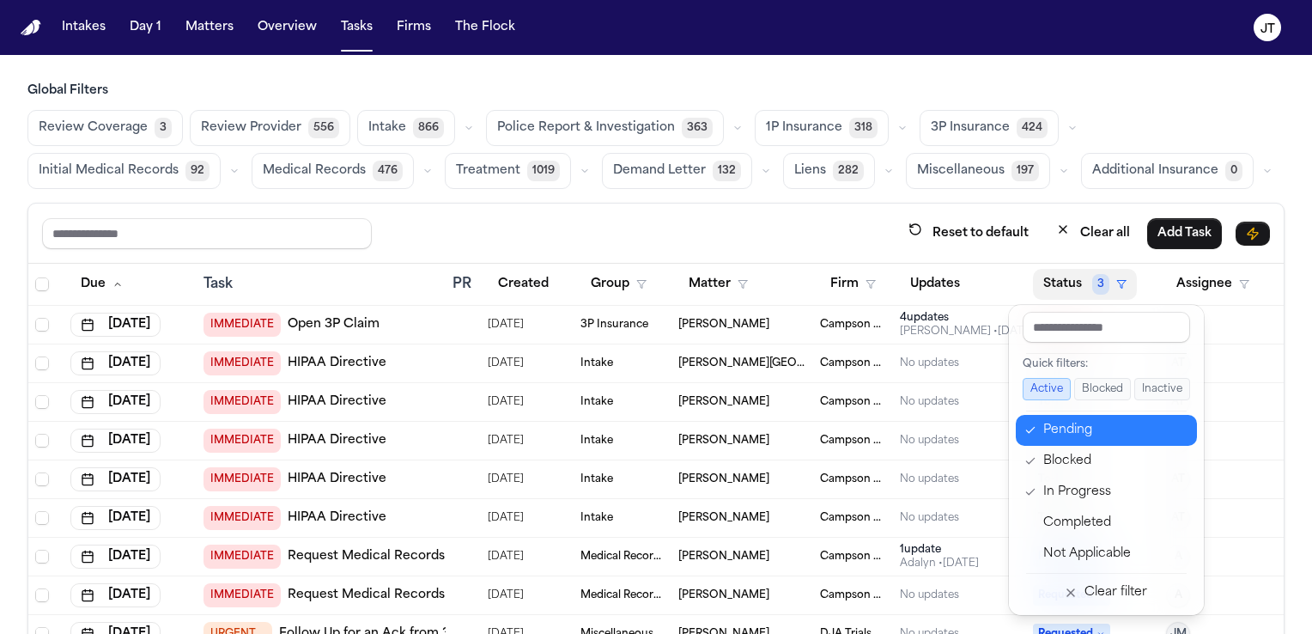
click at [1029, 425] on icon "button" at bounding box center [1030, 430] width 12 height 14
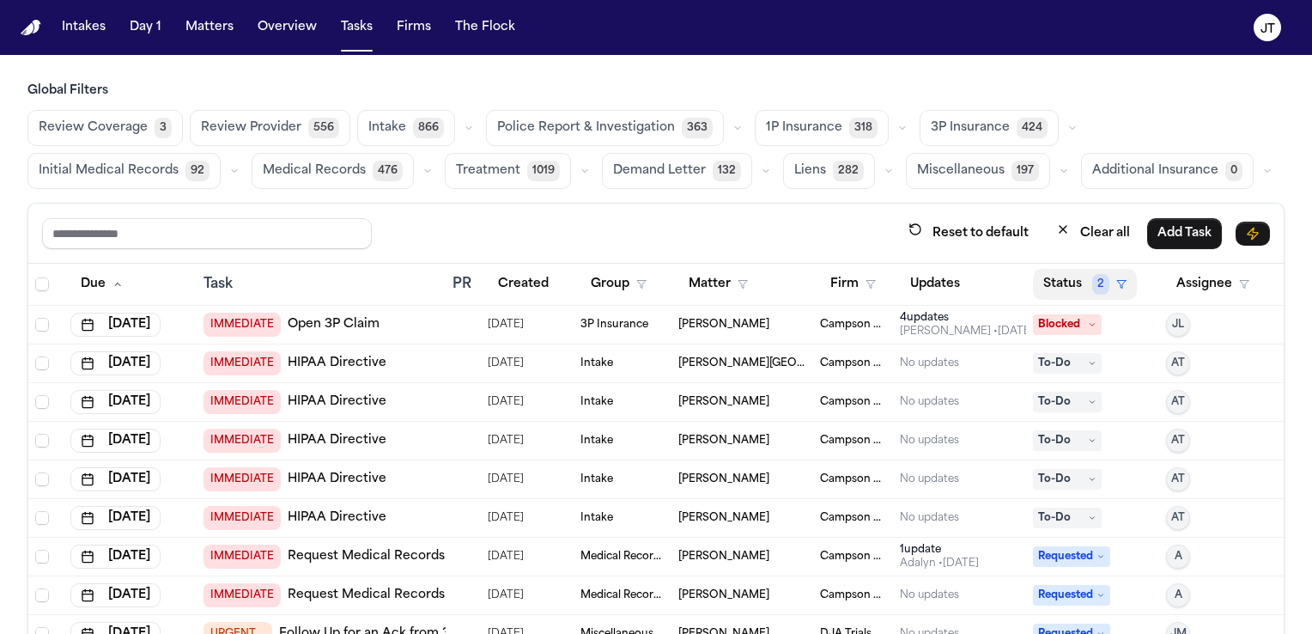
click at [1038, 279] on button "Status 2" at bounding box center [1085, 284] width 104 height 31
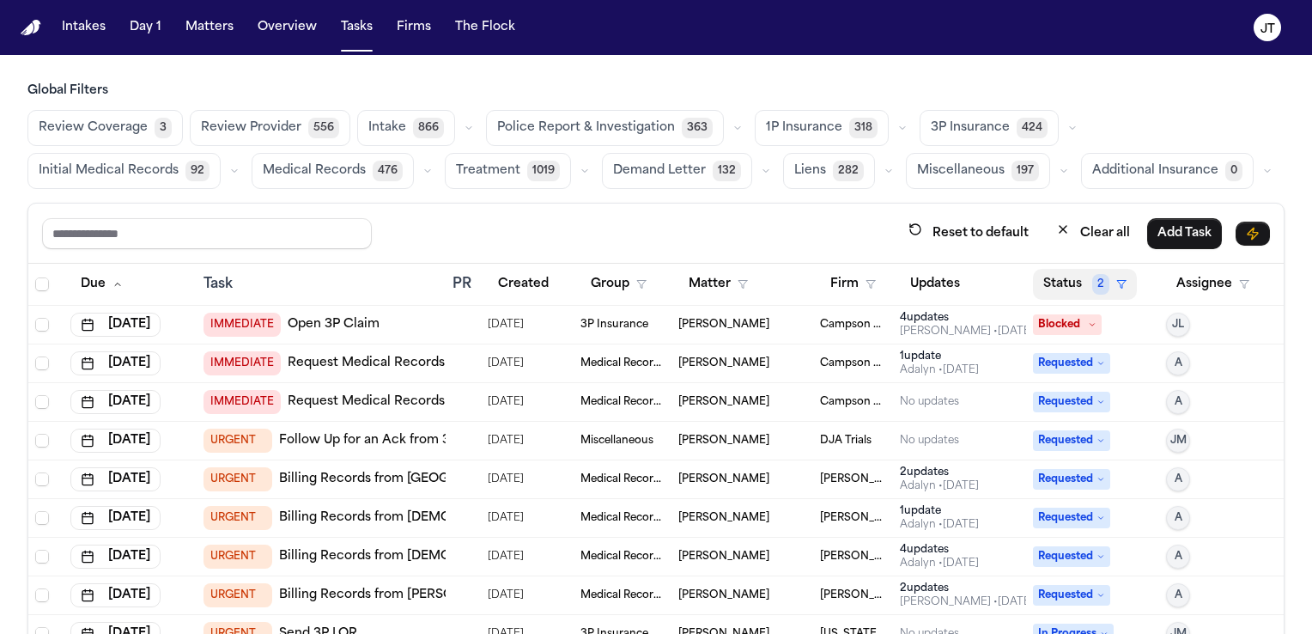
click at [1041, 282] on button "Status 2" at bounding box center [1085, 284] width 104 height 31
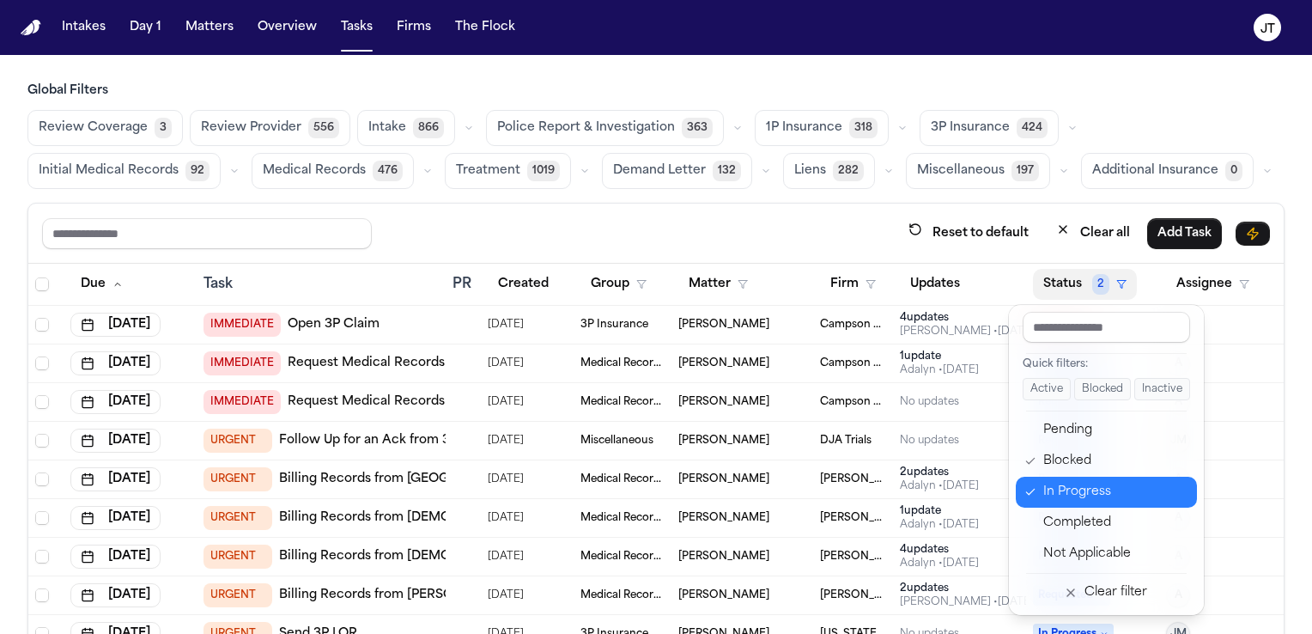
click at [1024, 495] on icon "button" at bounding box center [1030, 492] width 12 height 14
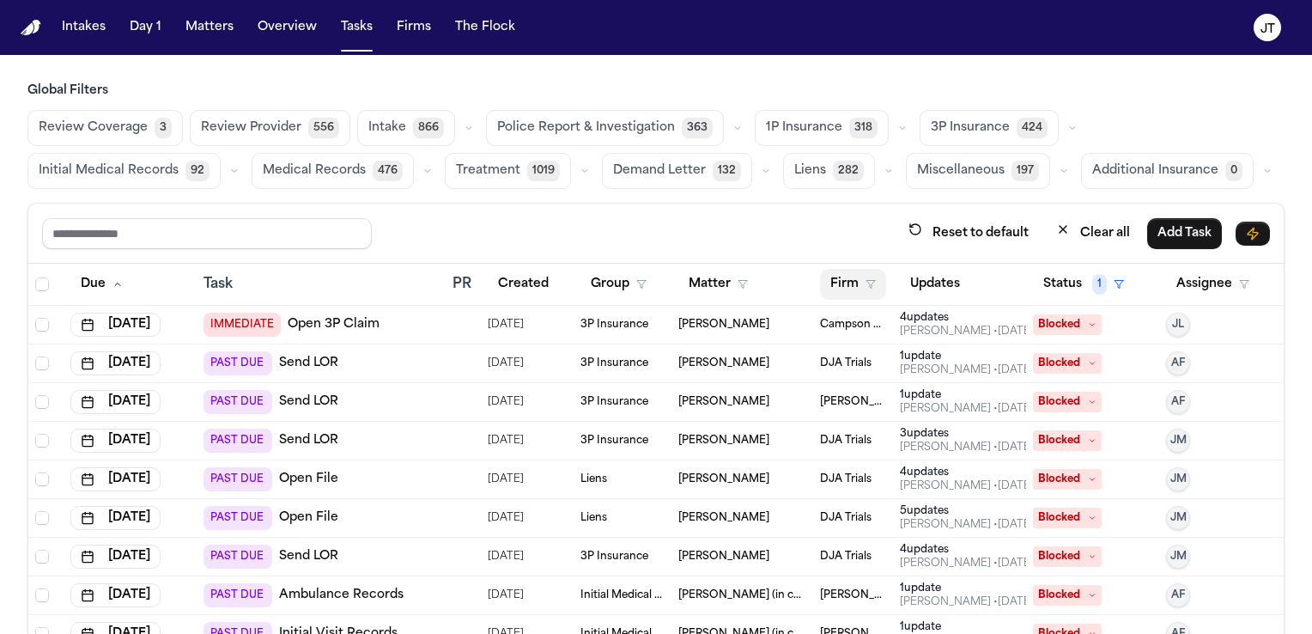
click at [820, 280] on button "Firm" at bounding box center [853, 284] width 66 height 31
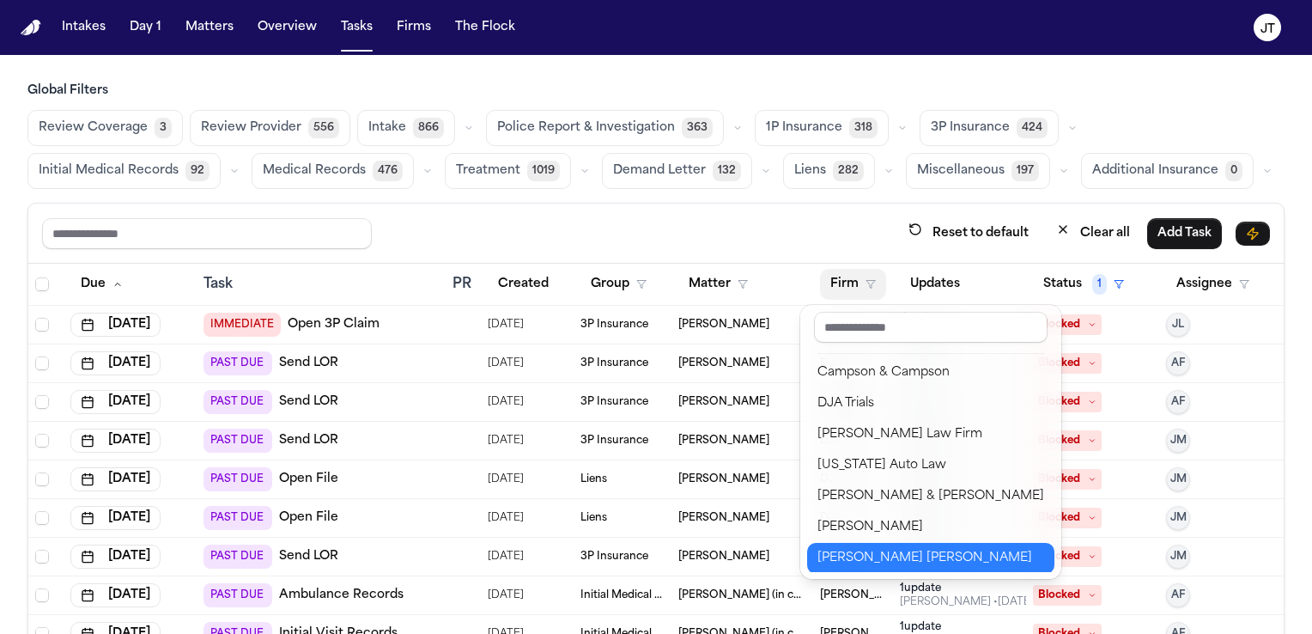
click at [893, 561] on div "[PERSON_NAME] [PERSON_NAME]" at bounding box center [930, 558] width 227 height 21
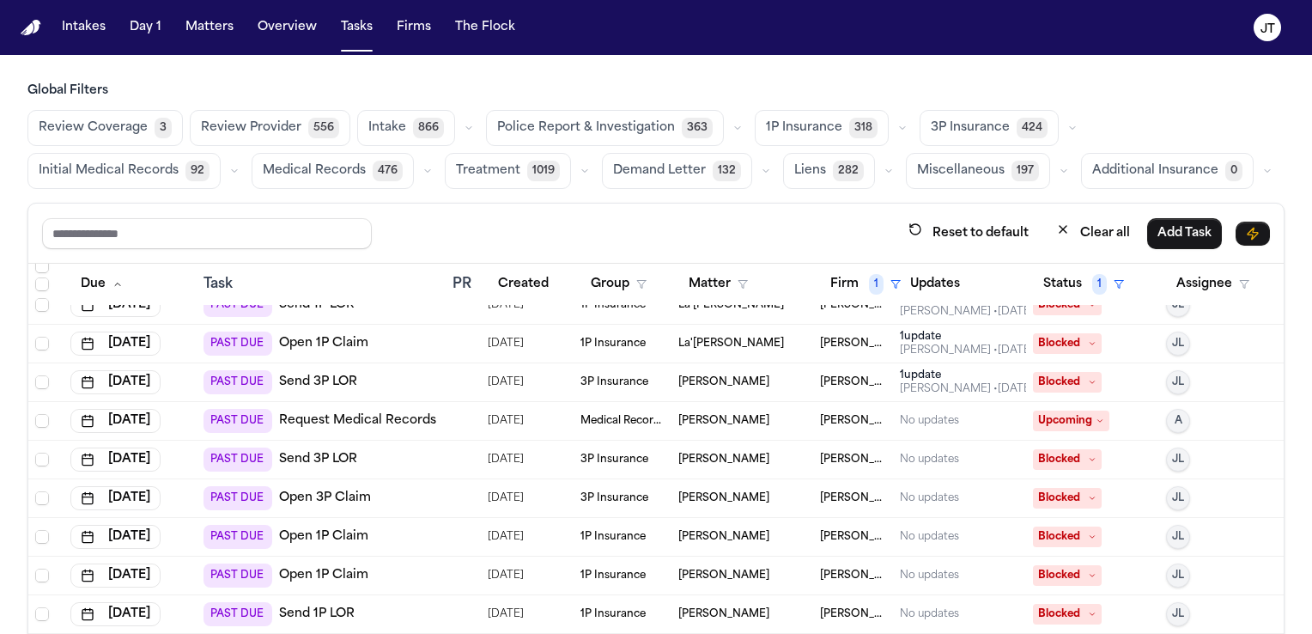
scroll to position [252, 0]
click at [701, 452] on span "[PERSON_NAME]" at bounding box center [723, 459] width 91 height 14
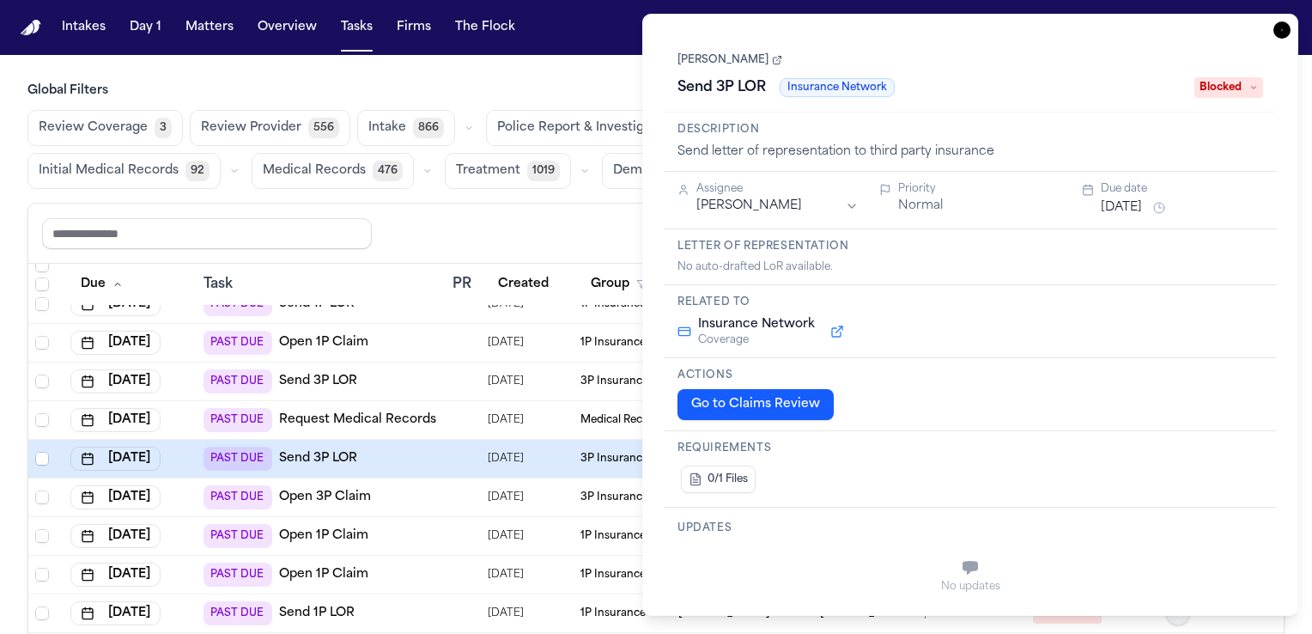
click at [1245, 90] on span "Blocked" at bounding box center [1228, 87] width 69 height 21
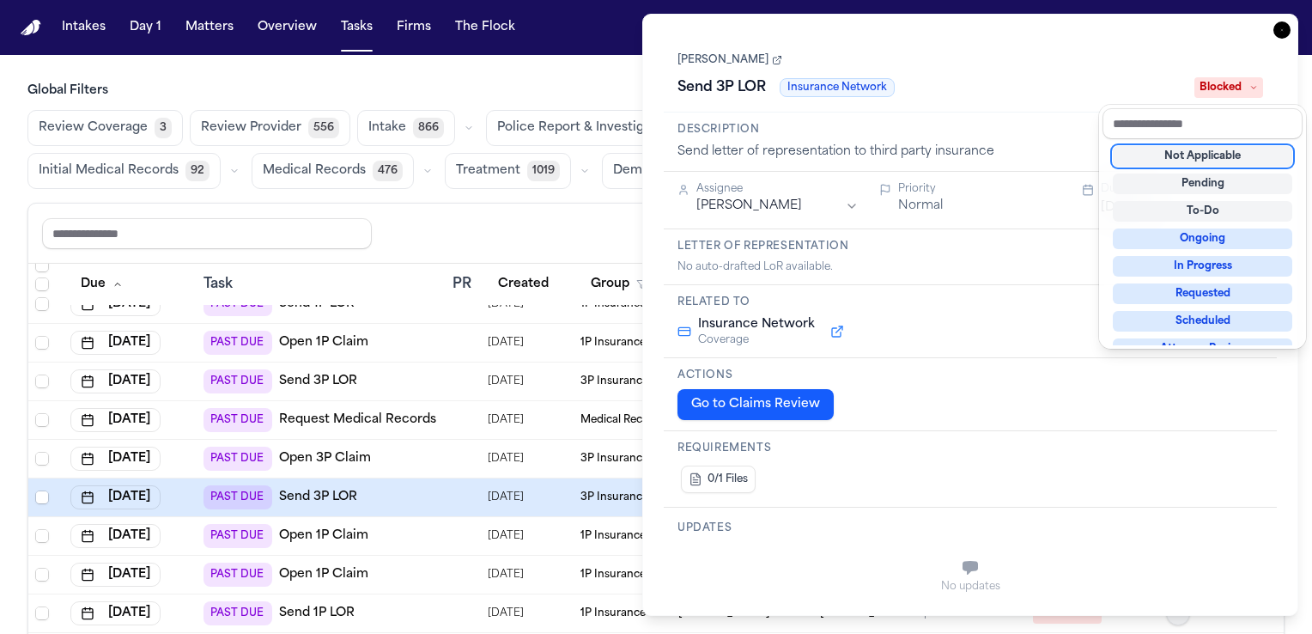
click at [982, 101] on div "Morgan Crookston Send 3P LOR Insurance Network Blocked" at bounding box center [970, 73] width 613 height 77
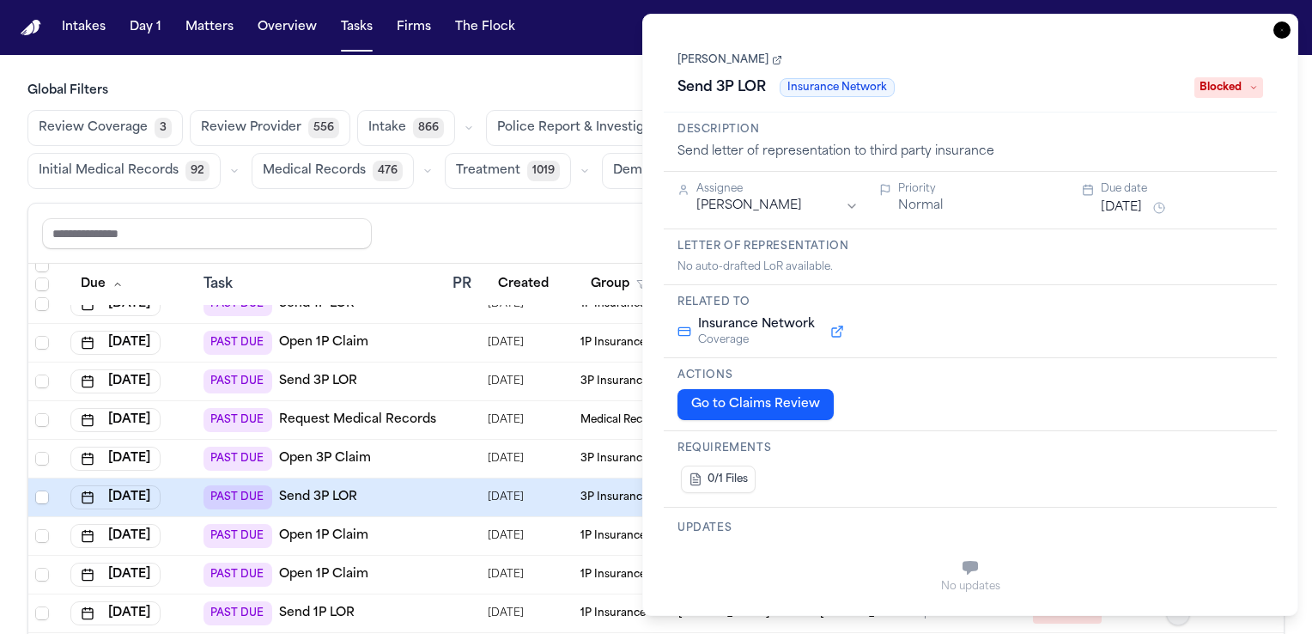
click at [720, 397] on button "Go to Claims Review" at bounding box center [755, 404] width 156 height 31
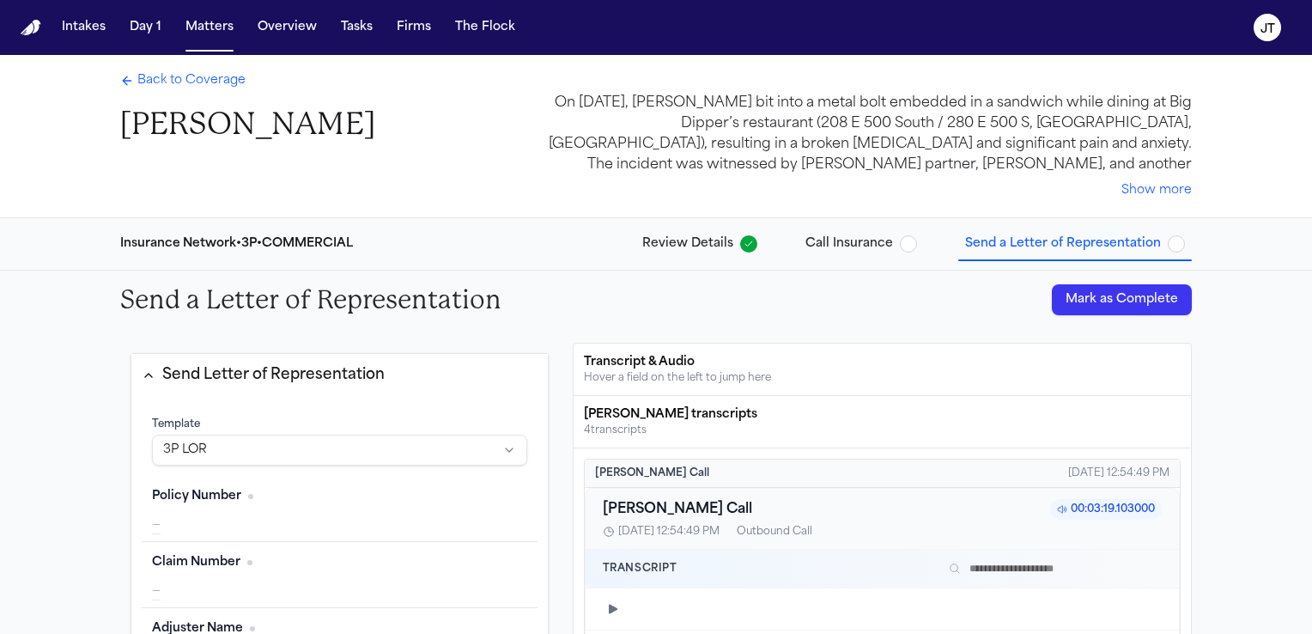
click at [208, 77] on span "Back to Coverage" at bounding box center [191, 80] width 108 height 17
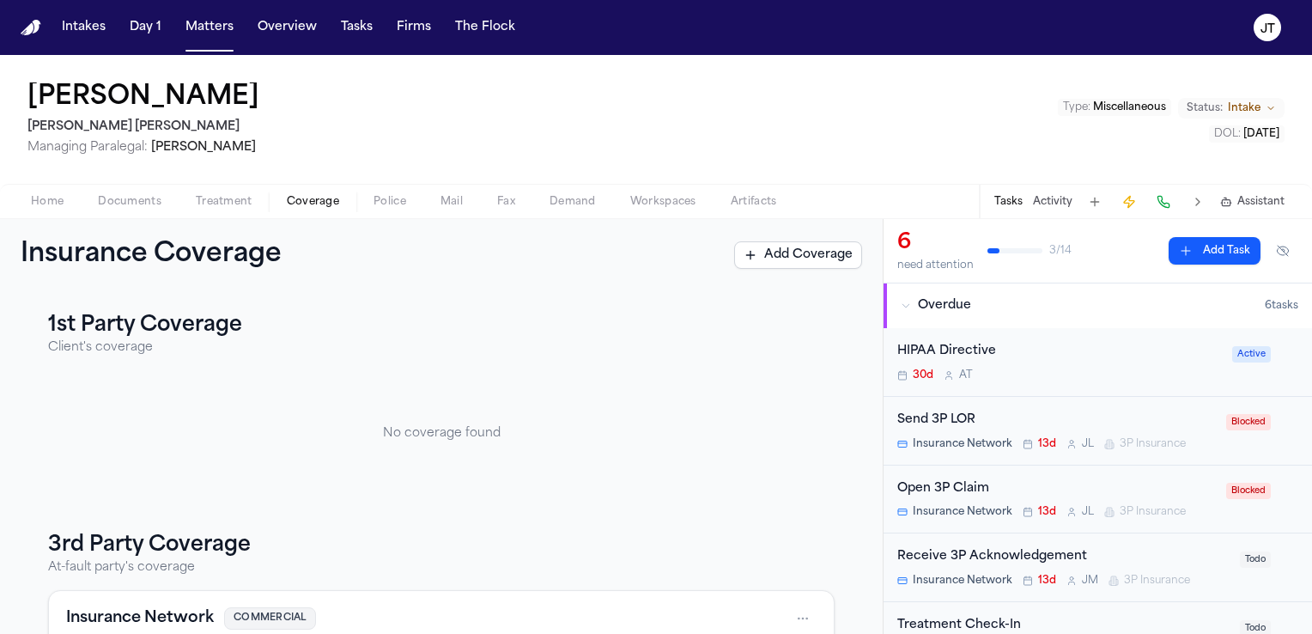
drag, startPoint x: 1215, startPoint y: 102, endPoint x: 934, endPoint y: 105, distance: 280.7
click at [934, 105] on div "Morgan Crookston Steele Adams Hosman Managing Paralegal: Jacqueline Maldonado T…" at bounding box center [656, 119] width 1312 height 129
click at [1268, 112] on icon "Change status from Intake" at bounding box center [1270, 108] width 10 height 10
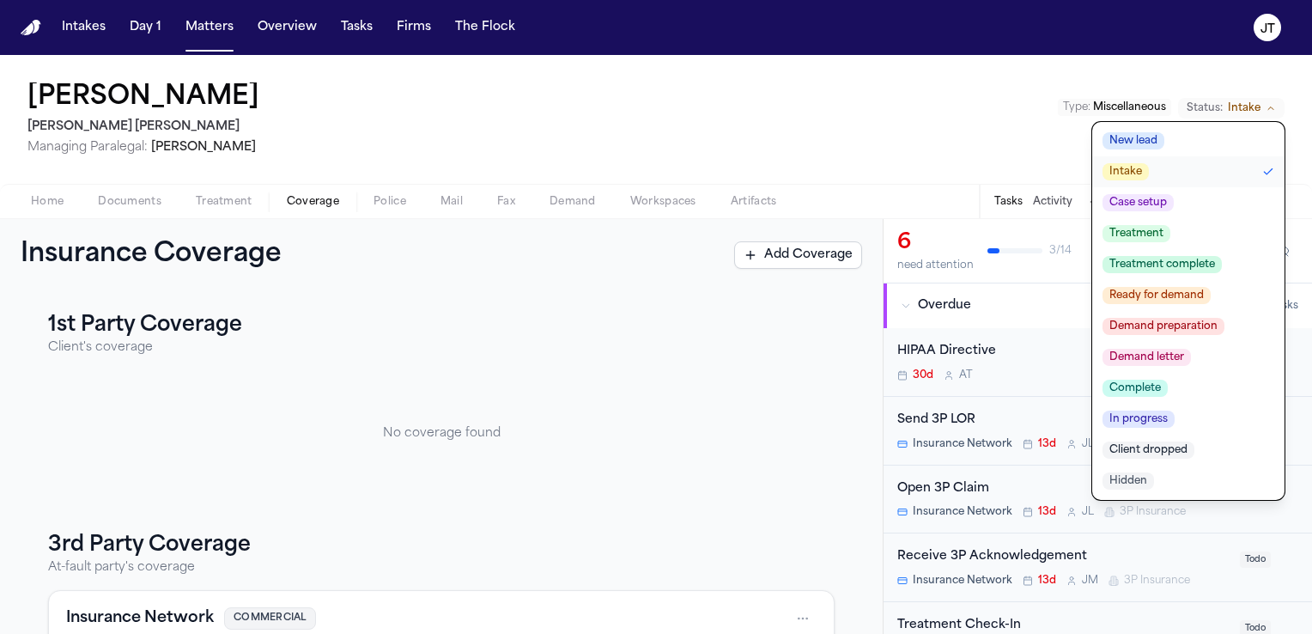
click at [845, 113] on div "Morgan Crookston Steele Adams Hosman Managing Paralegal: Jacqueline Maldonado T…" at bounding box center [656, 119] width 1312 height 129
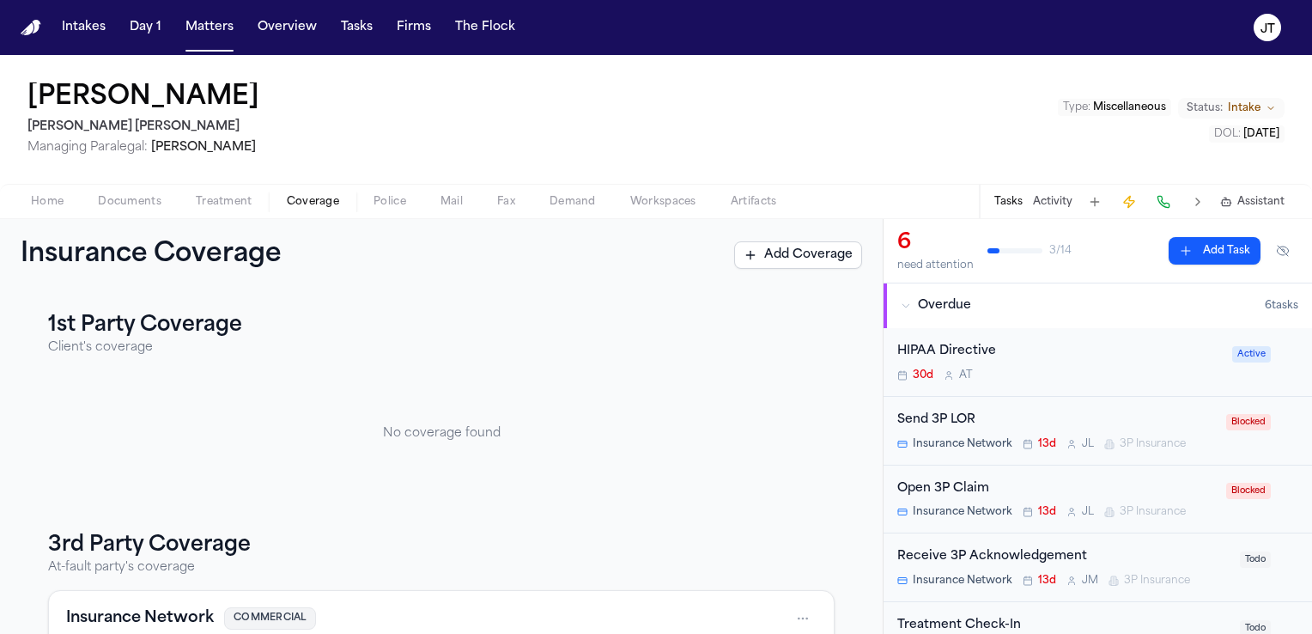
click at [1240, 431] on div "Blocked" at bounding box center [1262, 422] width 72 height 24
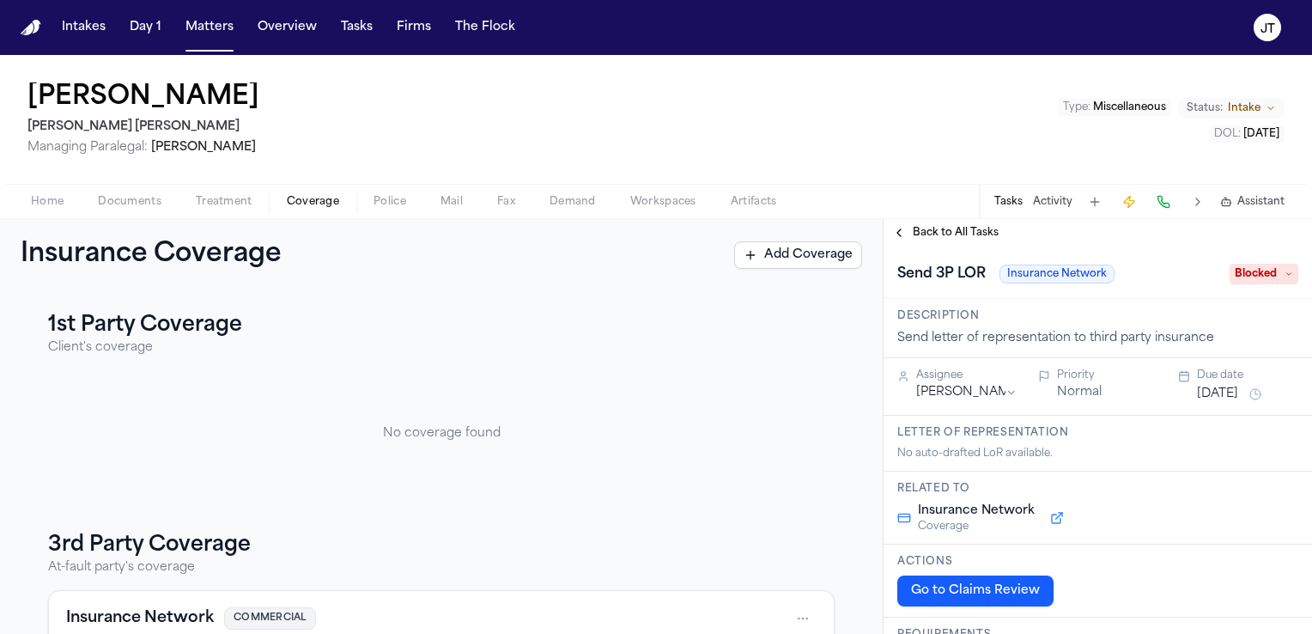
click at [1269, 274] on span "Blocked" at bounding box center [1263, 274] width 69 height 21
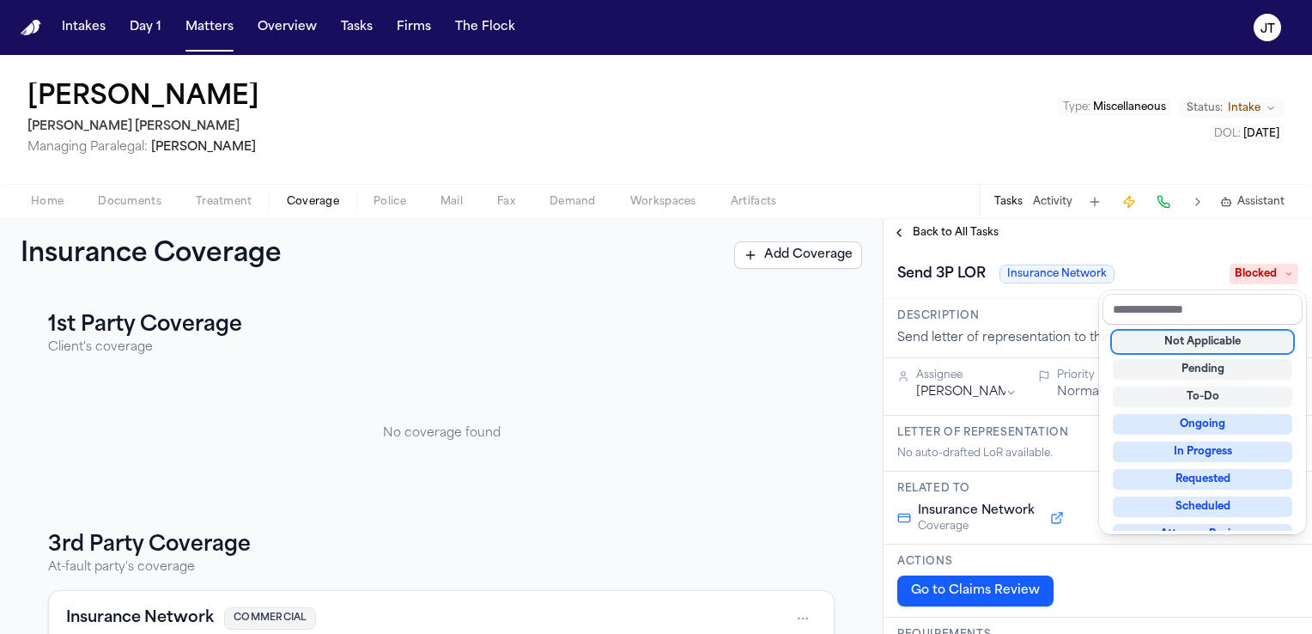
click at [1263, 337] on div "Not Applicable" at bounding box center [1202, 341] width 179 height 21
click at [1154, 246] on div "Send 3P LOR Insurance Network Not Applicable" at bounding box center [1097, 272] width 428 height 52
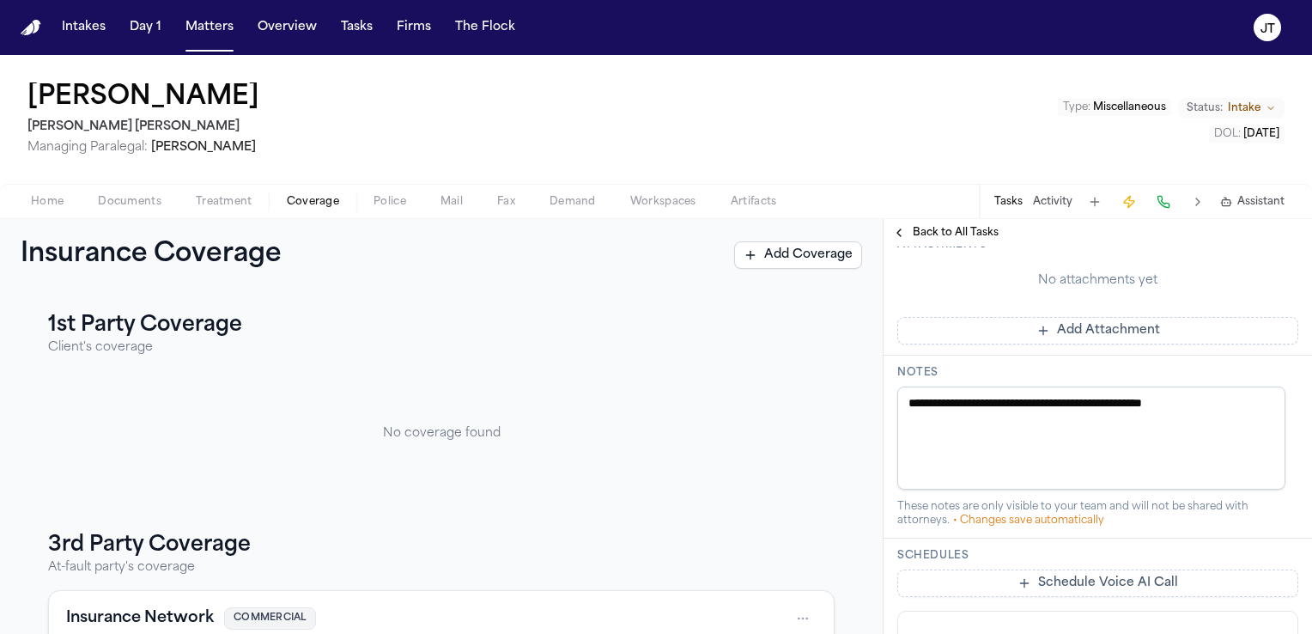
scroll to position [691, 0]
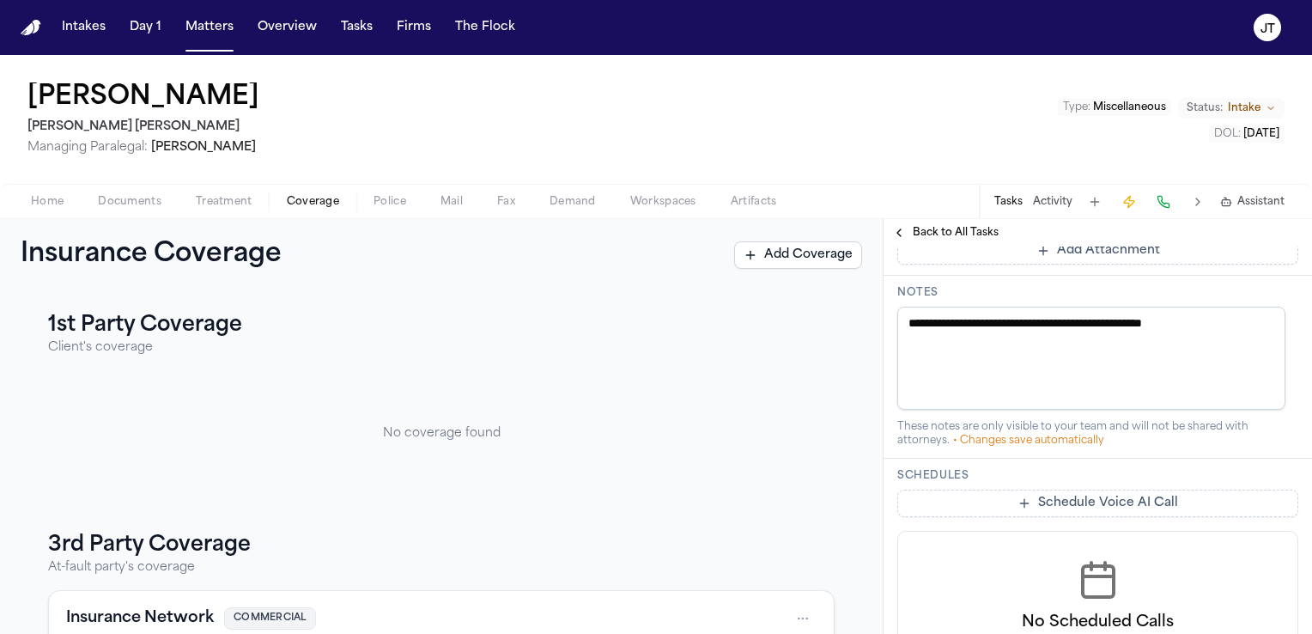
drag, startPoint x: 1265, startPoint y: 319, endPoint x: 814, endPoint y: 341, distance: 452.1
click at [814, 341] on div "**********" at bounding box center [656, 426] width 1312 height 415
type textarea "**********"
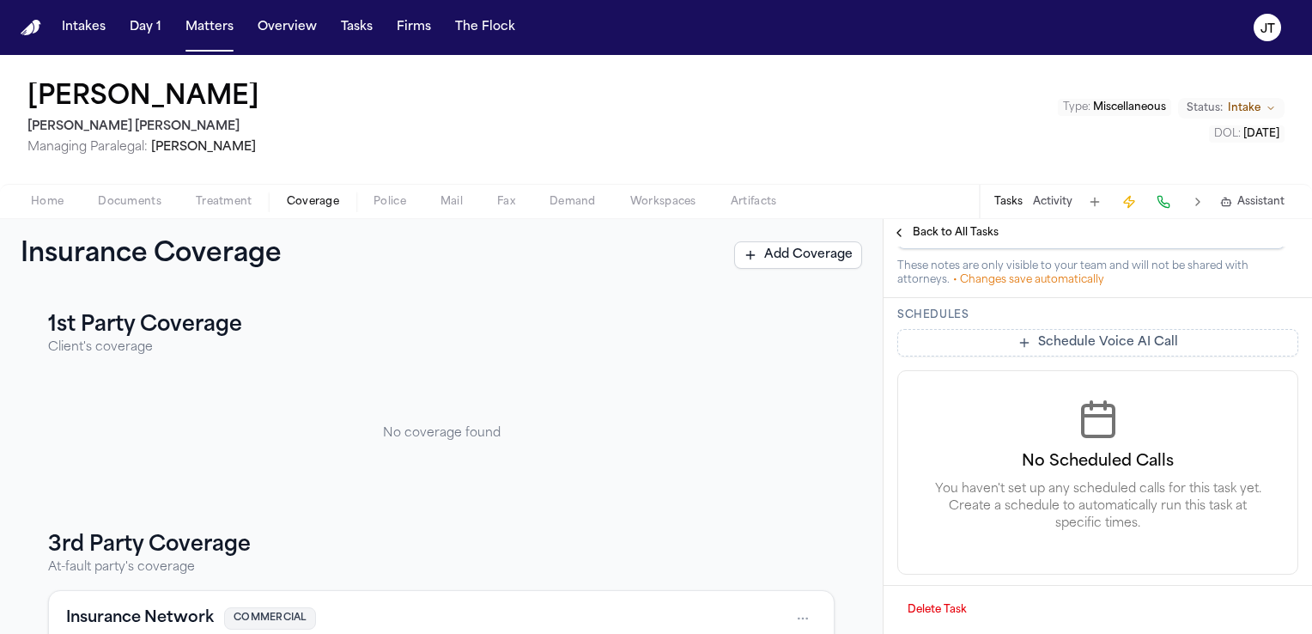
click at [944, 606] on button "Delete Task" at bounding box center [937, 609] width 80 height 27
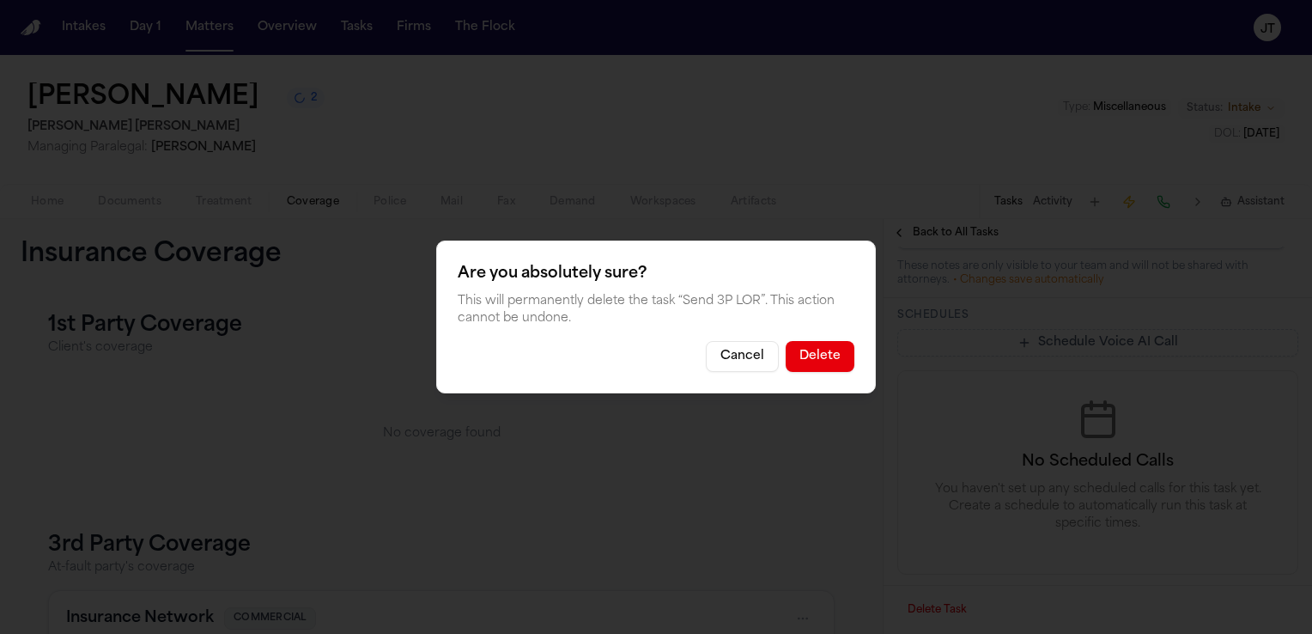
click at [749, 358] on button "Cancel" at bounding box center [742, 356] width 73 height 31
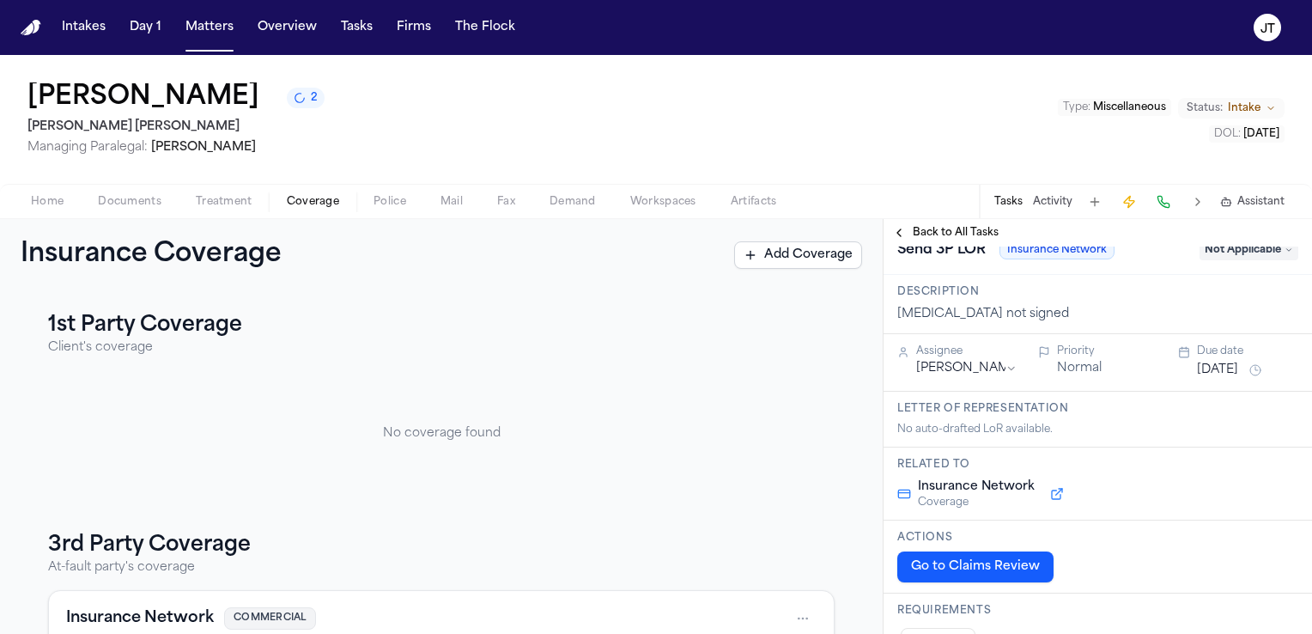
scroll to position [0, 0]
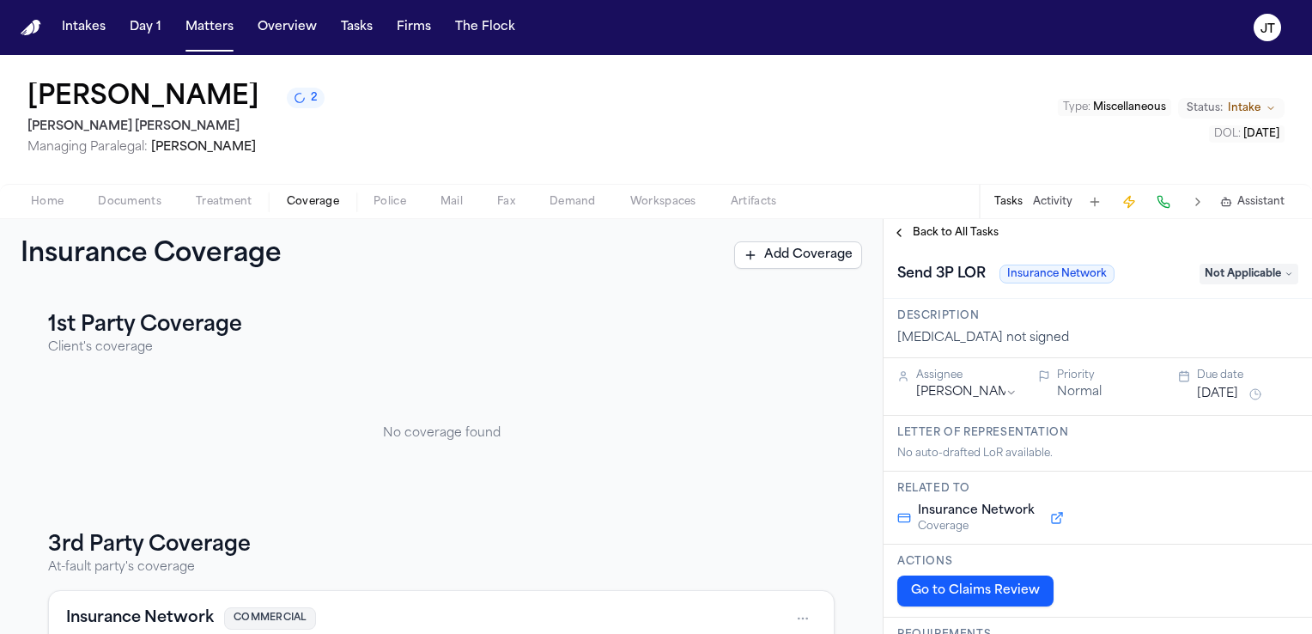
click at [901, 229] on button "Back to All Tasks" at bounding box center [945, 233] width 124 height 14
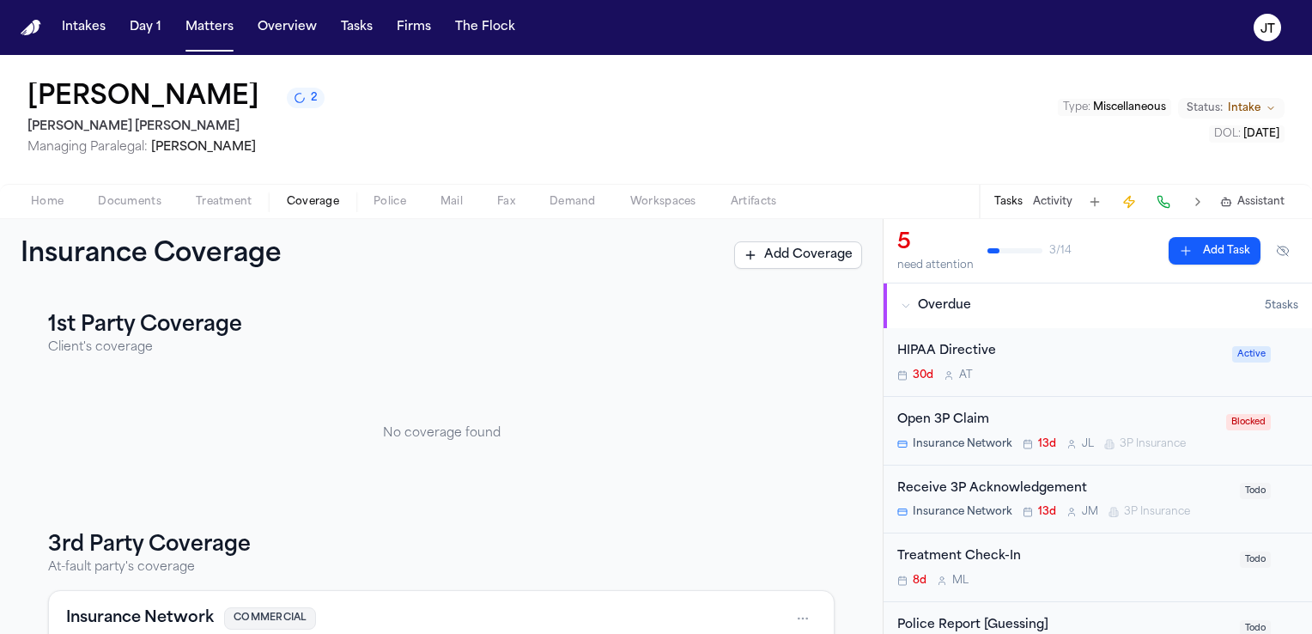
click at [1236, 418] on span "Blocked" at bounding box center [1248, 422] width 45 height 16
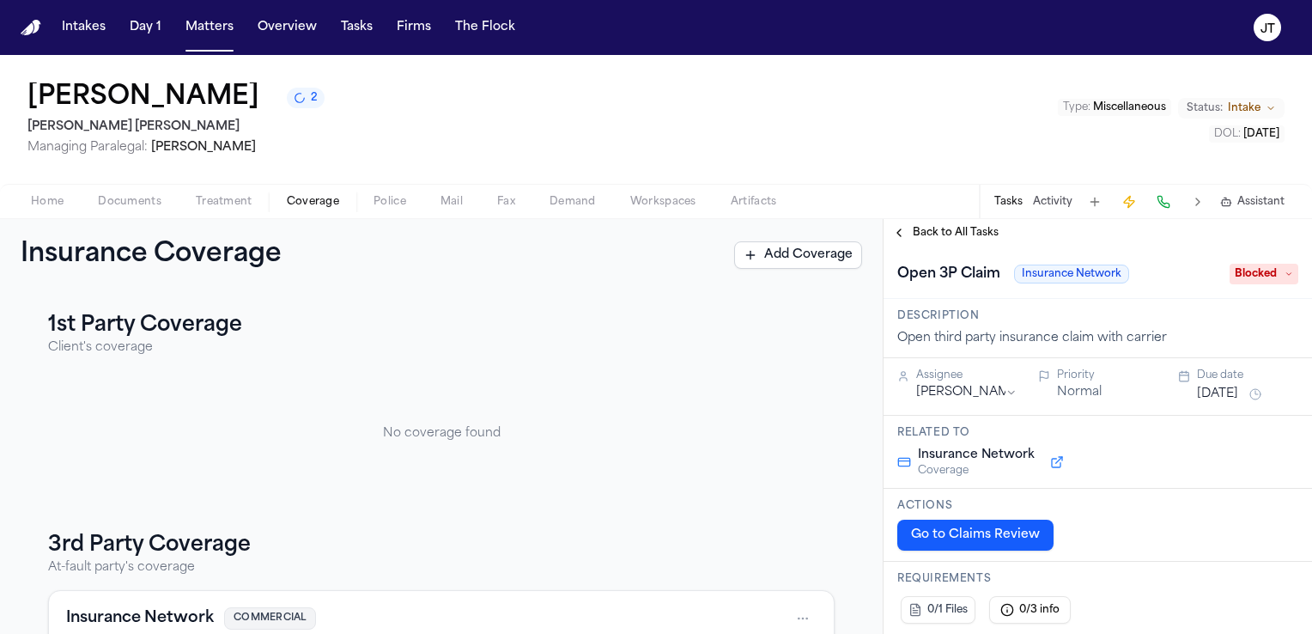
click at [1231, 273] on span "Blocked" at bounding box center [1263, 274] width 69 height 21
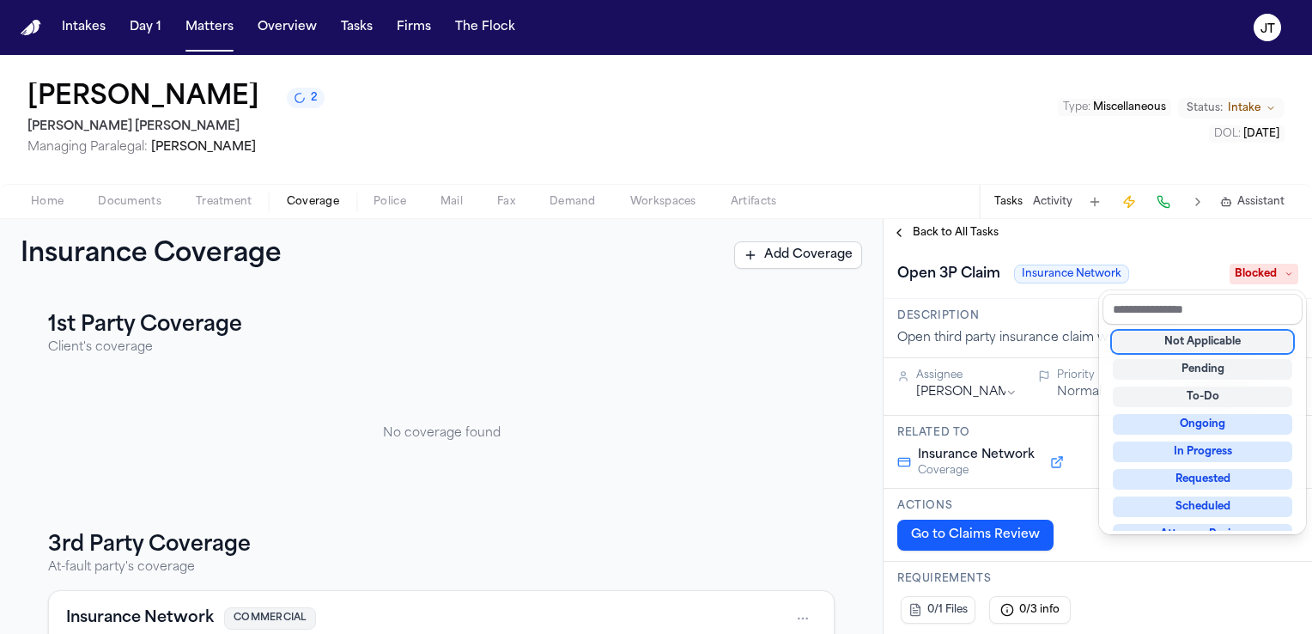
click at [1214, 342] on div "Not Applicable" at bounding box center [1202, 341] width 179 height 21
click at [1158, 258] on div "Open 3P Claim Insurance Network Not Applicable" at bounding box center [1097, 272] width 428 height 52
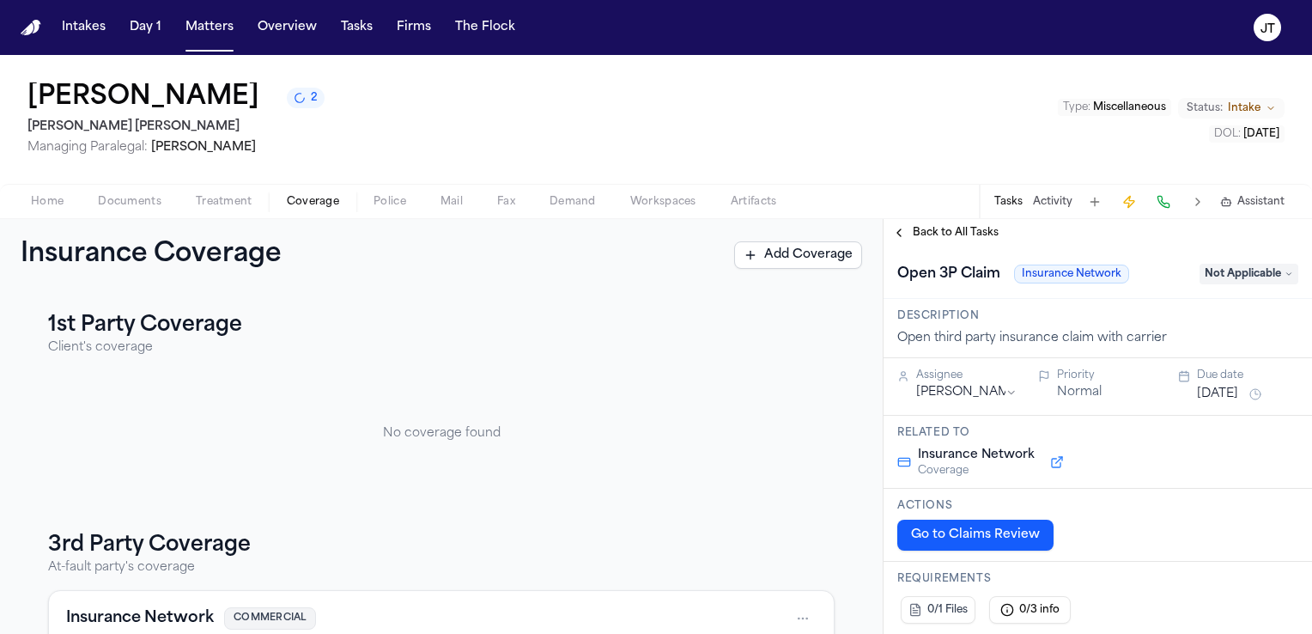
click at [935, 232] on span "Back to All Tasks" at bounding box center [956, 233] width 86 height 14
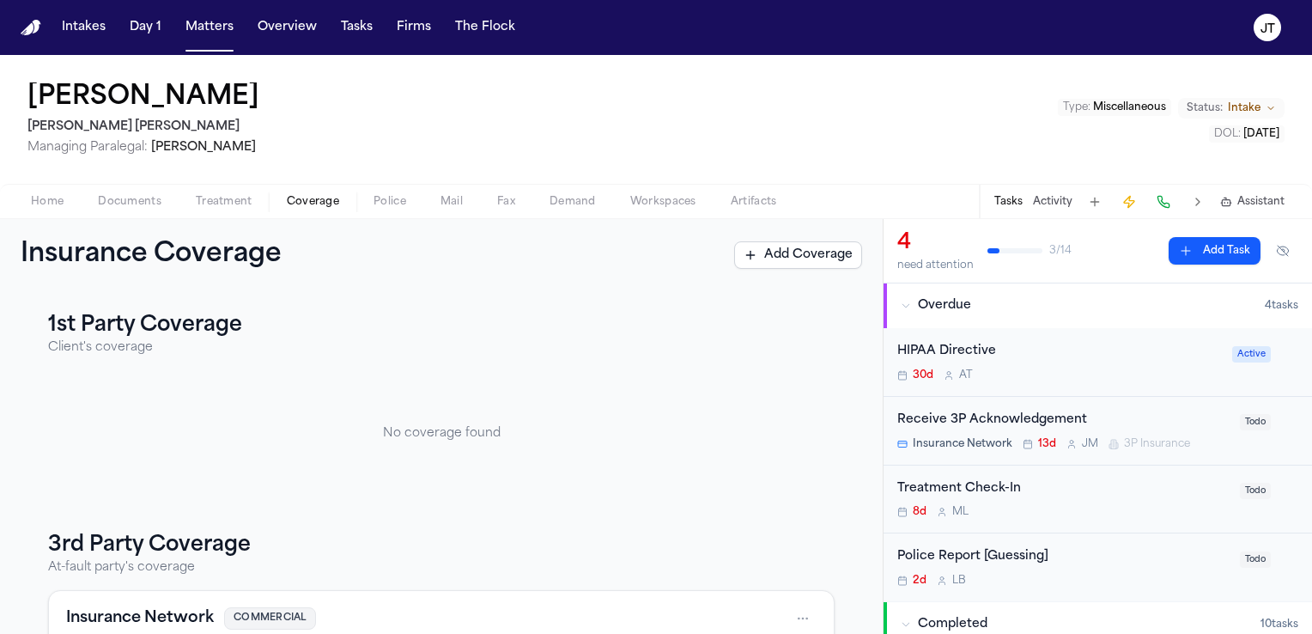
click at [1247, 350] on span "Active" at bounding box center [1251, 354] width 39 height 16
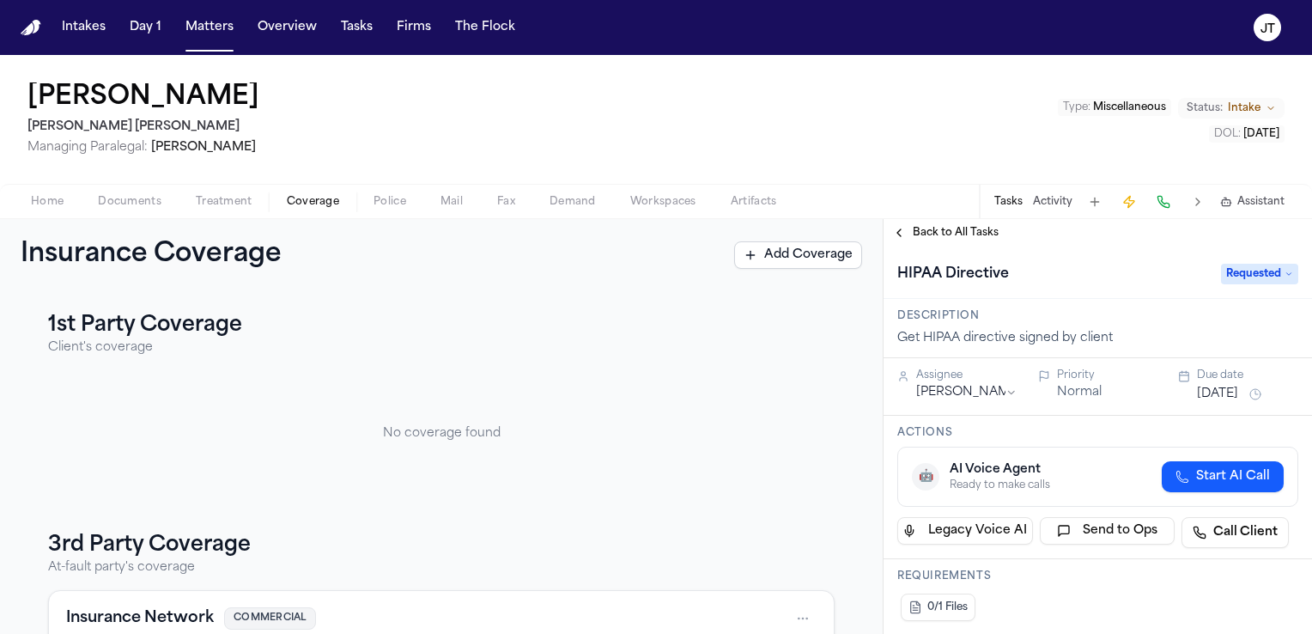
click at [898, 229] on button "Back to All Tasks" at bounding box center [945, 233] width 124 height 14
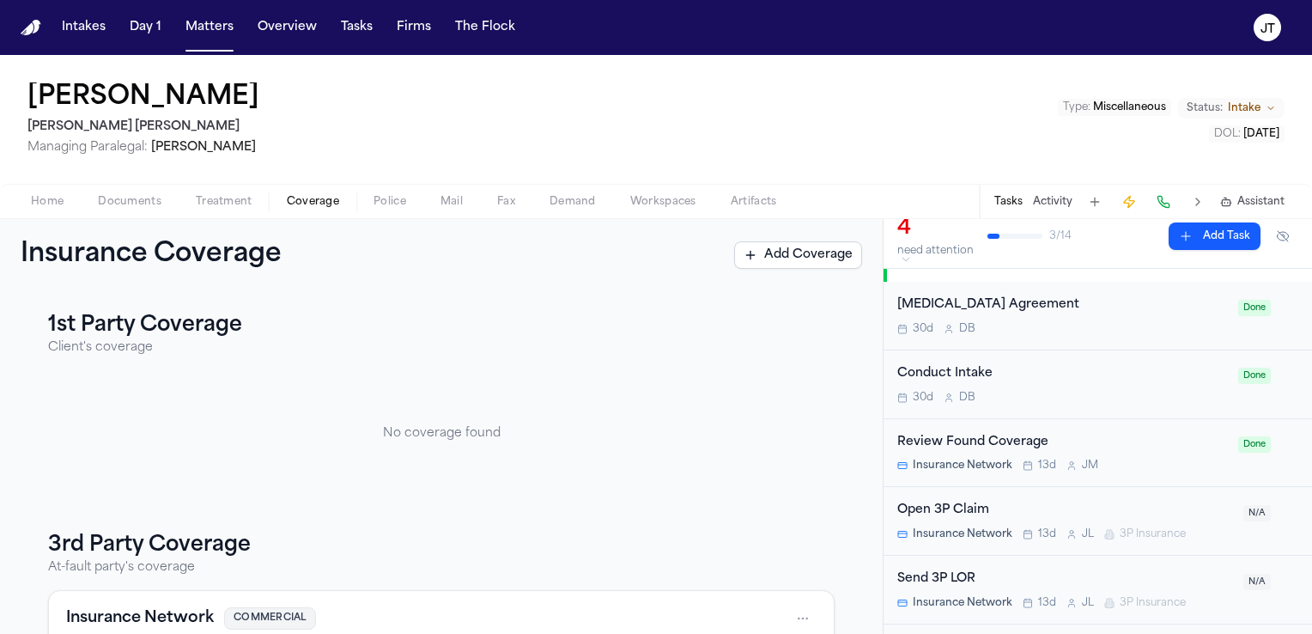
scroll to position [361, 0]
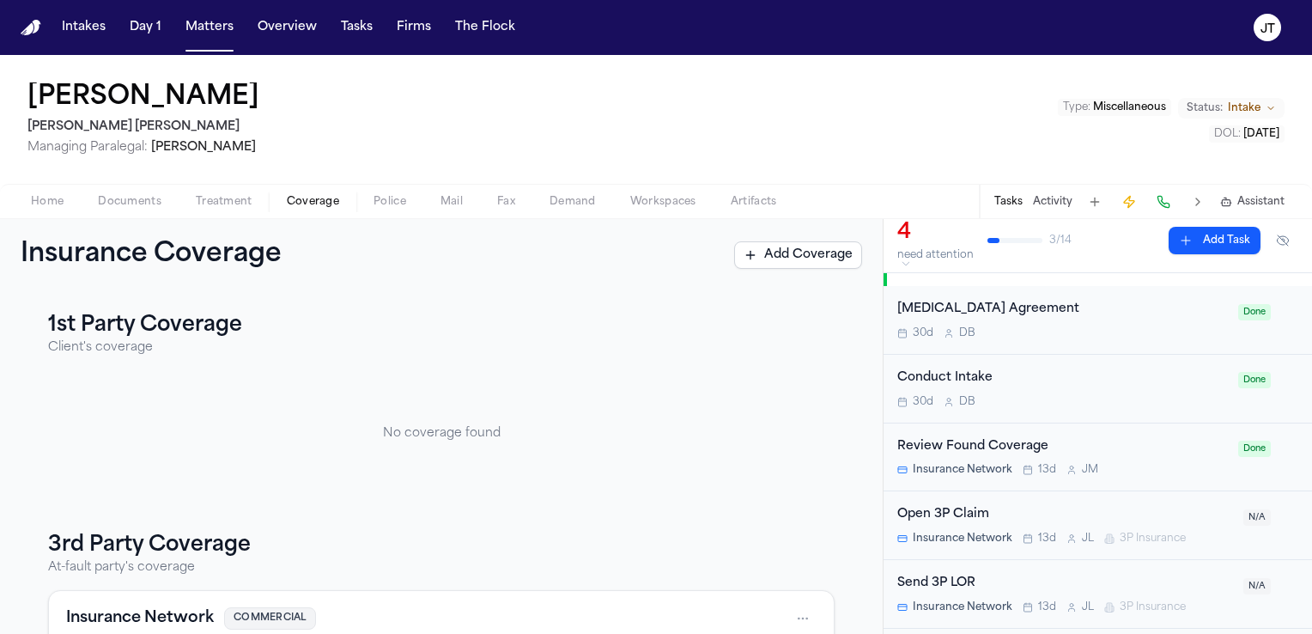
click at [1006, 319] on div "Retainer Agreement 30d D B" at bounding box center [1062, 320] width 331 height 40
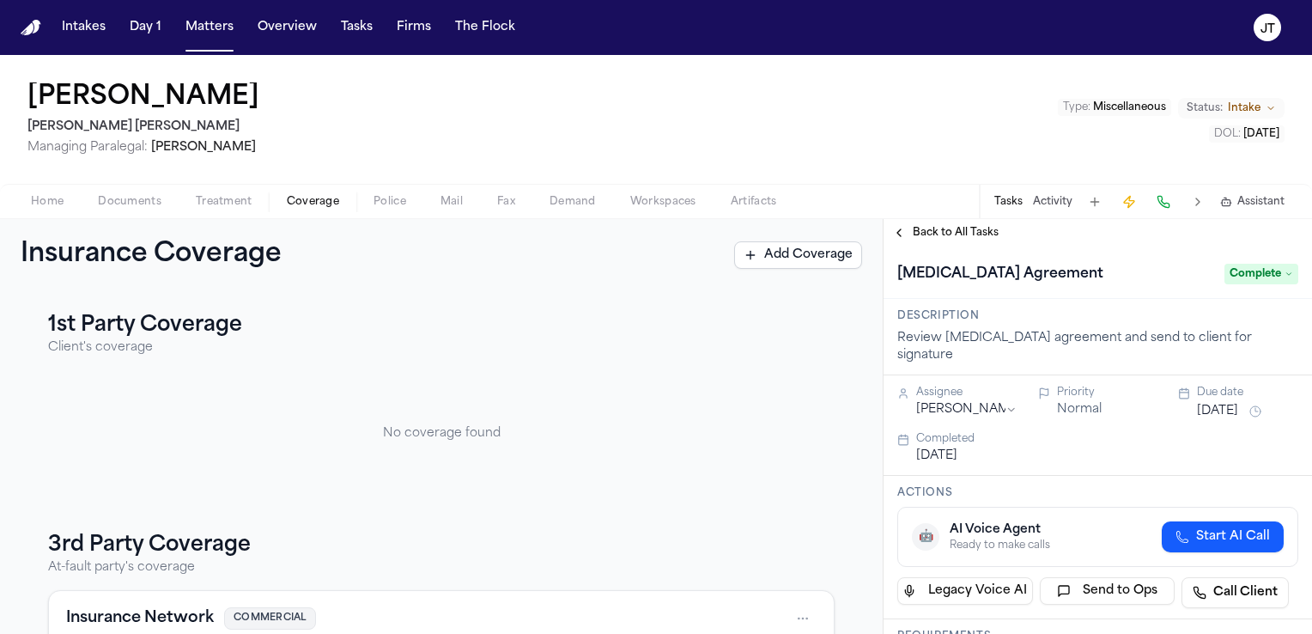
click at [894, 235] on button "Back to All Tasks" at bounding box center [945, 233] width 124 height 14
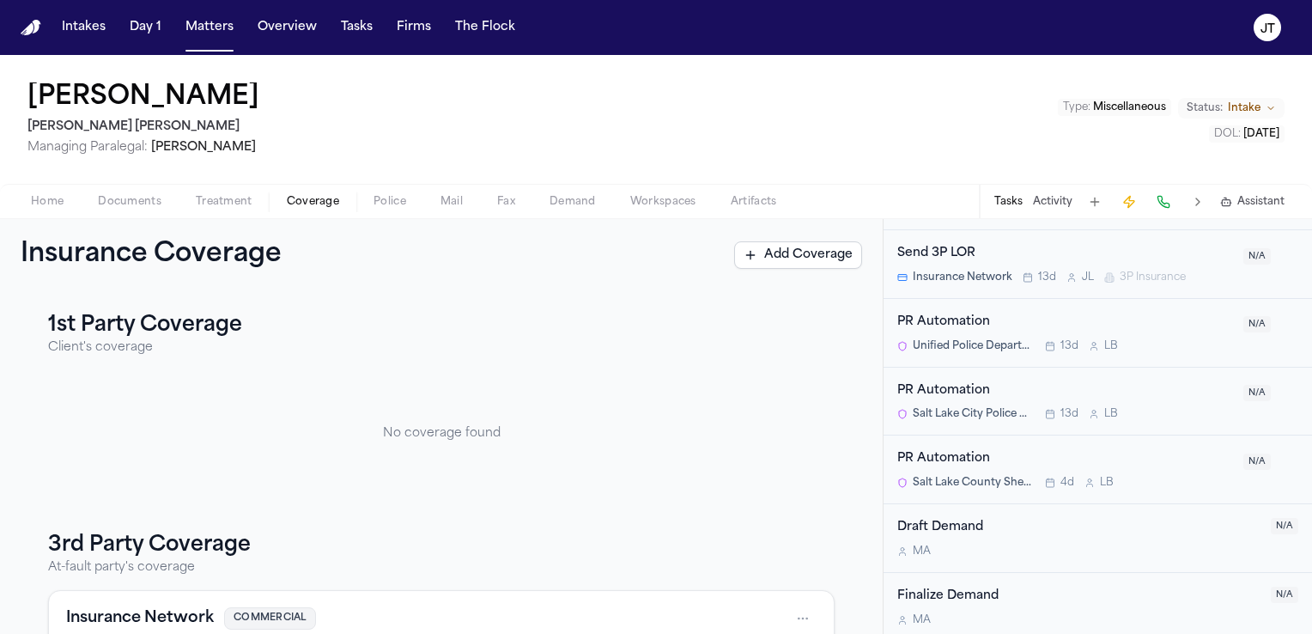
scroll to position [693, 0]
